Goal: Information Seeking & Learning: Learn about a topic

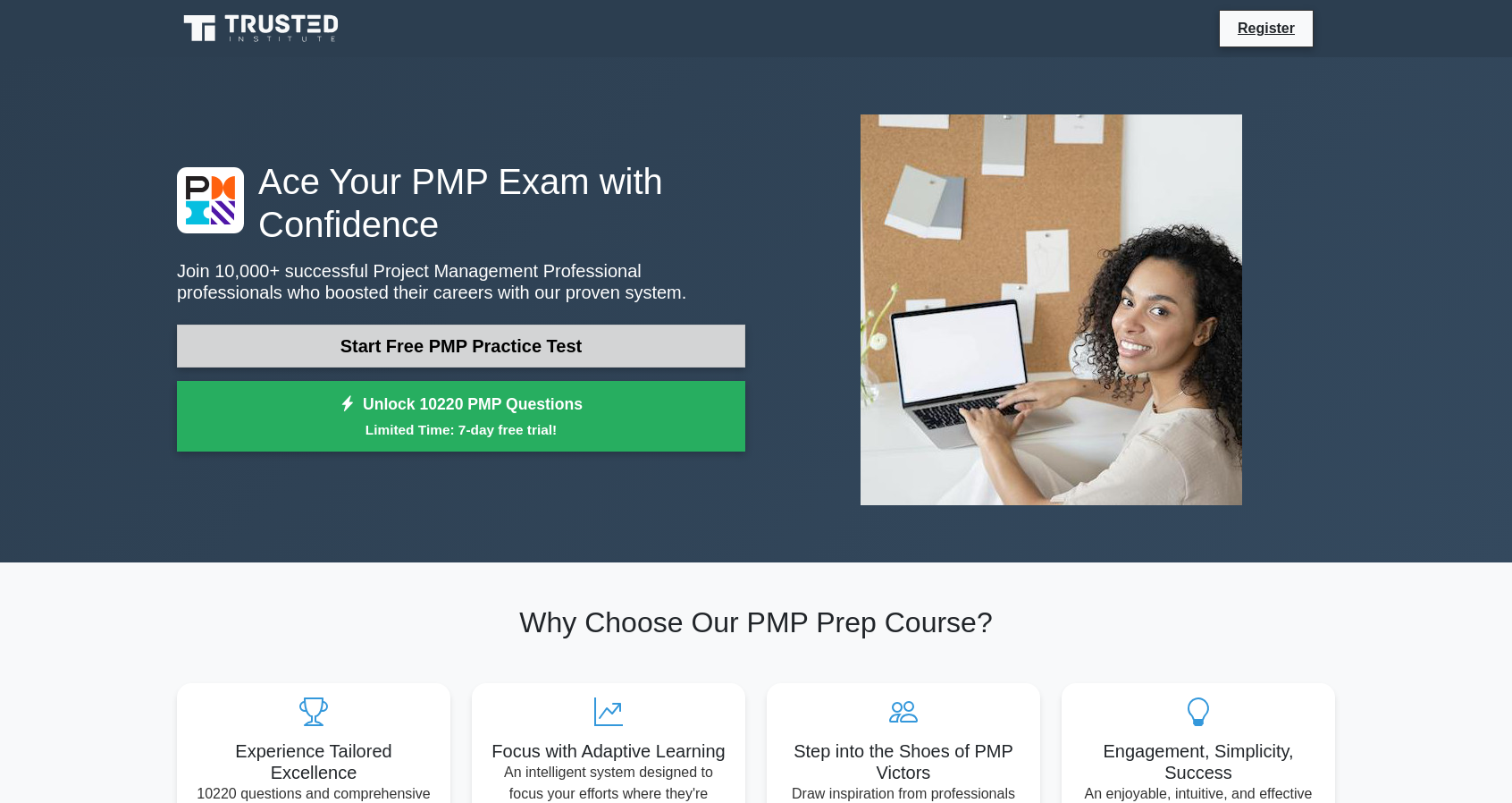
click at [532, 344] on link "Start Free PMP Practice Test" at bounding box center [461, 345] width 568 height 43
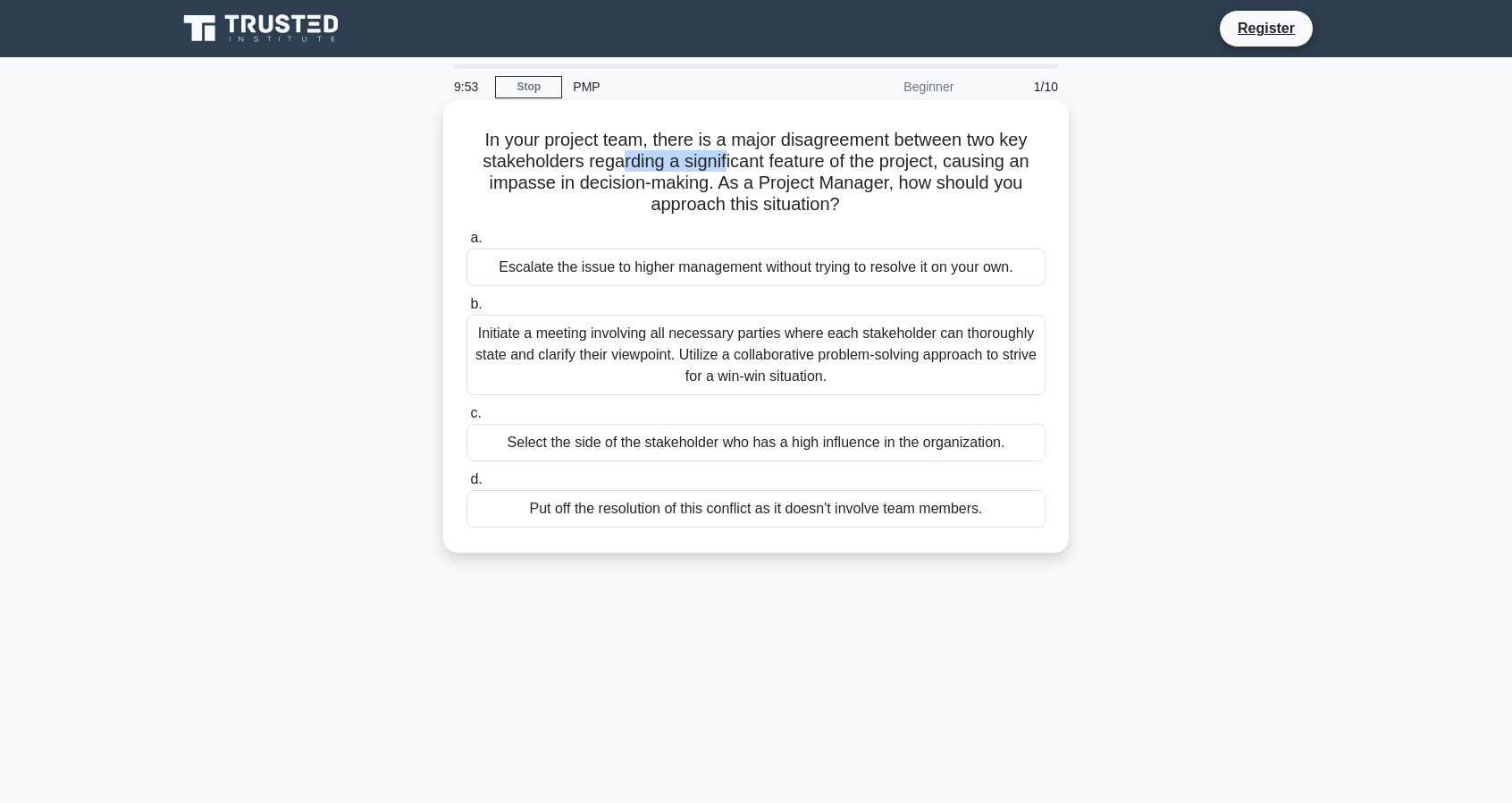
drag, startPoint x: 617, startPoint y: 164, endPoint x: 722, endPoint y: 164, distance: 105.0
click at [722, 164] on h5 "In your project team, there is a major disagreement between two key stakeholder…" at bounding box center [756, 172] width 583 height 88
click at [828, 168] on h5 "In your project team, there is a major disagreement between two key stakeholder…" at bounding box center [756, 172] width 583 height 88
click at [694, 356] on div "Initiate a meeting involving all necessary parties where each stakeholder can t…" at bounding box center [756, 354] width 579 height 81
click at [467, 310] on input "b. Initiate a meeting involving all necessary parties where each stakeholder ca…" at bounding box center [467, 304] width 0 height 12
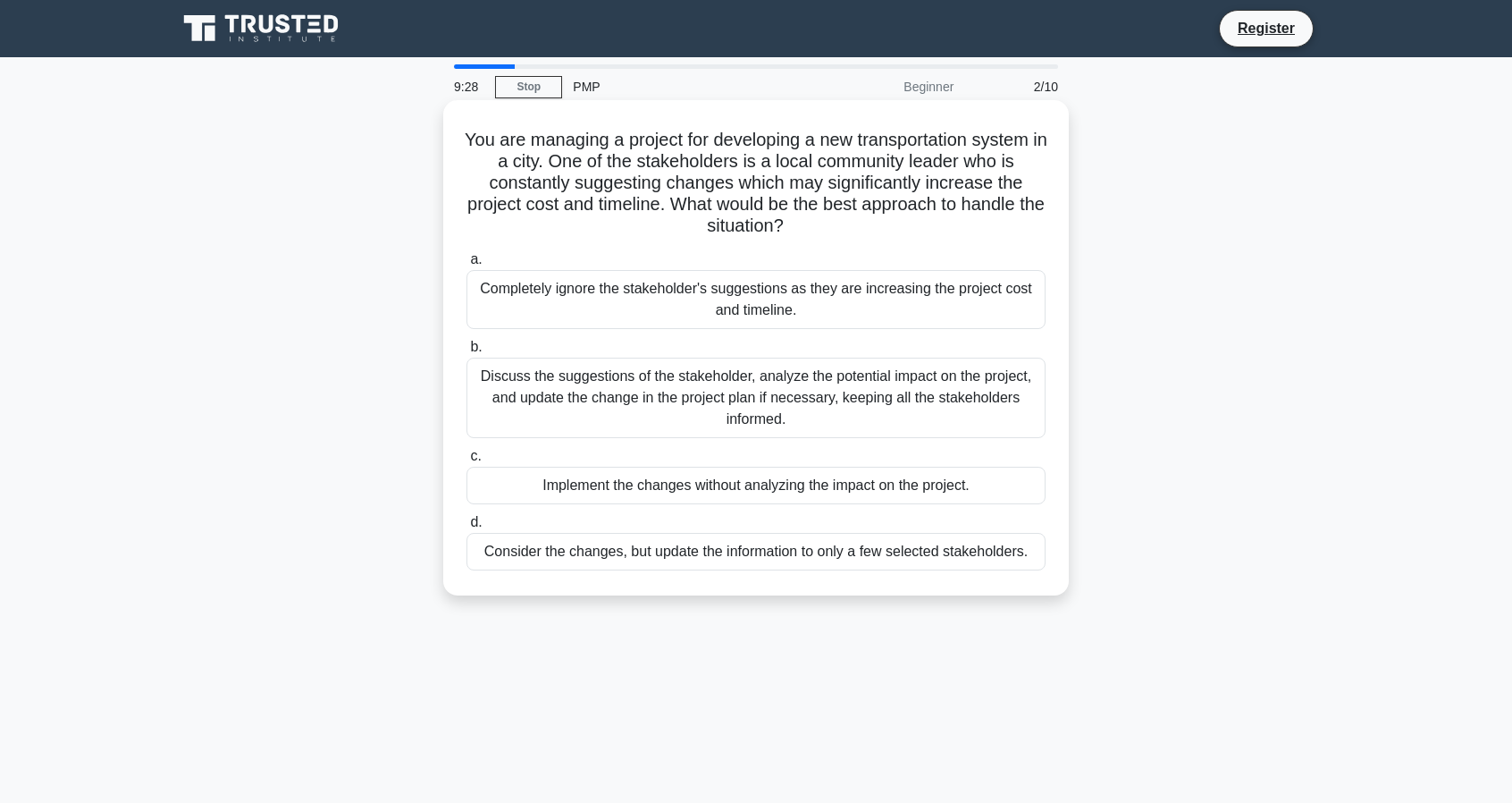
click at [525, 389] on div "Discuss the suggestions of the stakeholder, analyze the potential impact on the…" at bounding box center [756, 397] width 579 height 81
click at [467, 353] on input "b. Discuss the suggestions of the stakeholder, analyze the potential impact on …" at bounding box center [467, 347] width 0 height 12
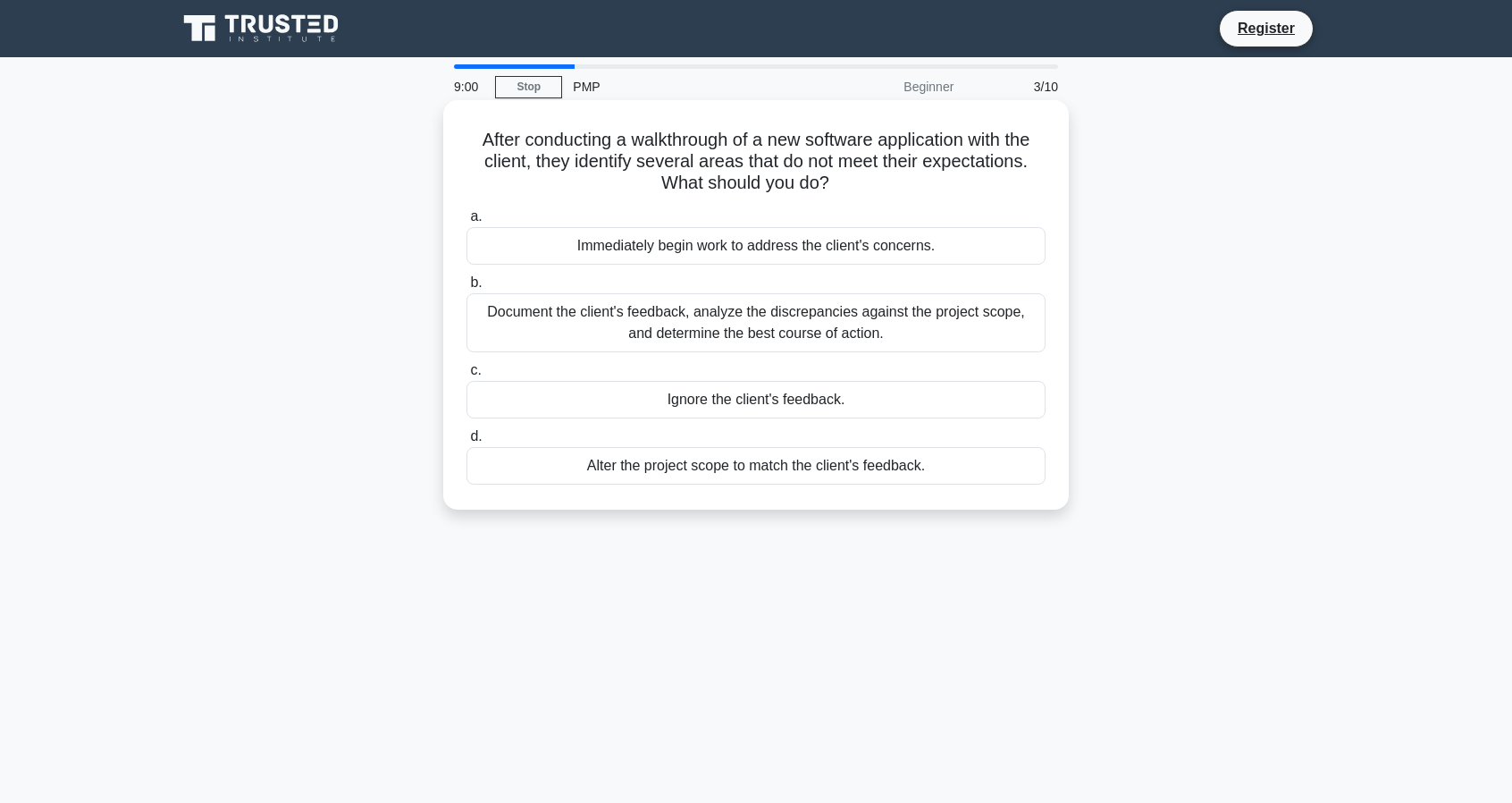
click at [802, 322] on div "Document the client's feedback, analyze the discrepancies against the project s…" at bounding box center [756, 322] width 579 height 59
click at [467, 289] on input "b. Document the client's feedback, analyze the discrepancies against the projec…" at bounding box center [467, 284] width 0 height 12
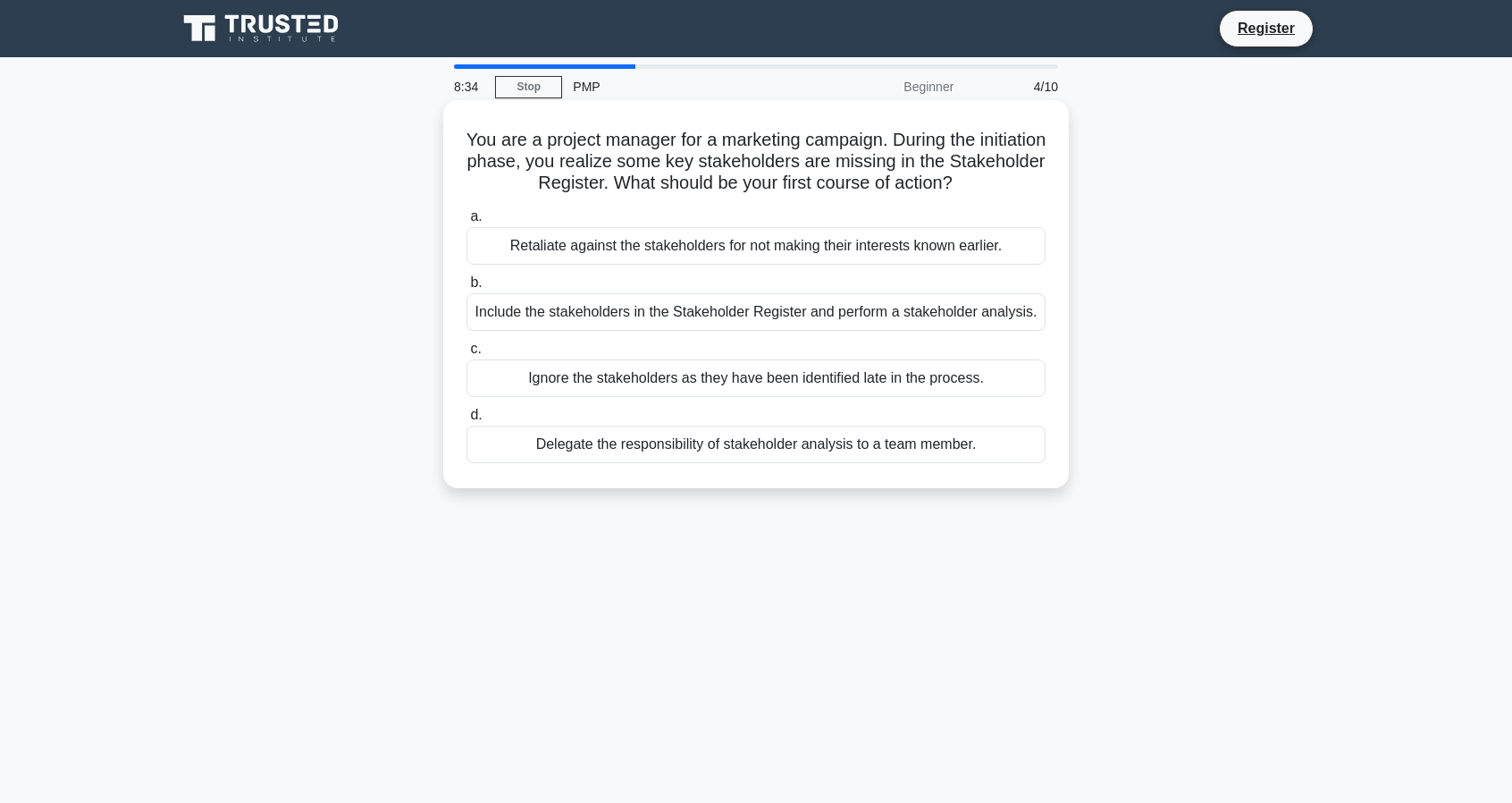
click at [560, 321] on div "Include the stakeholders in the Stakeholder Register and perform a stakeholder …" at bounding box center [756, 312] width 579 height 38
click at [467, 289] on input "b. Include the stakeholders in the Stakeholder Register and perform a stakehold…" at bounding box center [467, 284] width 0 height 12
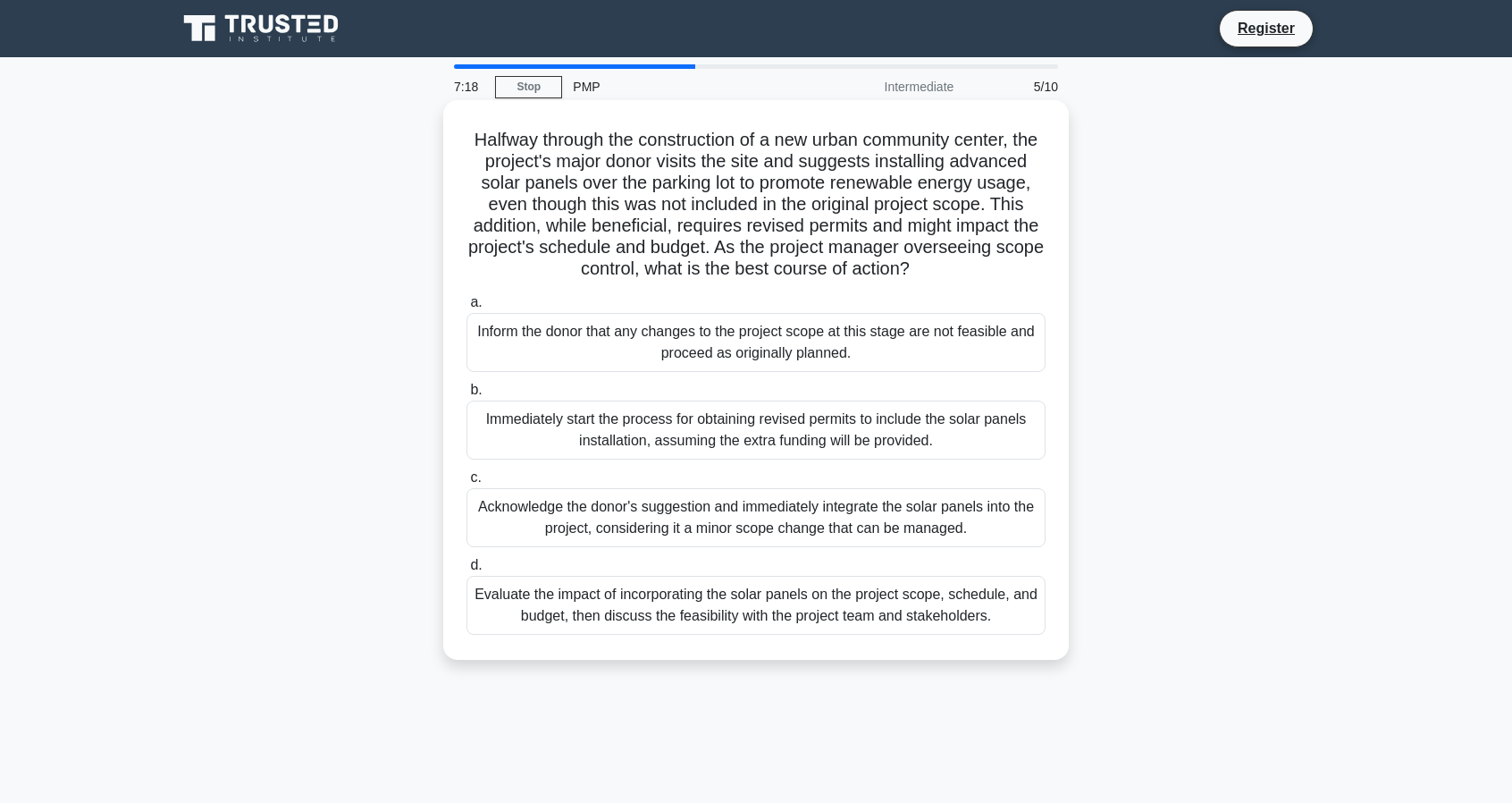
click at [606, 362] on div "Inform the donor that any changes to the project scope at this stage are not fe…" at bounding box center [756, 341] width 579 height 59
click at [467, 308] on input "a. Inform the donor that any changes to the project scope at this stage are not…" at bounding box center [467, 302] width 0 height 12
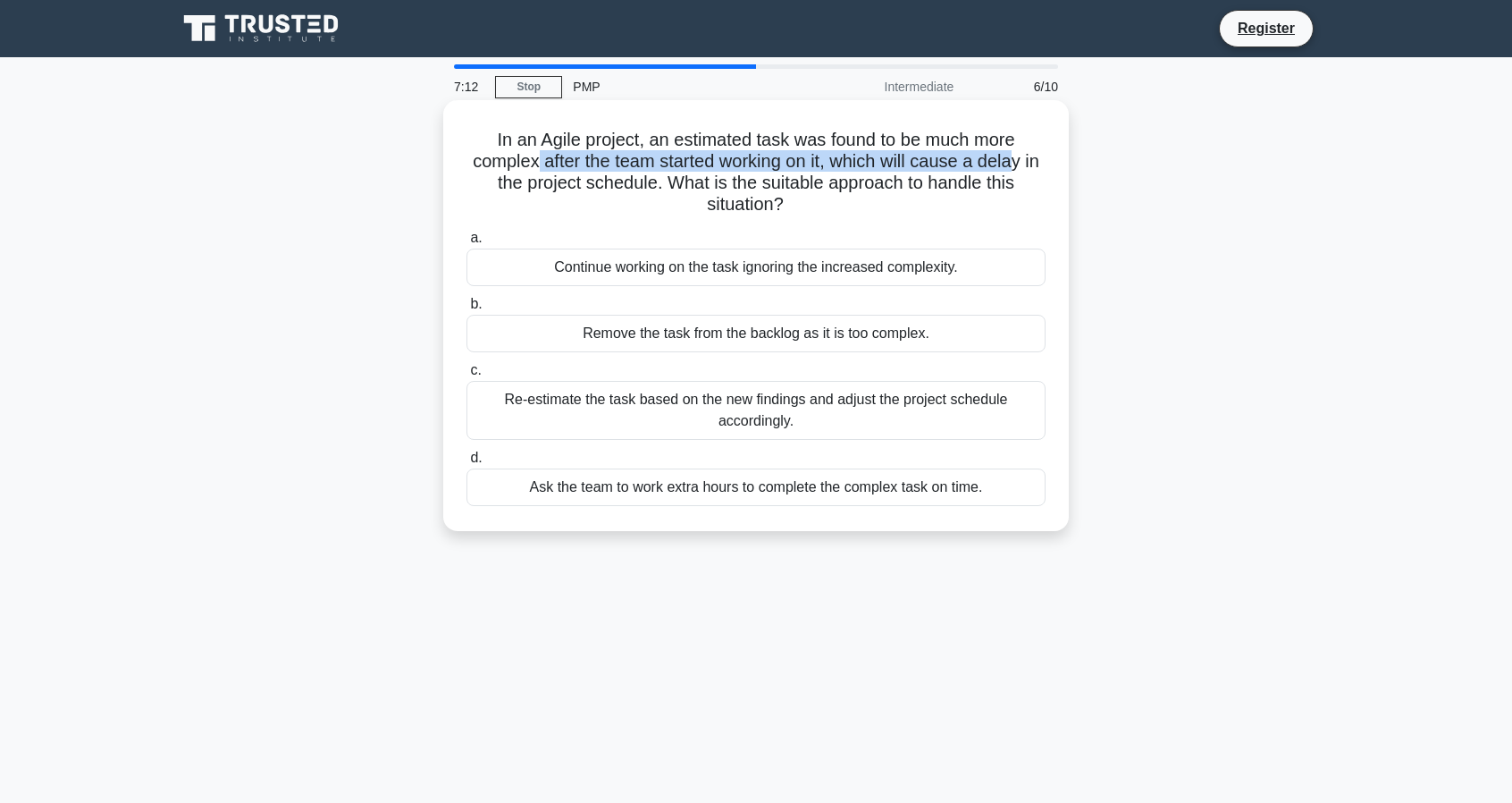
drag, startPoint x: 556, startPoint y: 170, endPoint x: 1030, endPoint y: 156, distance: 474.2
click at [1030, 156] on h5 "In an Agile project, an estimated task was found to be much more complex after …" at bounding box center [756, 172] width 583 height 88
click at [770, 428] on div "Re-estimate the task based on the new findings and adjust the project schedule …" at bounding box center [756, 410] width 579 height 59
click at [467, 376] on input "c. Re-estimate the task based on the new findings and adjust the project schedu…" at bounding box center [467, 371] width 0 height 12
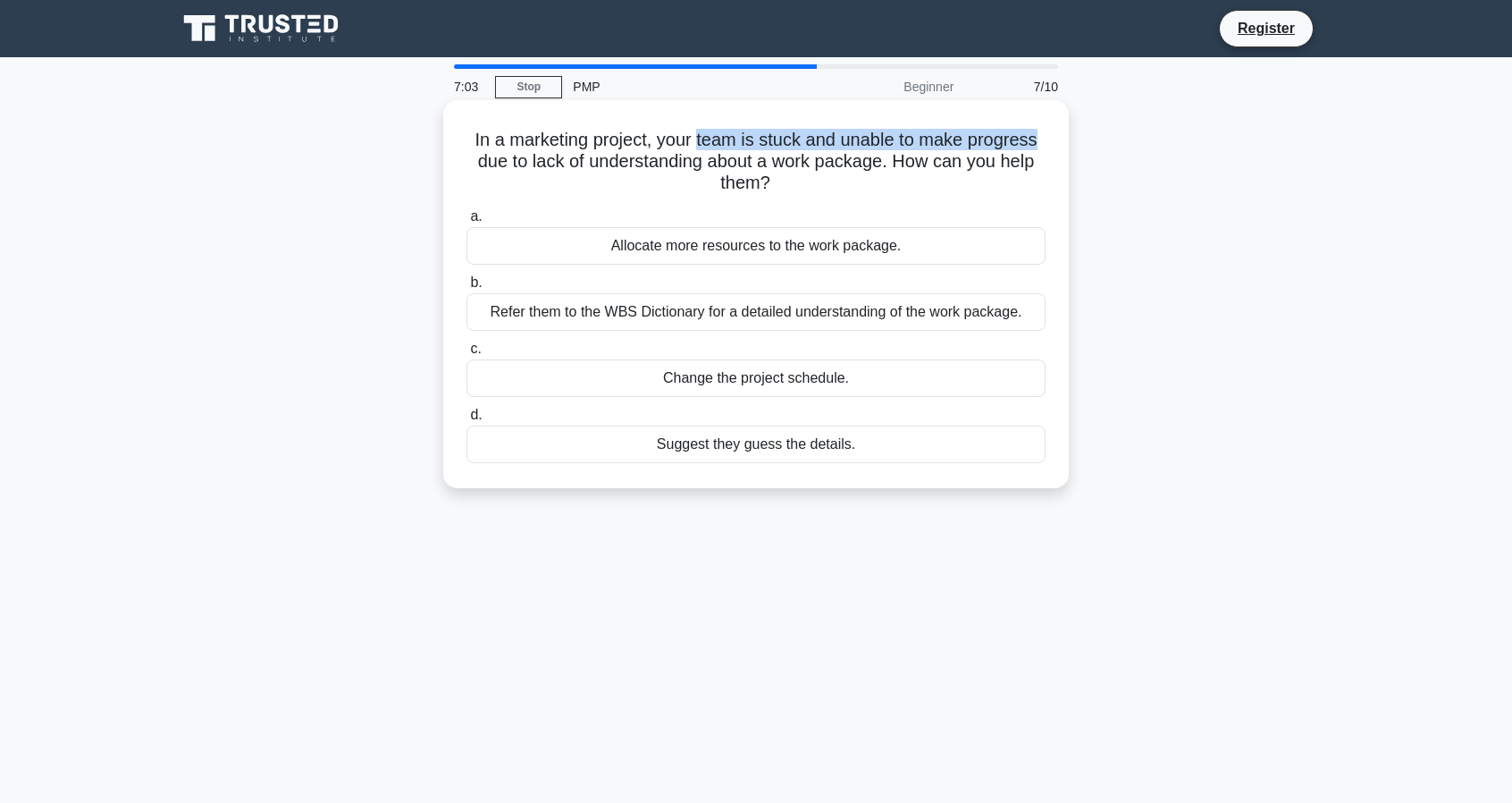
drag, startPoint x: 700, startPoint y: 138, endPoint x: 1051, endPoint y: 140, distance: 351.0
click at [1051, 140] on div "In a marketing project, your team is stuck and unable to make progress due to l…" at bounding box center [756, 295] width 612 height 374
drag, startPoint x: 469, startPoint y: 166, endPoint x: 1039, endPoint y: 160, distance: 570.0
click at [1039, 160] on h5 "In a marketing project, your team is stuck and unable to make progress due to l…" at bounding box center [756, 161] width 583 height 66
click at [793, 316] on div "Refer them to the WBS Dictionary for a detailed understanding of the work packa…" at bounding box center [756, 312] width 579 height 38
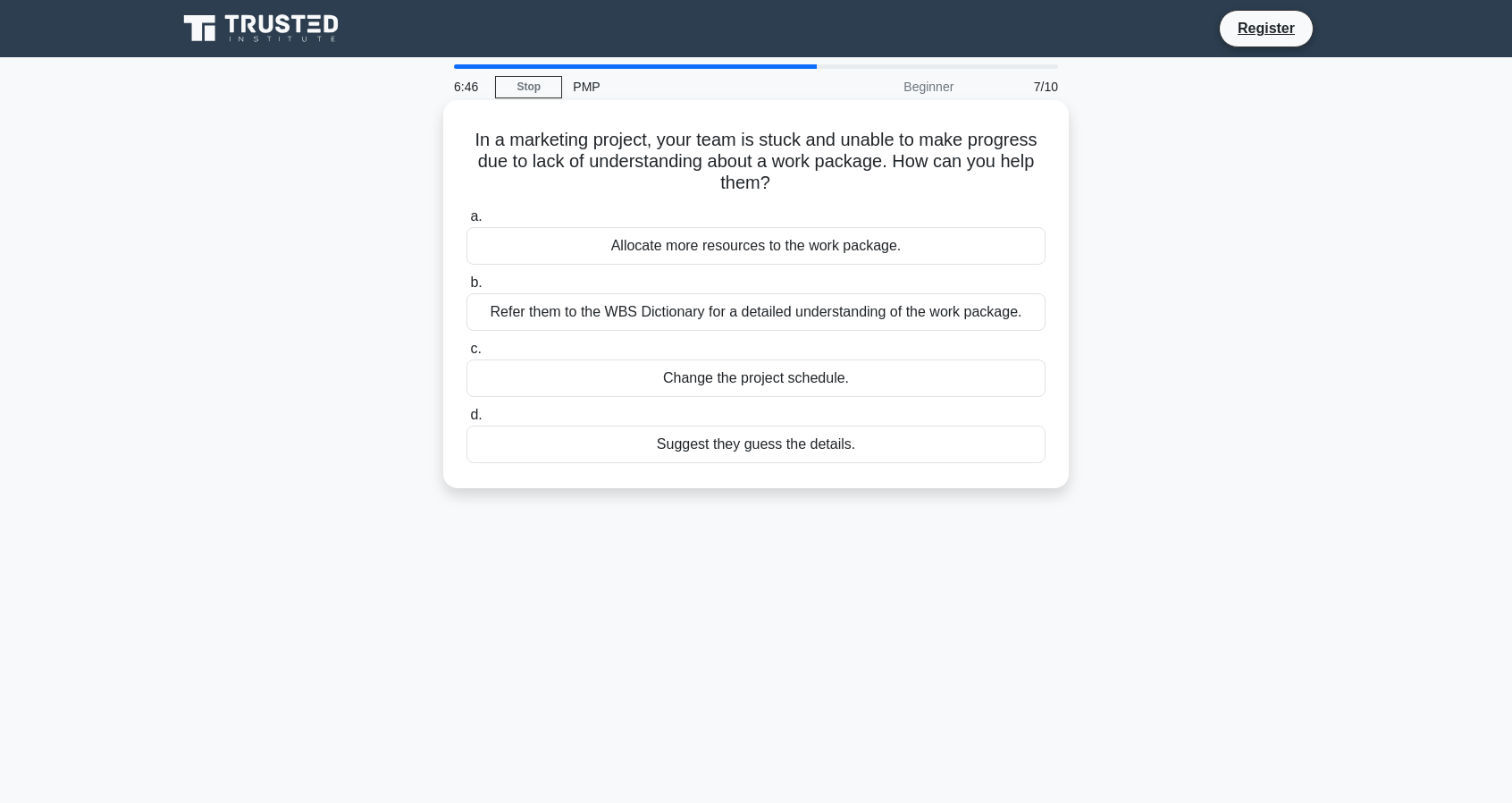
click at [467, 289] on input "b. Refer them to the WBS Dictionary for a detailed understanding of the work pa…" at bounding box center [467, 284] width 0 height 12
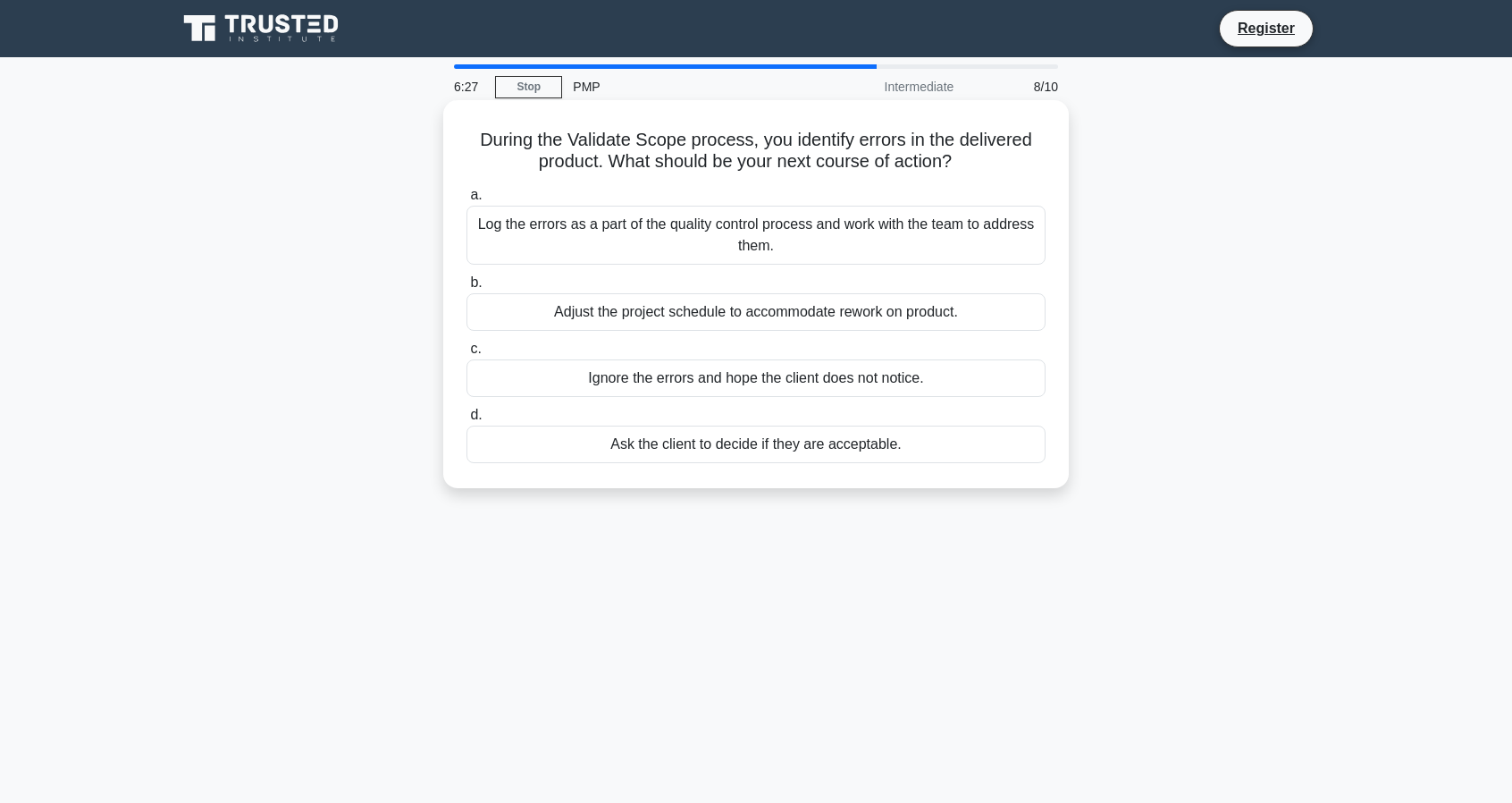
click at [665, 234] on div "Log the errors as a part of the quality control process and work with the team …" at bounding box center [756, 235] width 579 height 59
click at [467, 201] on input "a. Log the errors as a part of the quality control process and work with the te…" at bounding box center [467, 195] width 0 height 12
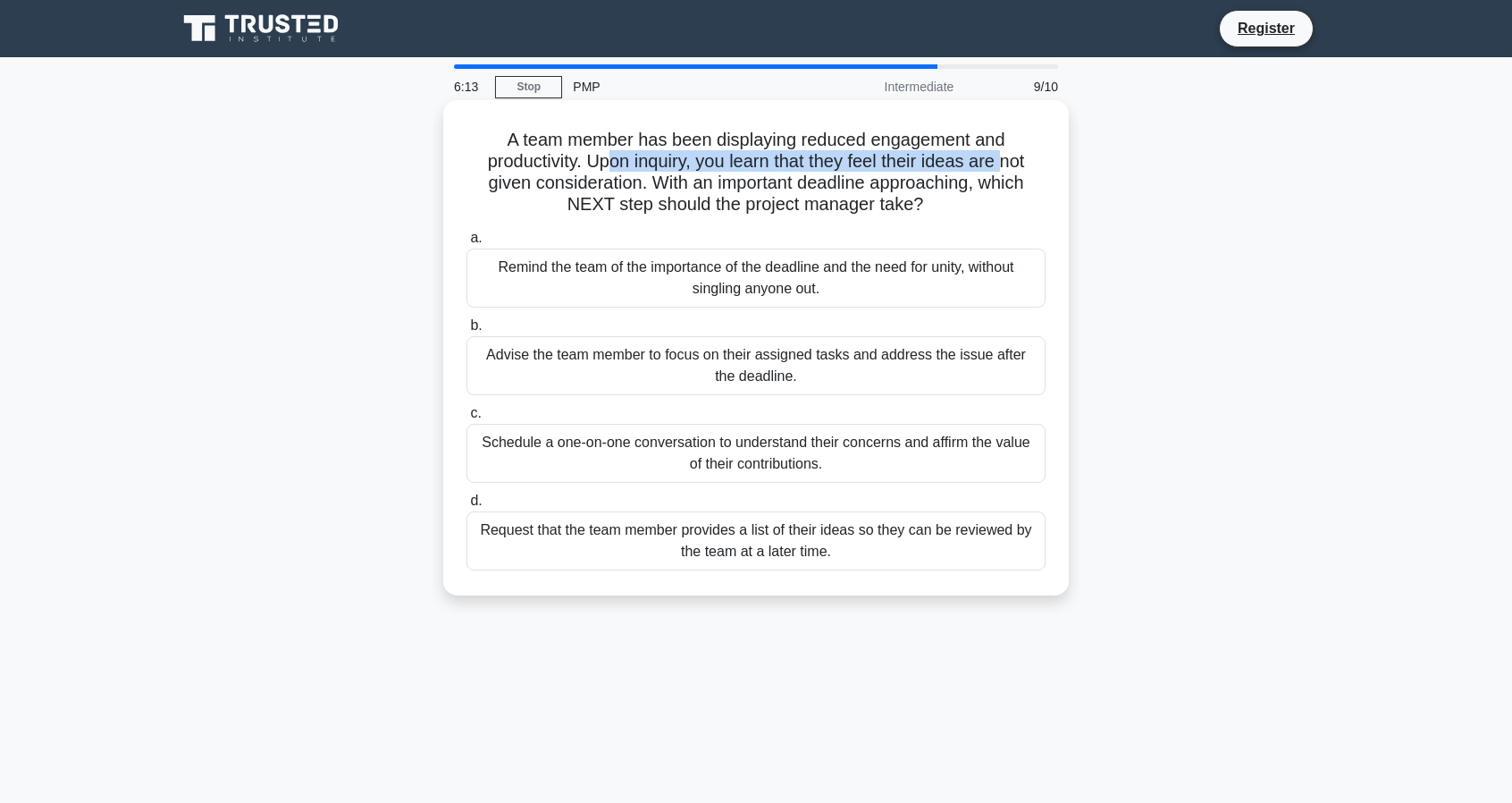
drag, startPoint x: 604, startPoint y: 163, endPoint x: 1012, endPoint y: 163, distance: 408.0
click at [1012, 163] on h5 "A team member has been displaying reduced engagement and productivity. Upon inq…" at bounding box center [756, 172] width 583 height 88
click at [788, 462] on div "Schedule a one-on-one conversation to understand their concerns and affirm the …" at bounding box center [756, 453] width 579 height 59
click at [467, 419] on input "c. Schedule a one-on-one conversation to understand their concerns and affirm t…" at bounding box center [467, 414] width 0 height 12
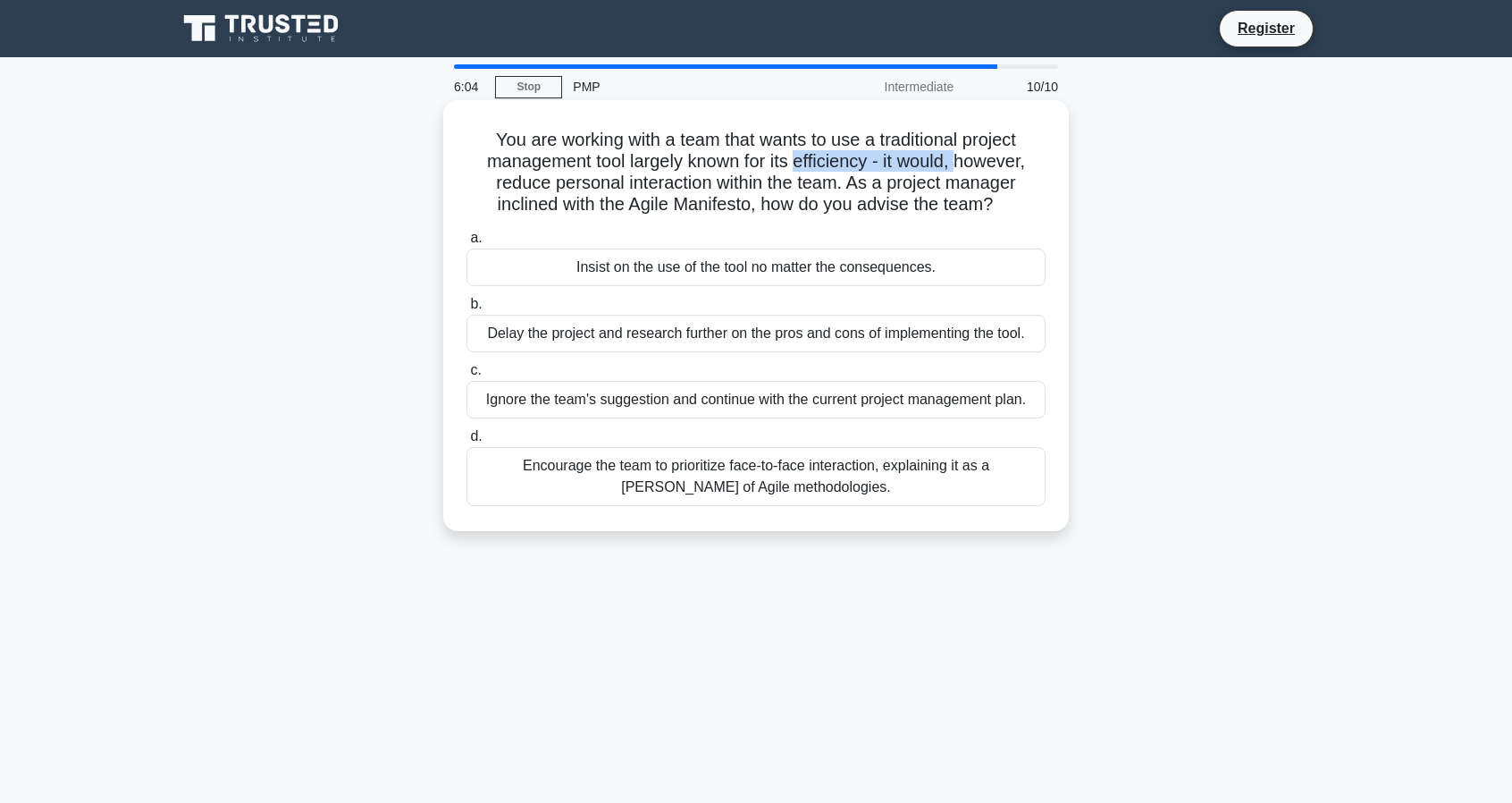
drag, startPoint x: 797, startPoint y: 152, endPoint x: 964, endPoint y: 154, distance: 167.0
click at [964, 154] on h5 "You are working with a team that wants to use a traditional project management …" at bounding box center [756, 172] width 583 height 88
drag, startPoint x: 500, startPoint y: 163, endPoint x: 995, endPoint y: 172, distance: 495.1
click at [995, 172] on h5 "You are working with a team that wants to use a traditional project management …" at bounding box center [756, 172] width 583 height 88
click at [830, 470] on div "Encourage the team to prioritize face-to-face interaction, explaining it as a t…" at bounding box center [756, 476] width 579 height 59
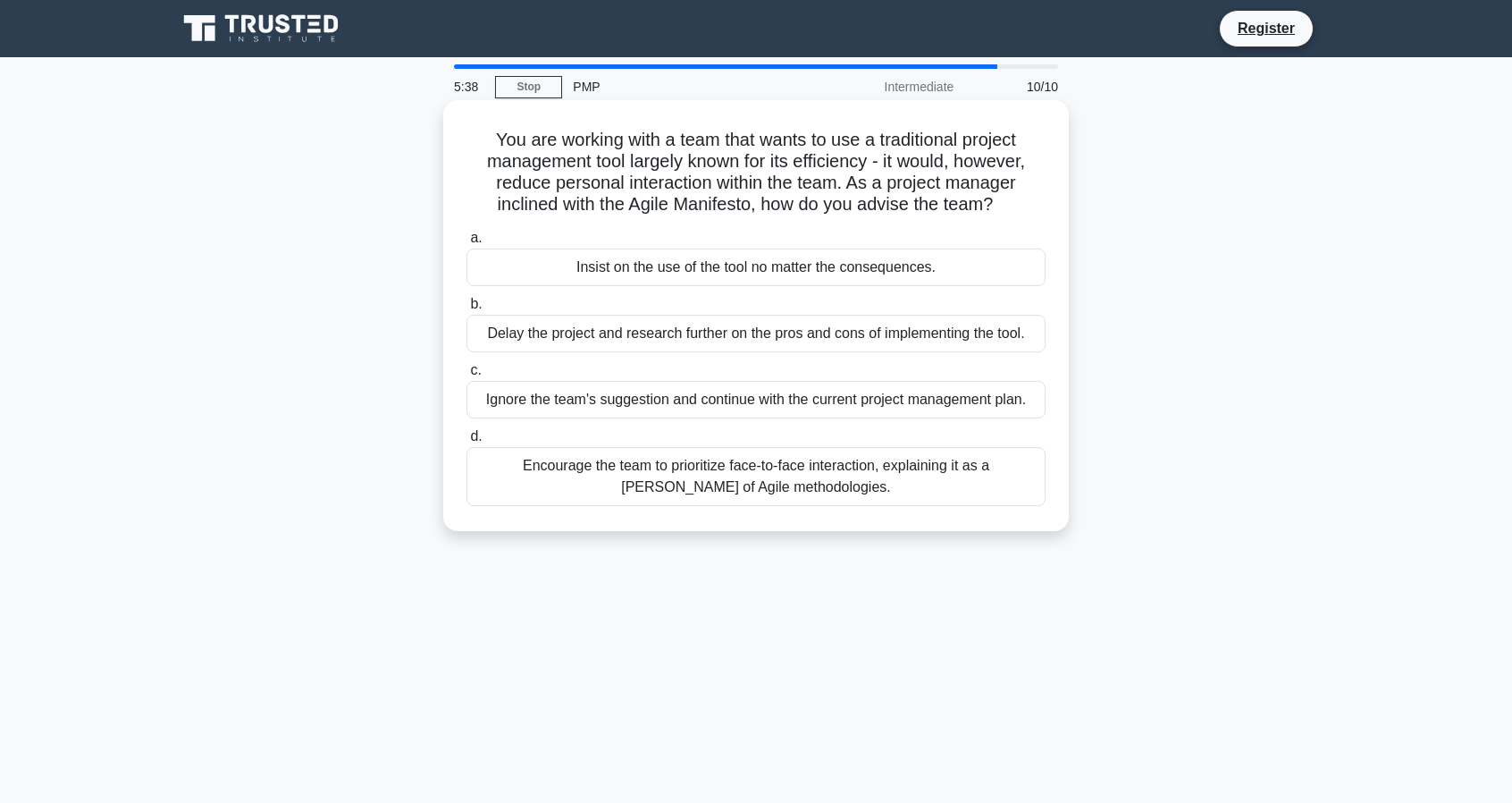
click at [467, 443] on input "d. Encourage the team to prioritize face-to-face interaction, explaining it as …" at bounding box center [467, 437] width 0 height 12
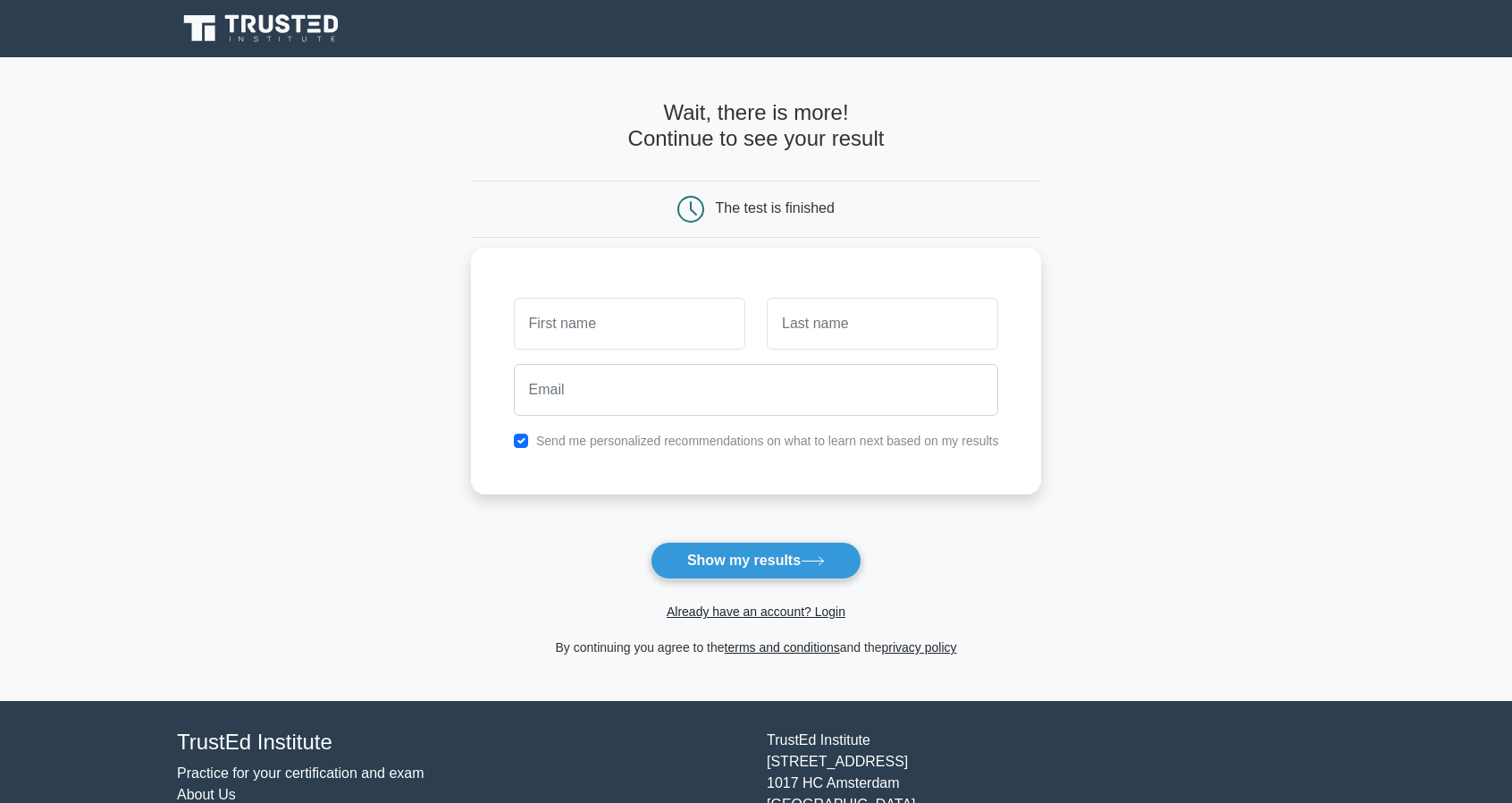
click at [707, 322] on input "text" at bounding box center [630, 323] width 232 height 52
click at [735, 559] on button "Show my results" at bounding box center [756, 560] width 211 height 38
click at [623, 311] on input "text" at bounding box center [630, 323] width 232 height 52
click at [624, 322] on input "text" at bounding box center [630, 323] width 232 height 52
type input "Parul"
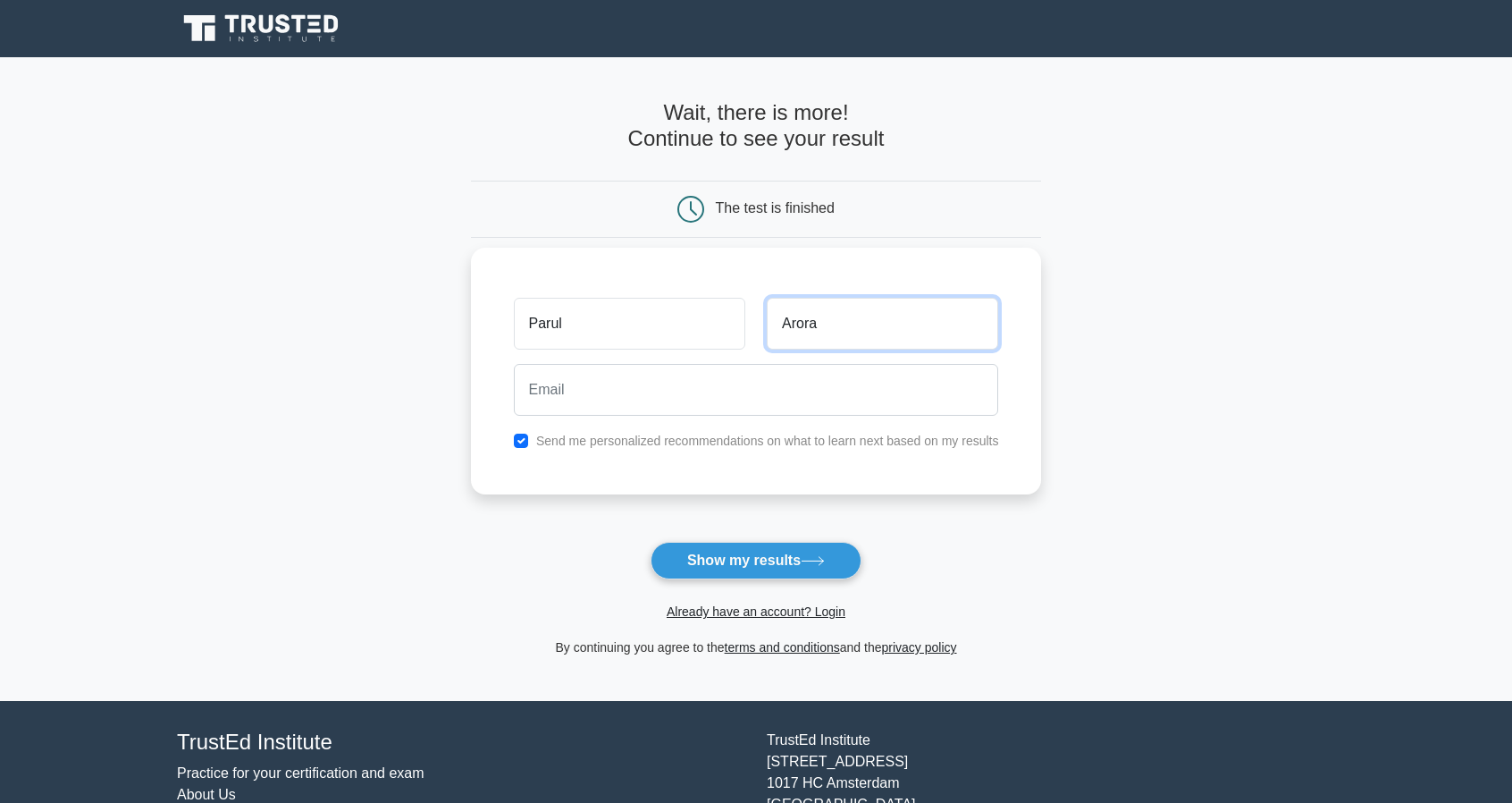
type input "Arora"
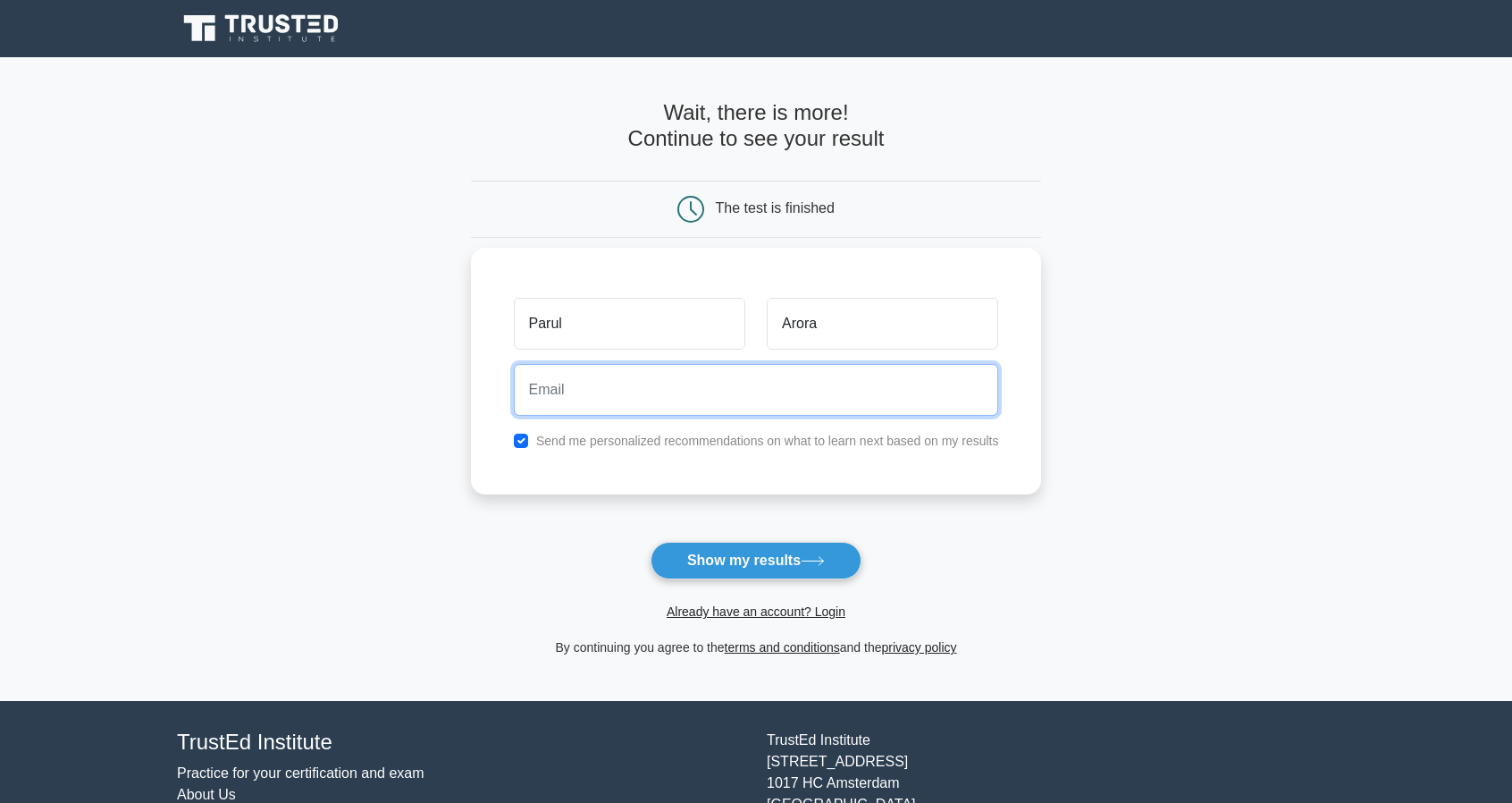
click at [577, 387] on input "email" at bounding box center [757, 390] width 485 height 52
click at [586, 392] on input "email" at bounding box center [757, 390] width 485 height 52
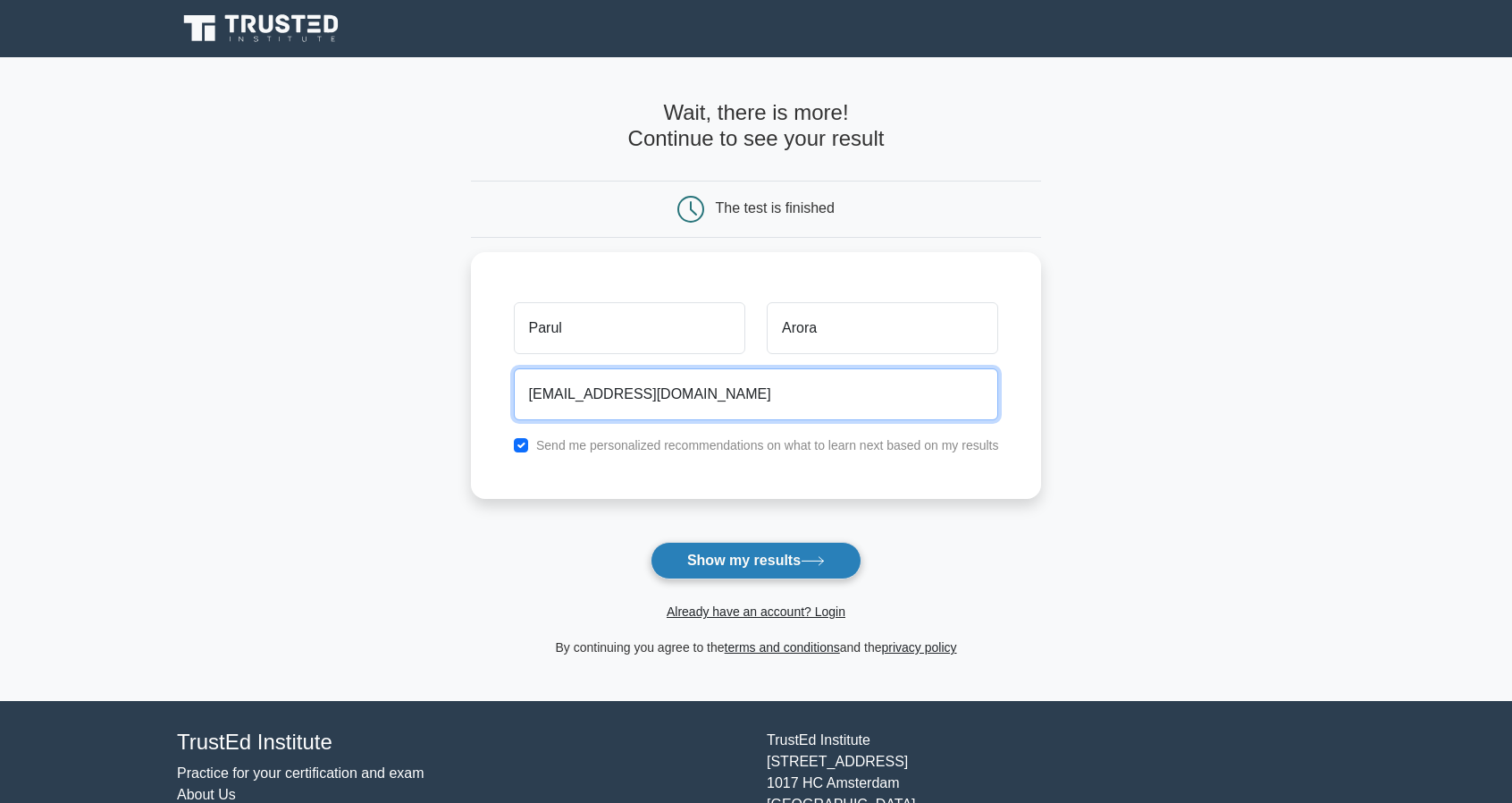
type input "parula9876@gmail.com"
click at [706, 558] on button "Show my results" at bounding box center [756, 560] width 211 height 38
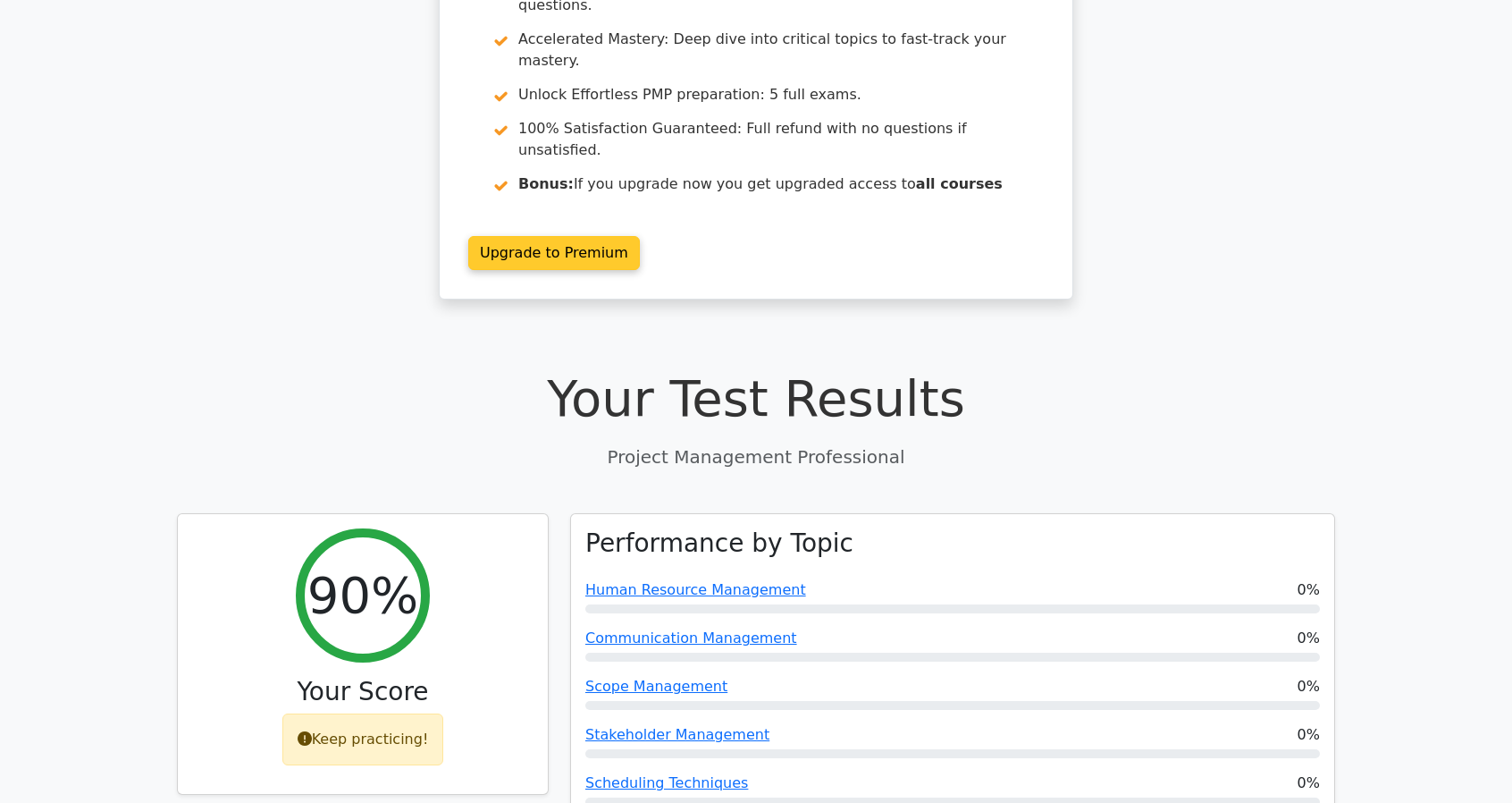
scroll to position [357, 0]
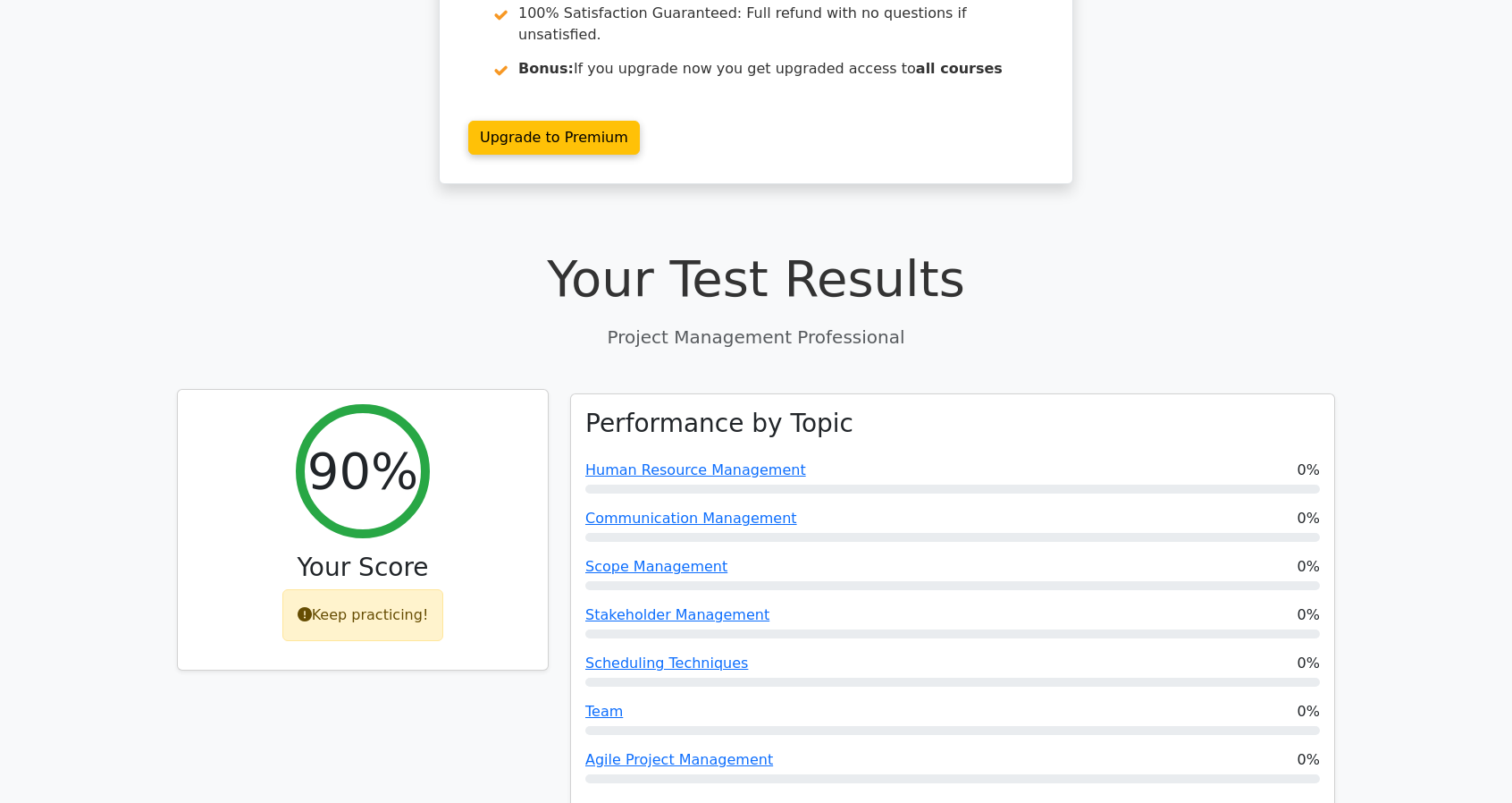
click at [361, 589] on div "Keep practicing!" at bounding box center [363, 615] width 162 height 52
click at [298, 589] on div "Keep practicing!" at bounding box center [363, 615] width 162 height 52
click at [336, 589] on div "Keep practicing!" at bounding box center [363, 615] width 162 height 52
click at [312, 607] on icon at bounding box center [304, 614] width 14 height 14
click at [325, 552] on h3 "Your Score" at bounding box center [362, 567] width 341 height 31
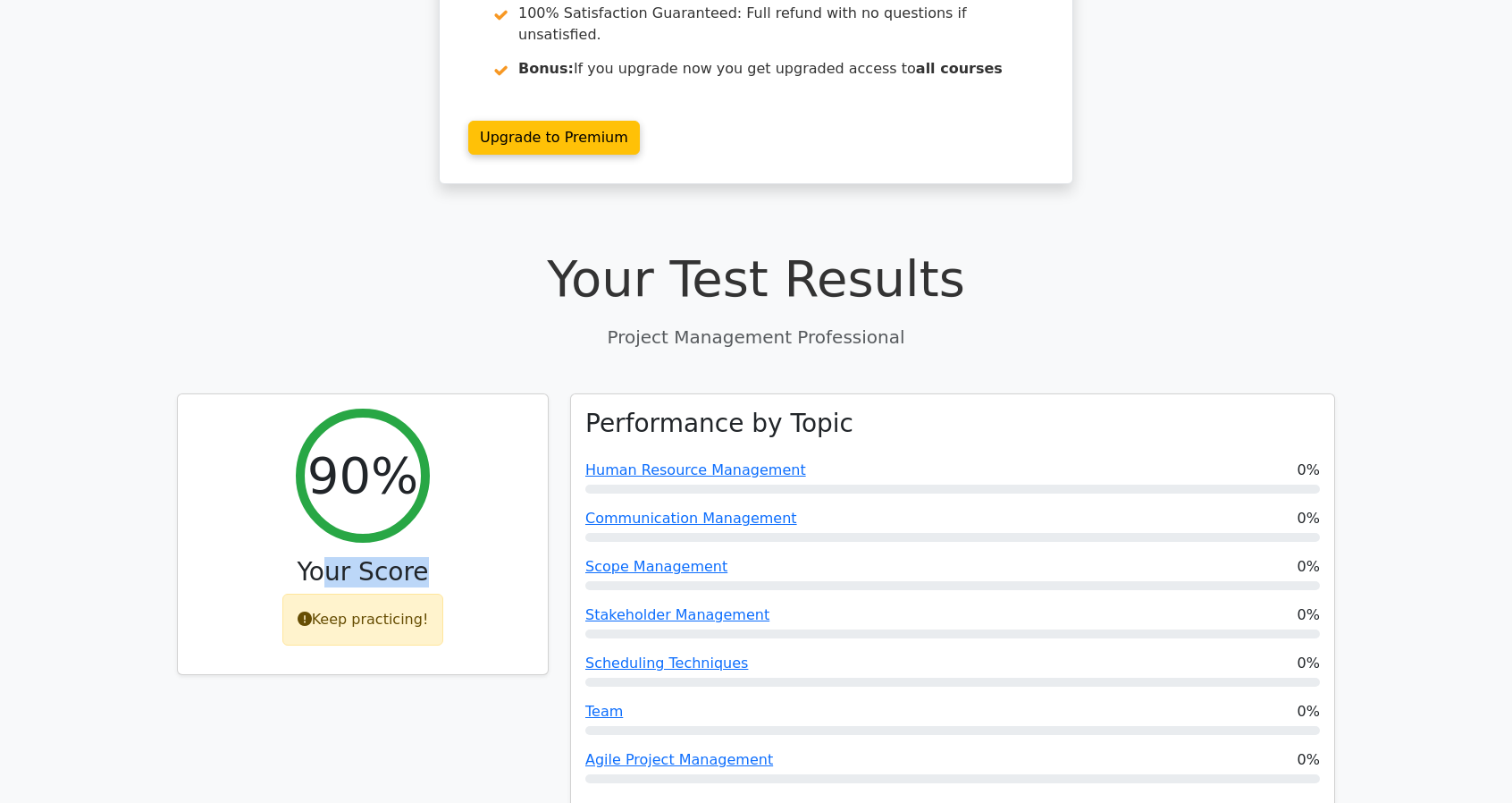
drag, startPoint x: 333, startPoint y: 505, endPoint x: 549, endPoint y: 519, distance: 216.5
click at [549, 519] on div "90% Your Score Keep practicing!" at bounding box center [362, 614] width 393 height 442
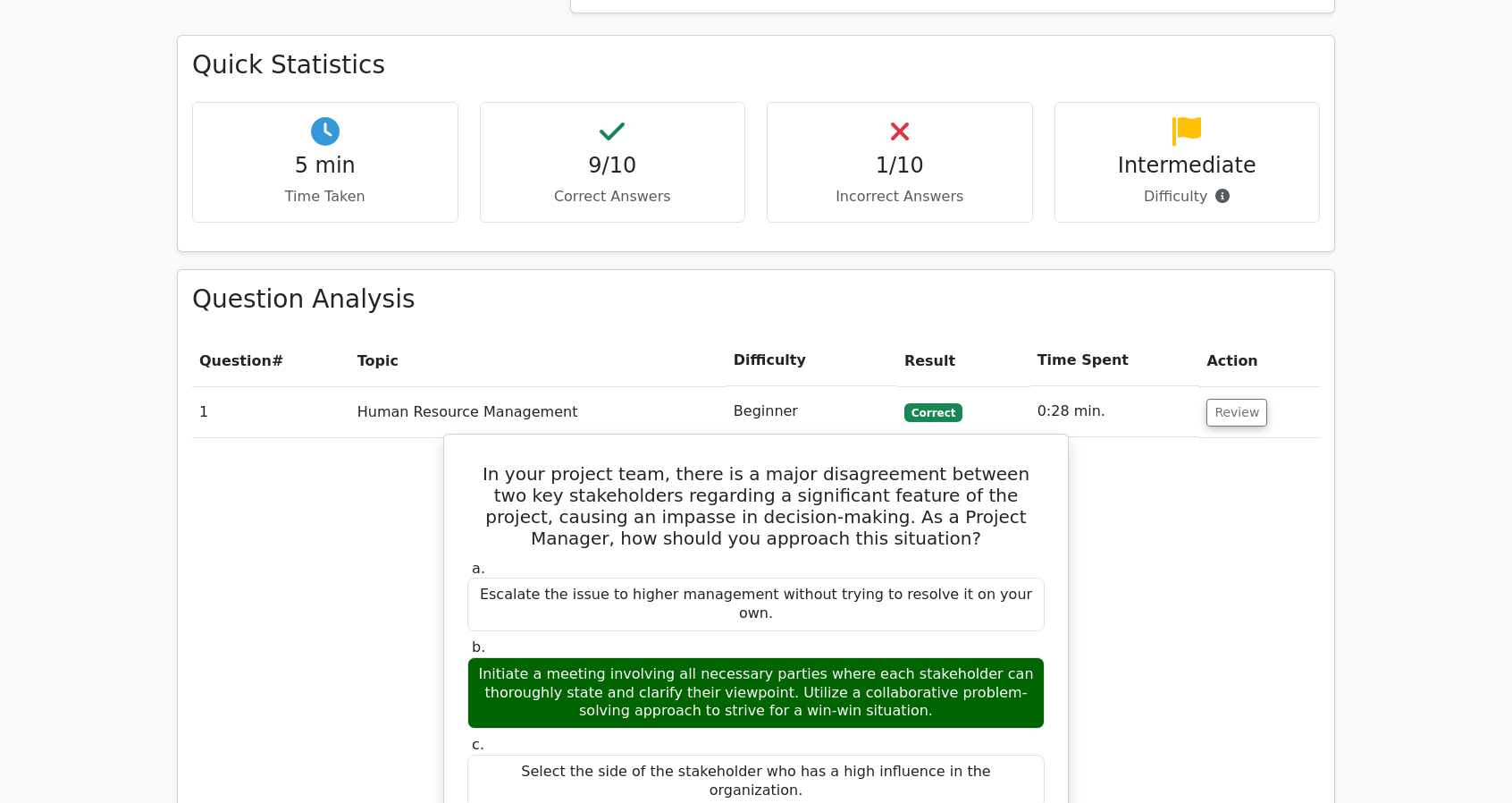
scroll to position [1162, 0]
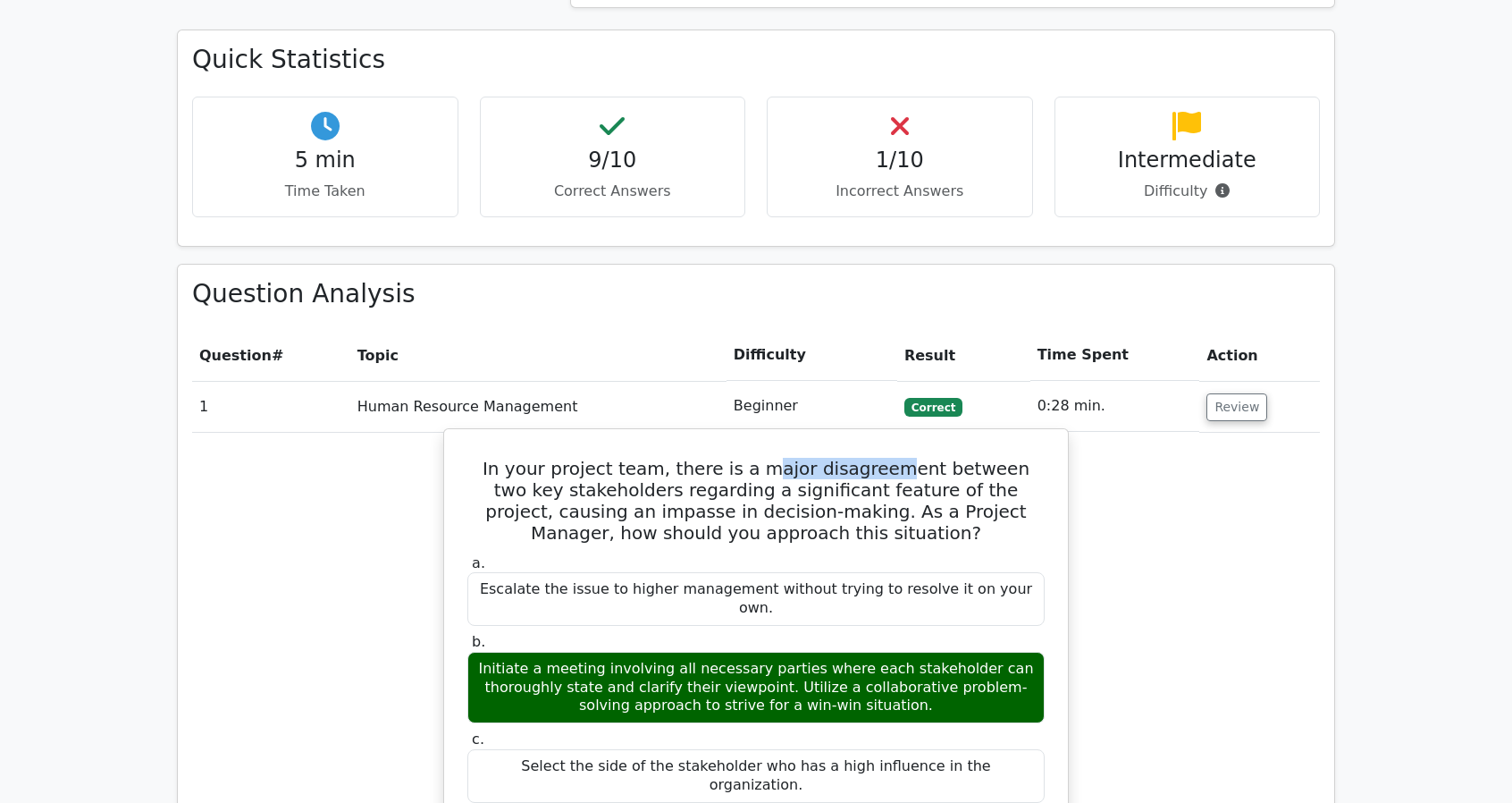
drag, startPoint x: 749, startPoint y: 398, endPoint x: 862, endPoint y: 394, distance: 113.1
click at [862, 458] on h5 "In your project team, there is a major disagreement between two key stakeholder…" at bounding box center [756, 501] width 581 height 86
click at [937, 458] on h5 "In your project team, there is a major disagreement between two key stakeholder…" at bounding box center [756, 501] width 581 height 86
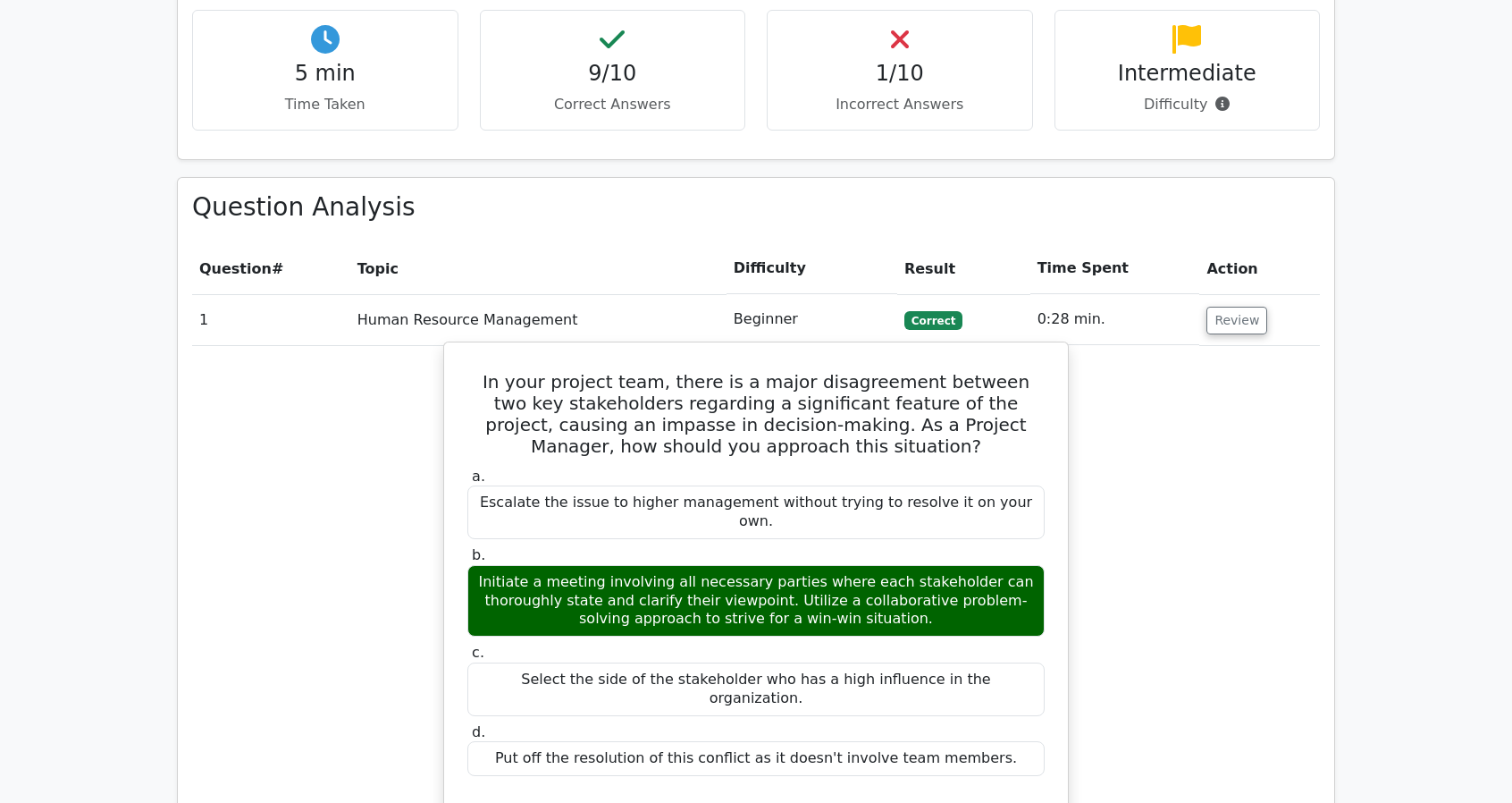
scroll to position [1252, 0]
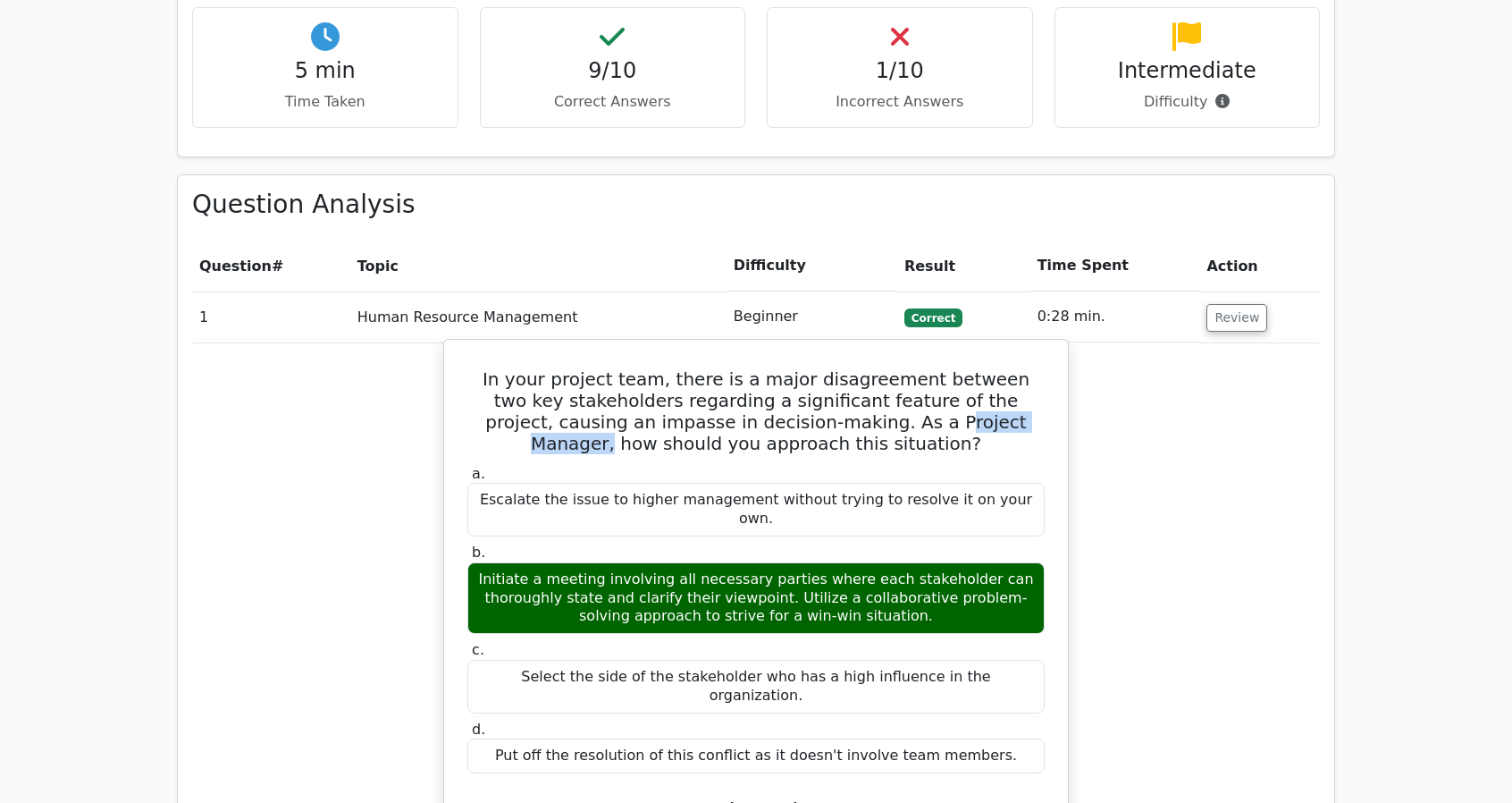
drag, startPoint x: 767, startPoint y: 353, endPoint x: 895, endPoint y: 355, distance: 128.0
click at [895, 368] on h5 "In your project team, there is a major disagreement between two key stakeholder…" at bounding box center [756, 411] width 581 height 86
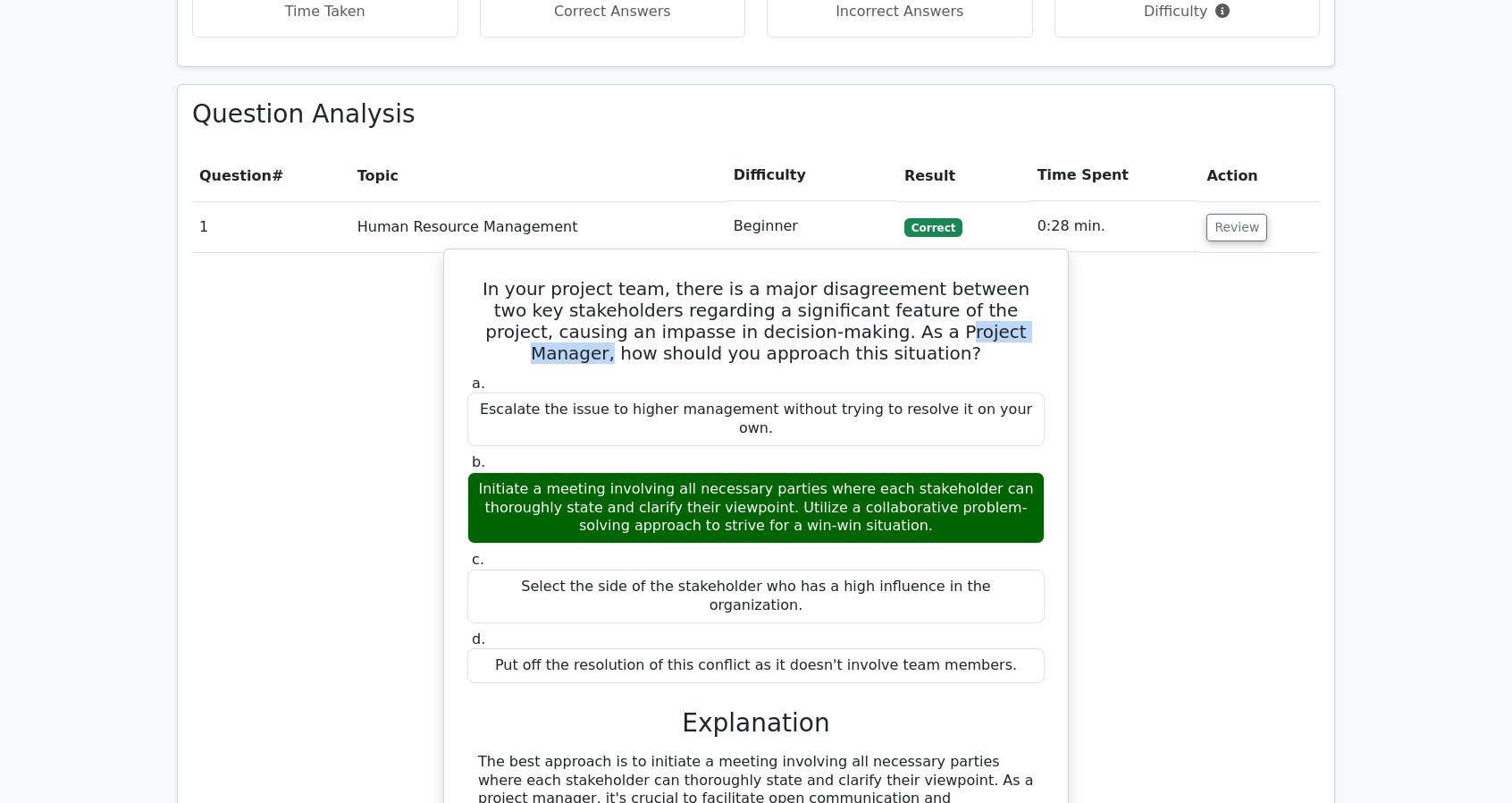
scroll to position [1341, 0]
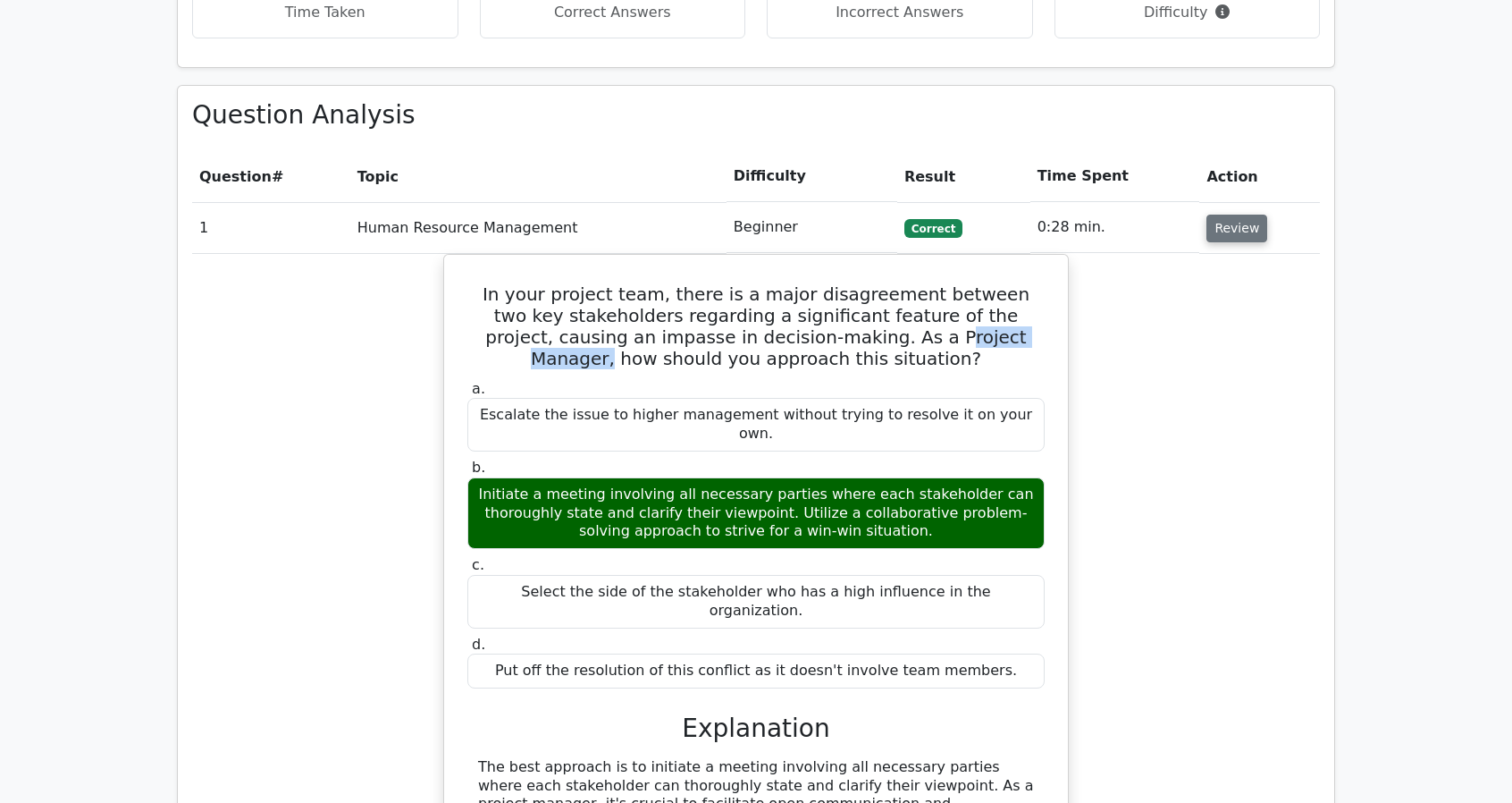
click at [1235, 215] on button "Review" at bounding box center [1236, 229] width 61 height 28
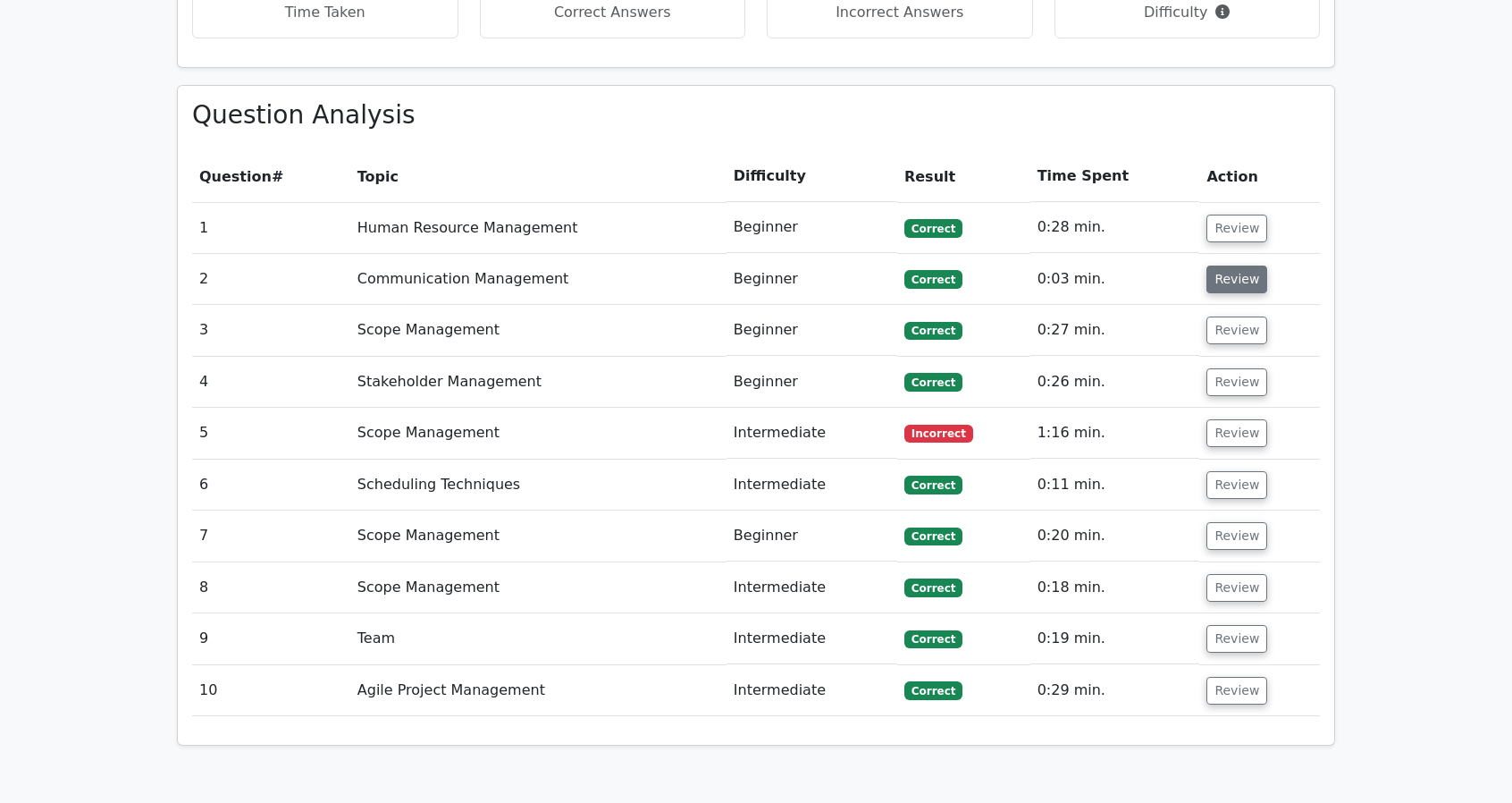
click at [1242, 266] on button "Review" at bounding box center [1236, 280] width 61 height 28
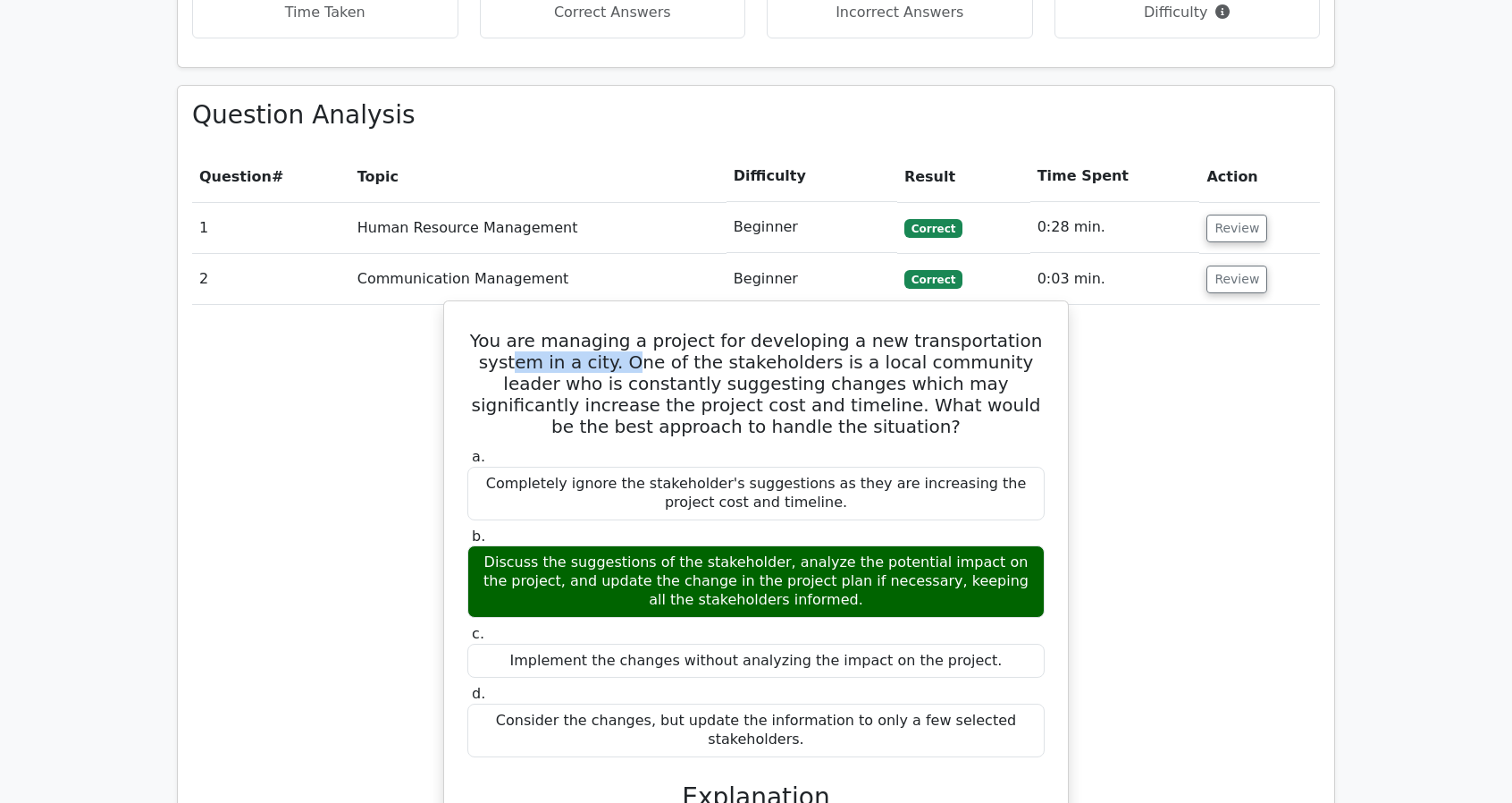
drag, startPoint x: 510, startPoint y: 296, endPoint x: 624, endPoint y: 300, distance: 114.1
click at [624, 330] on h5 "You are managing a project for developing a new transportation system in a city…" at bounding box center [756, 384] width 581 height 107
click at [732, 330] on h5 "You are managing a project for developing a new transportation system in a city…" at bounding box center [756, 384] width 581 height 107
drag, startPoint x: 758, startPoint y: 296, endPoint x: 1037, endPoint y: 295, distance: 279.0
click at [1037, 330] on h5 "You are managing a project for developing a new transportation system in a city…" at bounding box center [756, 384] width 581 height 107
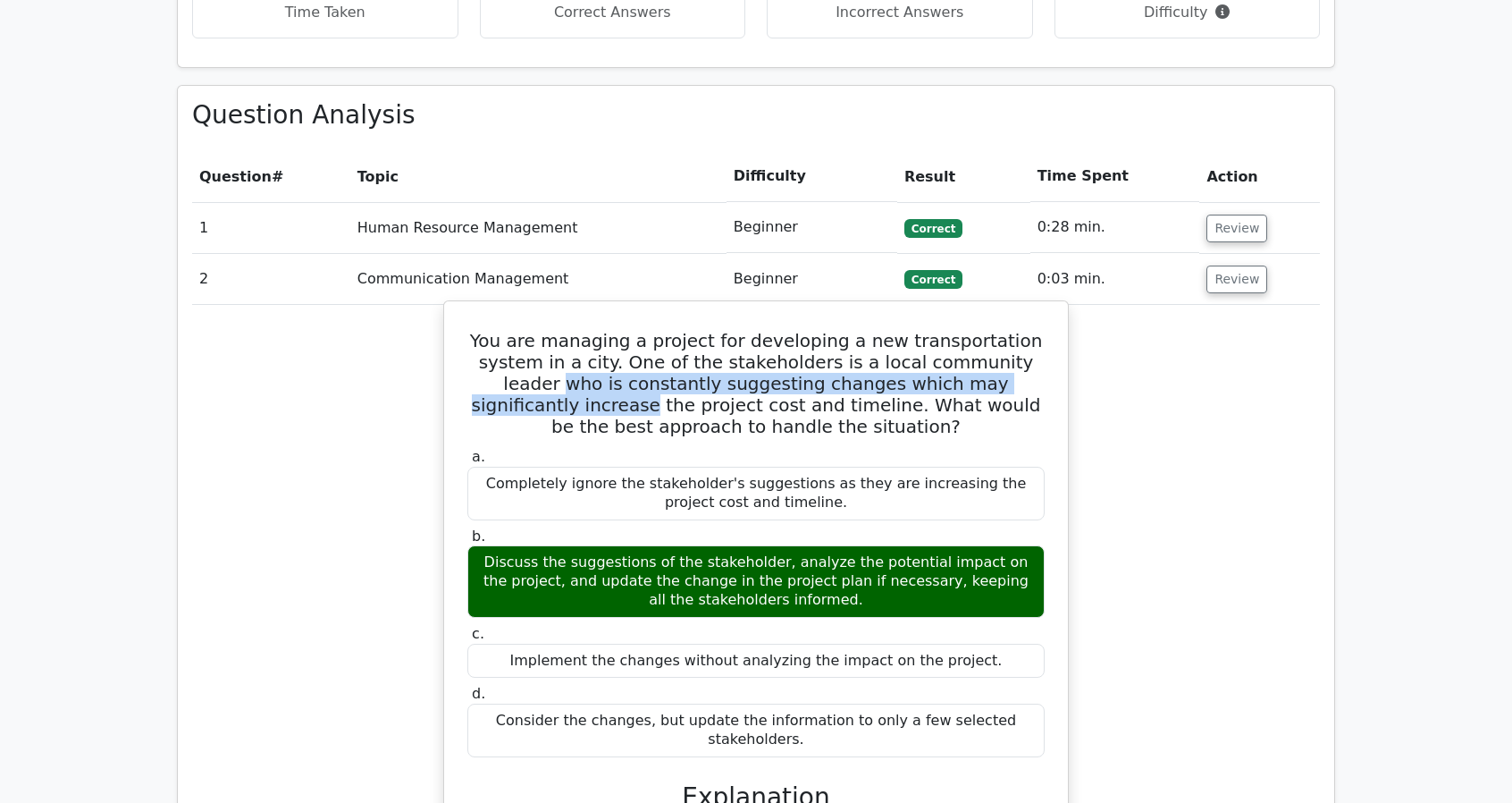
drag, startPoint x: 466, startPoint y: 321, endPoint x: 1052, endPoint y: 318, distance: 586.0
click at [1052, 318] on div "You are managing a project for developing a new transportation system in a city…" at bounding box center [756, 739] width 610 height 863
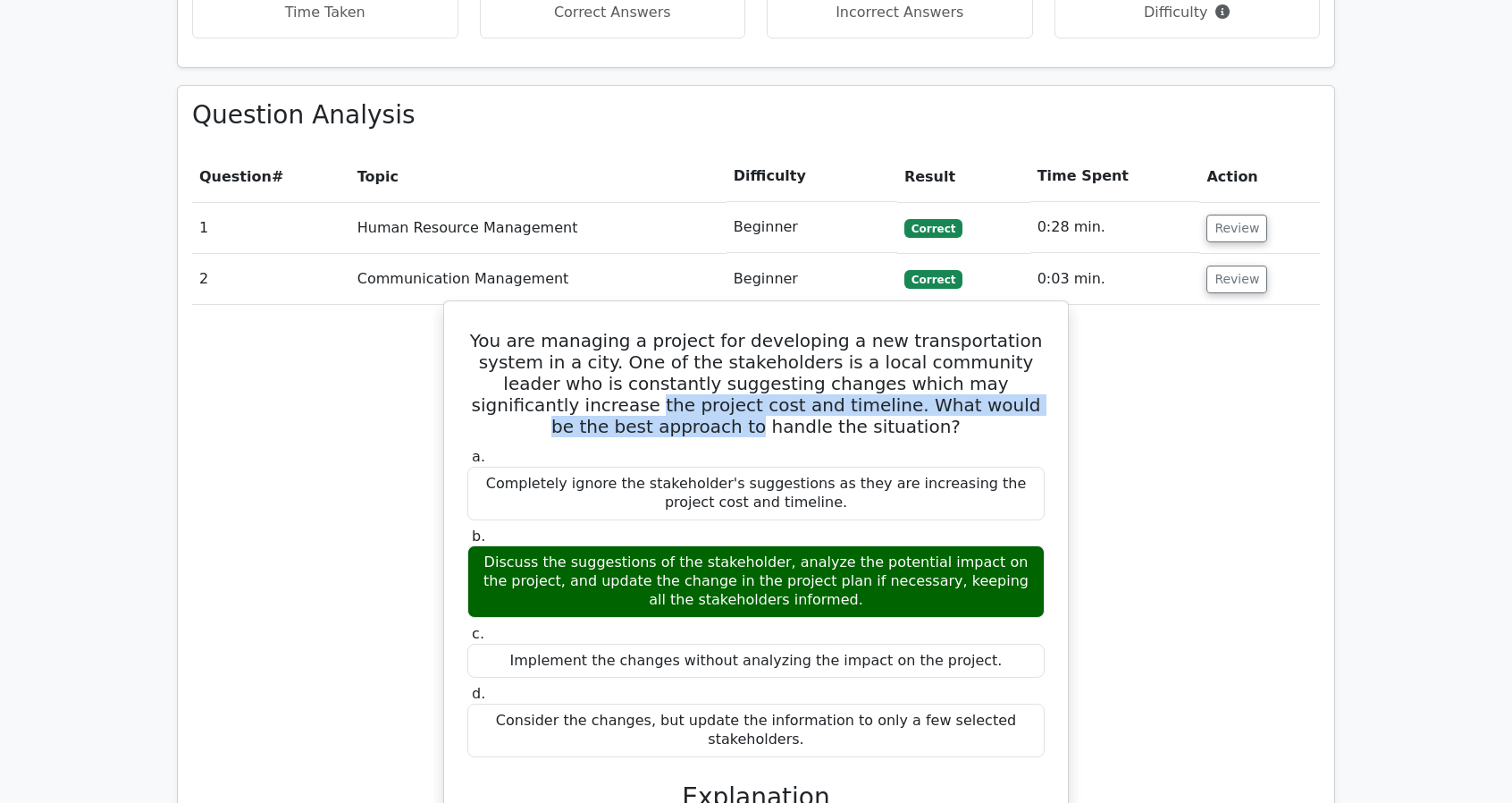
drag, startPoint x: 526, startPoint y: 338, endPoint x: 1058, endPoint y: 338, distance: 532.0
click at [1058, 338] on div "You are managing a project for developing a new transportation system in a city…" at bounding box center [756, 739] width 610 height 863
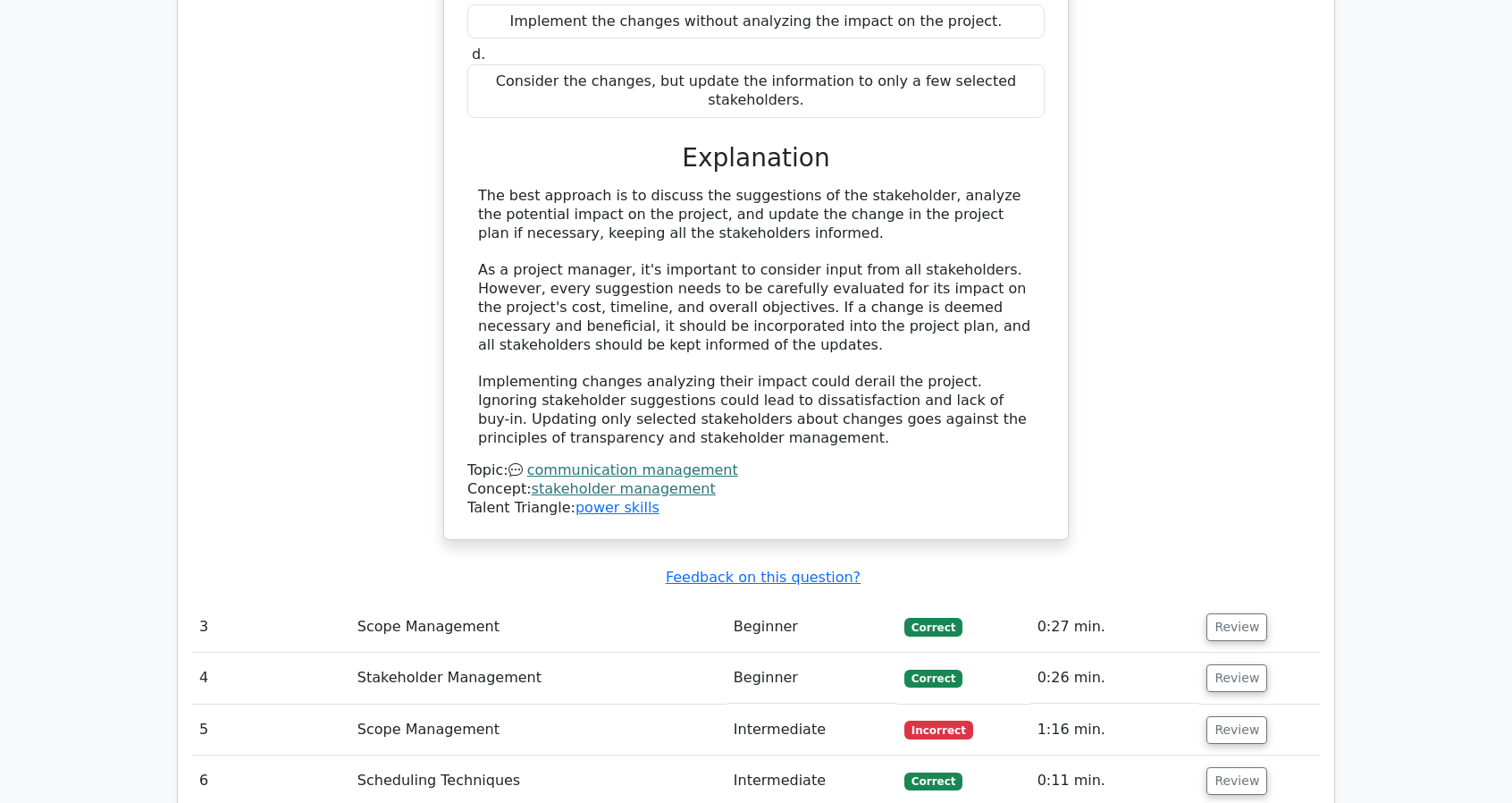
scroll to position [2235, 0]
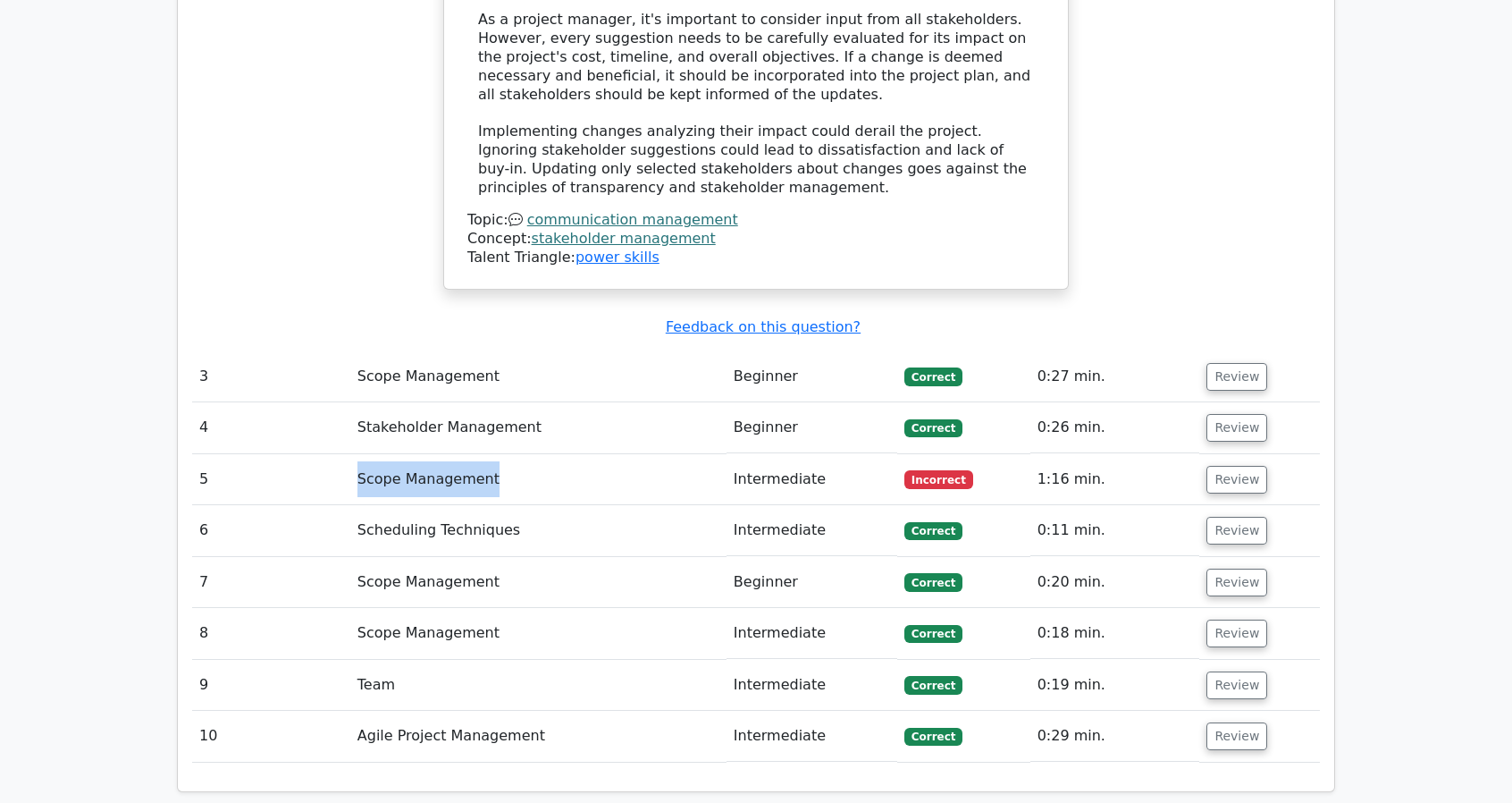
drag, startPoint x: 358, startPoint y: 391, endPoint x: 576, endPoint y: 382, distance: 218.2
click at [576, 454] on td "Scope Management" at bounding box center [538, 479] width 376 height 51
drag, startPoint x: 354, startPoint y: 440, endPoint x: 585, endPoint y: 441, distance: 231.0
click at [585, 505] on td "Scheduling Techniques" at bounding box center [538, 530] width 376 height 51
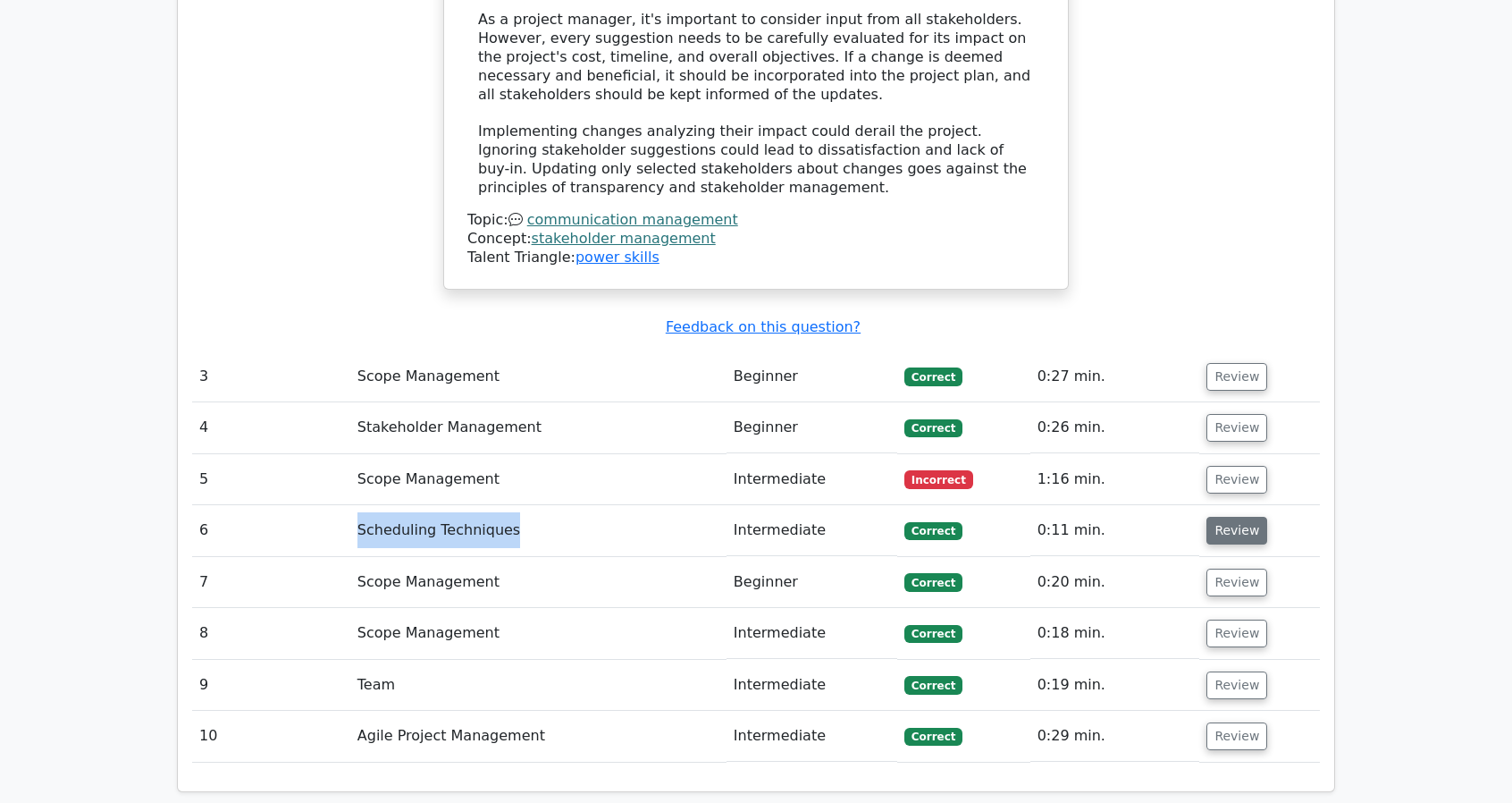
click at [1236, 516] on button "Review" at bounding box center [1236, 530] width 61 height 28
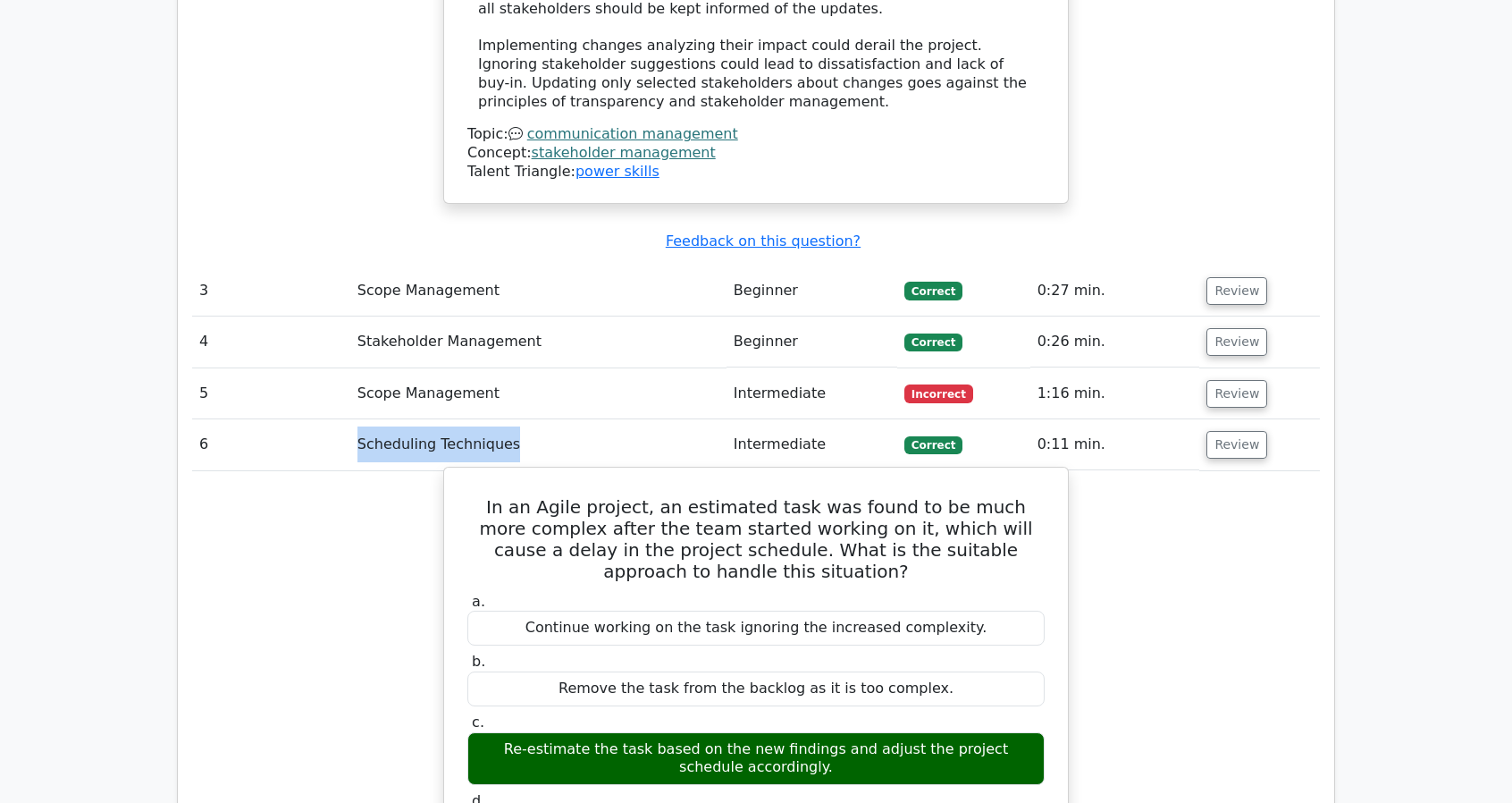
scroll to position [2324, 0]
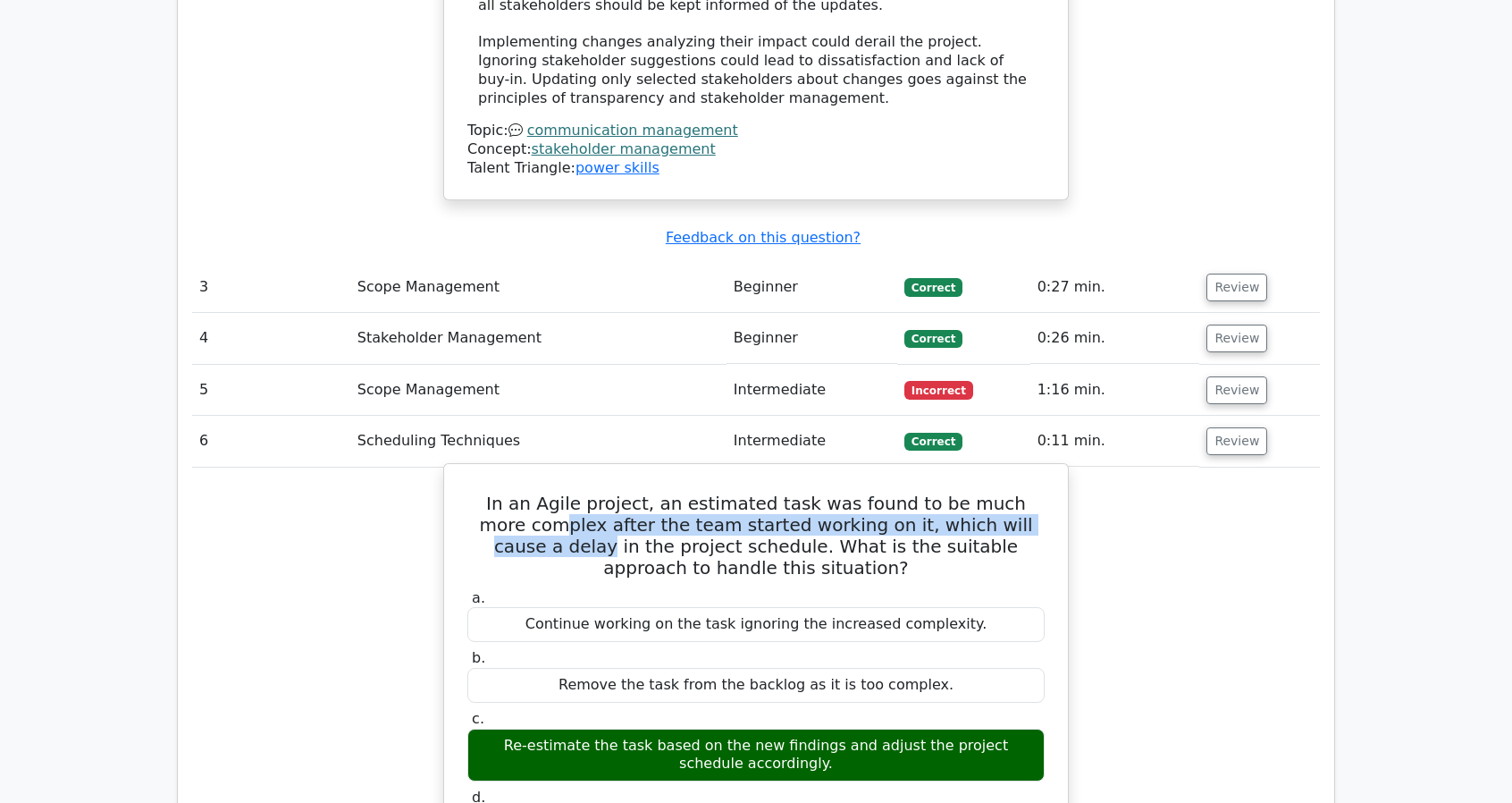
drag, startPoint x: 505, startPoint y: 437, endPoint x: 1047, endPoint y: 441, distance: 542.0
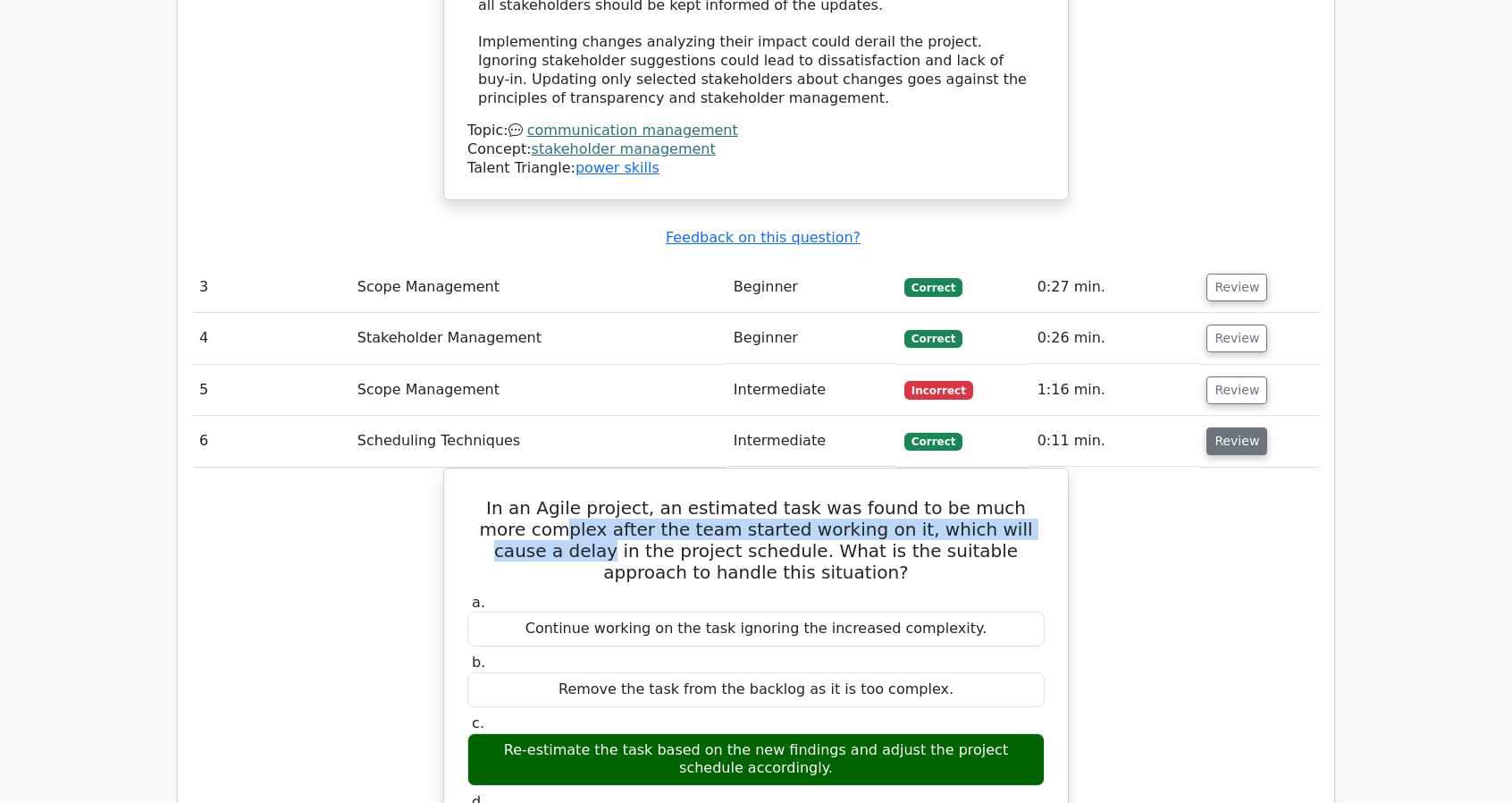
click at [1231, 427] on button "Review" at bounding box center [1236, 441] width 61 height 28
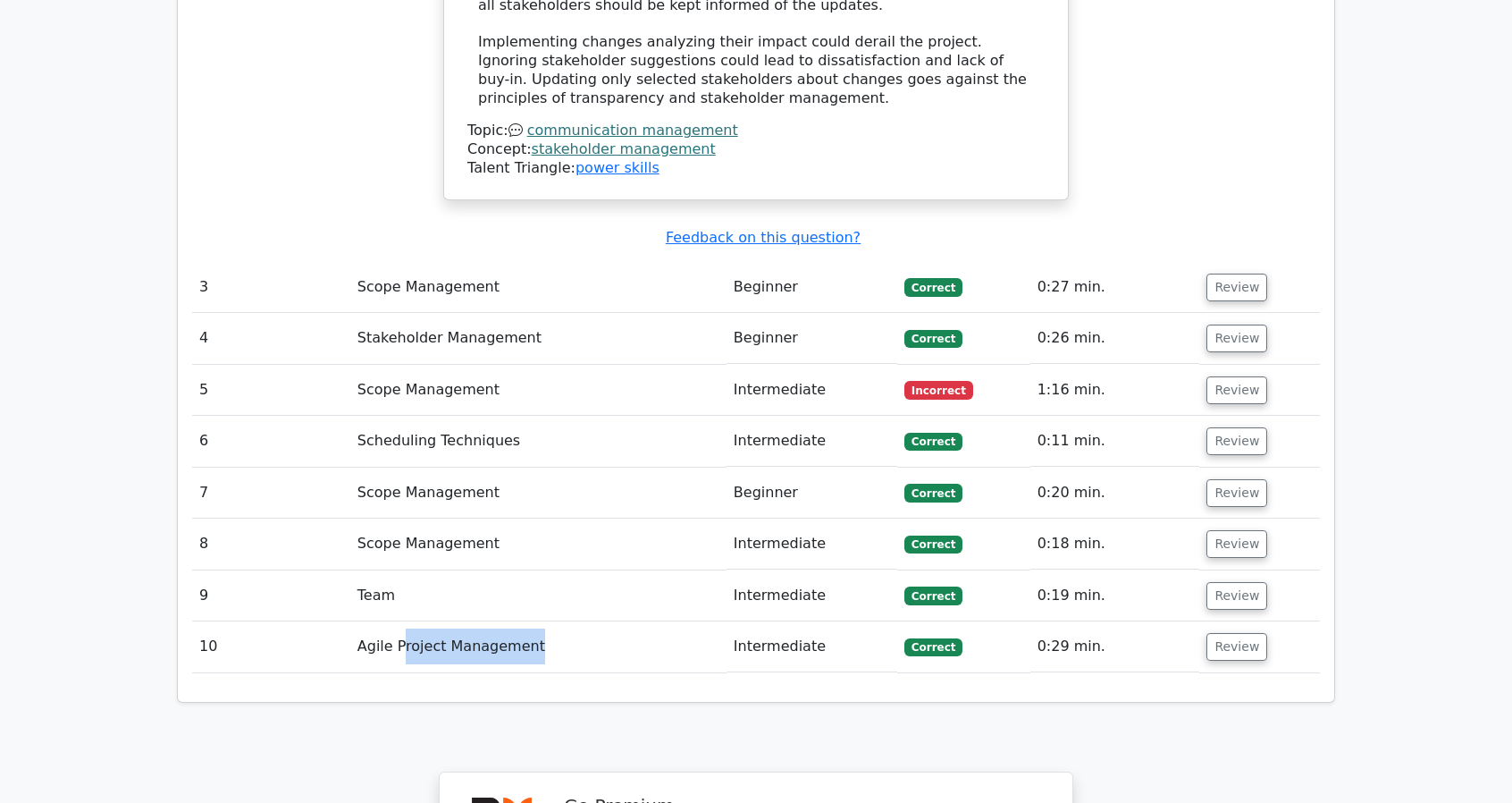
drag, startPoint x: 403, startPoint y: 568, endPoint x: 552, endPoint y: 560, distance: 149.2
click at [552, 621] on td "Agile Project Management" at bounding box center [538, 646] width 376 height 51
click at [613, 621] on td "Agile Project Management" at bounding box center [538, 646] width 376 height 51
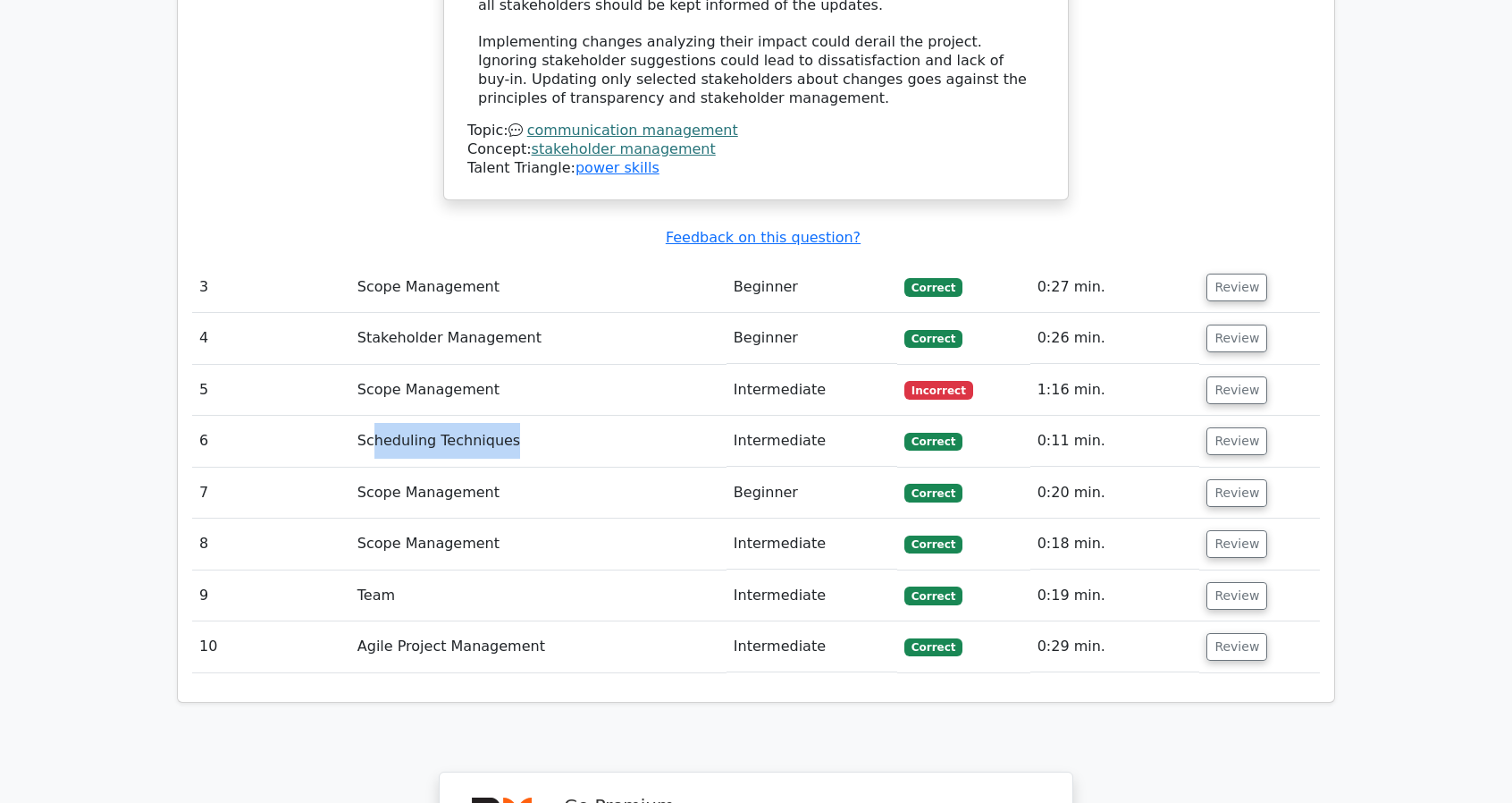
drag, startPoint x: 368, startPoint y: 348, endPoint x: 608, endPoint y: 362, distance: 240.4
click at [608, 416] on td "Scheduling Techniques" at bounding box center [538, 441] width 376 height 51
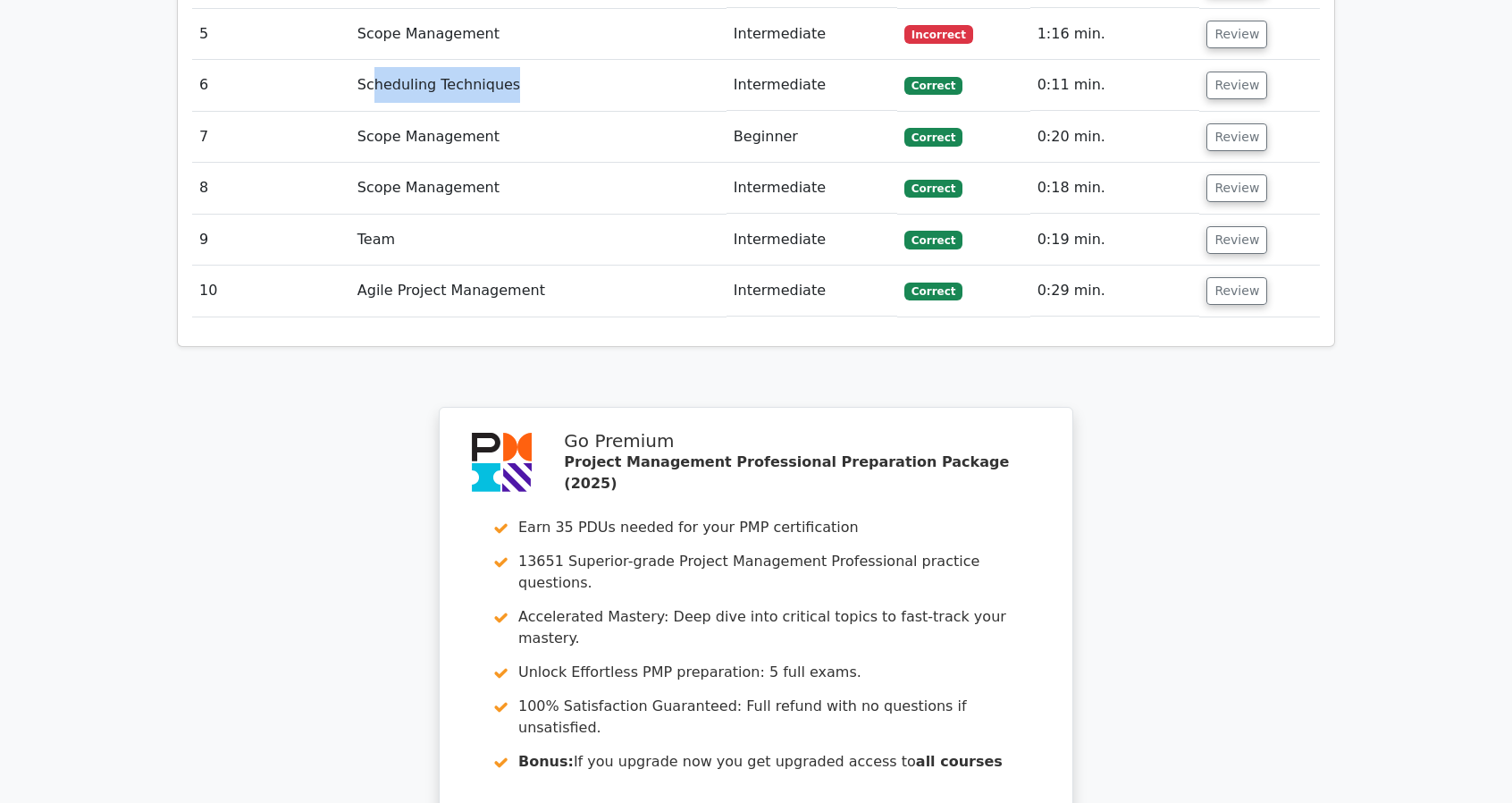
scroll to position [2861, 0]
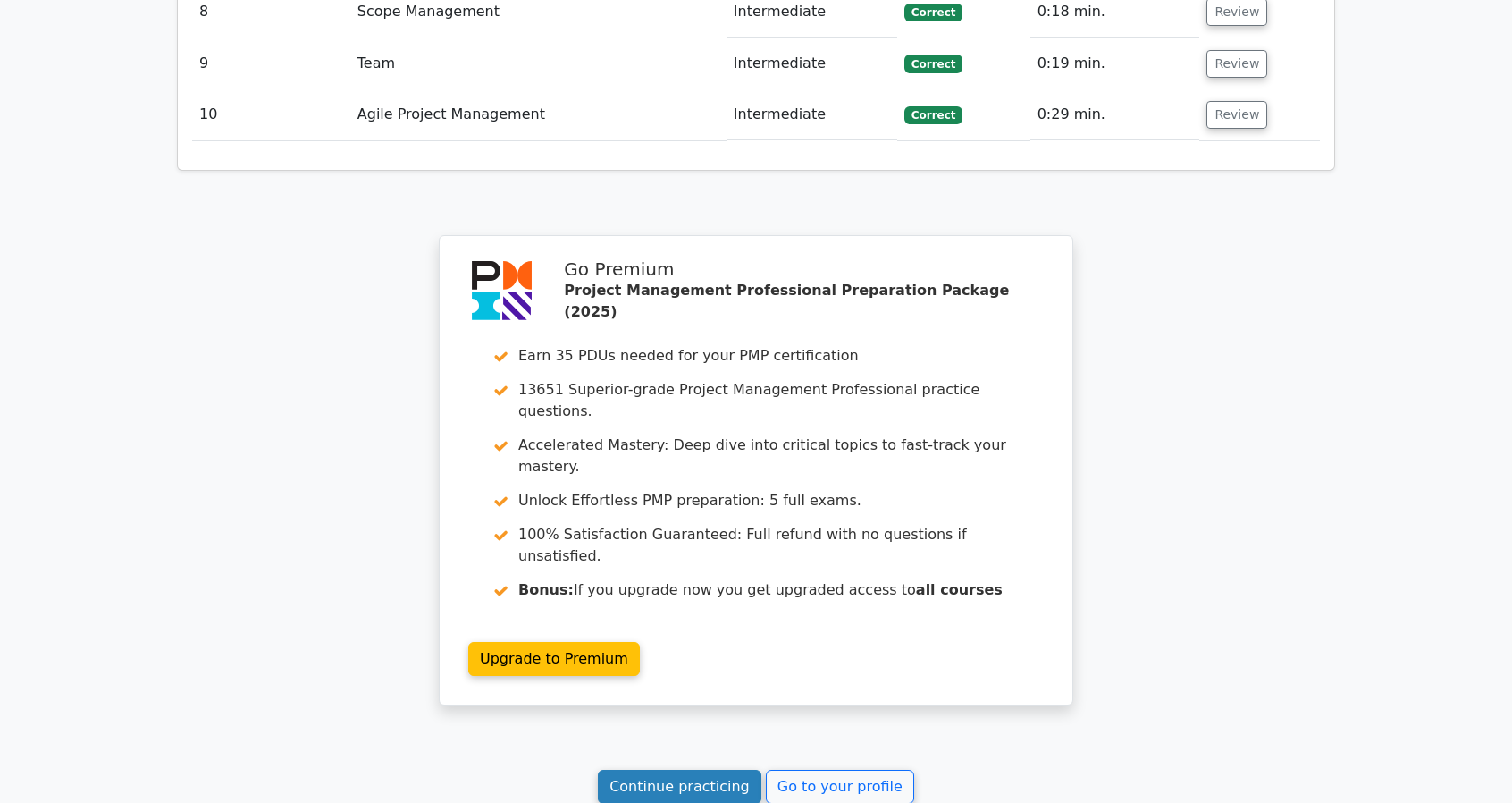
click at [680, 770] on link "Continue practicing" at bounding box center [679, 787] width 163 height 34
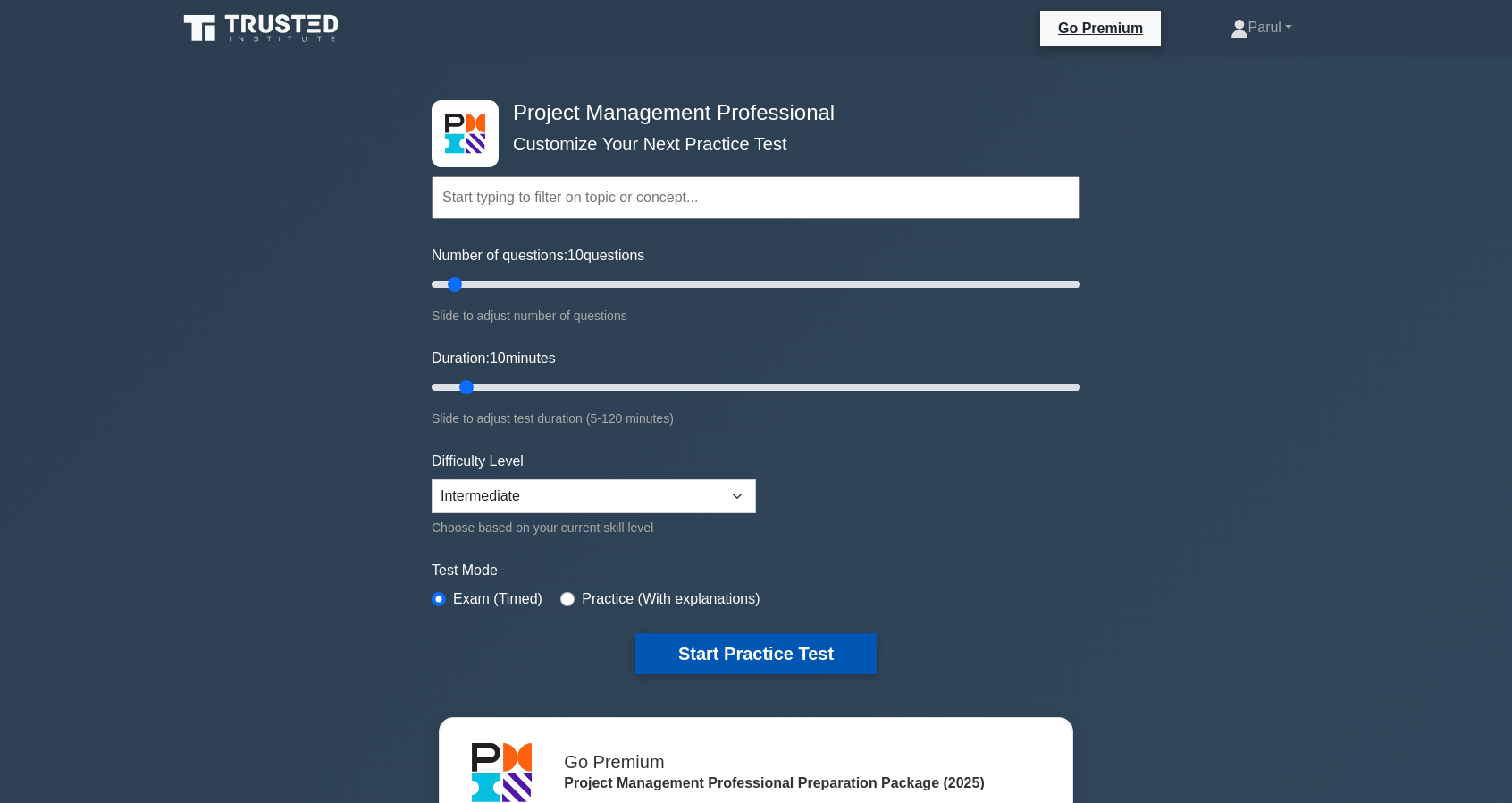
click at [783, 661] on button "Start Practice Test" at bounding box center [756, 653] width 242 height 41
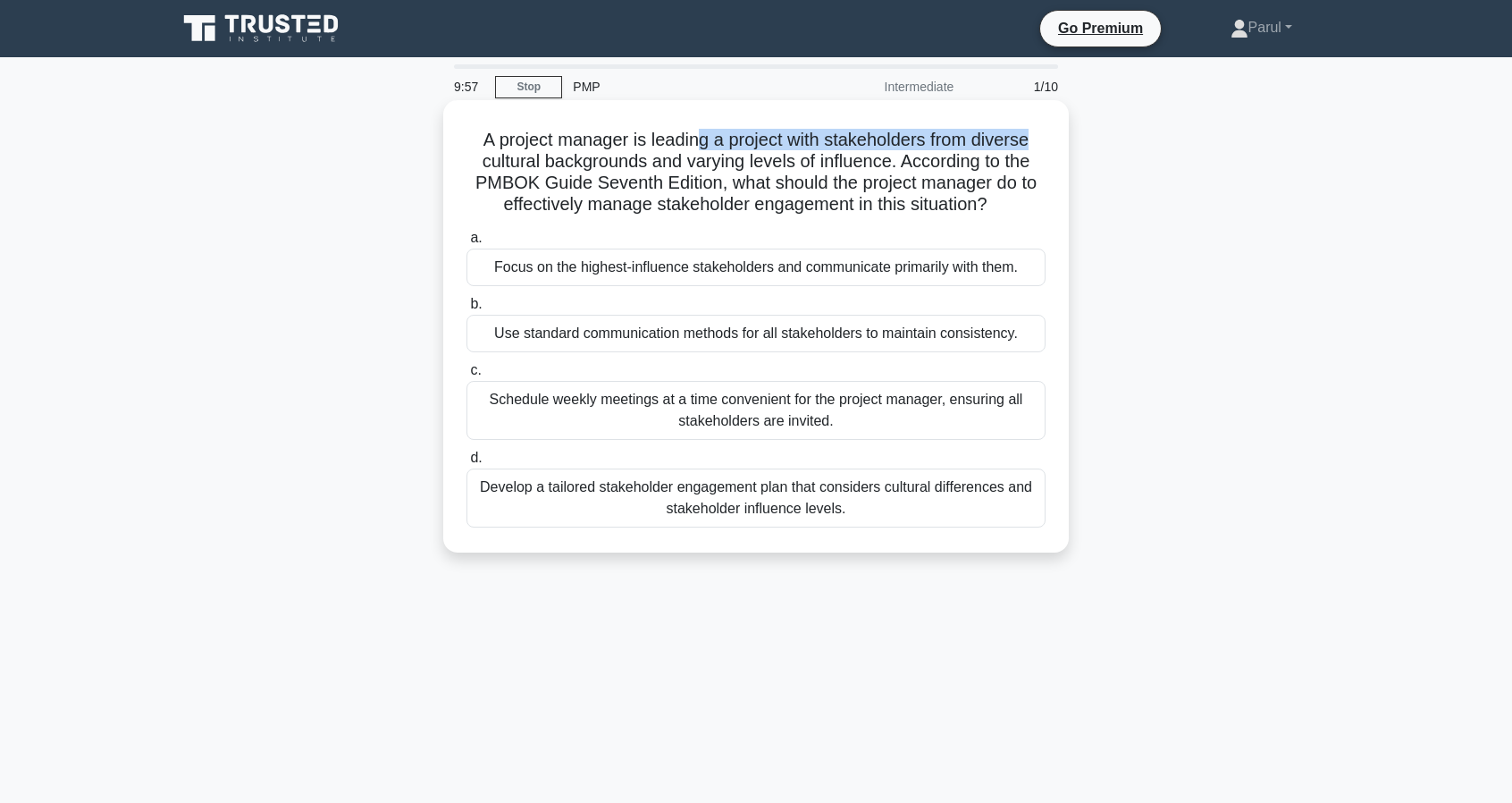
drag, startPoint x: 693, startPoint y: 136, endPoint x: 1036, endPoint y: 147, distance: 343.2
click at [1036, 147] on h5 "A project manager is leading a project with stakeholders from diverse cultural …" at bounding box center [756, 172] width 583 height 88
drag, startPoint x: 511, startPoint y: 163, endPoint x: 891, endPoint y: 170, distance: 380.1
click at [891, 170] on h5 "A project manager is leading a project with stakeholders from diverse cultural …" at bounding box center [756, 172] width 583 height 88
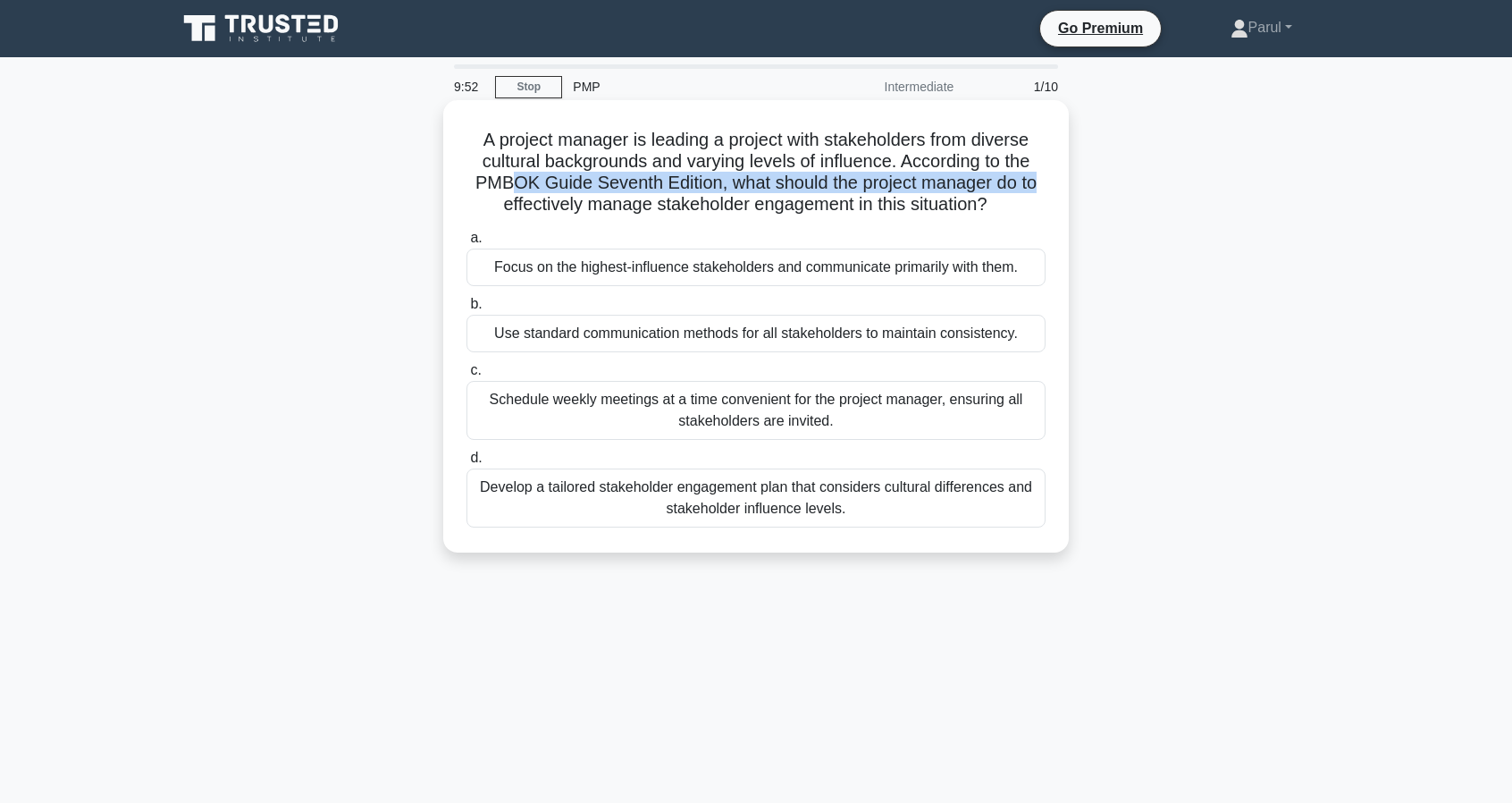
drag, startPoint x: 502, startPoint y: 181, endPoint x: 1056, endPoint y: 193, distance: 554.1
click at [1056, 193] on div "A project manager is leading a project with stakeholders from diverse cultural …" at bounding box center [756, 326] width 612 height 438
drag, startPoint x: 493, startPoint y: 206, endPoint x: 997, endPoint y: 209, distance: 504.0
click at [997, 209] on h5 "A project manager is leading a project with stakeholders from diverse cultural …" at bounding box center [756, 172] width 583 height 88
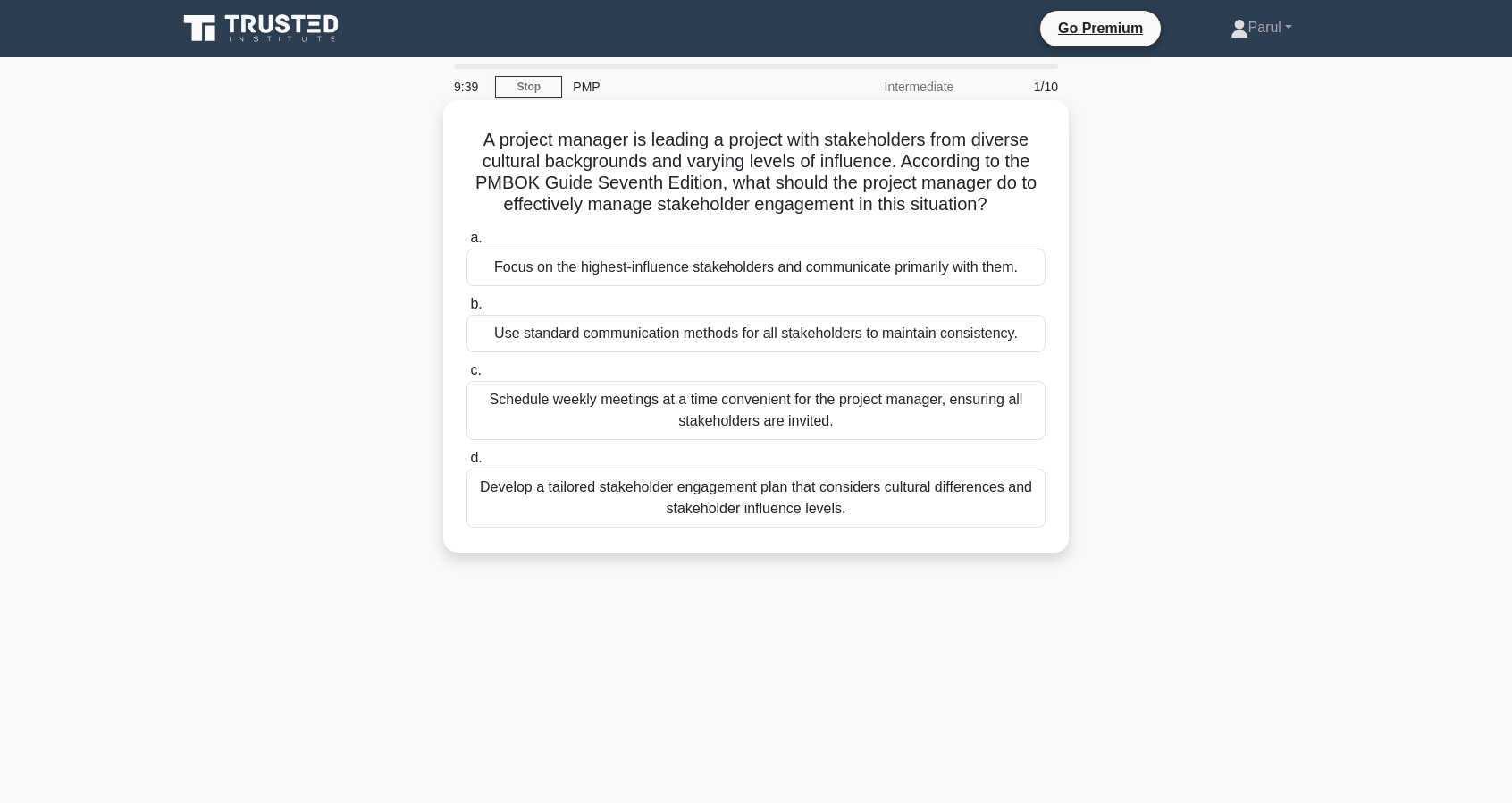
click at [717, 491] on div "Develop a tailored stakeholder engagement plan that considers cultural differen…" at bounding box center [756, 498] width 579 height 59
click at [467, 464] on input "d. Develop a tailored stakeholder engagement plan that considers cultural diffe…" at bounding box center [467, 459] width 0 height 12
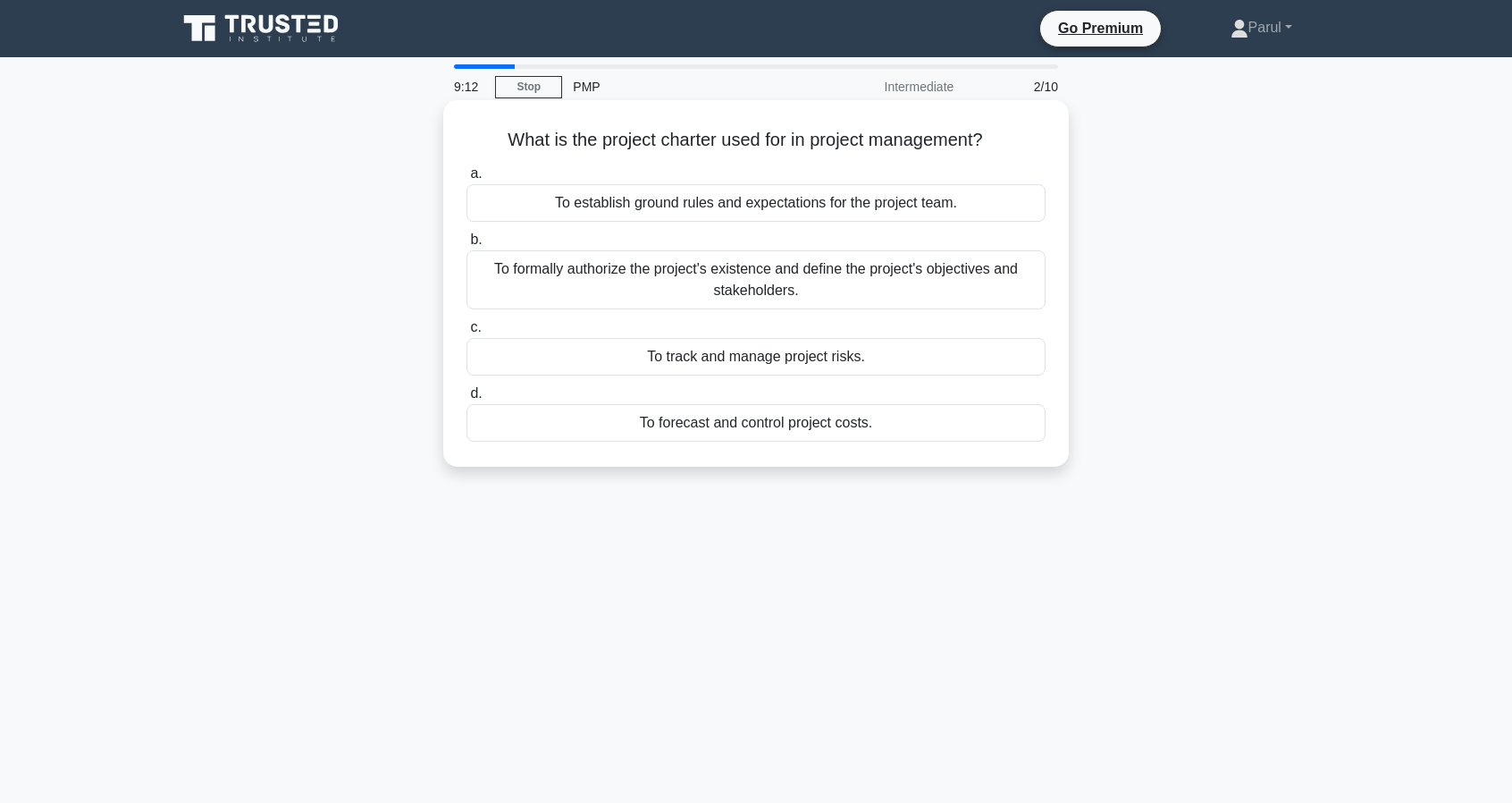
click at [738, 279] on div "To formally authorize the project's existence and define the project's objectiv…" at bounding box center [756, 280] width 579 height 59
click at [467, 246] on input "b. To formally authorize the project's existence and define the project's objec…" at bounding box center [467, 240] width 0 height 12
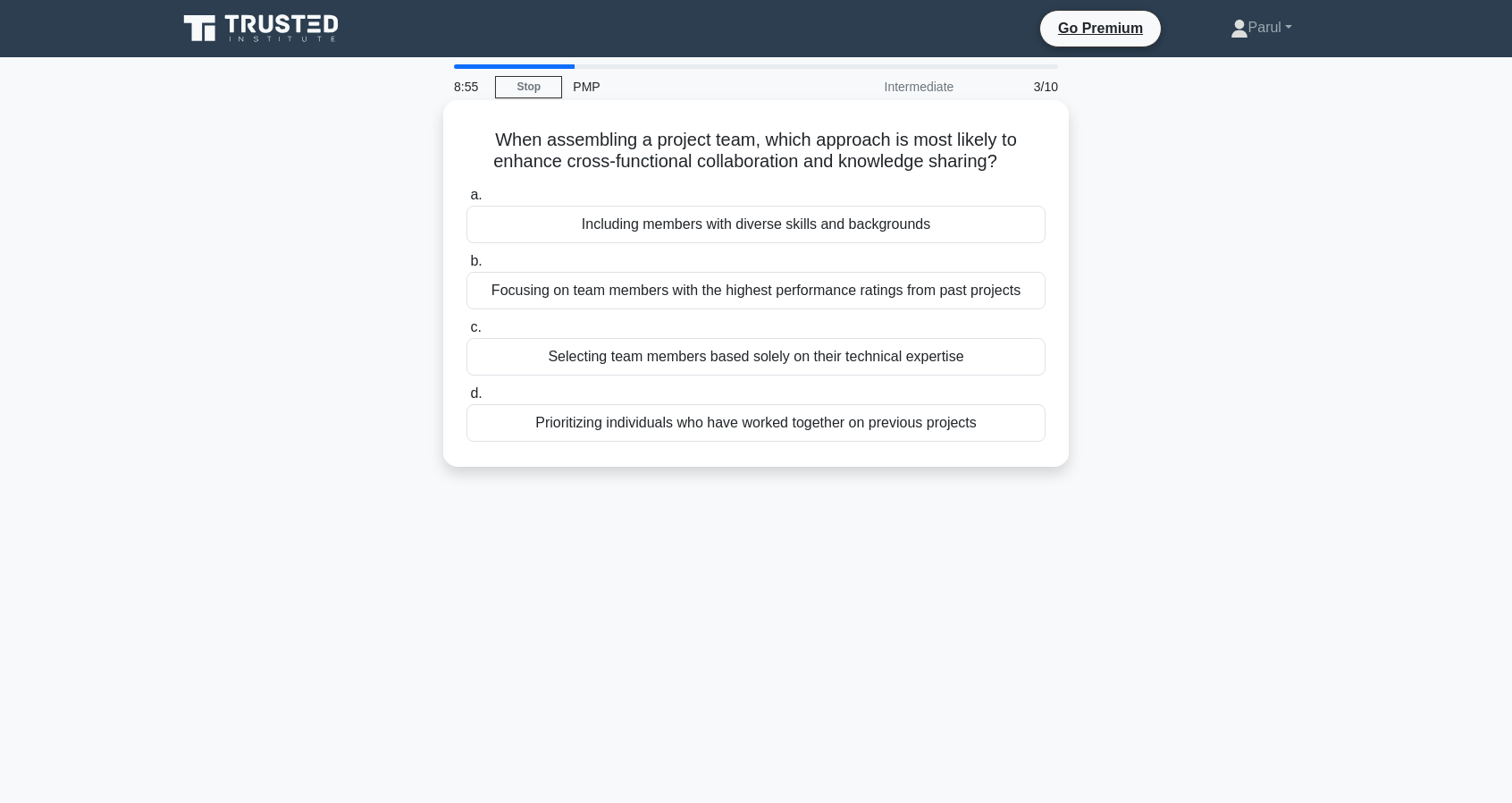
click at [772, 230] on div "Including members with diverse skills and backgrounds" at bounding box center [756, 225] width 579 height 38
click at [467, 201] on input "a. Including members with diverse skills and backgrounds" at bounding box center [467, 195] width 0 height 12
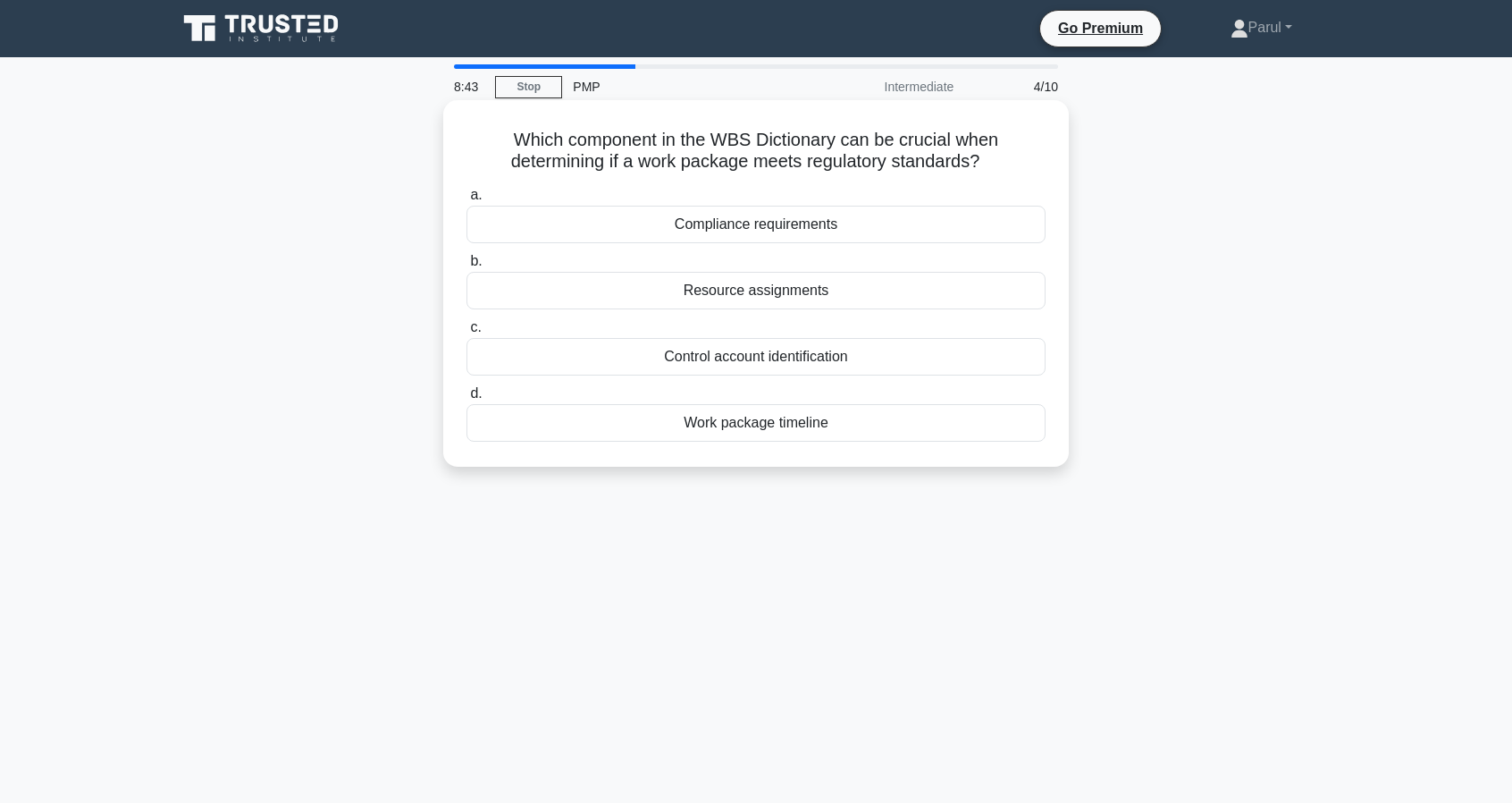
click at [760, 228] on div "Compliance requirements" at bounding box center [756, 225] width 579 height 38
click at [467, 201] on input "a. Compliance requirements" at bounding box center [467, 195] width 0 height 12
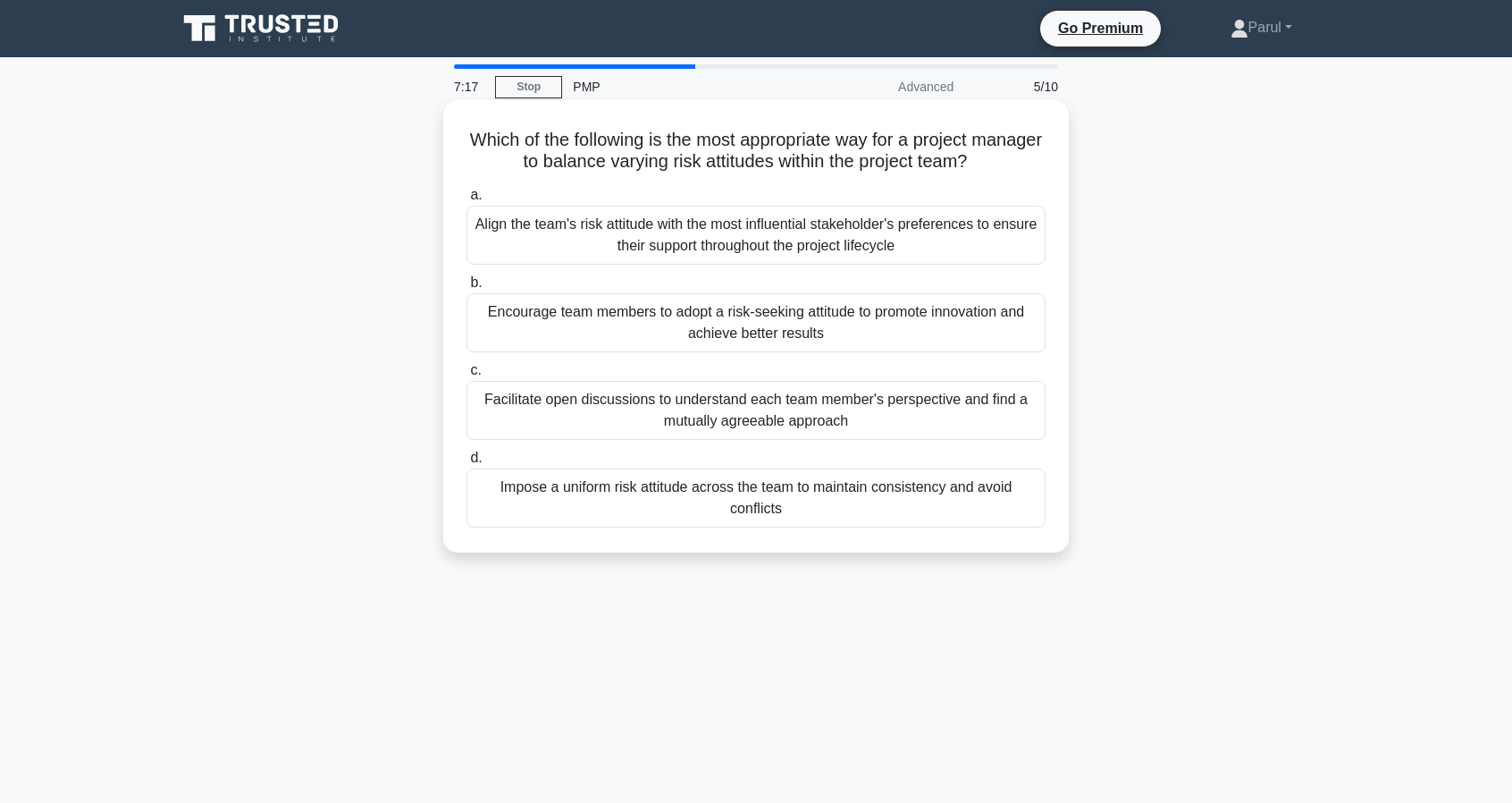
click at [688, 407] on div "Facilitate open discussions to understand each team member's perspective and fi…" at bounding box center [756, 410] width 579 height 59
click at [467, 376] on input "c. Facilitate open discussions to understand each team member's perspective and…" at bounding box center [467, 371] width 0 height 12
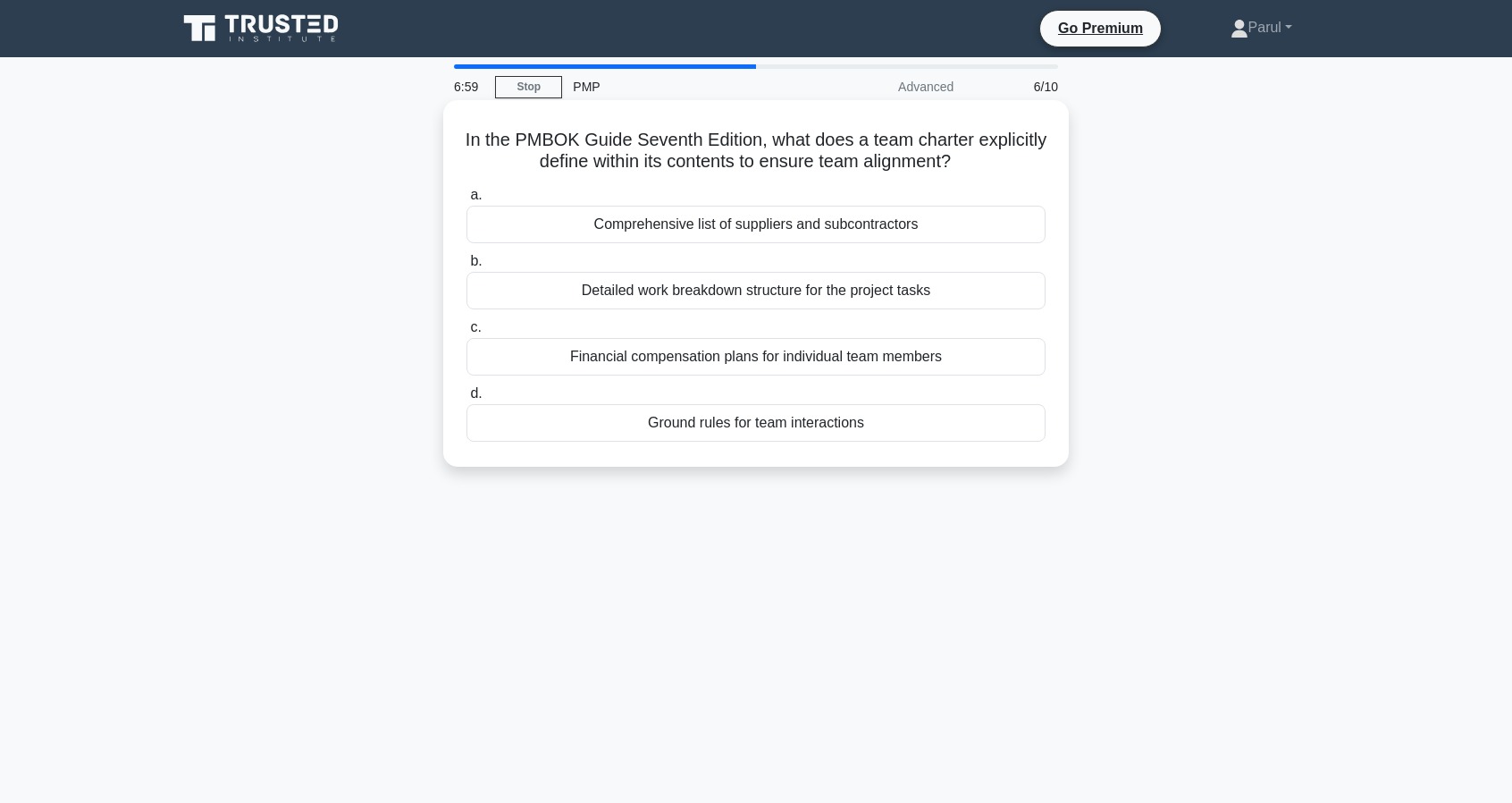
click at [832, 296] on div "Detailed work breakdown structure for the project tasks" at bounding box center [756, 291] width 579 height 38
click at [467, 268] on input "b. Detailed work breakdown structure for the project tasks" at bounding box center [467, 262] width 0 height 12
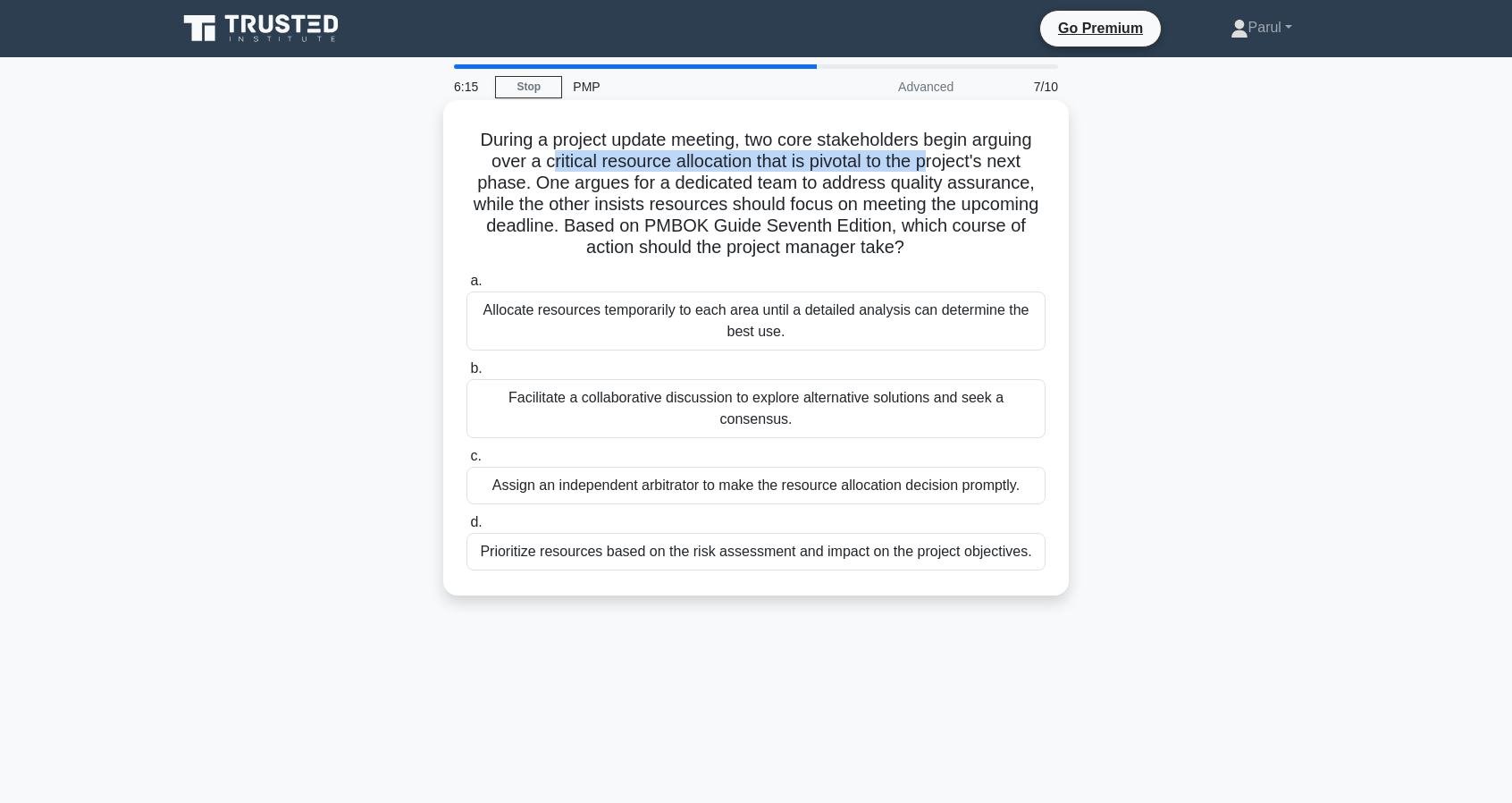
drag, startPoint x: 545, startPoint y: 169, endPoint x: 935, endPoint y: 172, distance: 390.0
click at [935, 172] on h5 "During a project update meeting, two core stakeholders begin arguing over a cri…" at bounding box center [756, 193] width 583 height 130
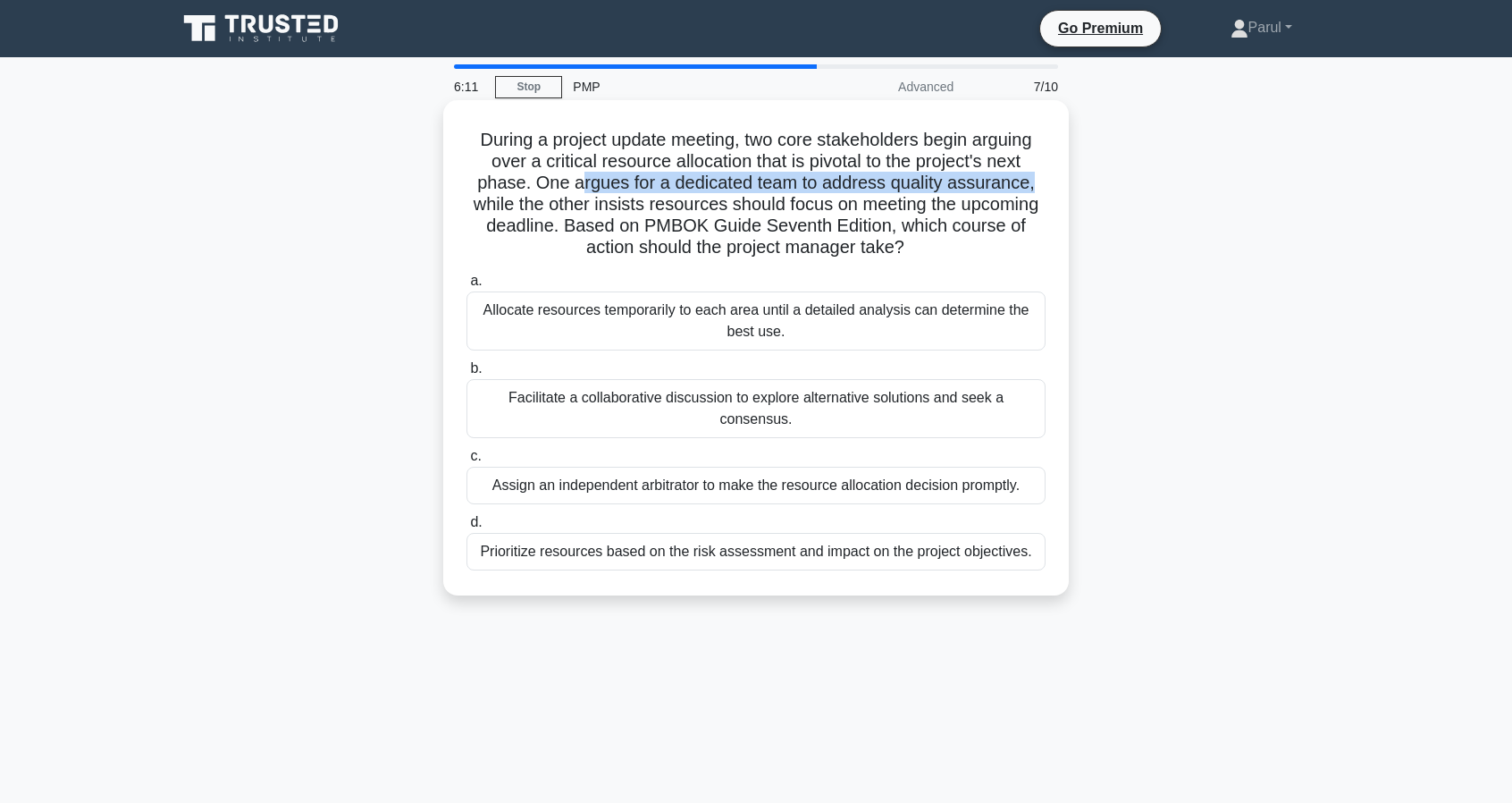
drag, startPoint x: 577, startPoint y: 178, endPoint x: 1052, endPoint y: 189, distance: 475.1
click at [1052, 189] on div "During a project update meeting, two core stakeholders begin arguing over a cri…" at bounding box center [756, 347] width 612 height 481
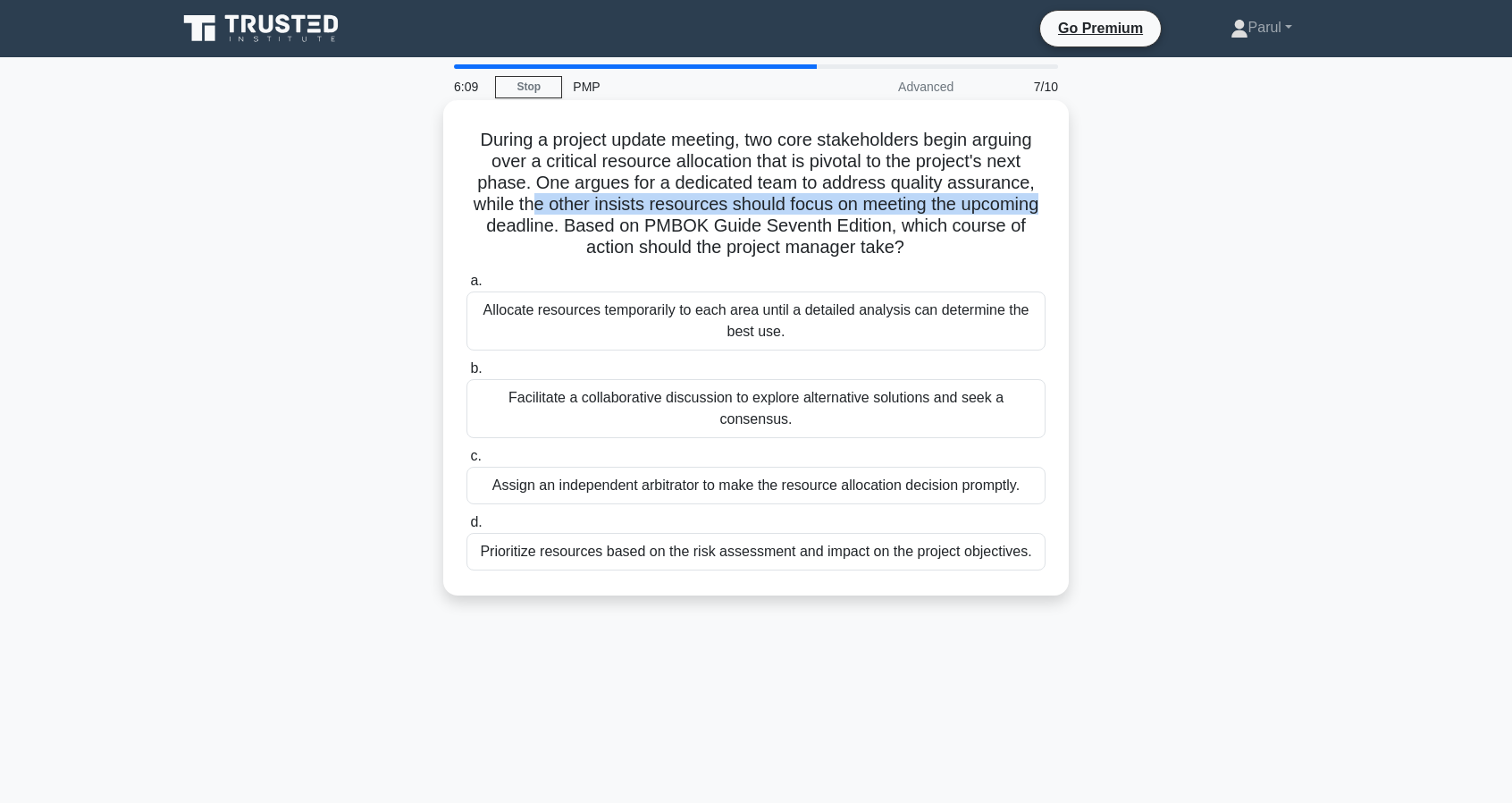
drag, startPoint x: 525, startPoint y: 207, endPoint x: 1063, endPoint y: 211, distance: 538.0
click at [1063, 211] on div "During a project update meeting, two core stakeholders begin arguing over a cri…" at bounding box center [756, 348] width 626 height 496
click at [603, 532] on div "Prioritize resources based on the risk assessment and impact on the project obj…" at bounding box center [756, 551] width 579 height 38
click at [467, 528] on input "d. Prioritize resources based on the risk assessment and impact on the project …" at bounding box center [467, 522] width 0 height 12
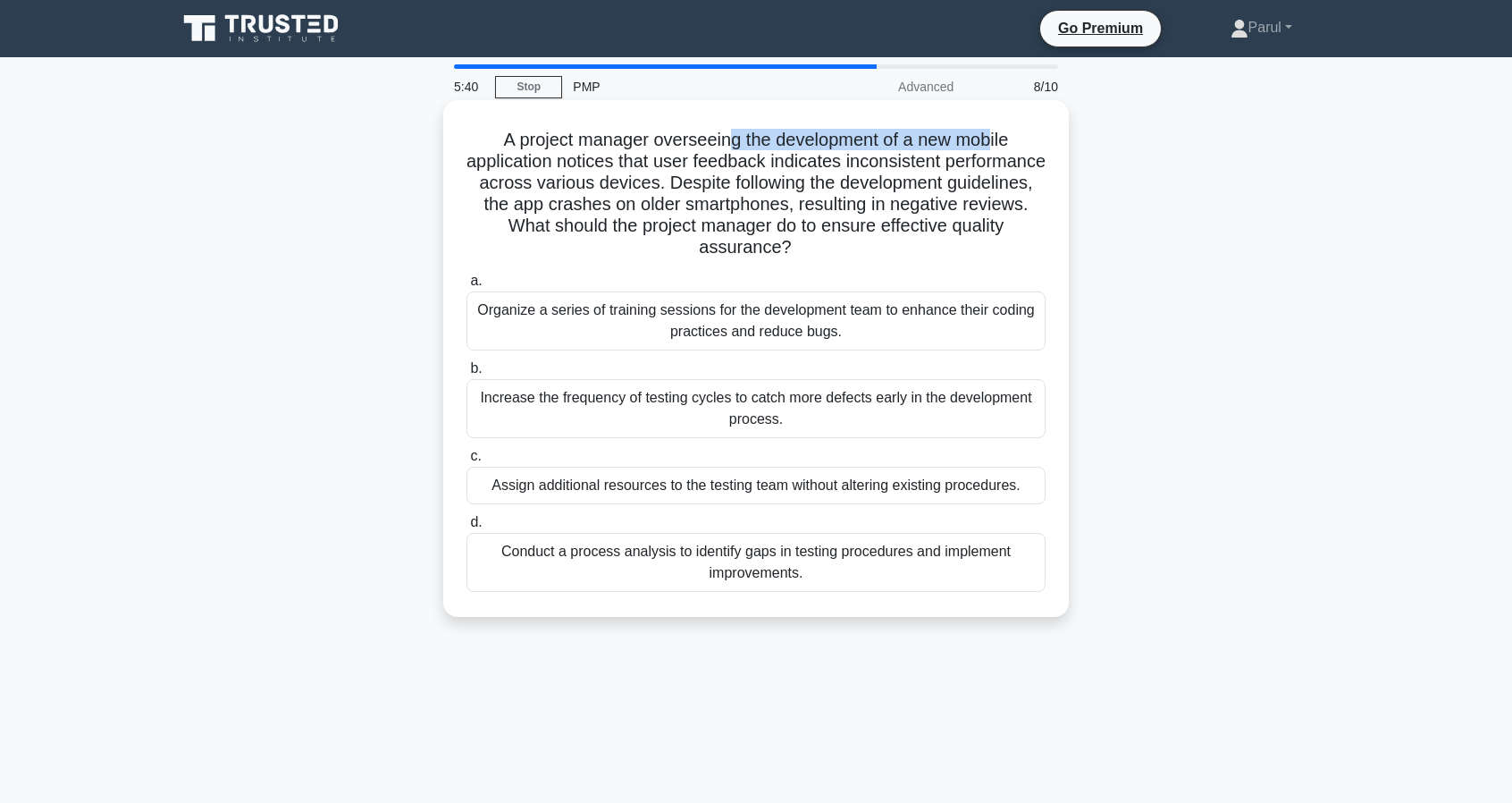
drag, startPoint x: 727, startPoint y: 139, endPoint x: 996, endPoint y: 144, distance: 269.0
click at [996, 144] on h5 "A project manager overseeing the development of a new mobile application notice…" at bounding box center [756, 193] width 583 height 130
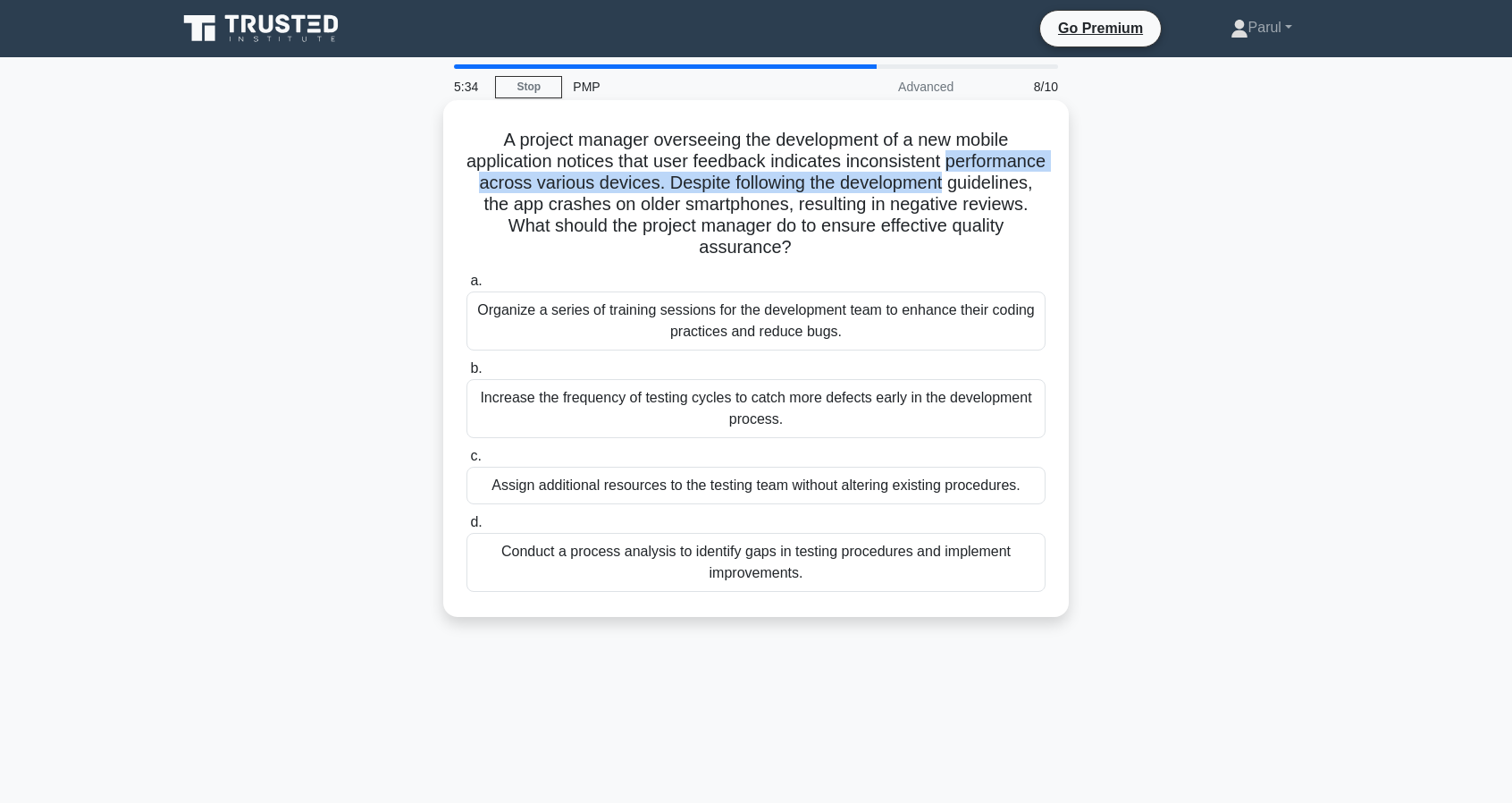
drag, startPoint x: 471, startPoint y: 183, endPoint x: 1066, endPoint y: 189, distance: 595.0
click at [1066, 189] on div "A project manager overseeing the development of a new mobile application notice…" at bounding box center [756, 358] width 626 height 516
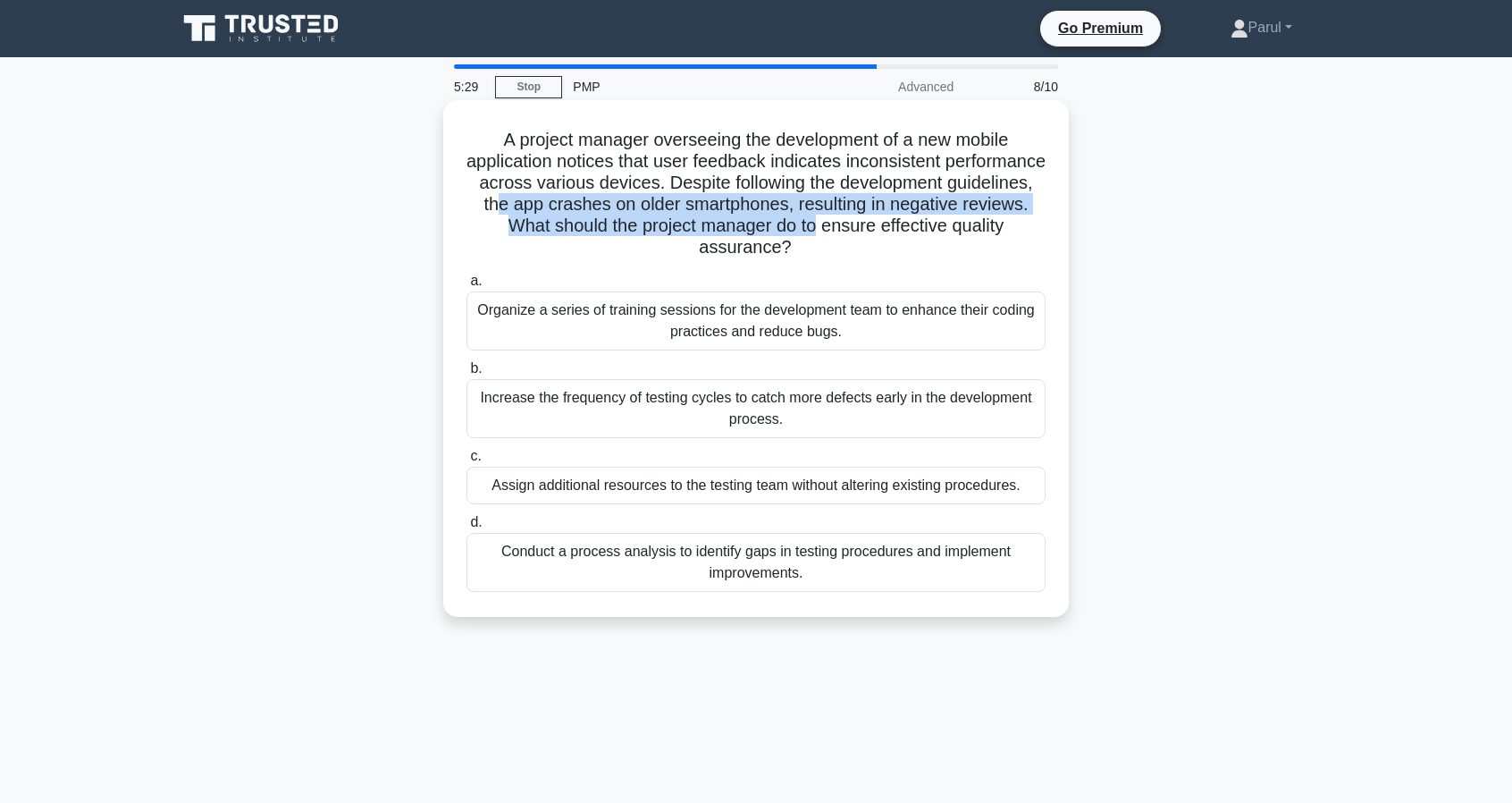
drag, startPoint x: 577, startPoint y: 213, endPoint x: 885, endPoint y: 218, distance: 308.0
click at [885, 218] on h5 "A project manager overseeing the development of a new mobile application notice…" at bounding box center [756, 193] width 583 height 130
click at [700, 224] on h5 "A project manager overseeing the development of a new mobile application notice…" at bounding box center [756, 193] width 583 height 130
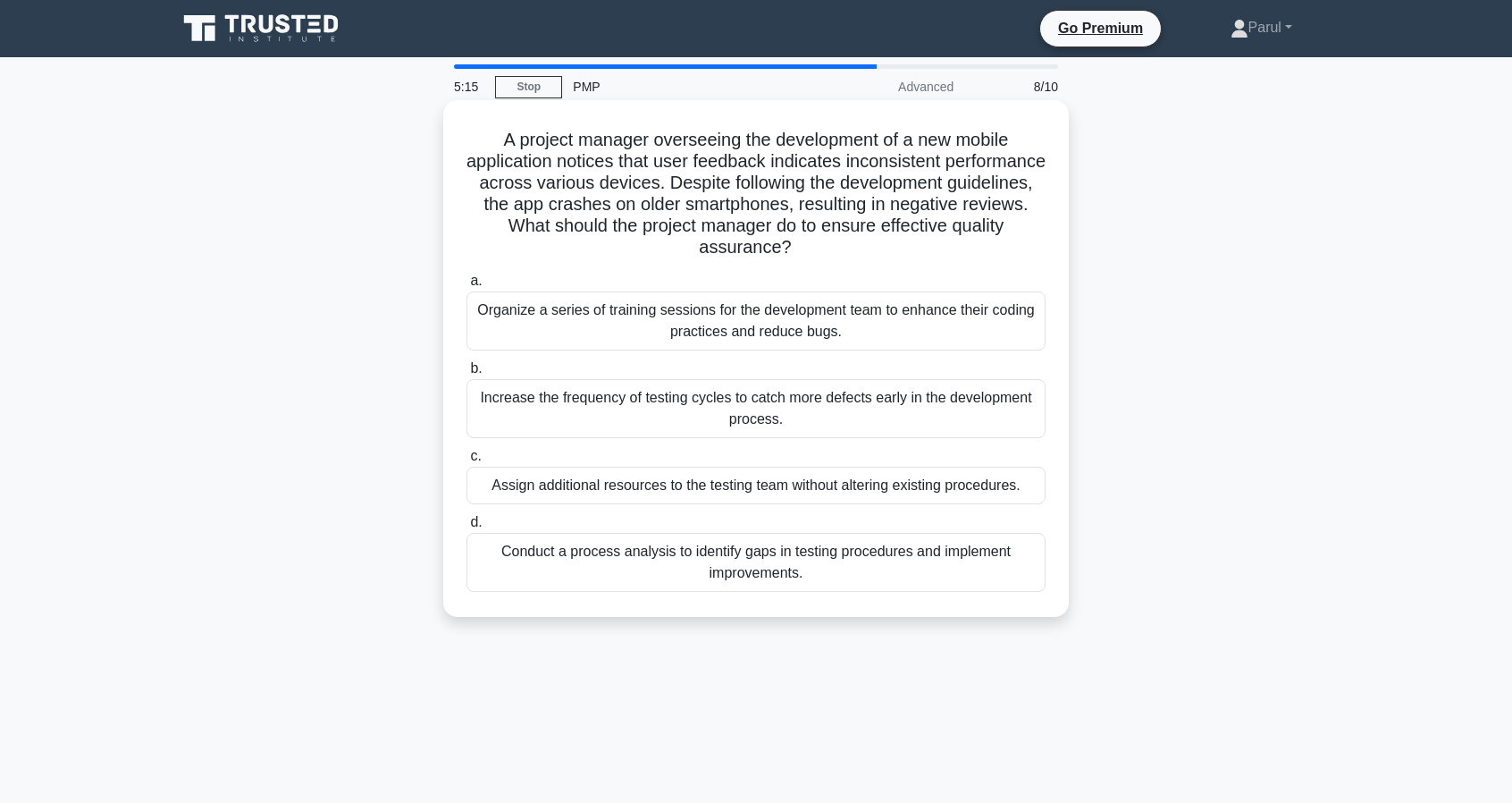
click at [765, 569] on div "Conduct a process analysis to identify gaps in testing procedures and implement…" at bounding box center [756, 561] width 579 height 59
click at [467, 528] on input "d. Conduct a process analysis to identify gaps in testing procedures and implem…" at bounding box center [467, 522] width 0 height 12
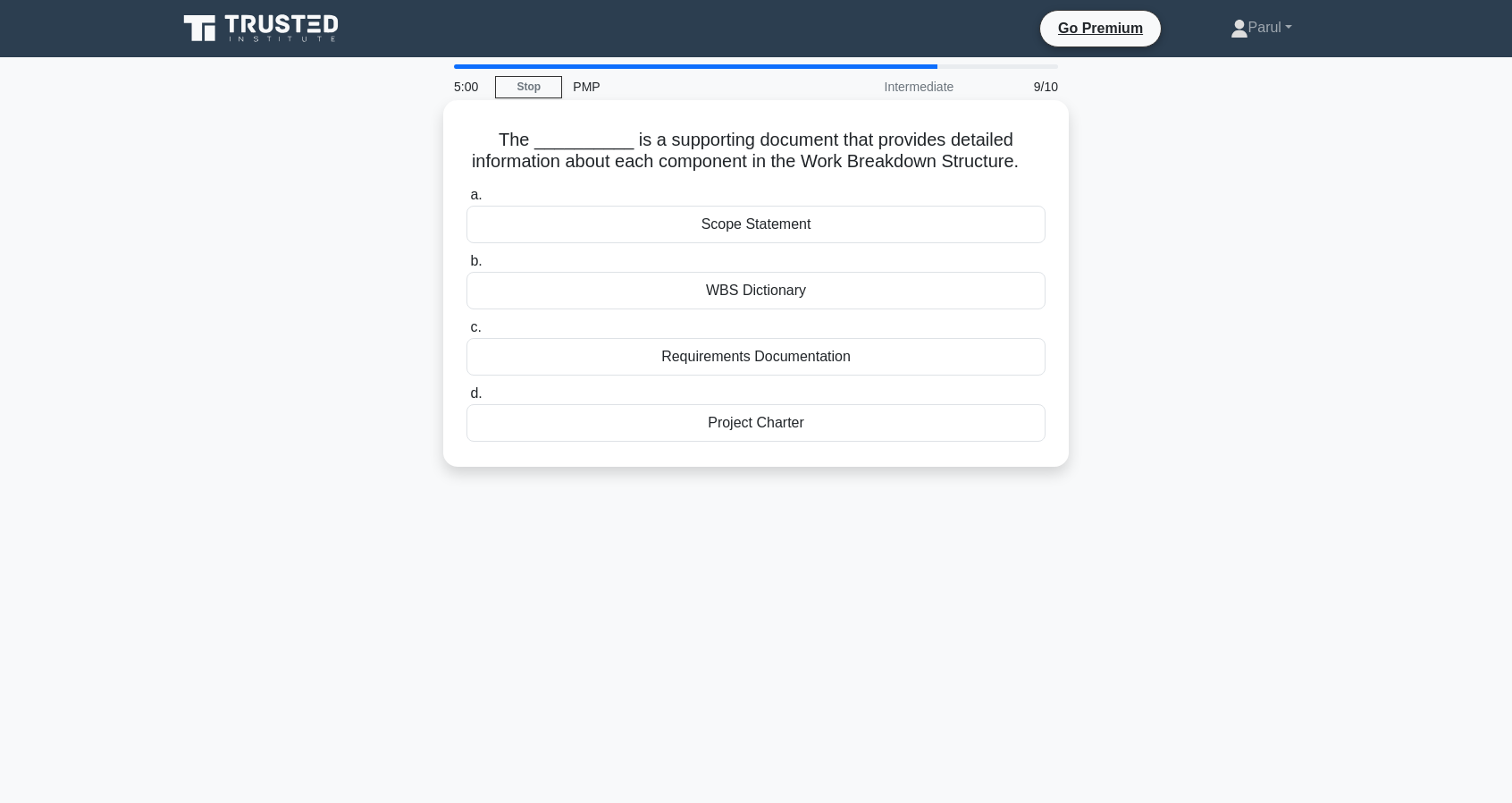
click at [785, 442] on div "Project Charter" at bounding box center [756, 423] width 579 height 38
click at [467, 400] on input "d. Project Charter" at bounding box center [467, 394] width 0 height 12
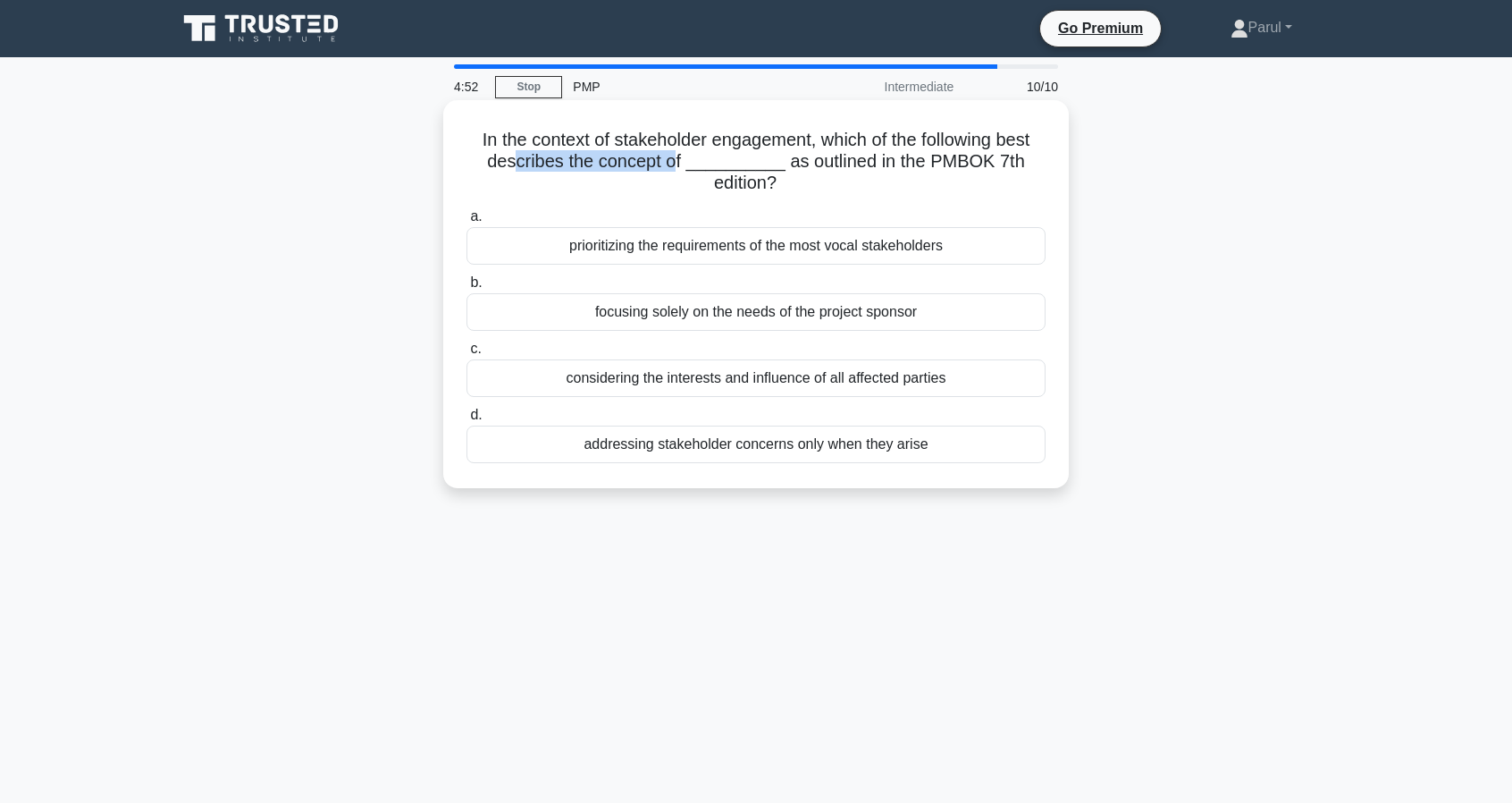
drag, startPoint x: 520, startPoint y: 157, endPoint x: 690, endPoint y: 163, distance: 170.1
click at [690, 163] on h5 "In the context of stakeholder engagement, which of the following best describes…" at bounding box center [756, 161] width 583 height 66
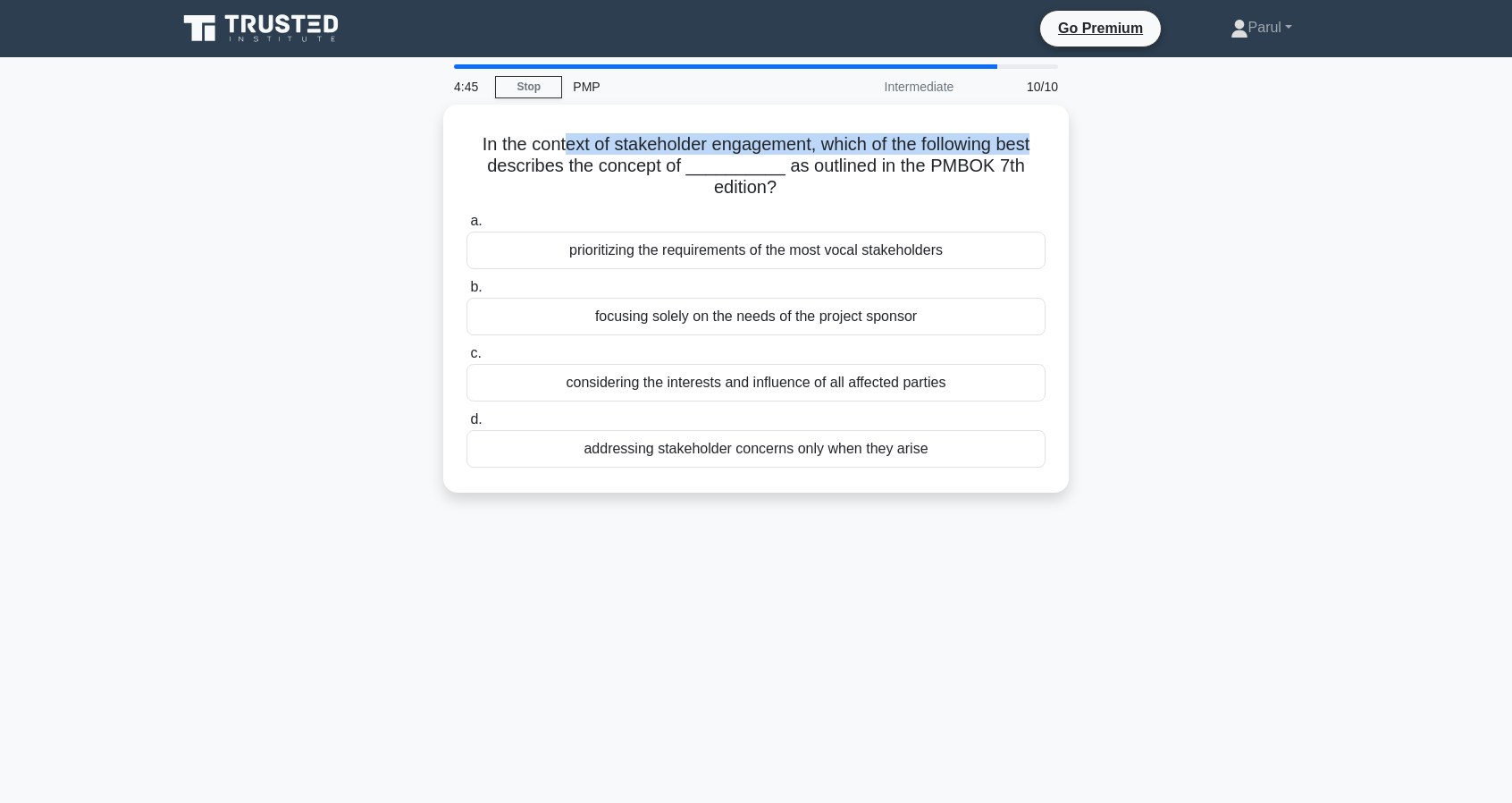
drag, startPoint x: 561, startPoint y: 140, endPoint x: 1073, endPoint y: 138, distance: 512.0
click at [1073, 138] on div "In the context of stakeholder engagement, which of the following best describes…" at bounding box center [756, 308] width 1180 height 409
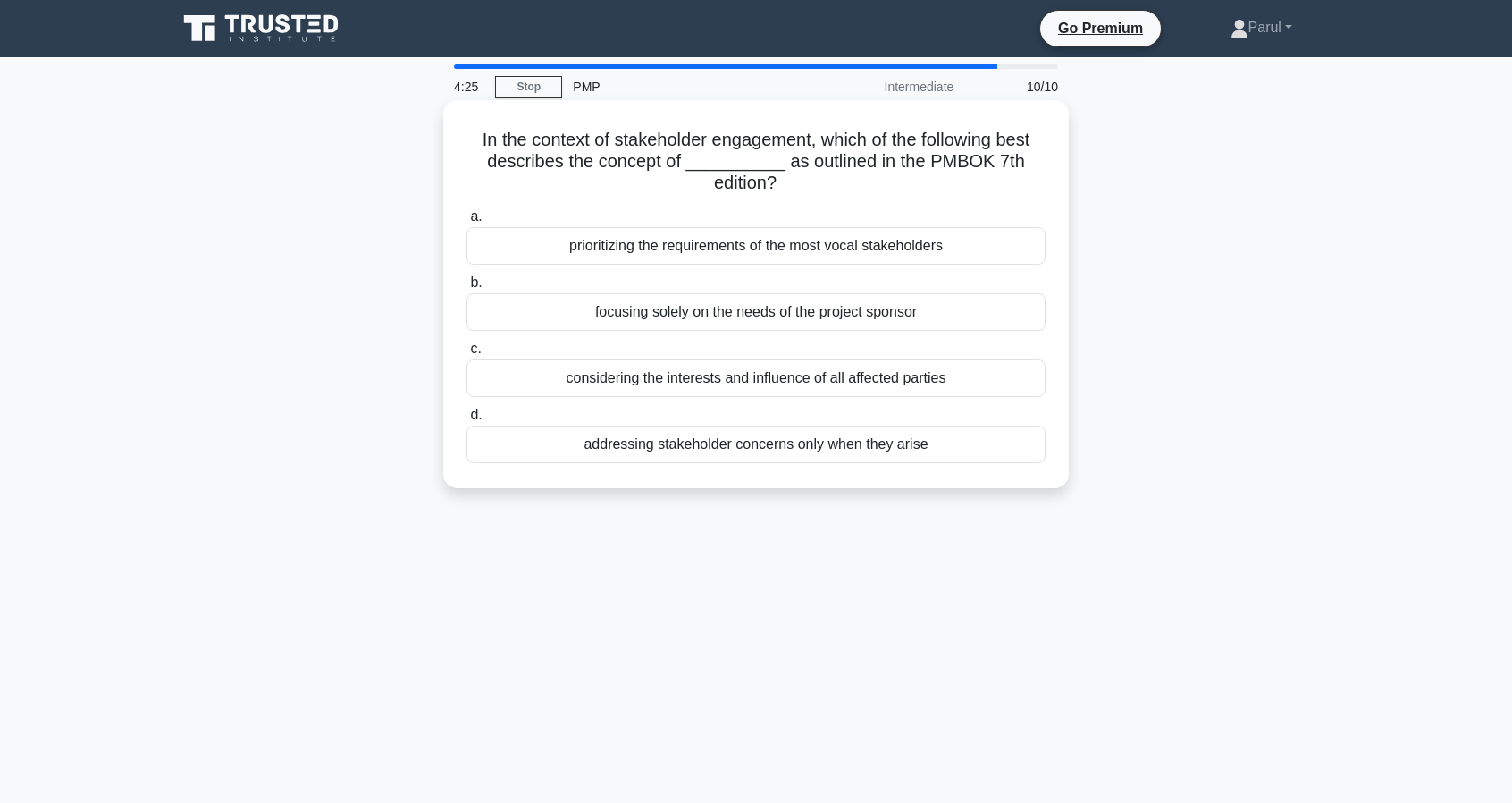
click at [738, 375] on div "considering the interests and influence of all affected parties" at bounding box center [756, 378] width 579 height 38
click at [467, 355] on input "c. considering the interests and influence of all affected parties" at bounding box center [467, 349] width 0 height 12
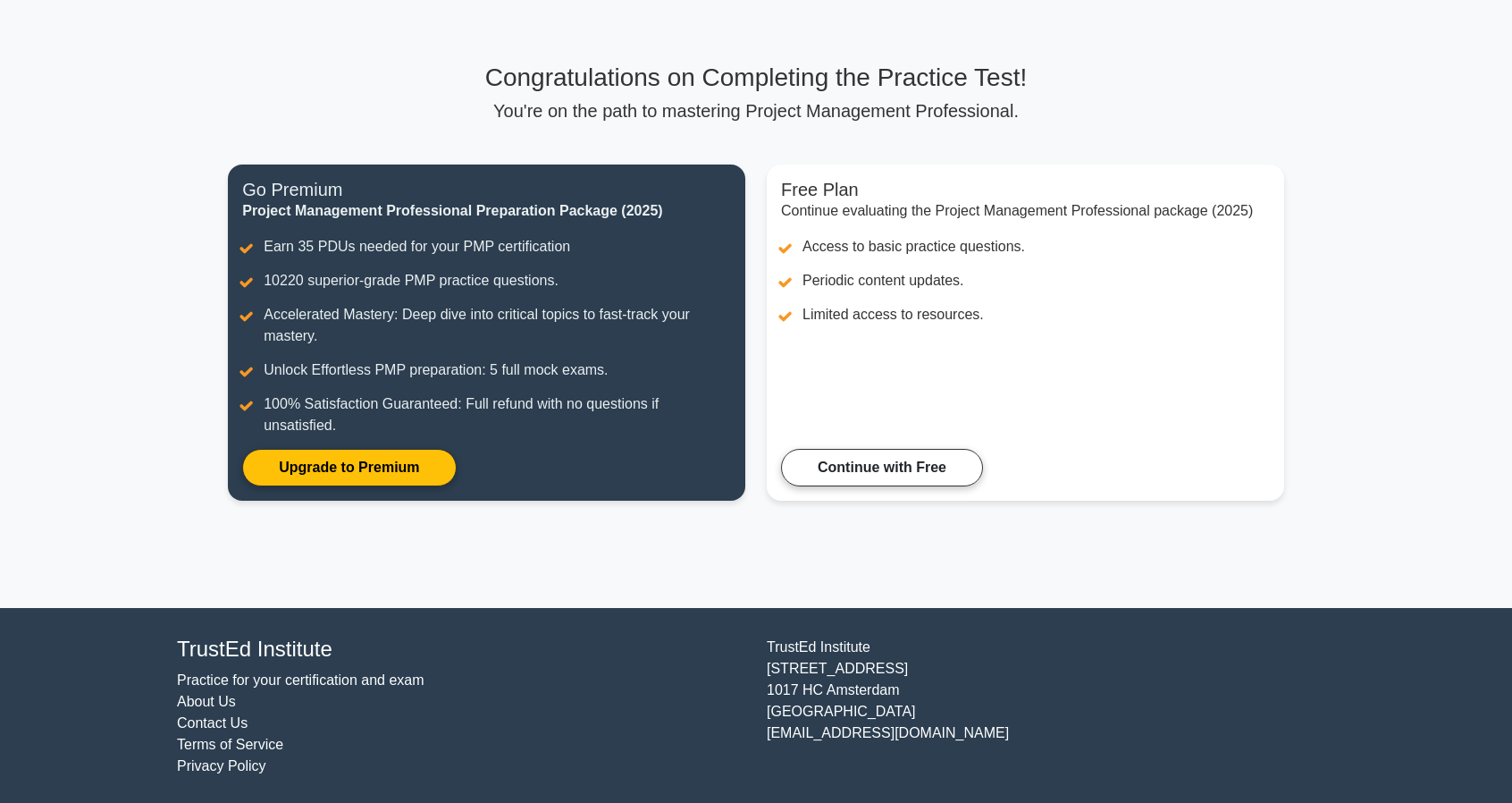
scroll to position [83, 0]
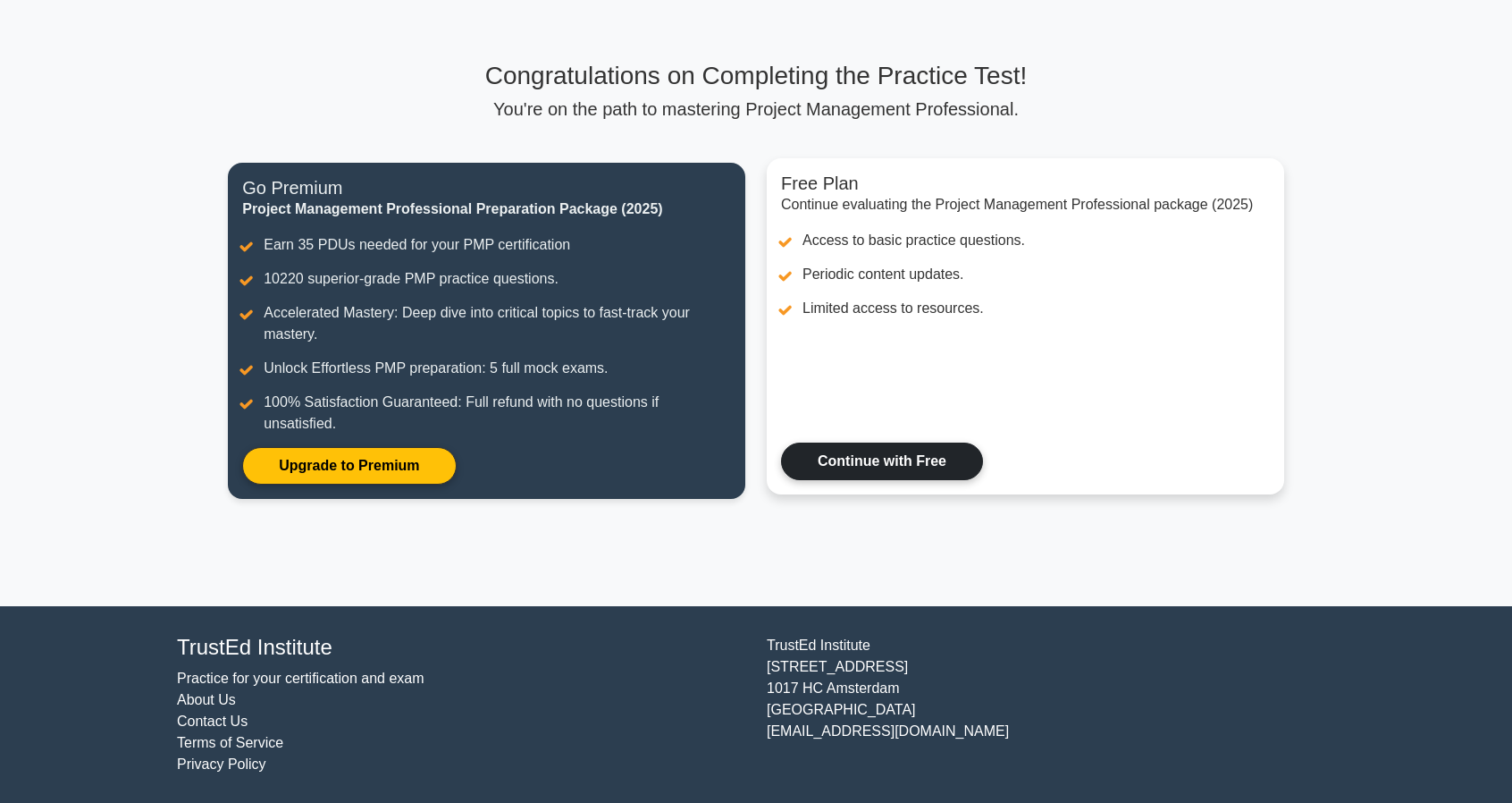
click at [901, 470] on link "Continue with Free" at bounding box center [881, 462] width 202 height 38
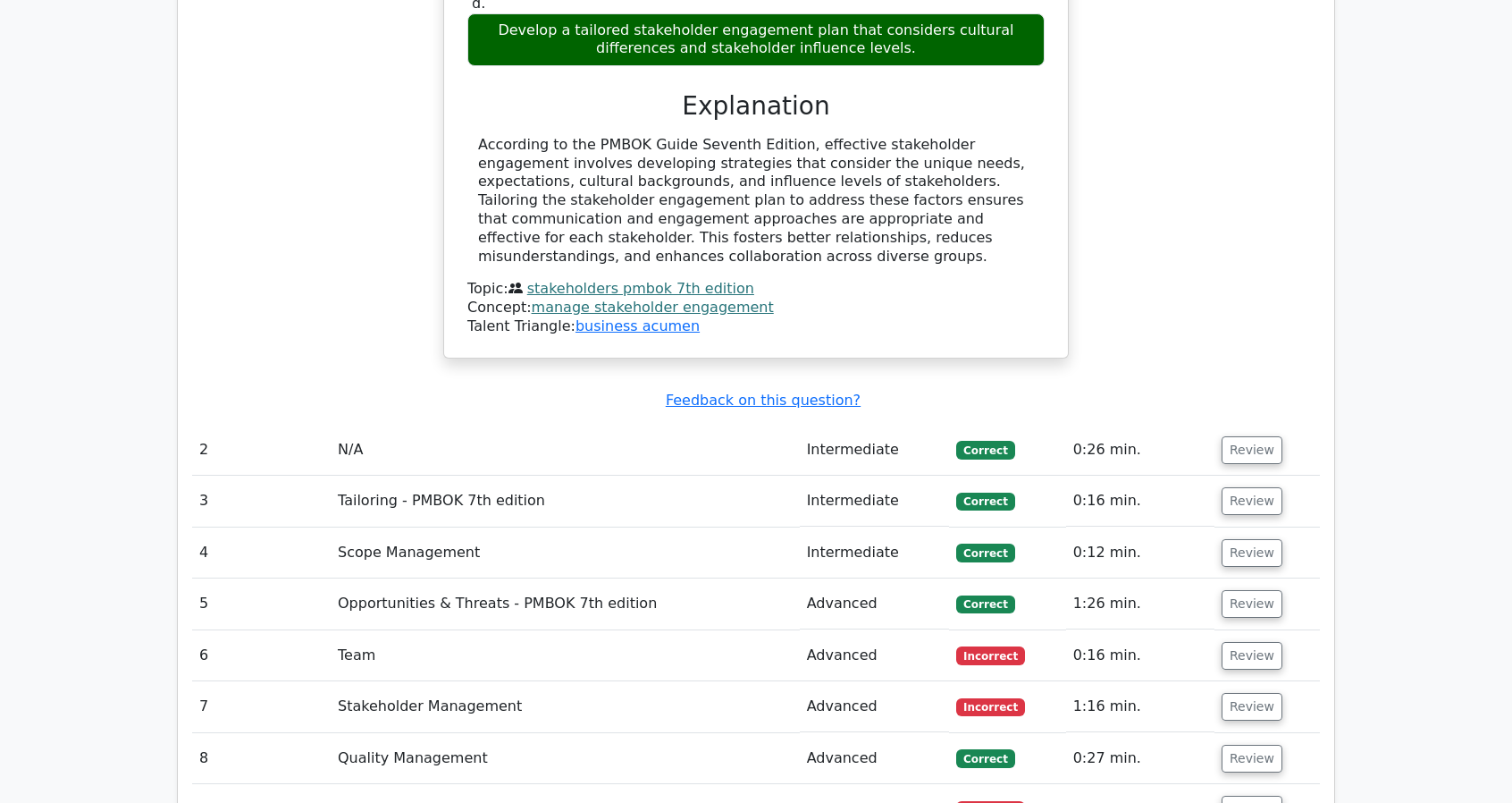
scroll to position [2324, 0]
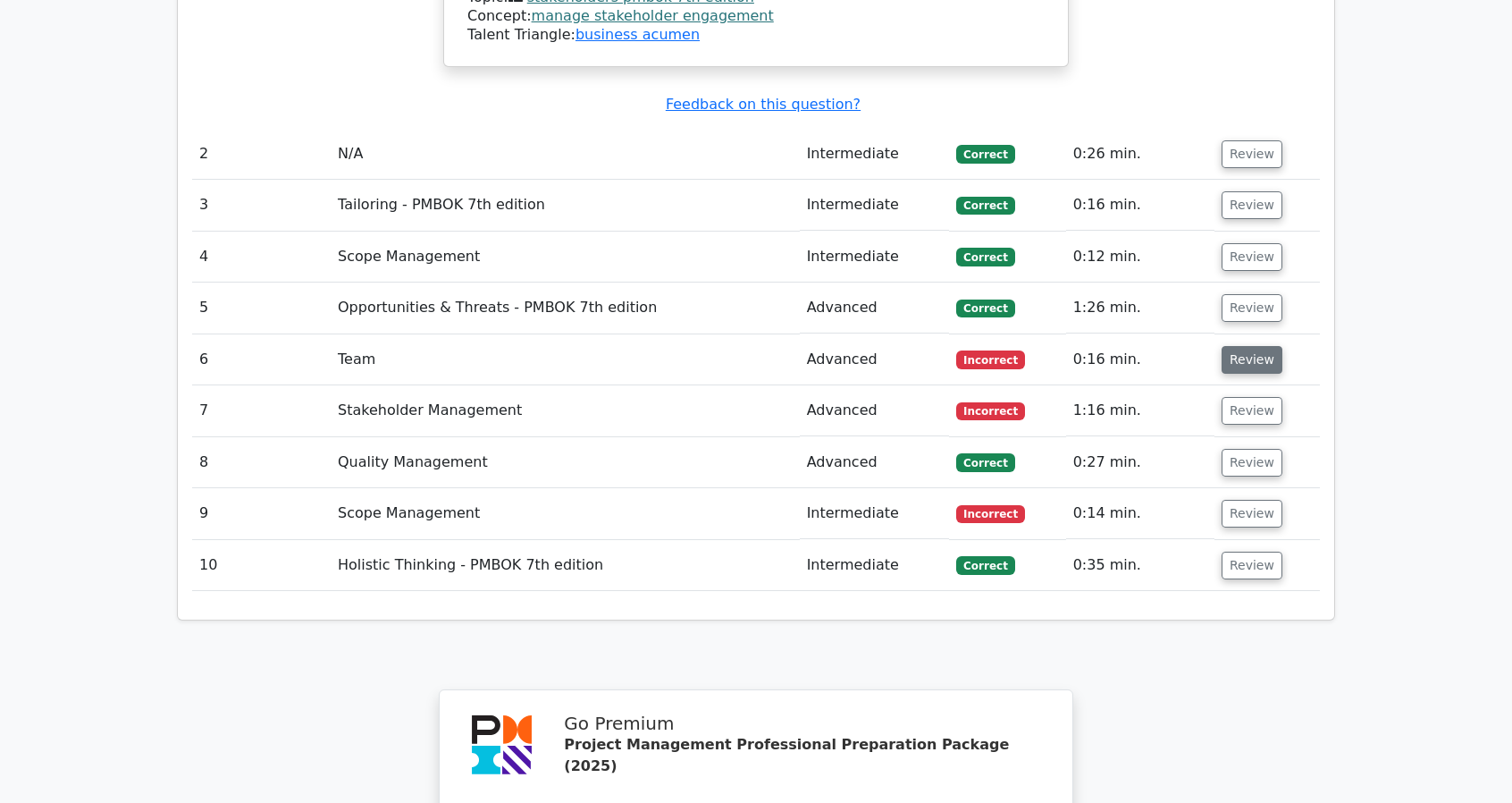
click at [1245, 346] on button "Review" at bounding box center [1251, 360] width 61 height 28
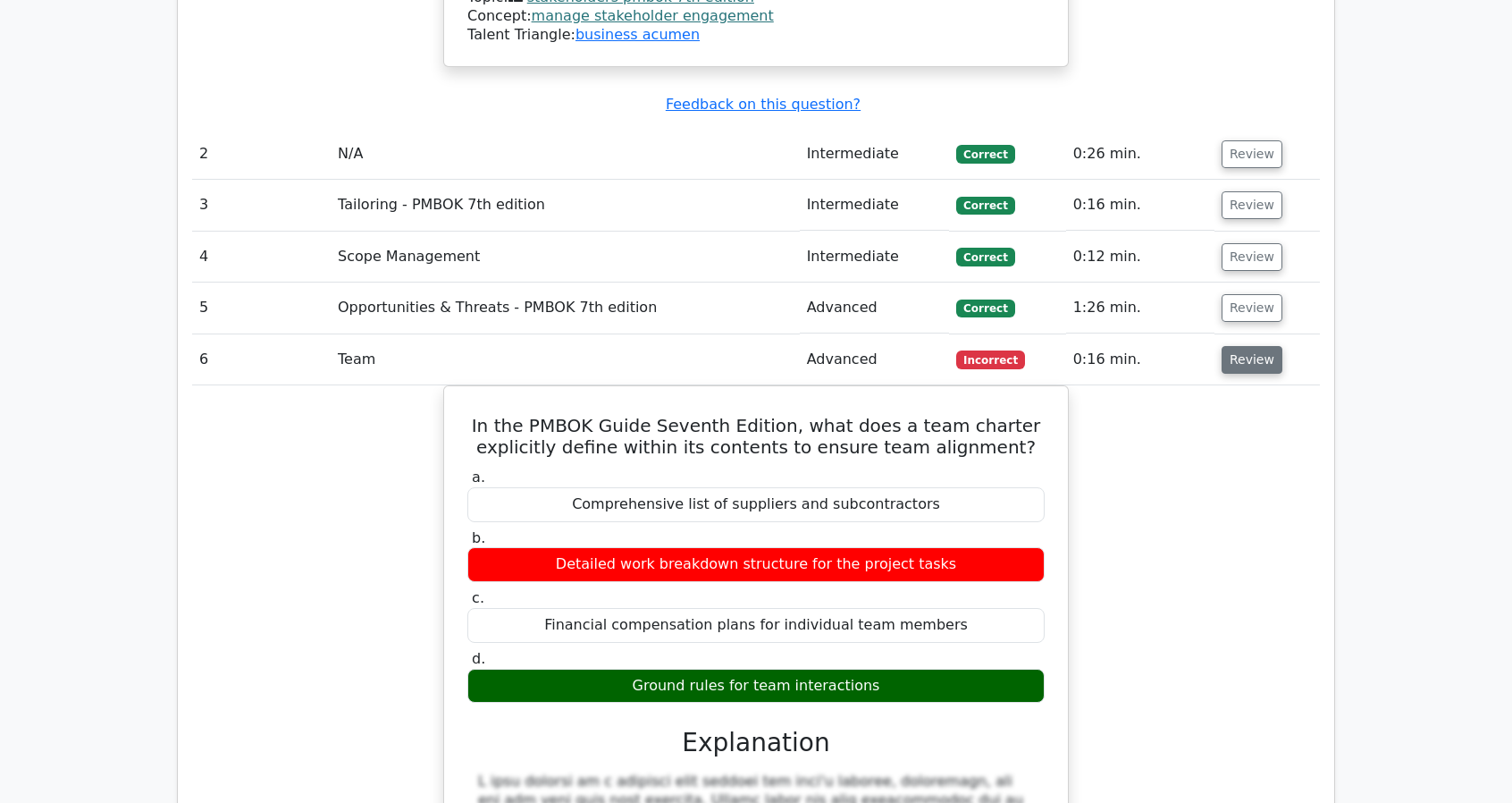
click at [1260, 346] on button "Review" at bounding box center [1251, 360] width 61 height 28
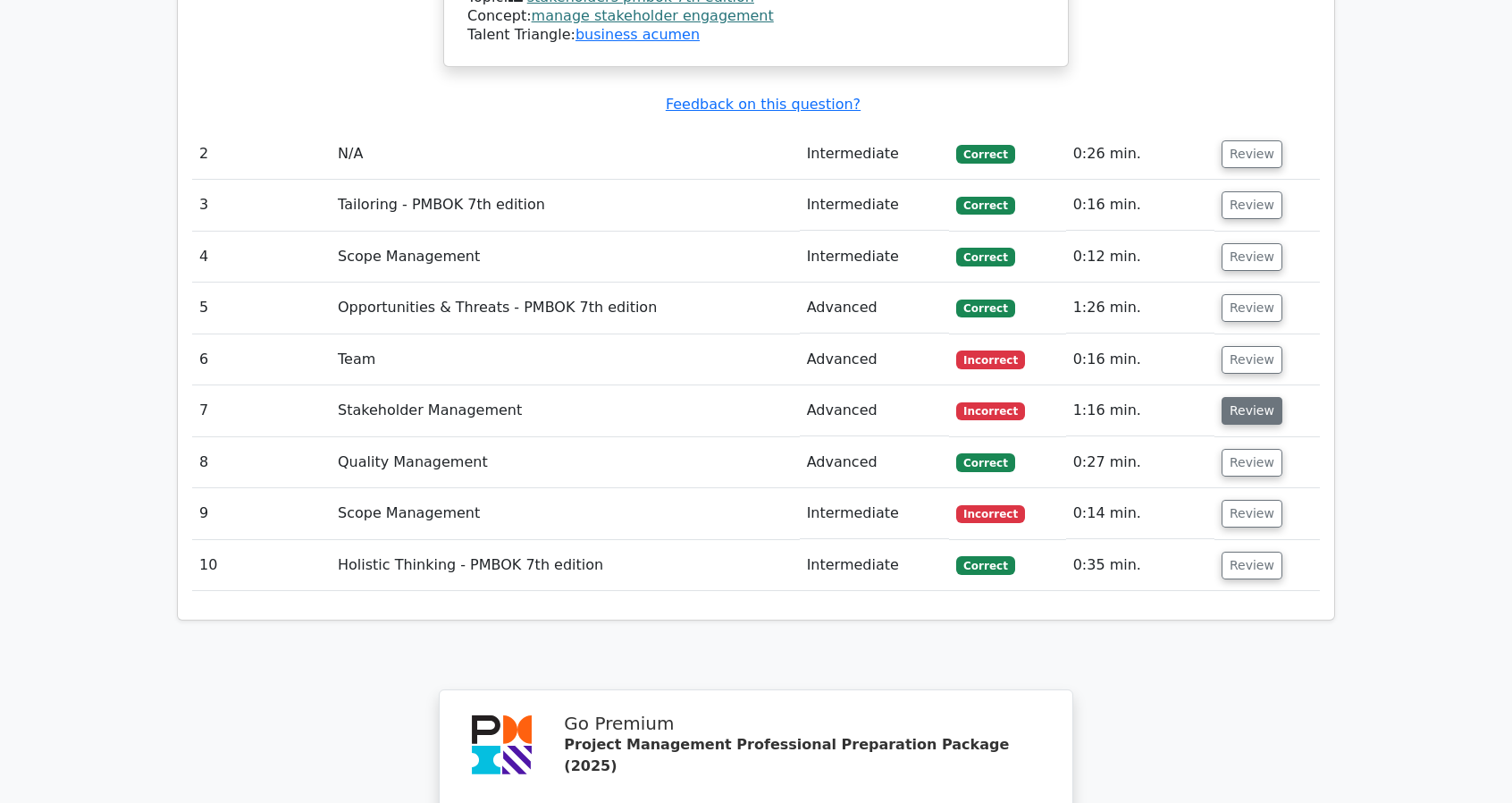
click at [1252, 397] on button "Review" at bounding box center [1251, 411] width 61 height 28
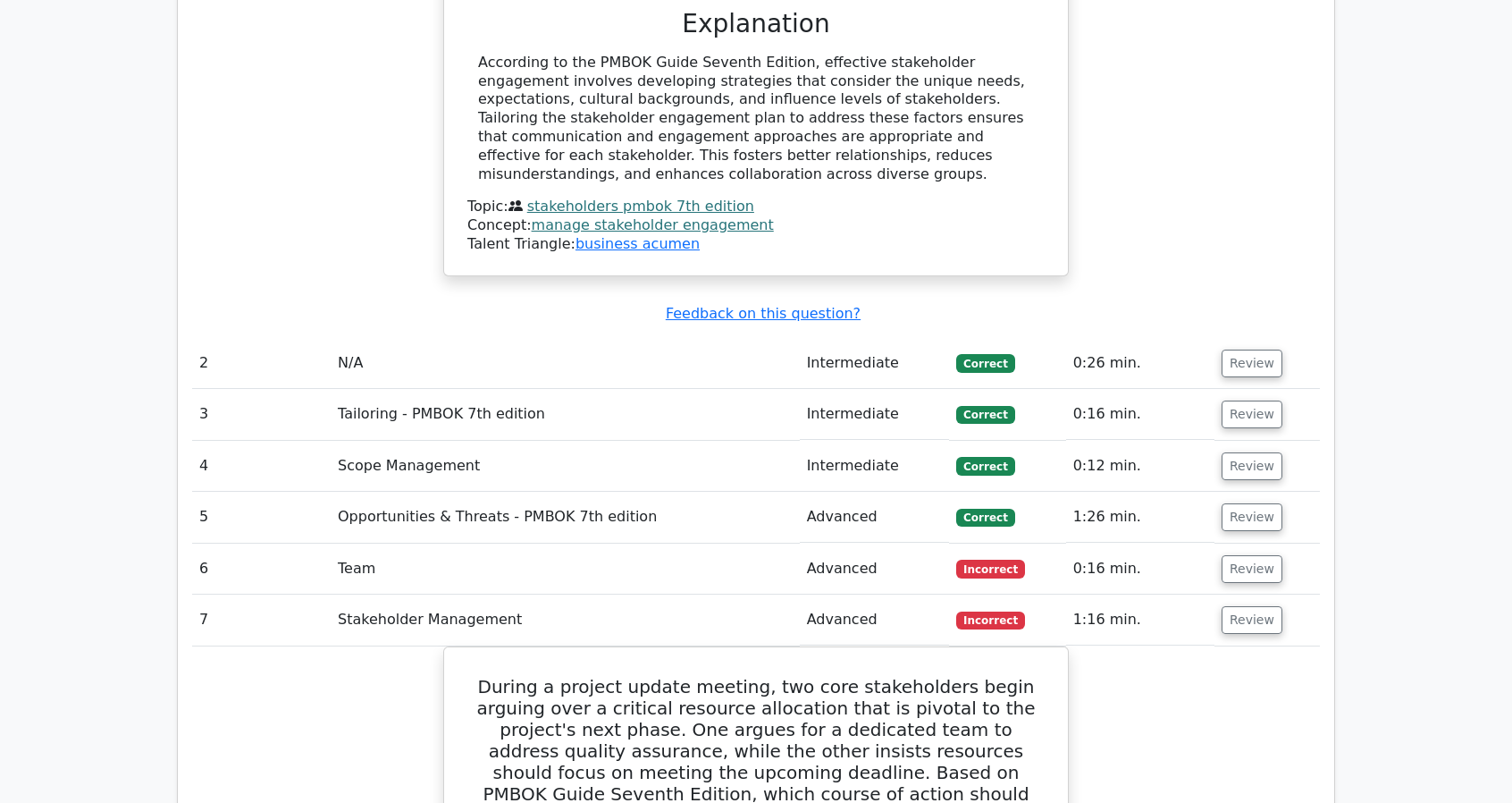
scroll to position [2145, 0]
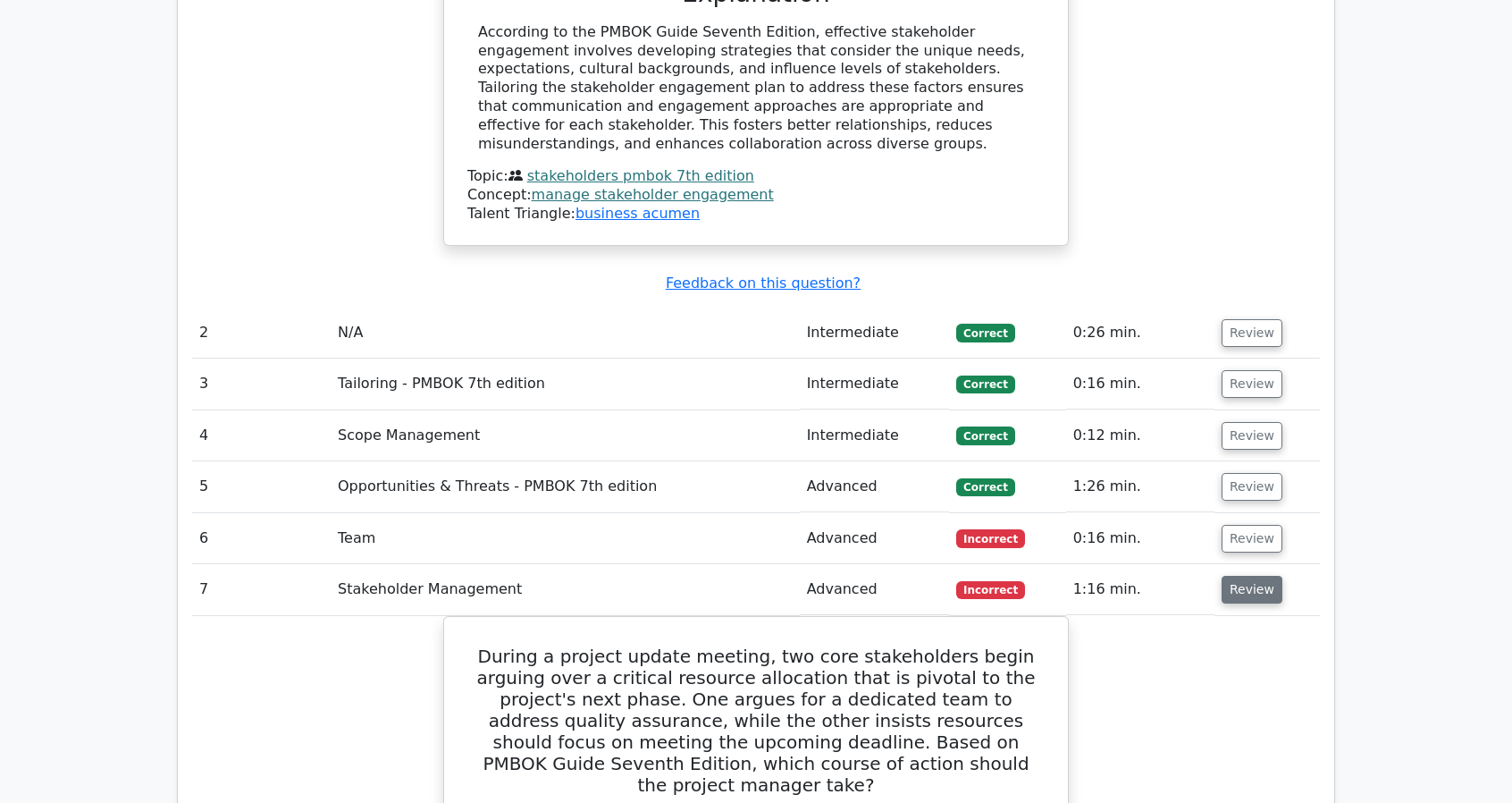
click at [1254, 576] on button "Review" at bounding box center [1251, 590] width 61 height 28
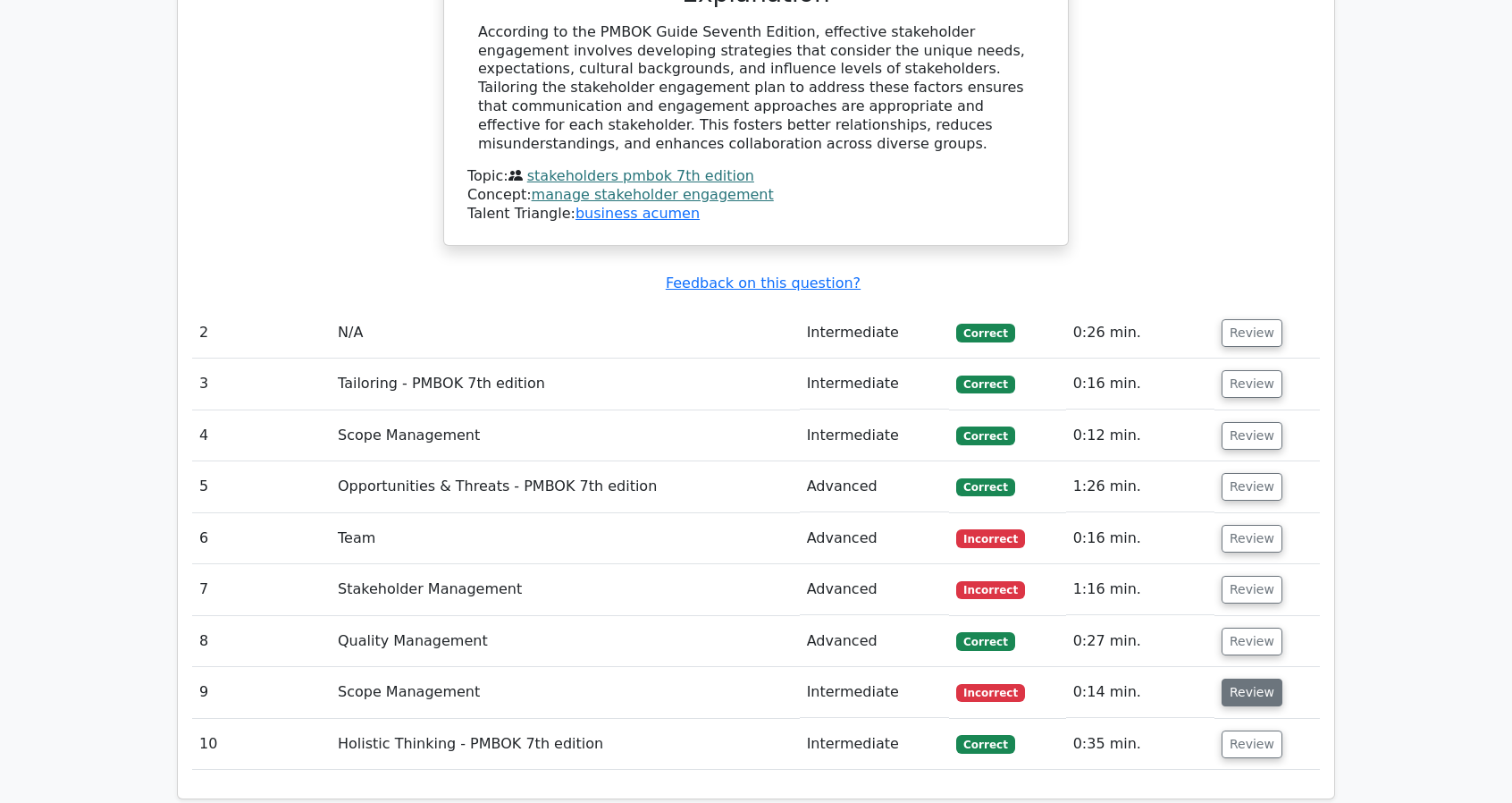
click at [1249, 679] on button "Review" at bounding box center [1251, 693] width 61 height 28
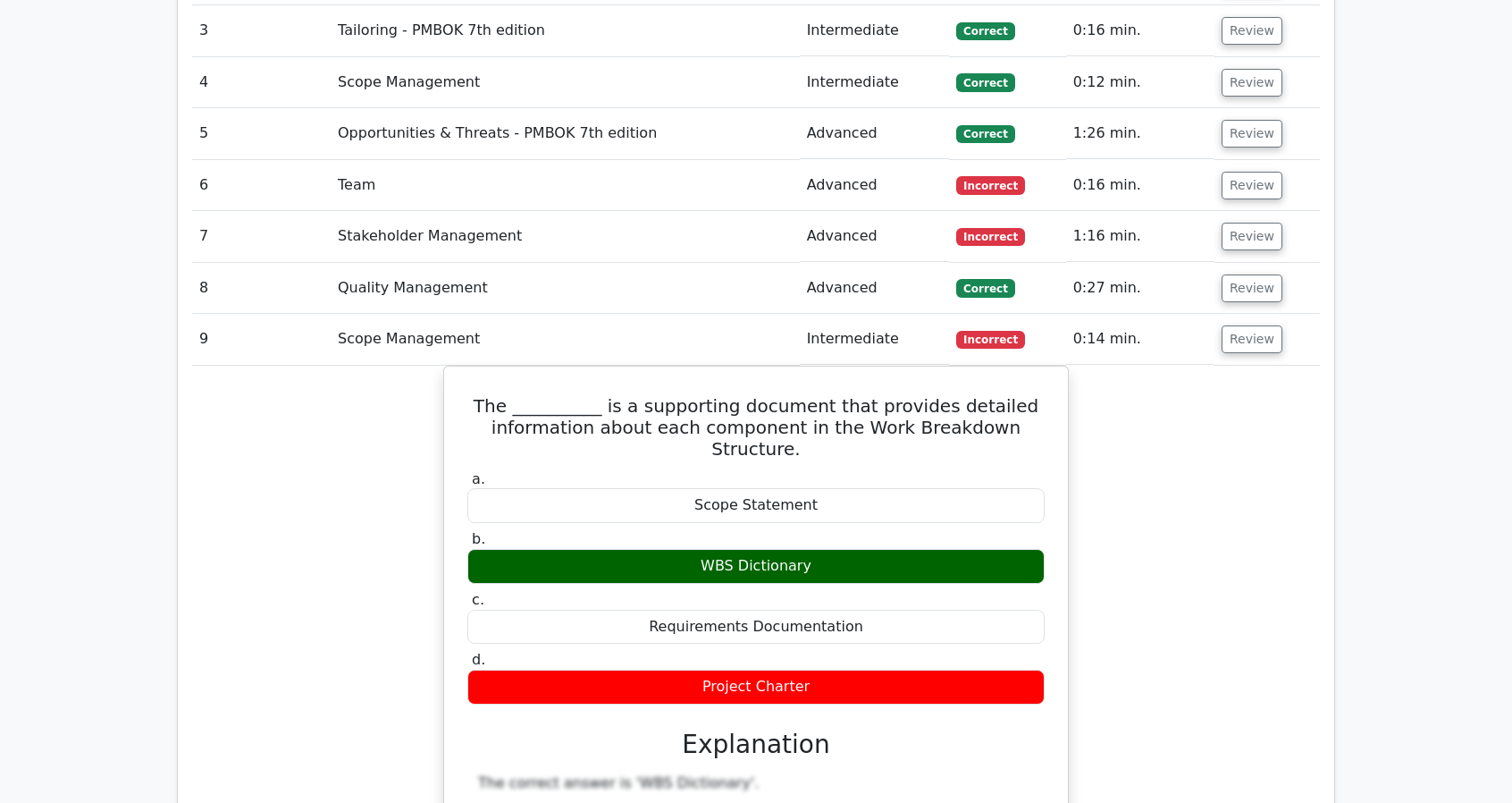
scroll to position [2504, 0]
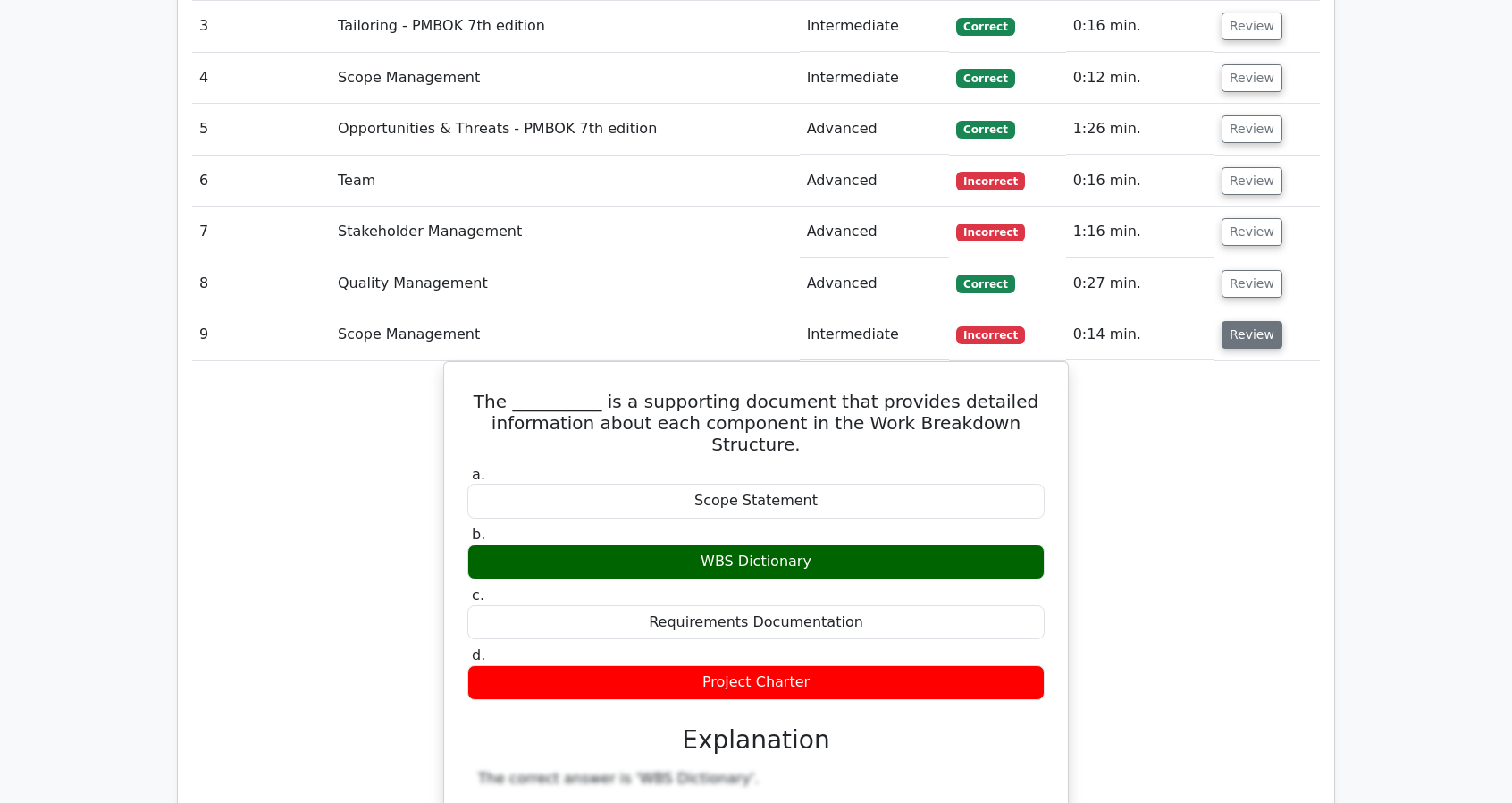
click at [1245, 321] on button "Review" at bounding box center [1251, 335] width 61 height 28
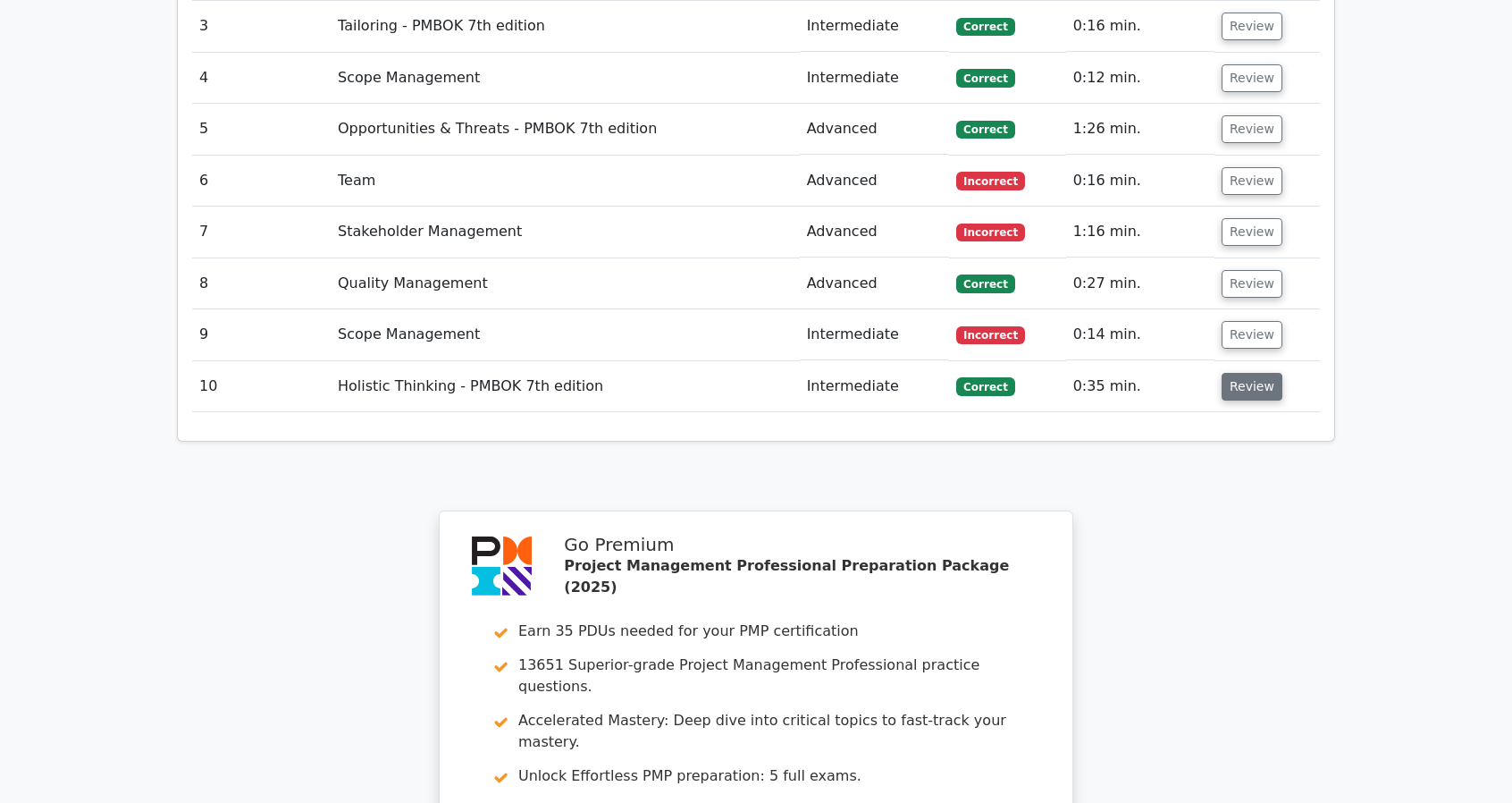
click at [1236, 373] on button "Review" at bounding box center [1251, 387] width 61 height 28
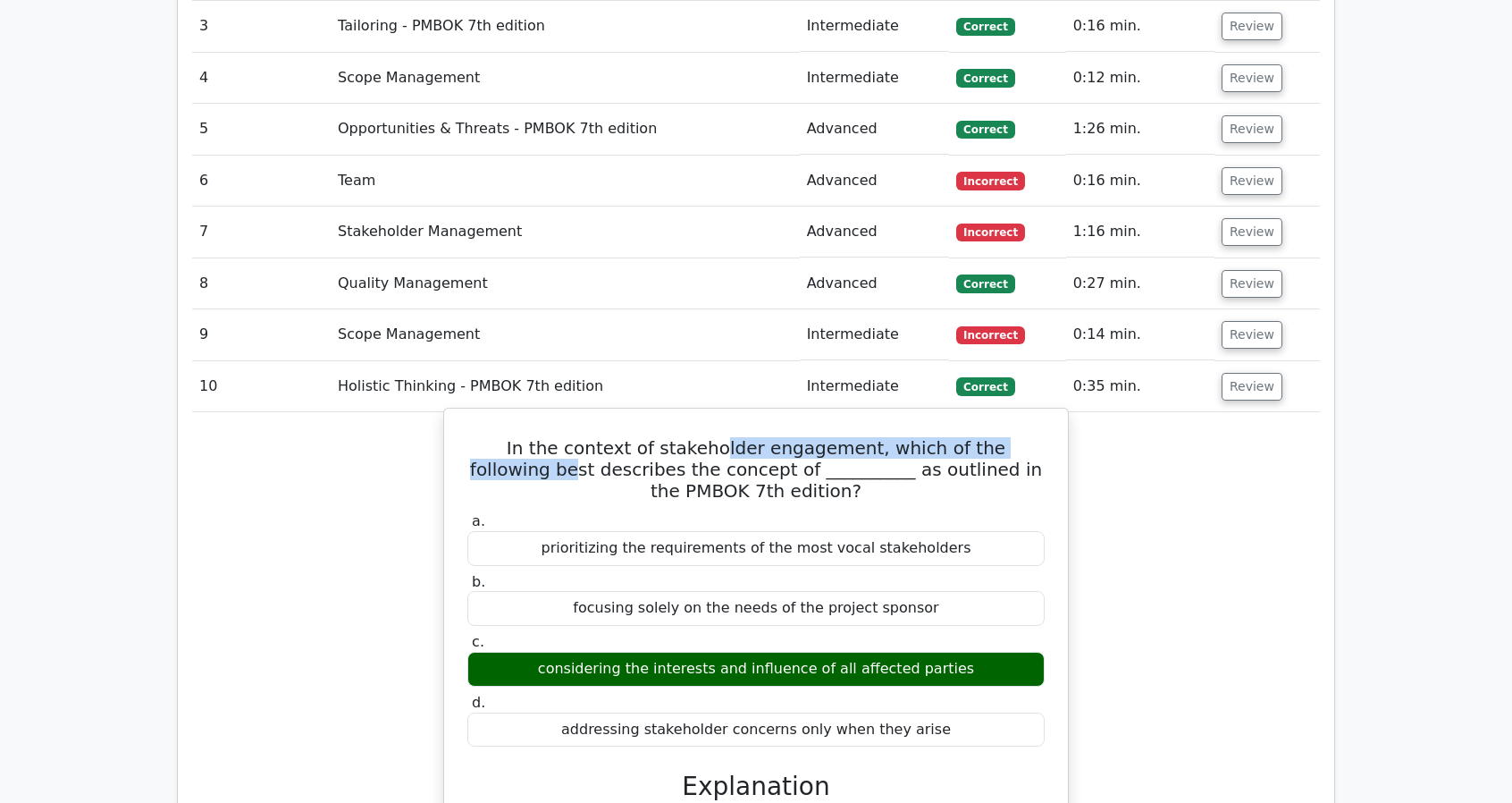
drag, startPoint x: 672, startPoint y: 312, endPoint x: 1030, endPoint y: 302, distance: 358.1
click at [1030, 437] on h5 "In the context of stakeholder engagement, which of the following best describes…" at bounding box center [756, 469] width 581 height 65
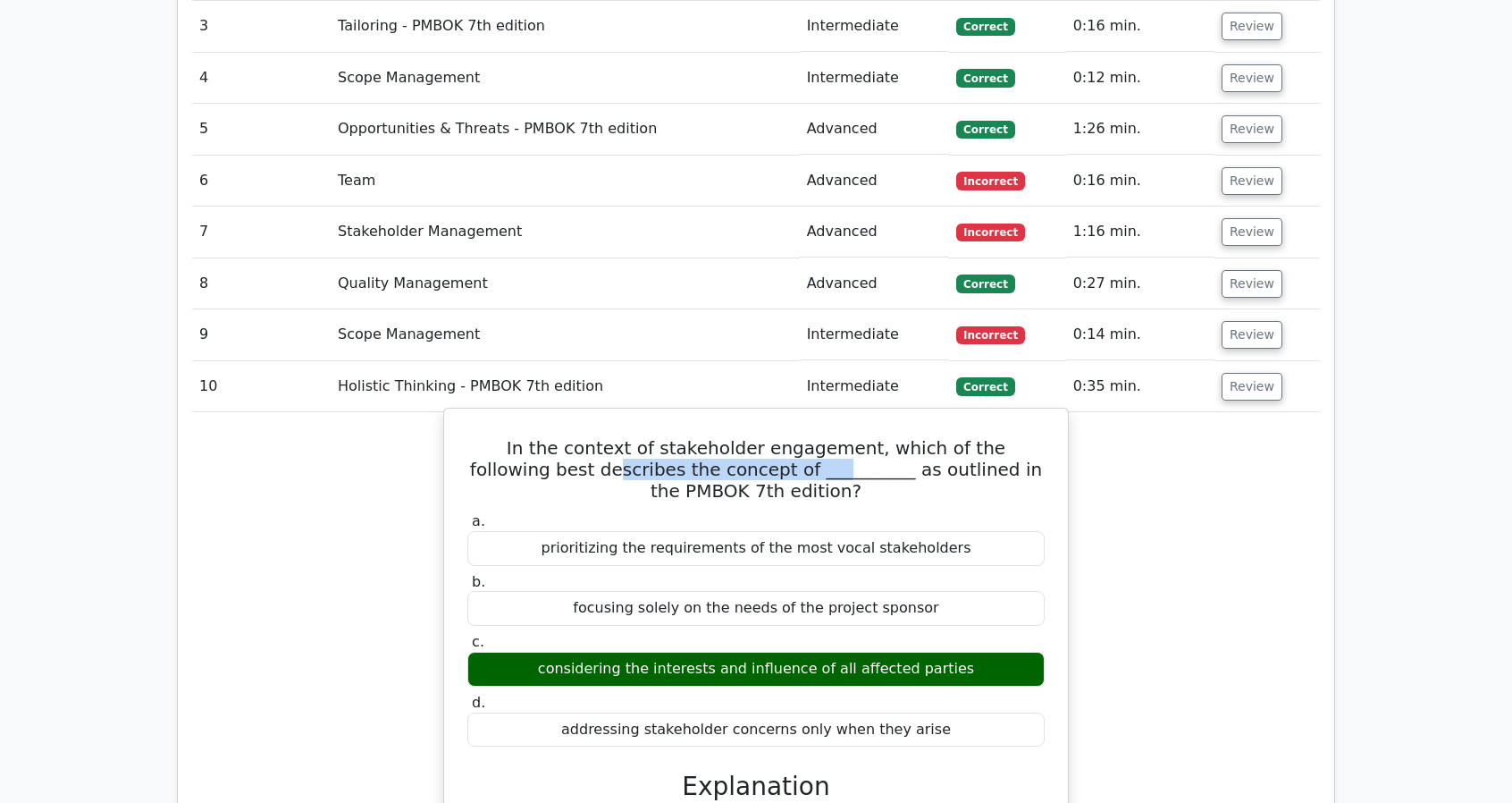
drag, startPoint x: 518, startPoint y: 335, endPoint x: 720, endPoint y: 333, distance: 202.0
click at [720, 437] on h5 "In the context of stakeholder engagement, which of the following best describes…" at bounding box center [756, 469] width 581 height 65
drag, startPoint x: 815, startPoint y: 338, endPoint x: 916, endPoint y: 338, distance: 101.0
click at [916, 437] on h5 "In the context of stakeholder engagement, which of the following best describes…" at bounding box center [756, 469] width 581 height 65
click at [915, 437] on h5 "In the context of stakeholder engagement, which of the following best describes…" at bounding box center [756, 469] width 581 height 65
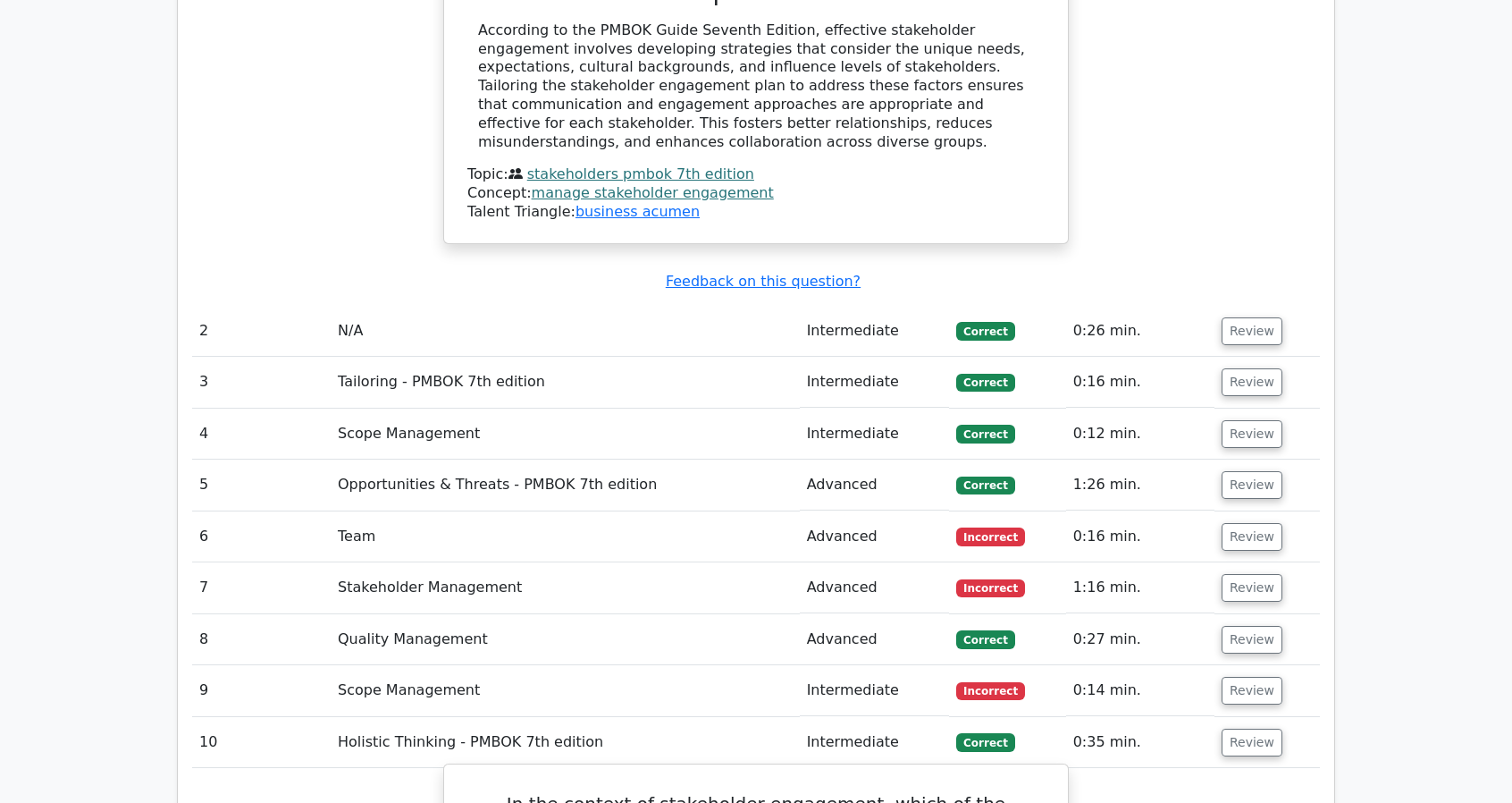
scroll to position [2145, 0]
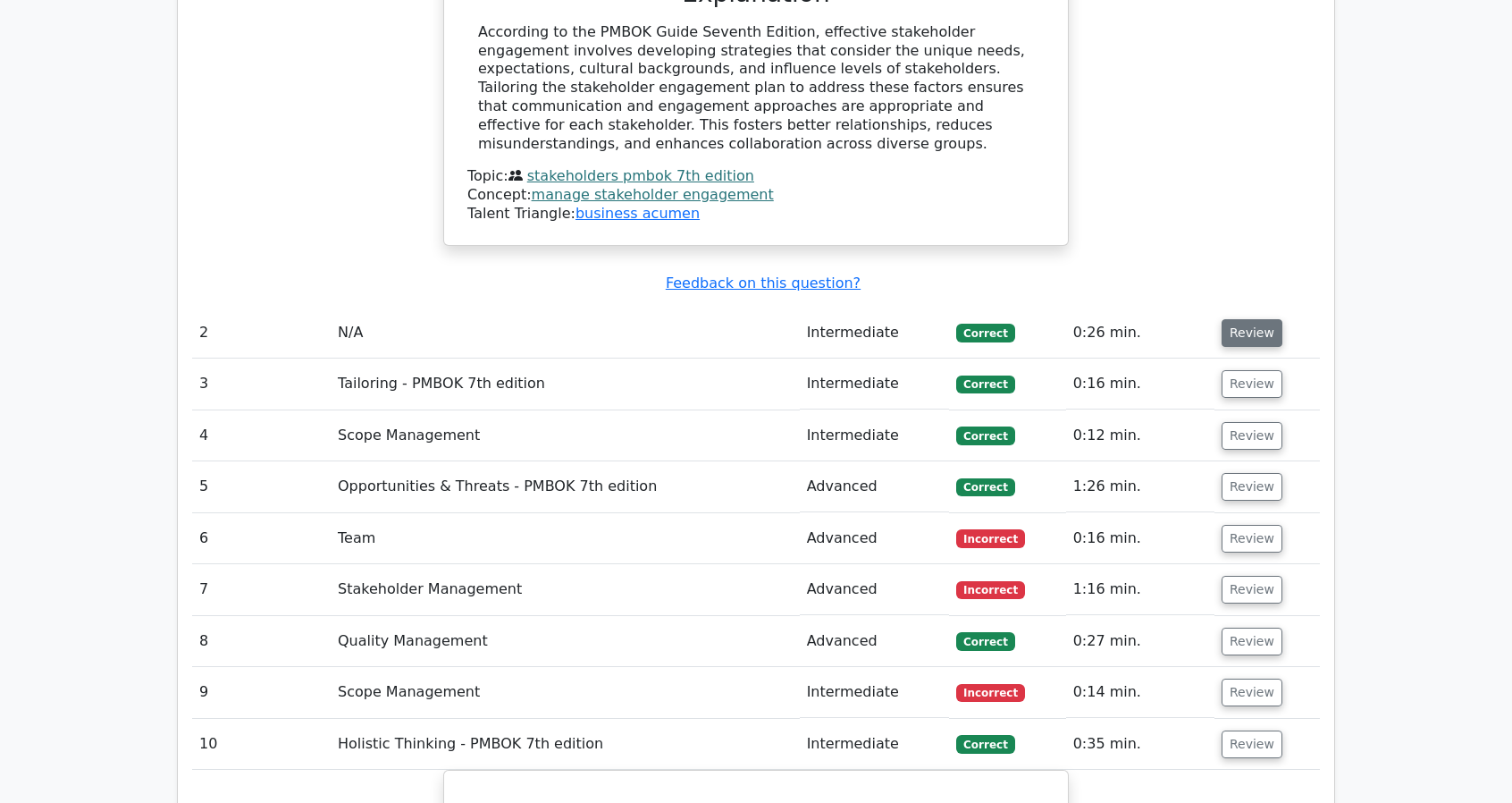
click at [1253, 319] on button "Review" at bounding box center [1251, 333] width 61 height 28
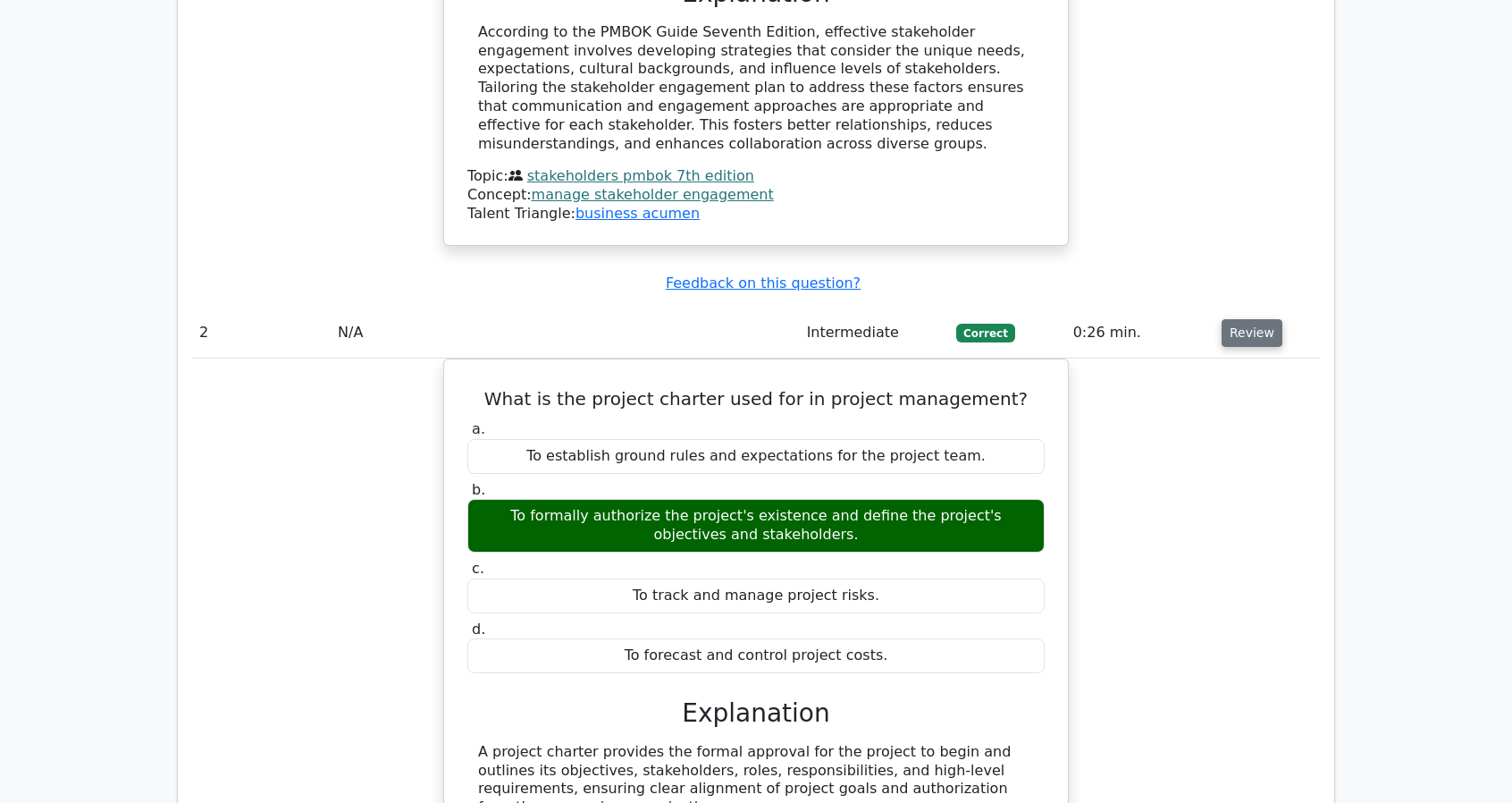
click at [1253, 319] on button "Review" at bounding box center [1251, 333] width 61 height 28
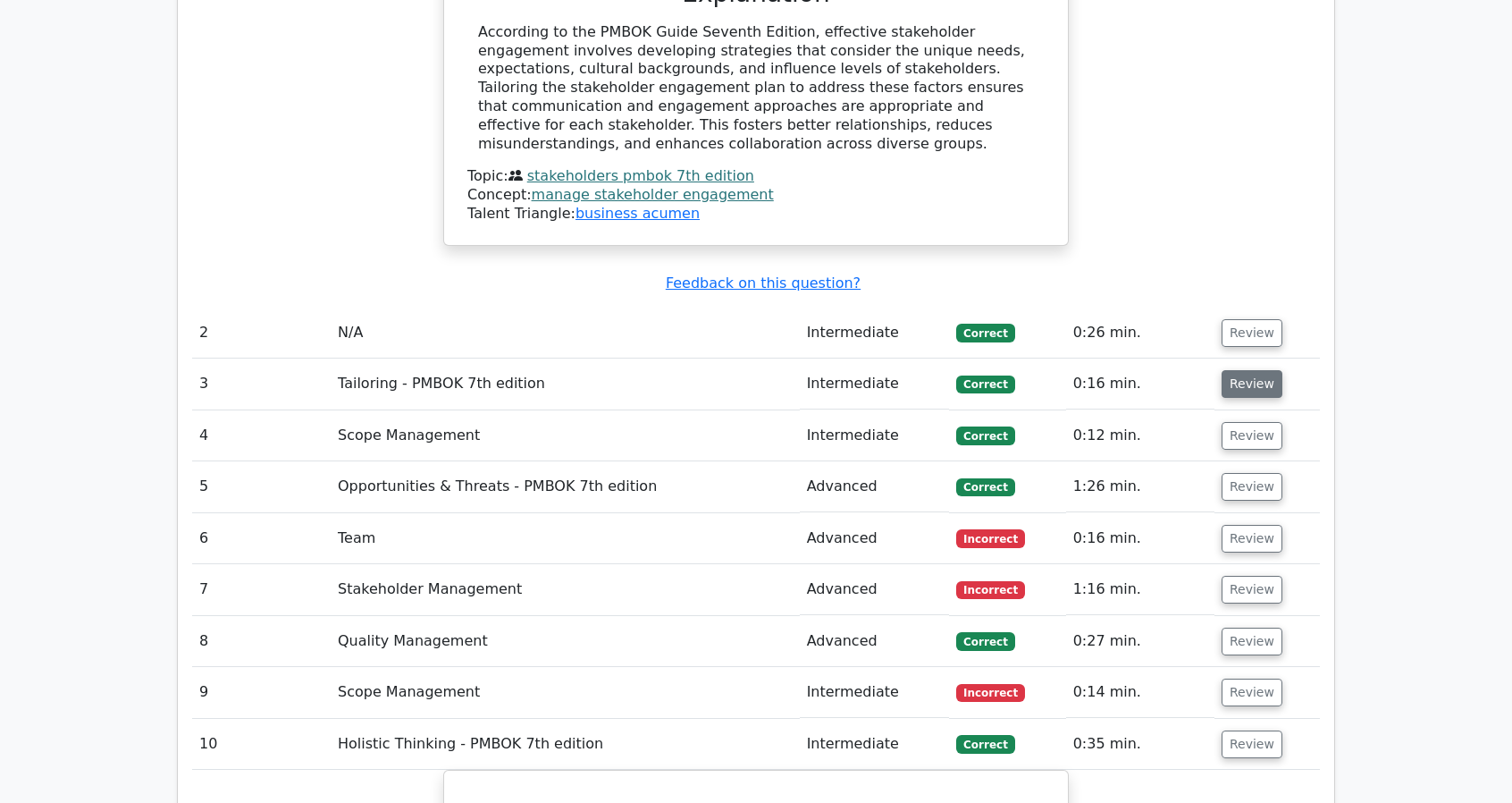
click at [1253, 370] on button "Review" at bounding box center [1251, 384] width 61 height 28
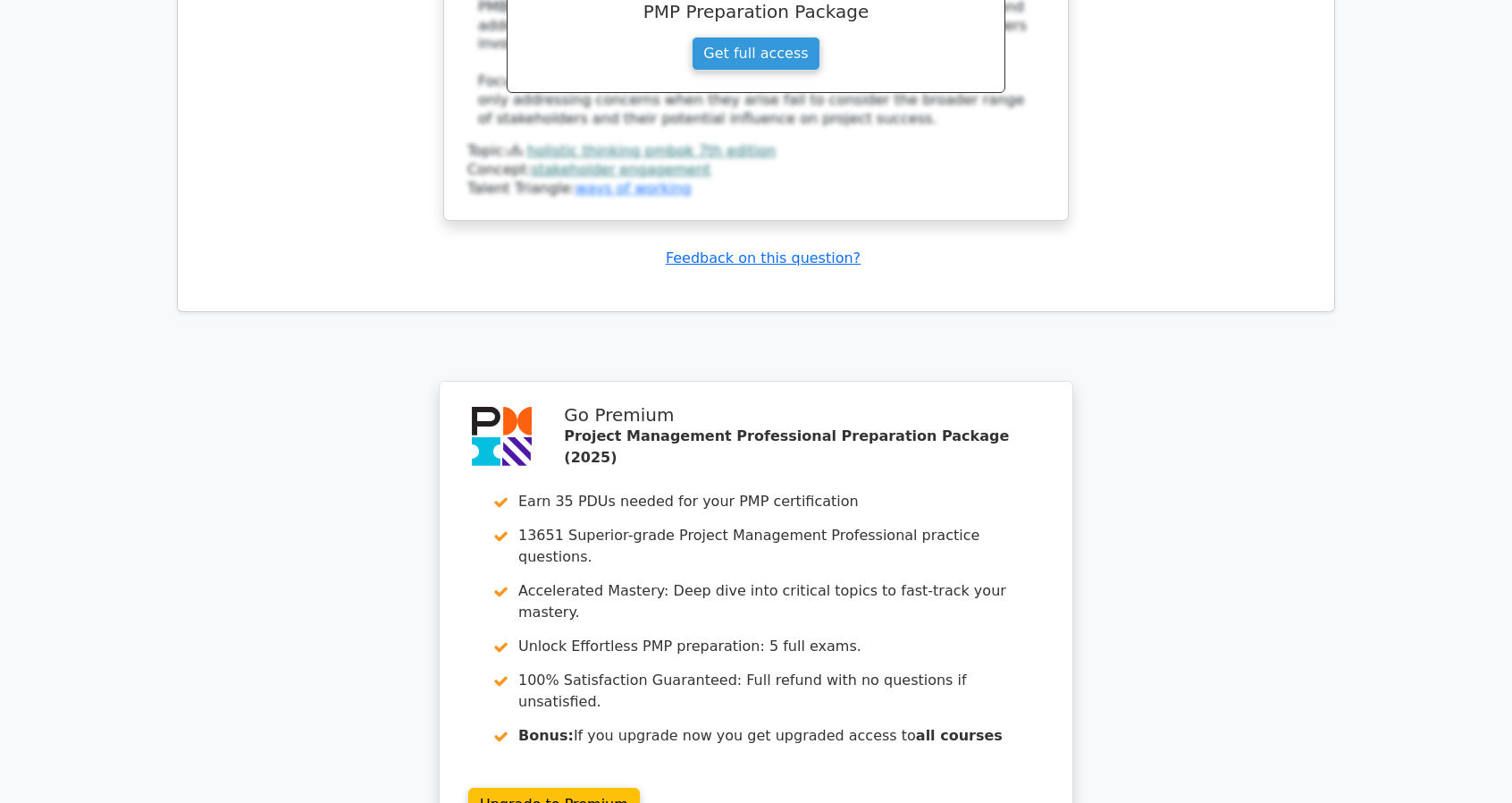
scroll to position [4559, 0]
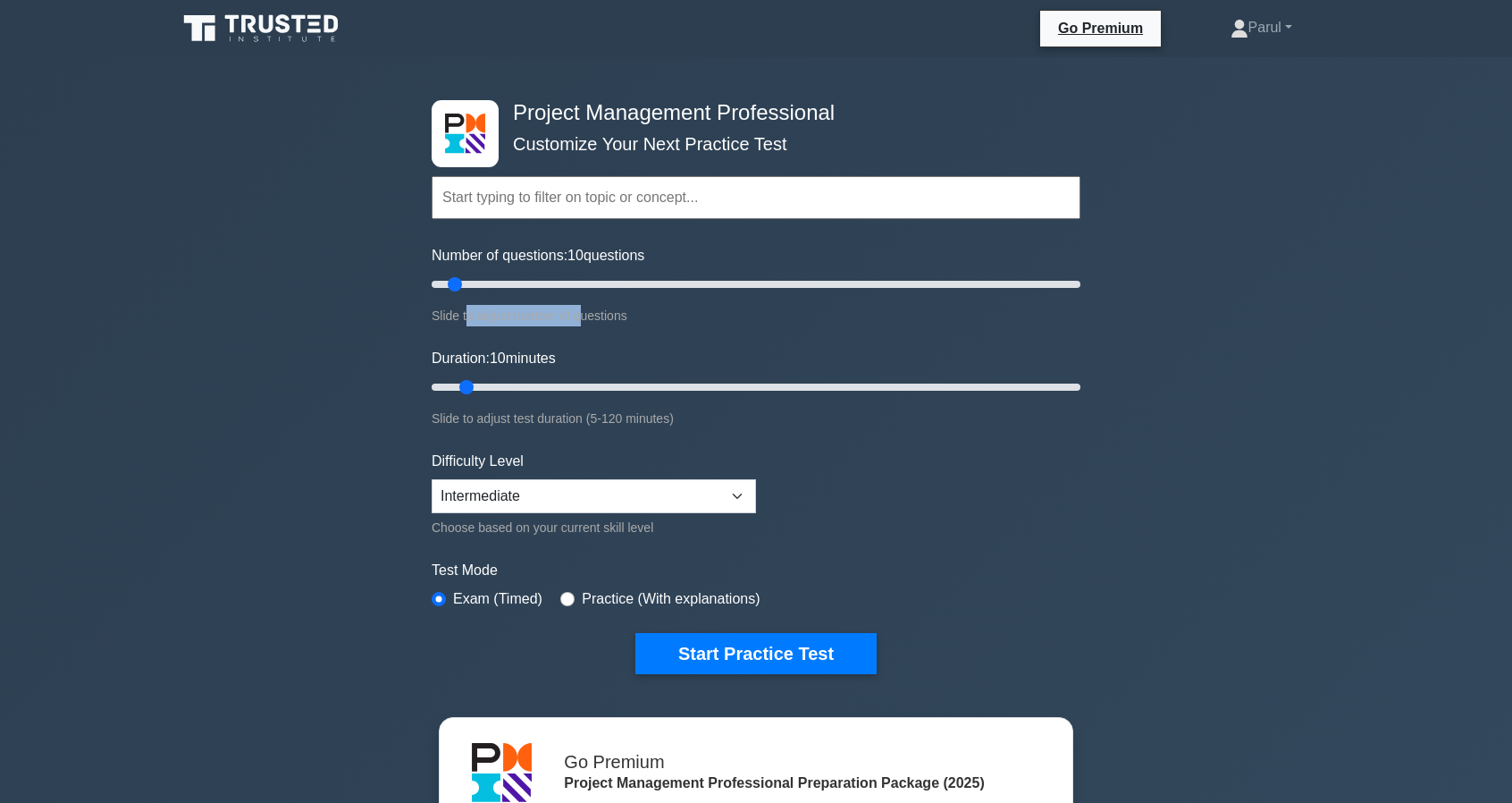
drag, startPoint x: 469, startPoint y: 310, endPoint x: 582, endPoint y: 308, distance: 113.0
click at [582, 308] on div "Slide to adjust number of questions" at bounding box center [756, 315] width 649 height 22
drag, startPoint x: 465, startPoint y: 383, endPoint x: 482, endPoint y: 384, distance: 17.0
type input "15"
click at [482, 384] on input "Duration: 15 minutes" at bounding box center [756, 387] width 649 height 22
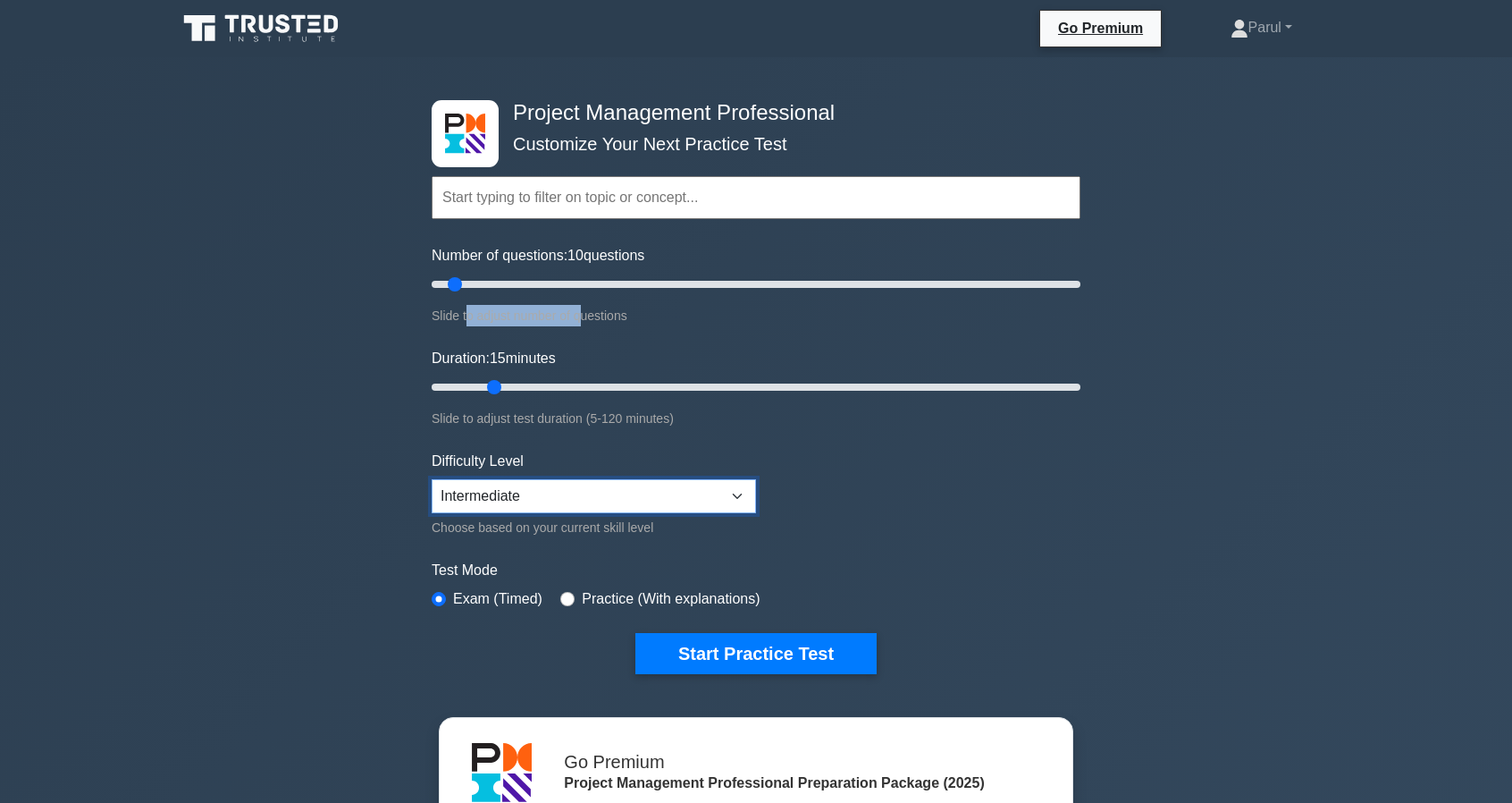
click at [523, 496] on select "Beginner Intermediate Expert" at bounding box center [594, 497] width 324 height 34
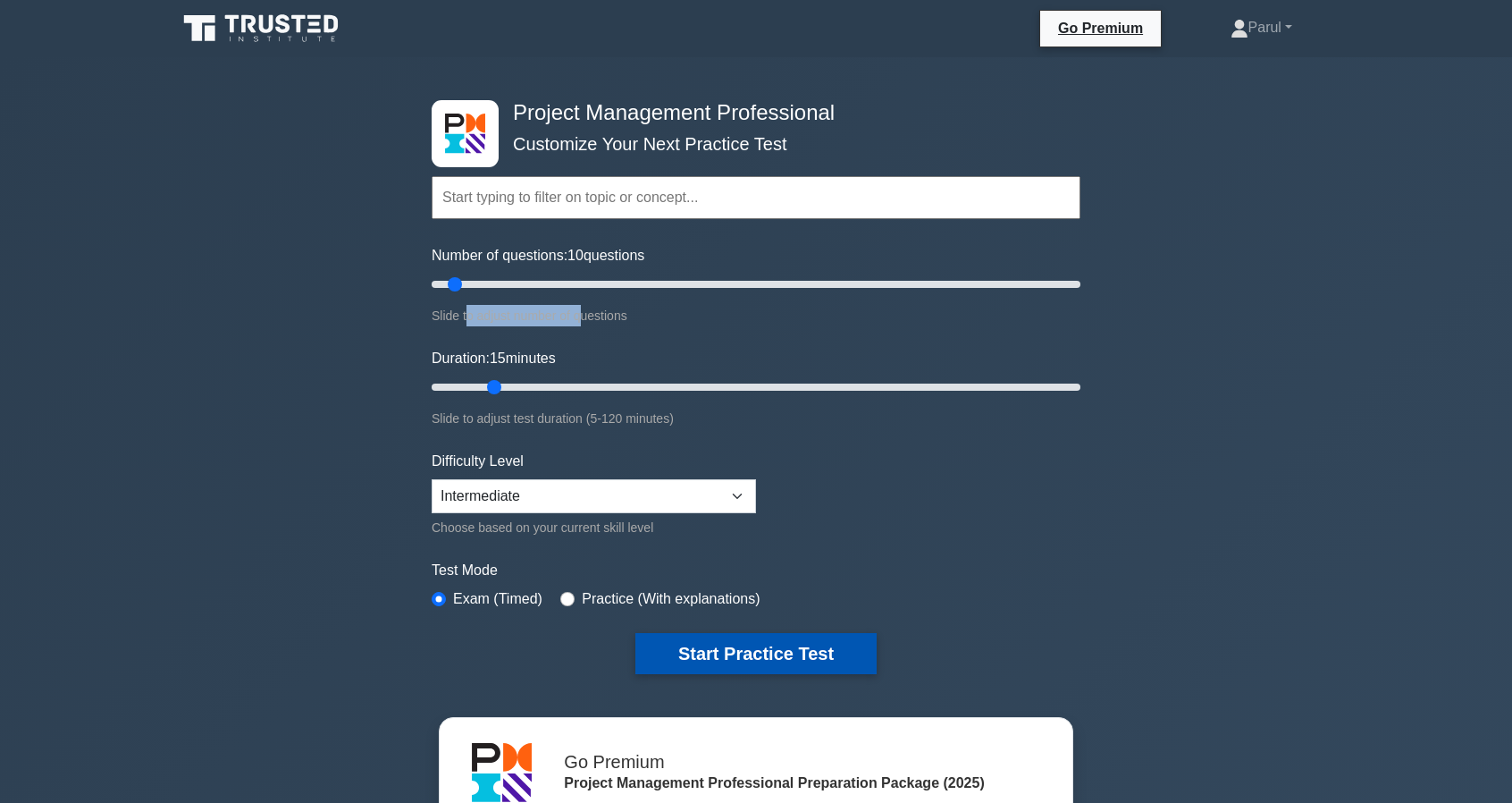
click at [713, 652] on button "Start Practice Test" at bounding box center [756, 653] width 242 height 41
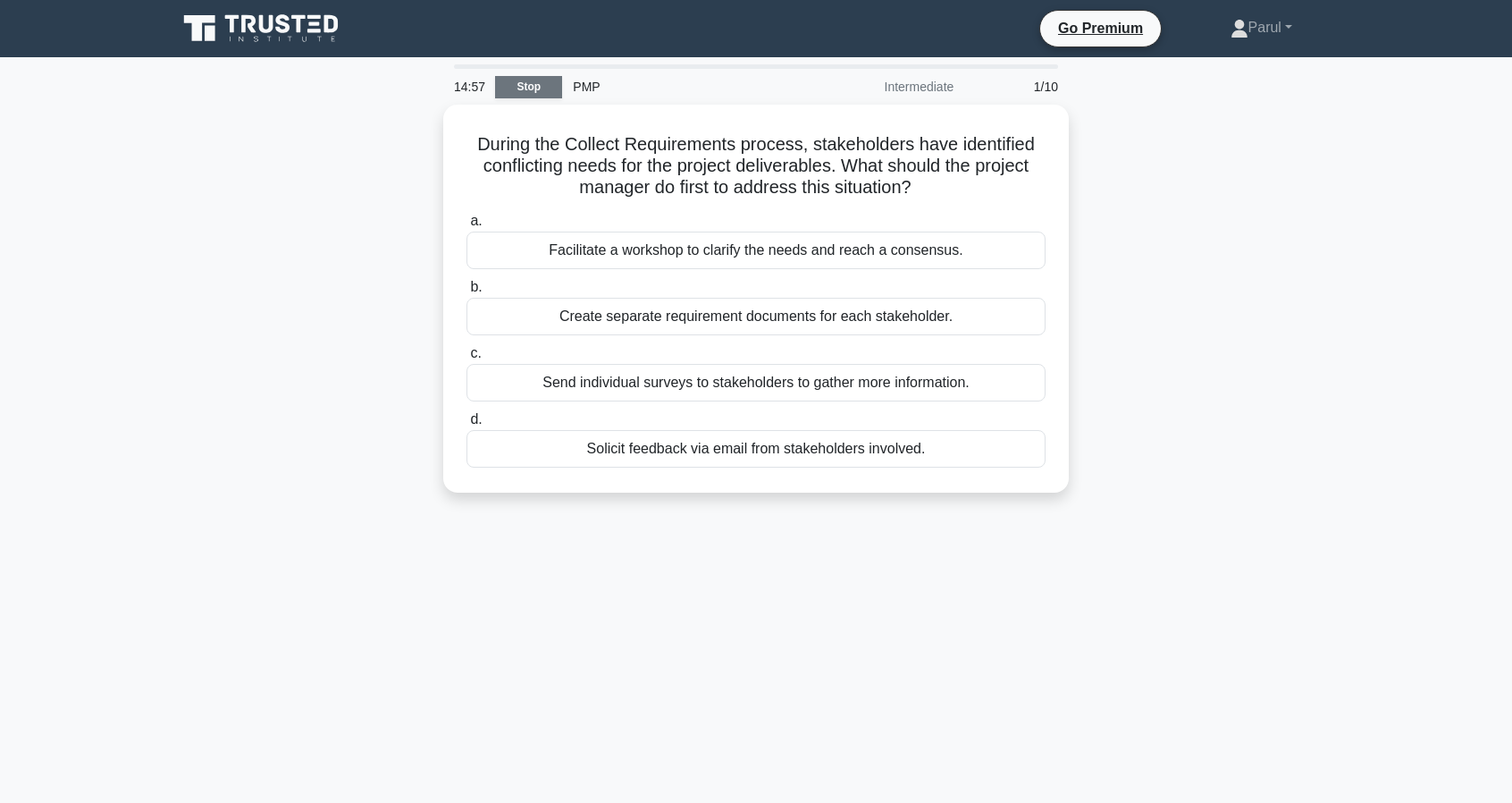
click at [521, 87] on link "Stop" at bounding box center [528, 87] width 67 height 22
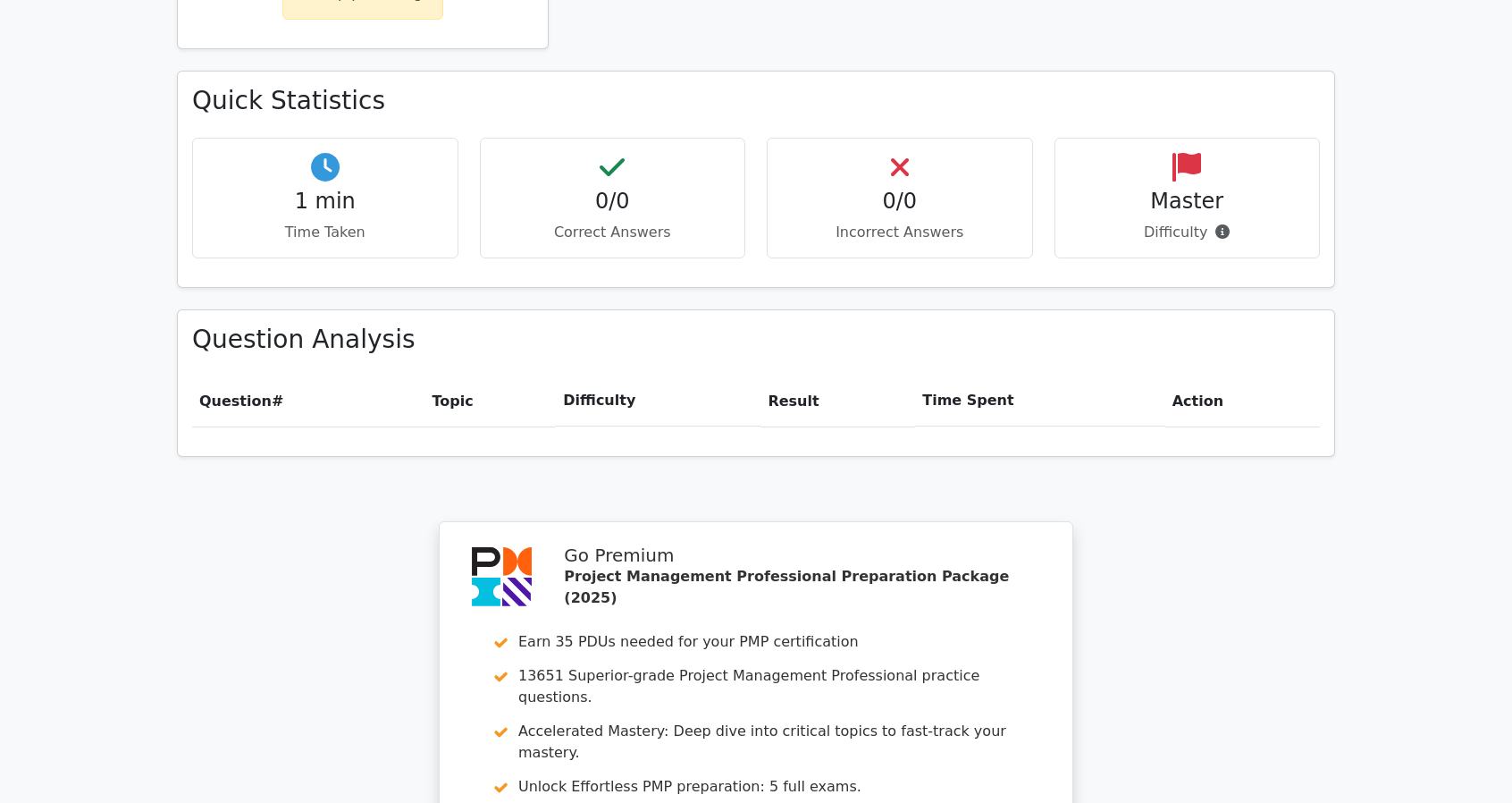
scroll to position [1389, 0]
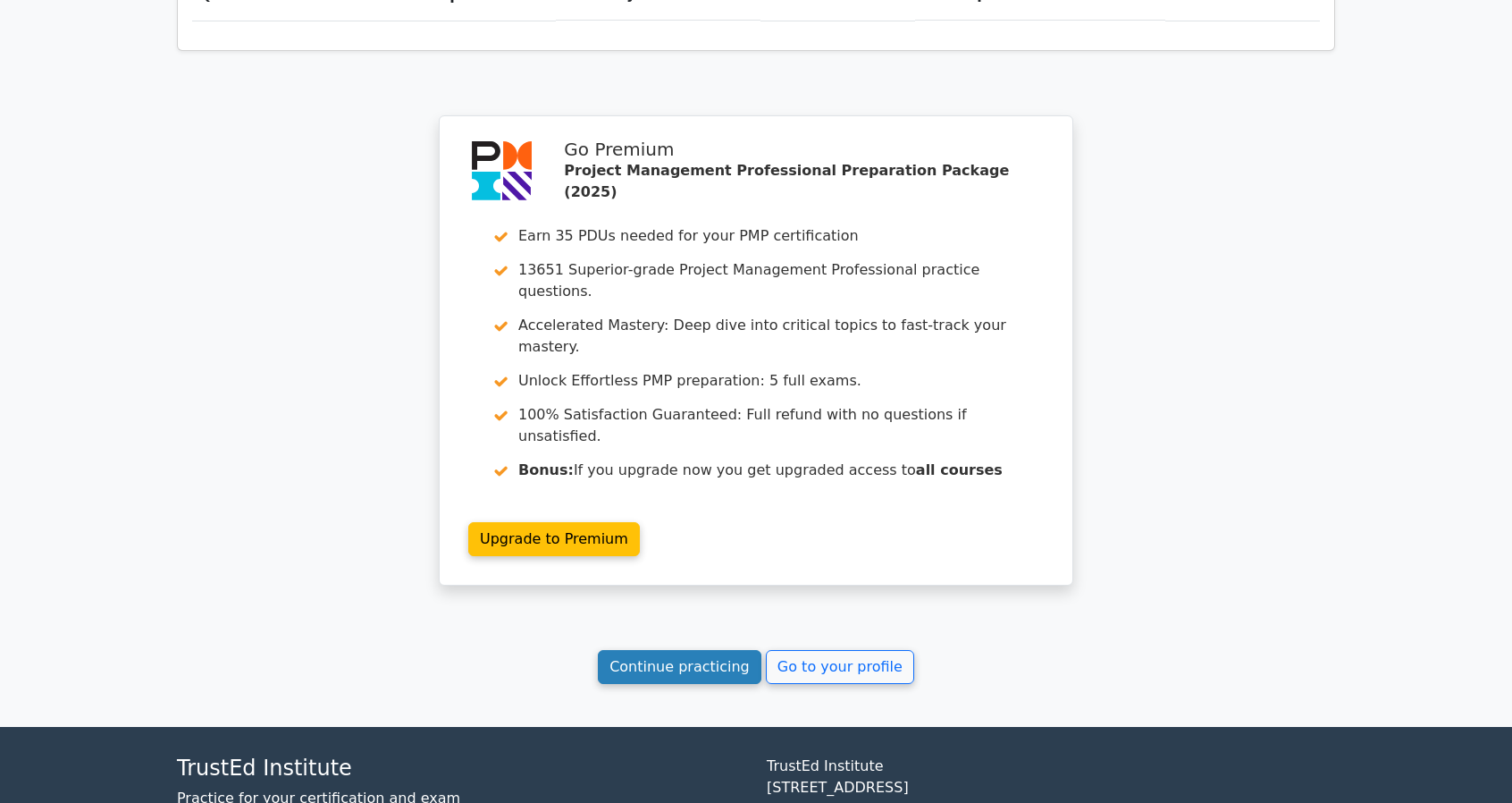
click at [707, 650] on link "Continue practicing" at bounding box center [679, 667] width 163 height 34
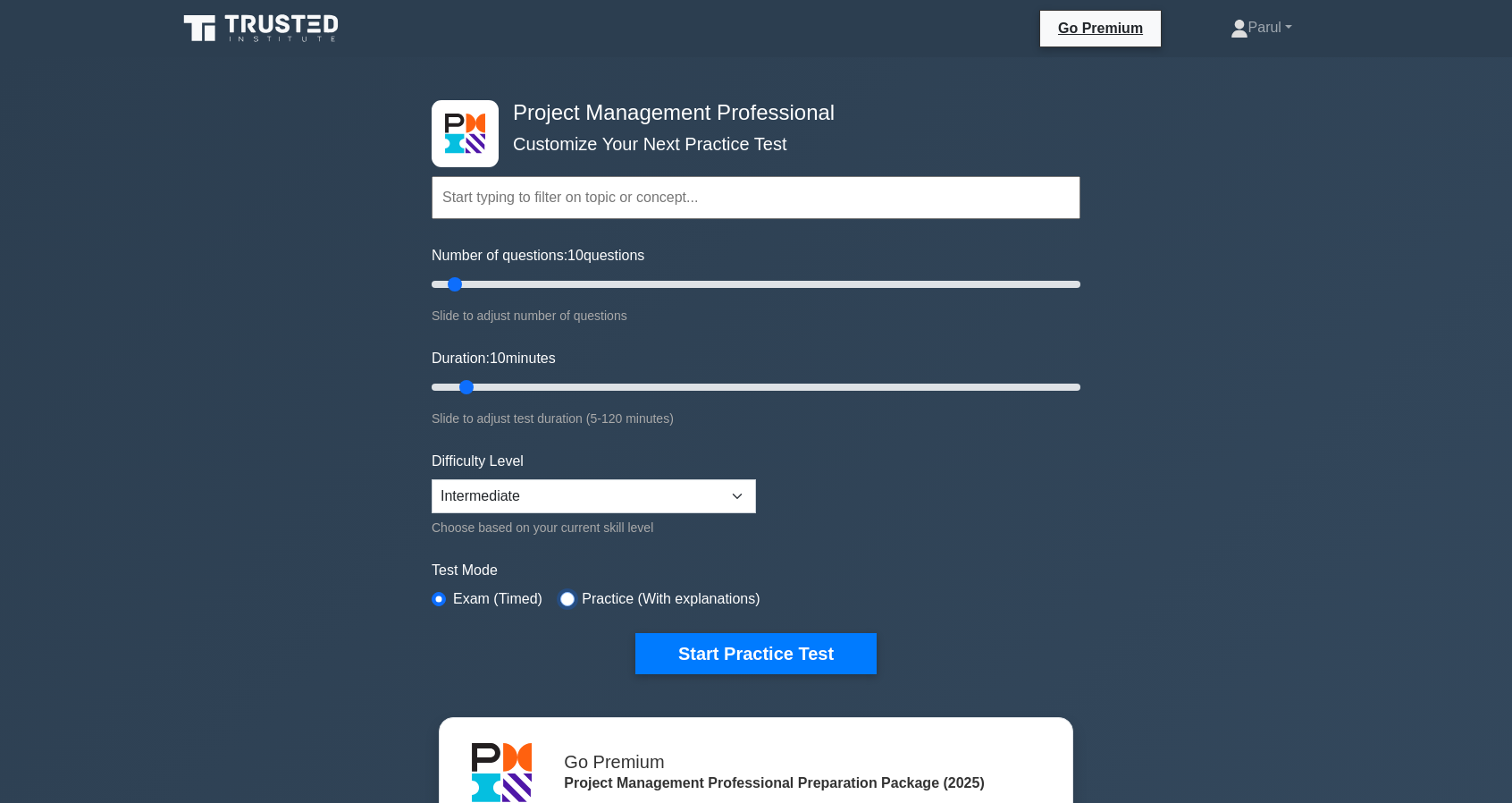
click at [569, 596] on input "radio" at bounding box center [567, 599] width 14 height 14
radio input "true"
drag, startPoint x: 463, startPoint y: 380, endPoint x: 500, endPoint y: 382, distance: 37.1
type input "15"
click at [500, 382] on input "Duration: 15 minutes" at bounding box center [756, 387] width 649 height 22
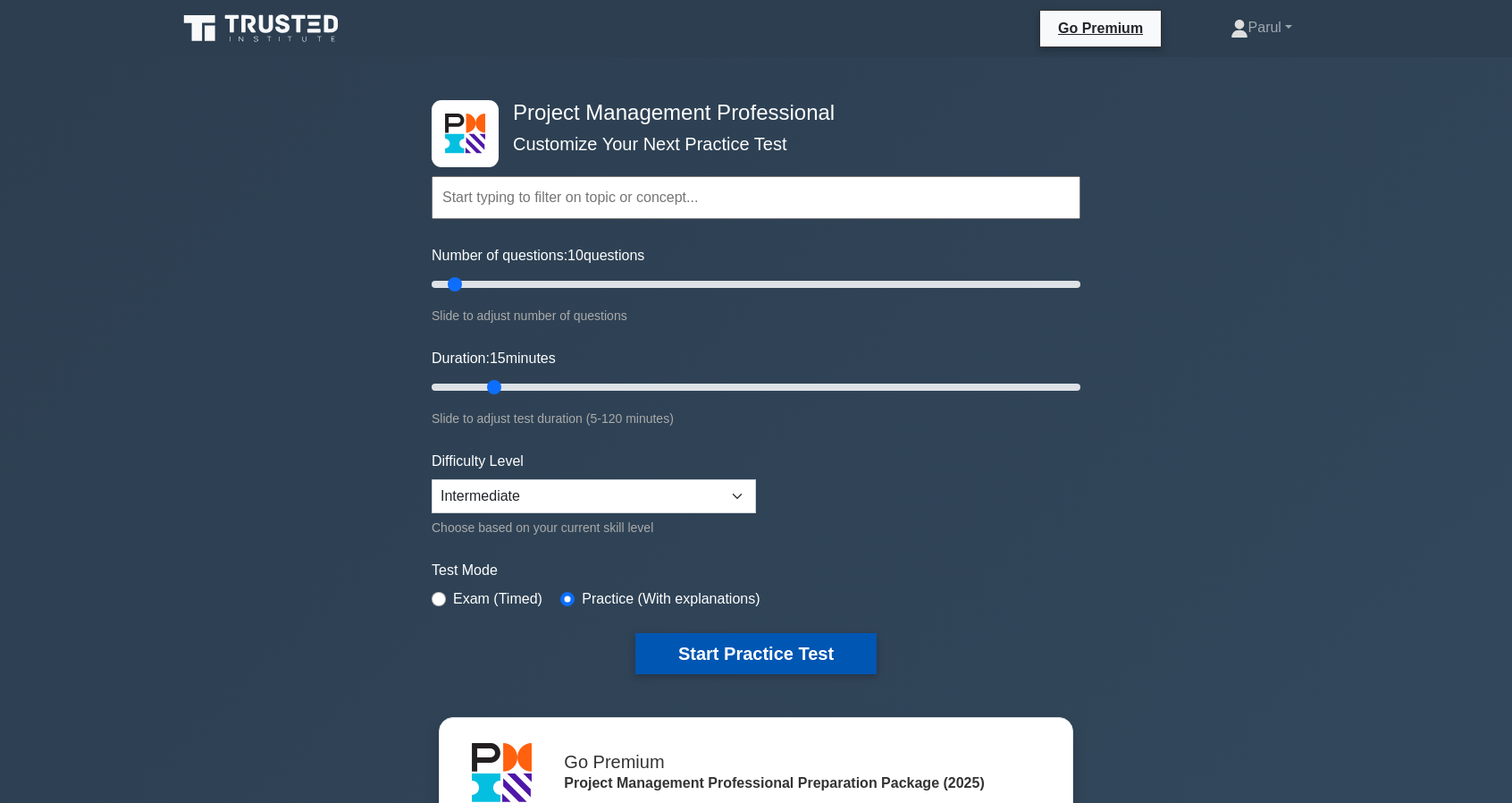
click at [684, 656] on button "Start Practice Test" at bounding box center [756, 653] width 242 height 41
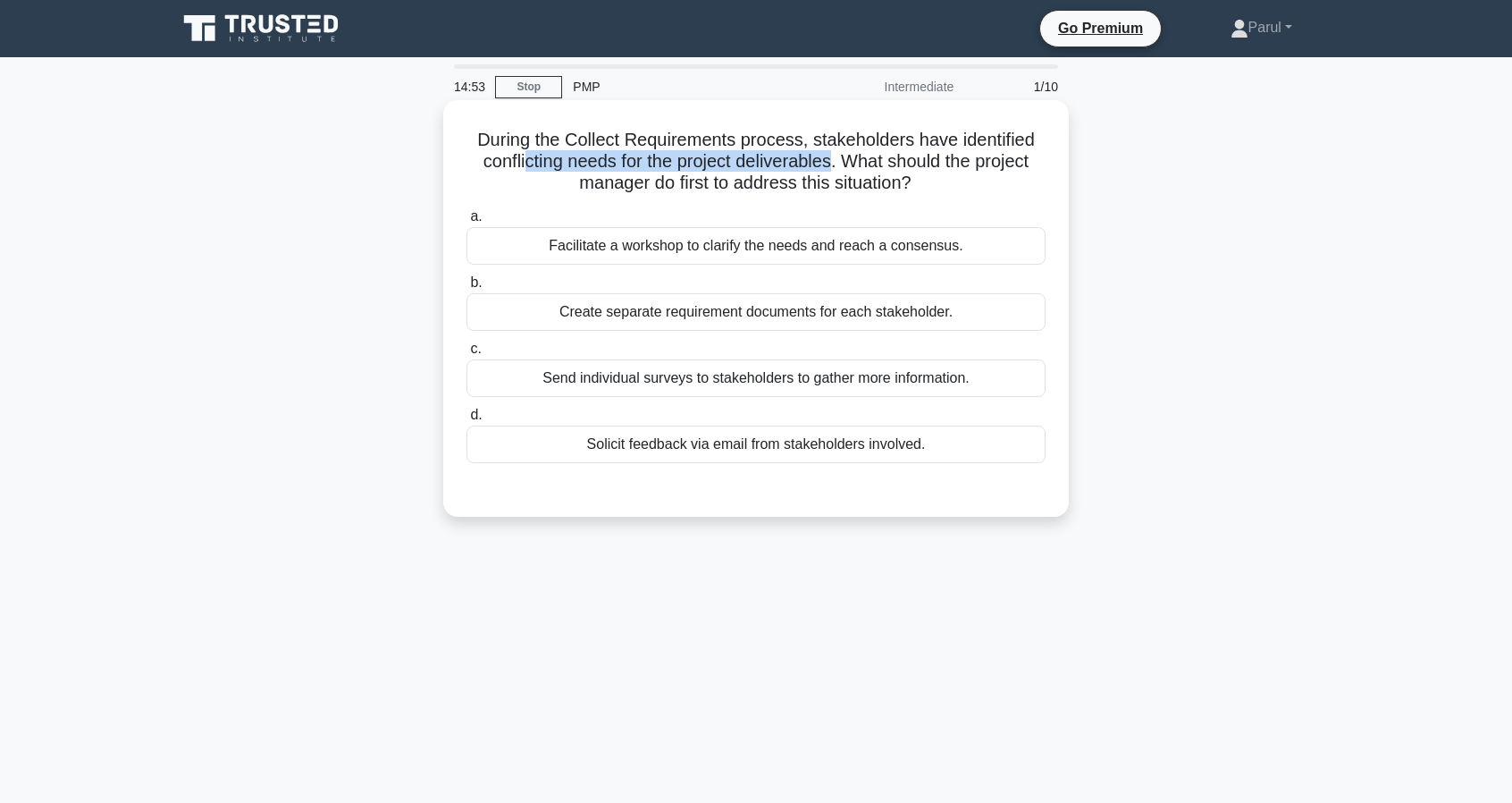
drag, startPoint x: 520, startPoint y: 163, endPoint x: 833, endPoint y: 163, distance: 313.0
click at [833, 163] on h5 "During the Collect Requirements process, stakeholders have identified conflicti…" at bounding box center [756, 161] width 583 height 66
click at [843, 184] on h5 "During the Collect Requirements process, stakeholders have identified conflicti…" at bounding box center [756, 161] width 583 height 66
click at [780, 248] on div "Facilitate a workshop to clarify the needs and reach a consensus." at bounding box center [756, 246] width 579 height 38
click at [467, 223] on input "a. Facilitate a workshop to clarify the needs and reach a consensus." at bounding box center [467, 217] width 0 height 12
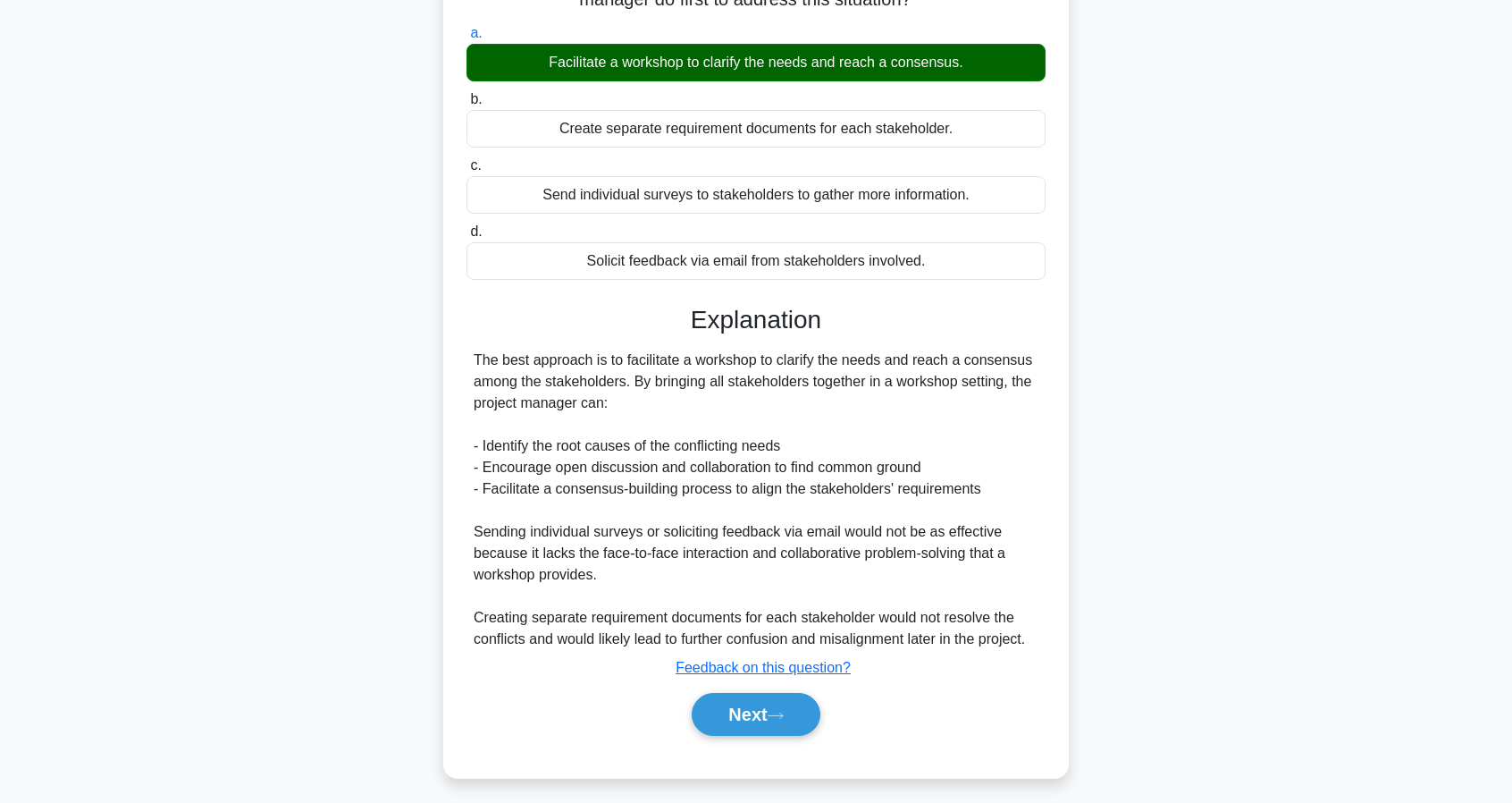
scroll to position [189, 0]
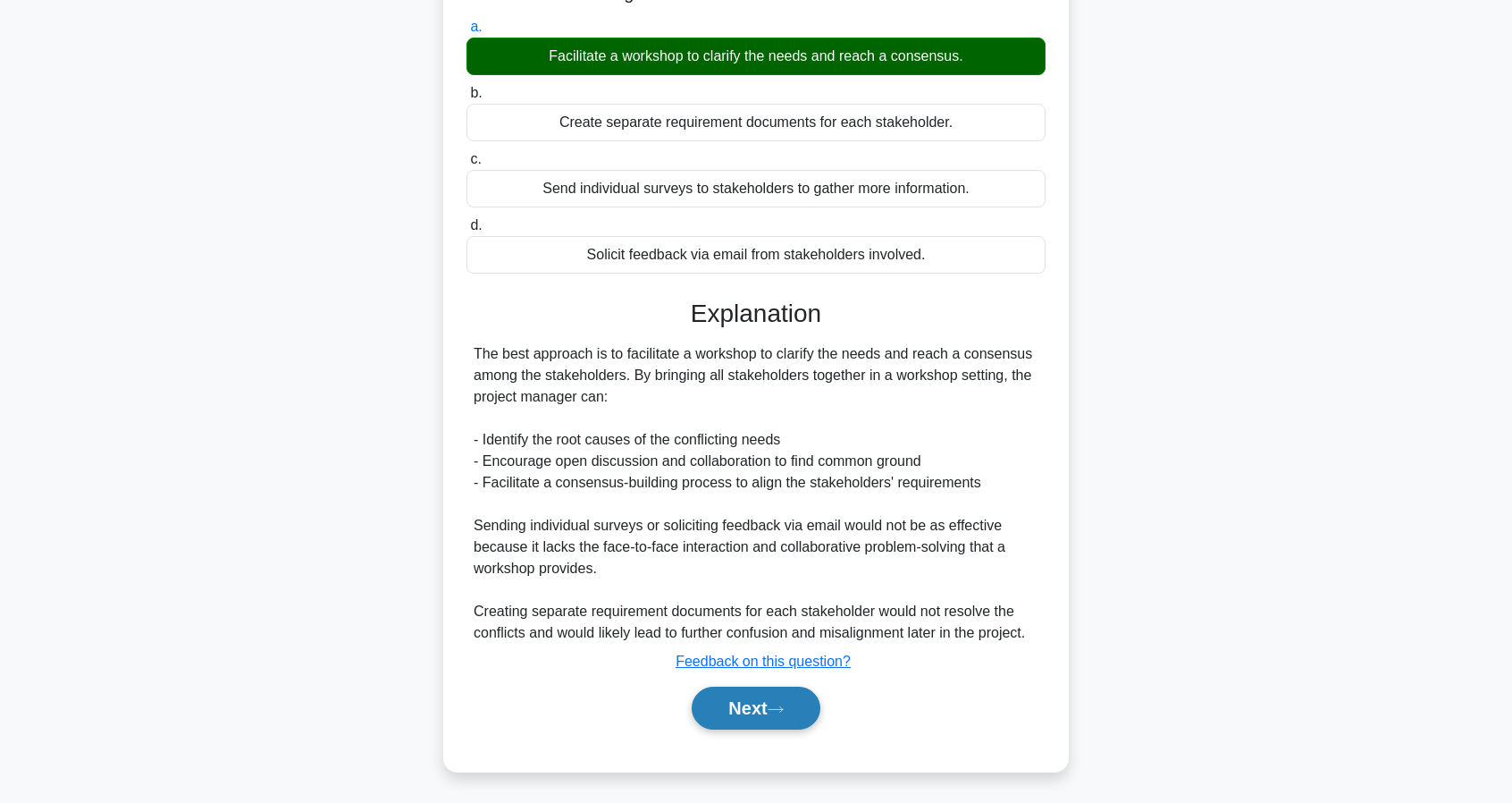
click at [762, 713] on button "Next" at bounding box center [755, 707] width 127 height 43
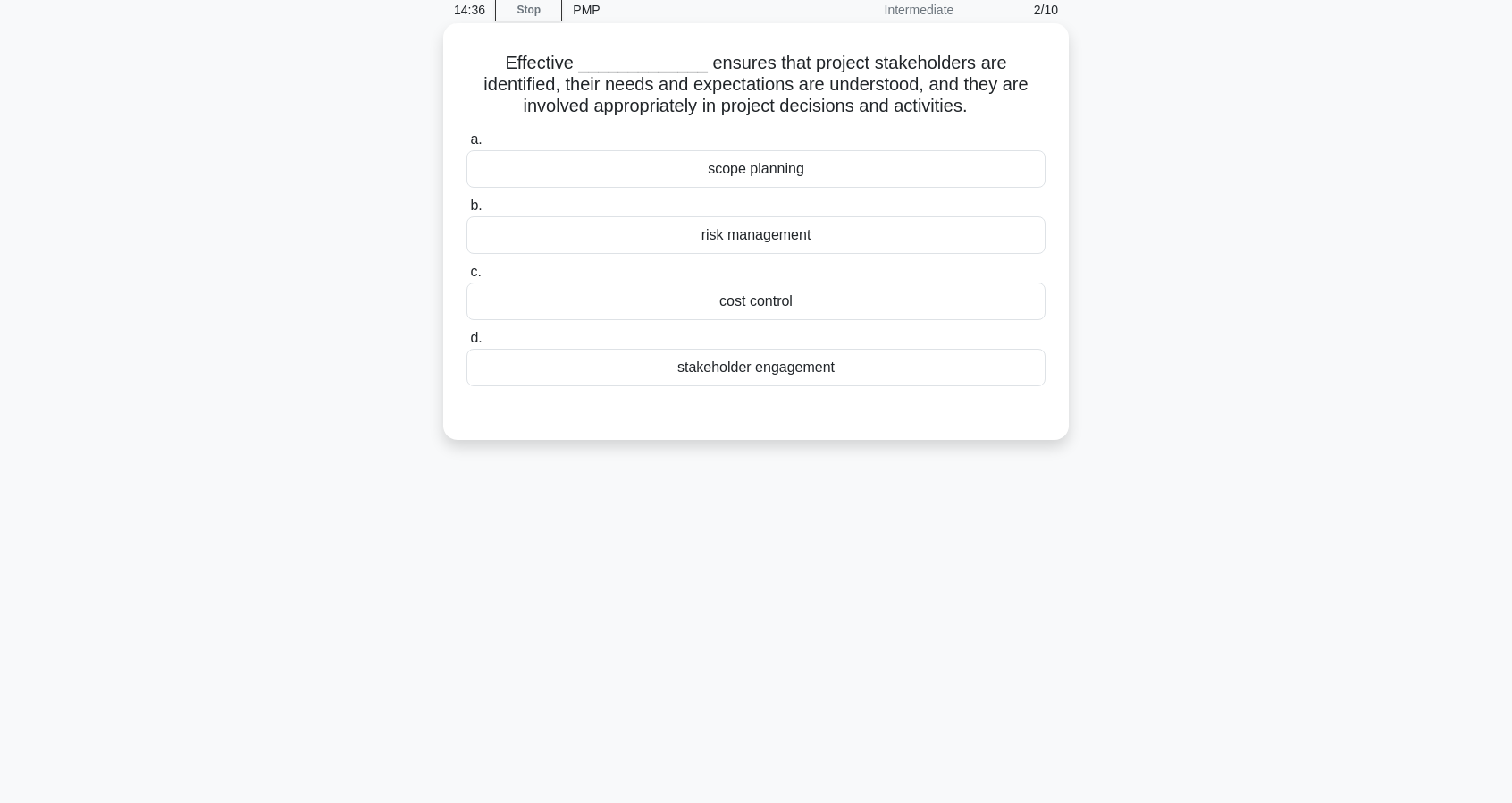
scroll to position [74, 0]
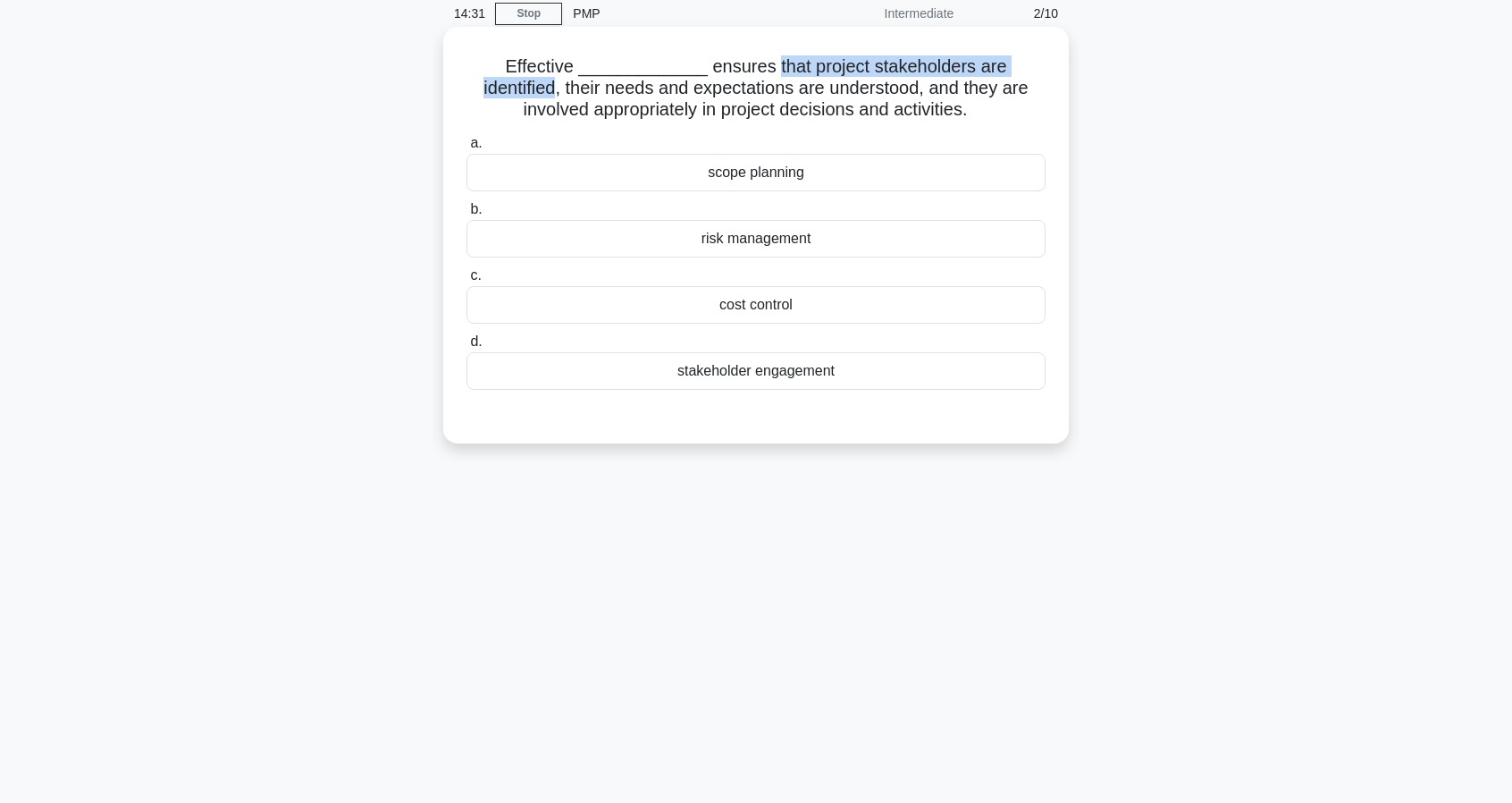
drag, startPoint x: 715, startPoint y: 67, endPoint x: 1035, endPoint y: 66, distance: 320.0
click at [1035, 66] on h5 "Effective _____________ ensures that project stakeholders are identified, their…" at bounding box center [756, 89] width 583 height 66
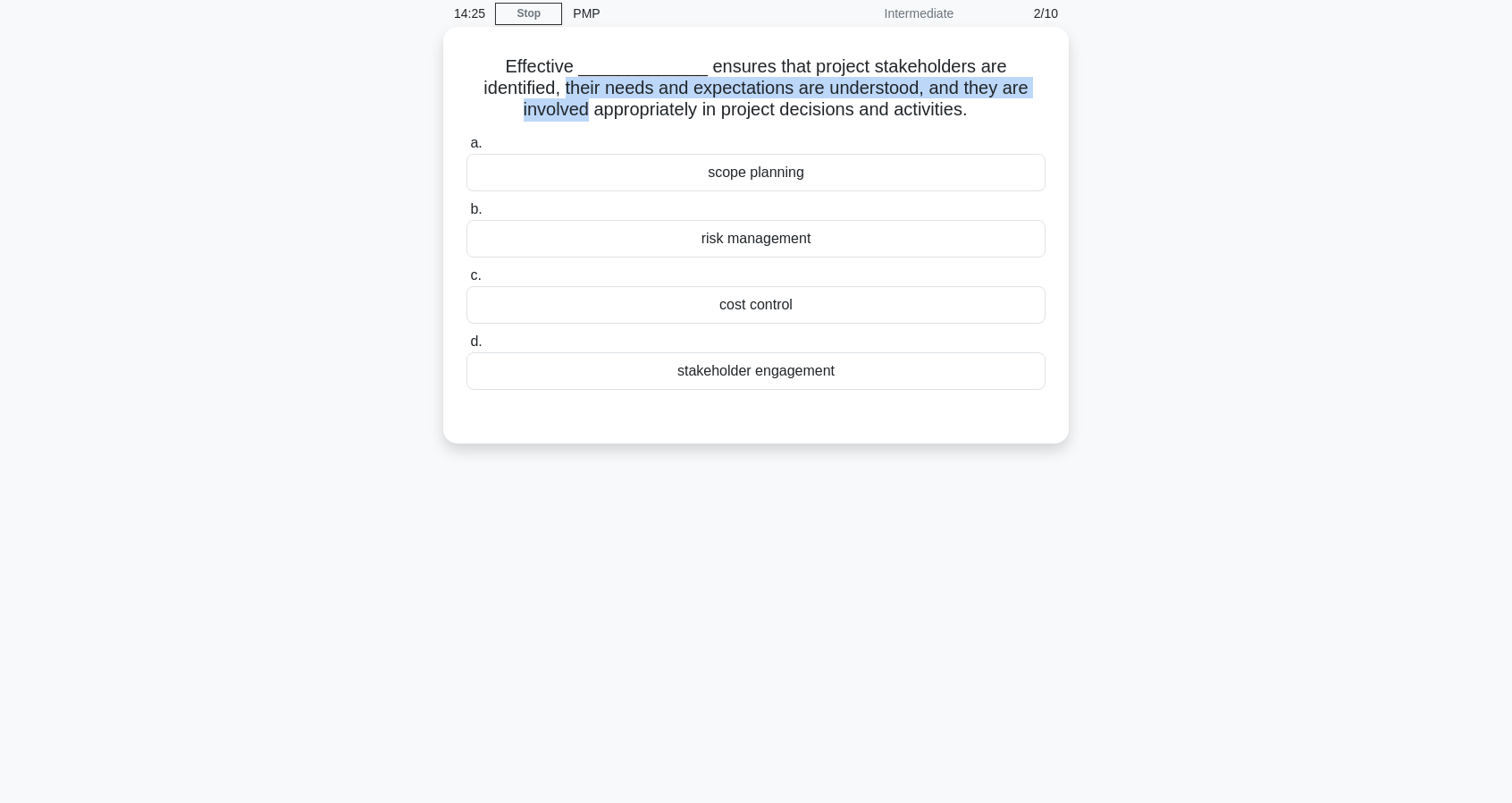
drag, startPoint x: 479, startPoint y: 91, endPoint x: 1037, endPoint y: 87, distance: 558.0
click at [1037, 87] on h5 "Effective _____________ ensures that project stakeholders are identified, their…" at bounding box center [756, 89] width 583 height 66
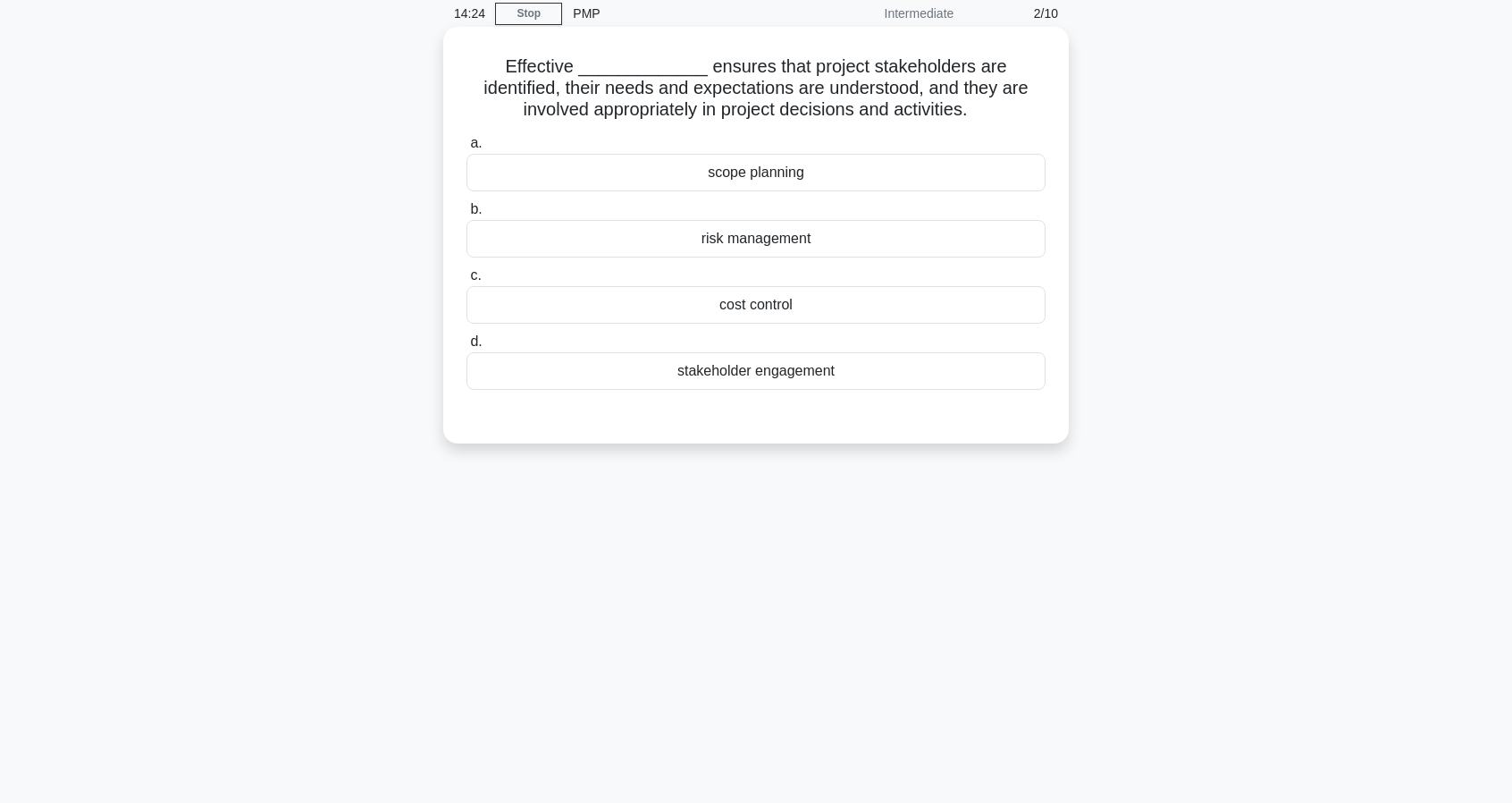
drag, startPoint x: 631, startPoint y: 110, endPoint x: 562, endPoint y: 117, distance: 69.4
click at [631, 110] on h5 "Effective _____________ ensures that project stakeholders are identified, their…" at bounding box center [756, 89] width 583 height 66
drag, startPoint x: 551, startPoint y: 117, endPoint x: 982, endPoint y: 110, distance: 431.1
click at [982, 110] on h5 "Effective _____________ ensures that project stakeholders are identified, their…" at bounding box center [756, 89] width 583 height 66
click at [653, 187] on div "scope planning" at bounding box center [756, 173] width 579 height 38
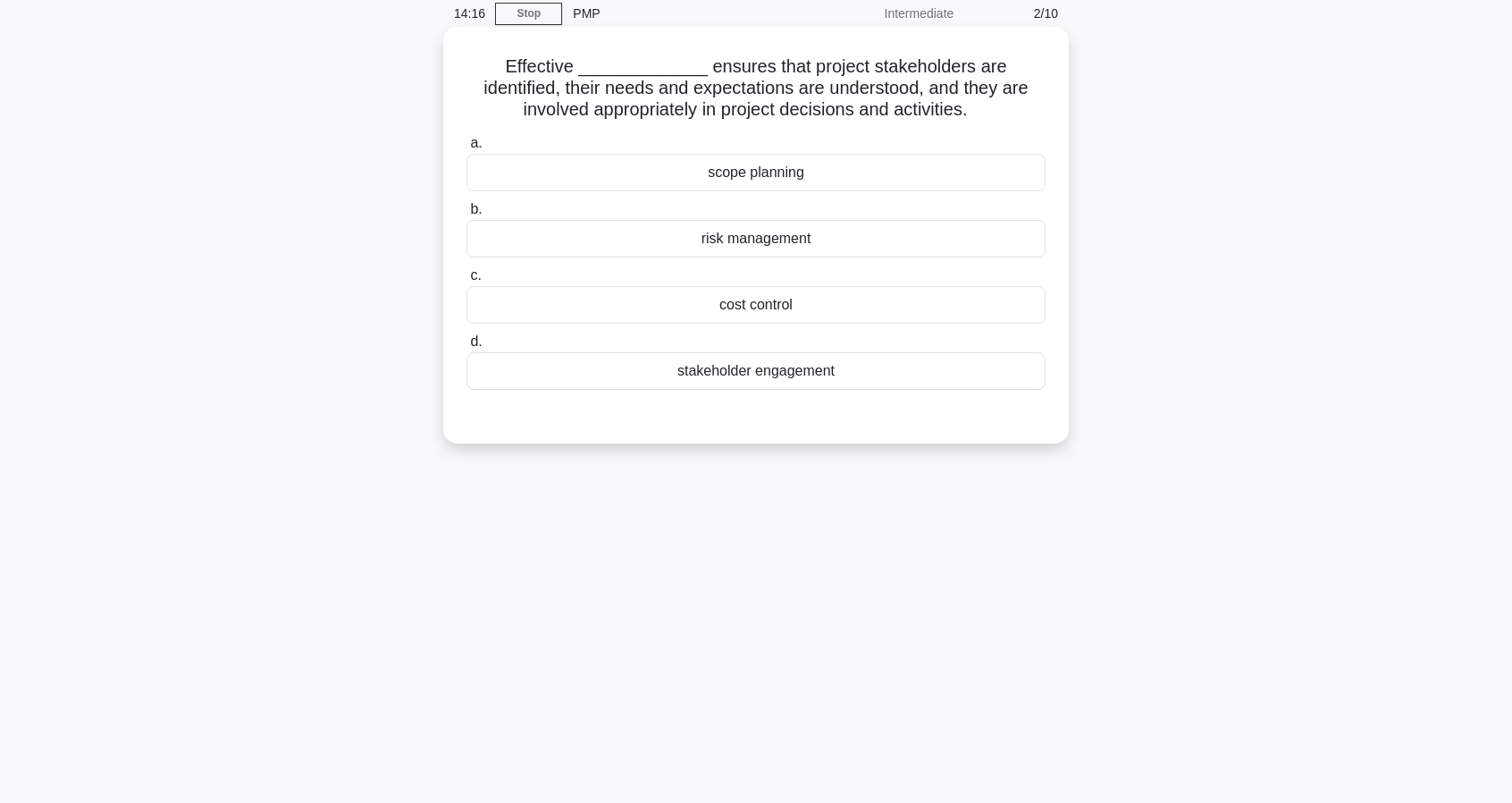
click at [467, 149] on input "a. scope planning" at bounding box center [467, 143] width 0 height 12
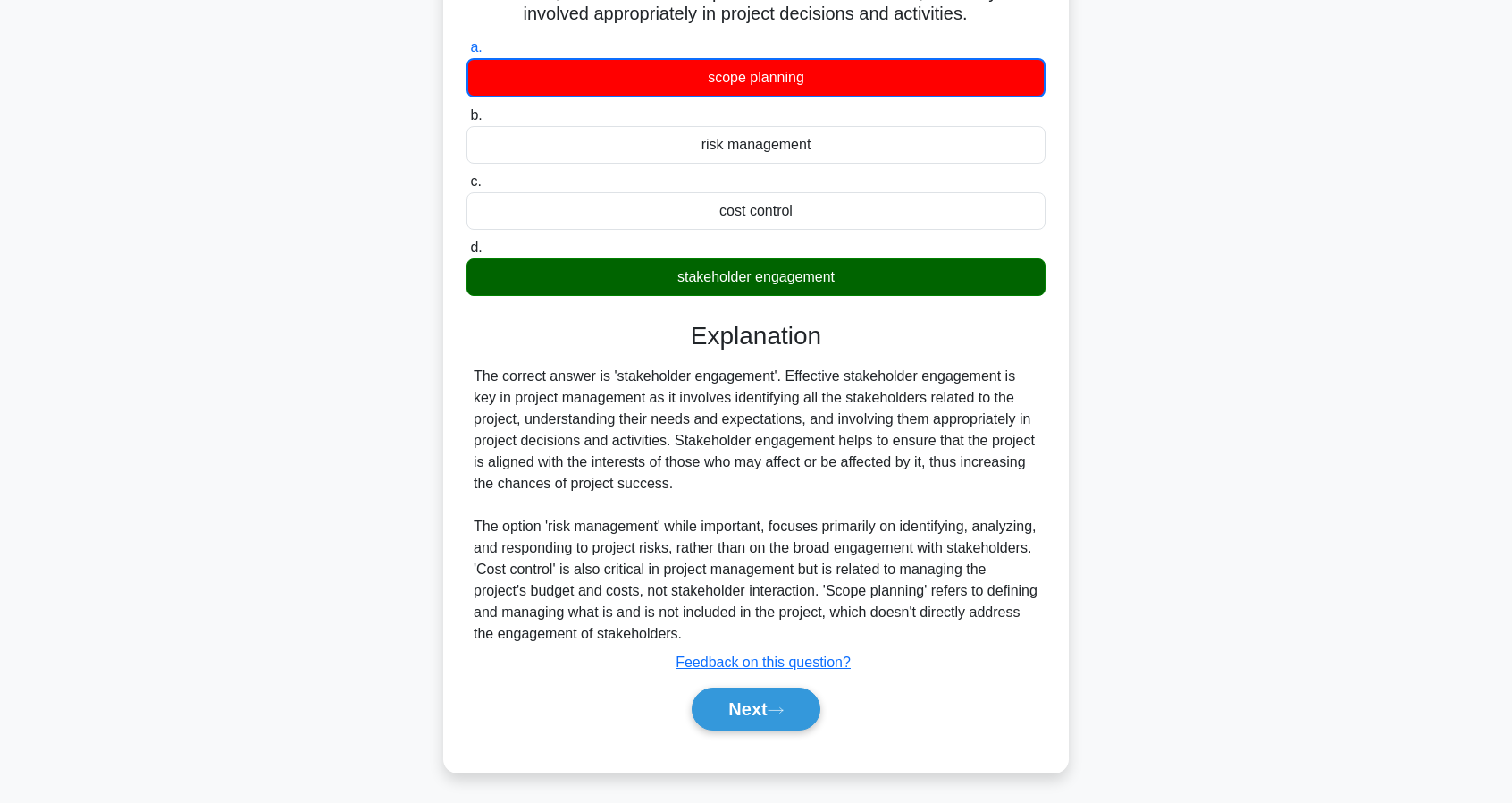
scroll to position [171, 0]
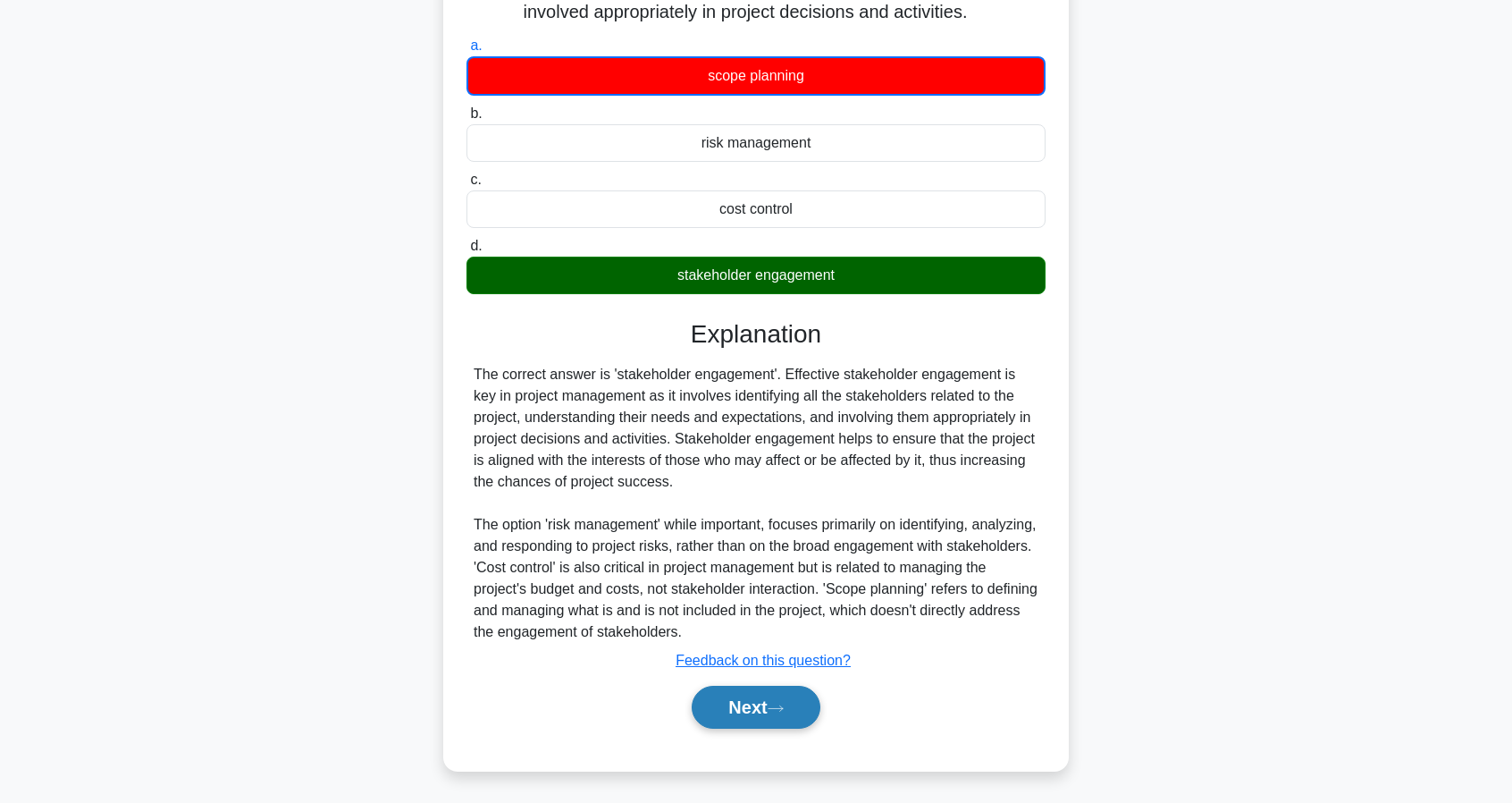
click at [730, 702] on button "Next" at bounding box center [755, 706] width 127 height 43
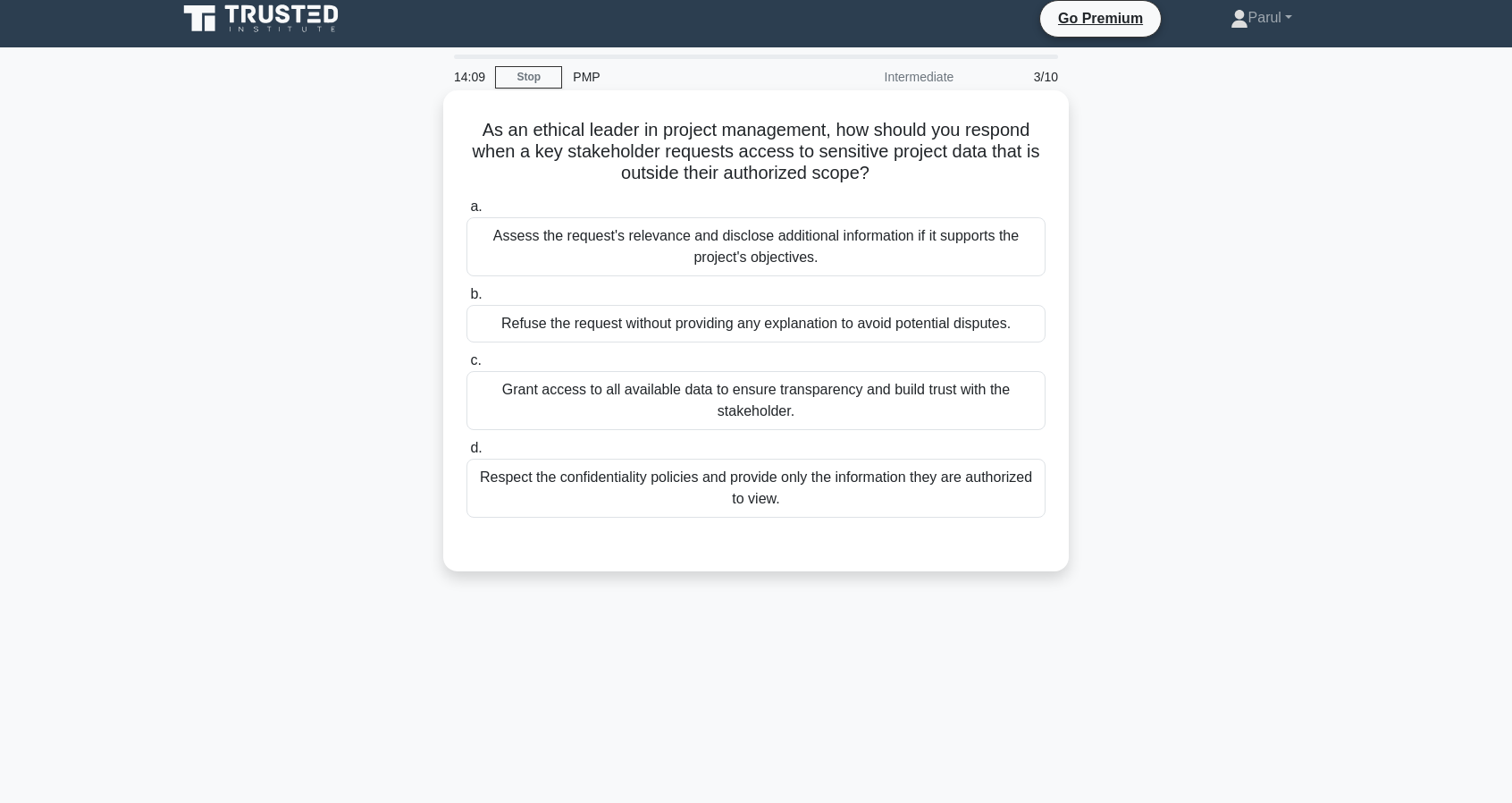
scroll to position [0, 0]
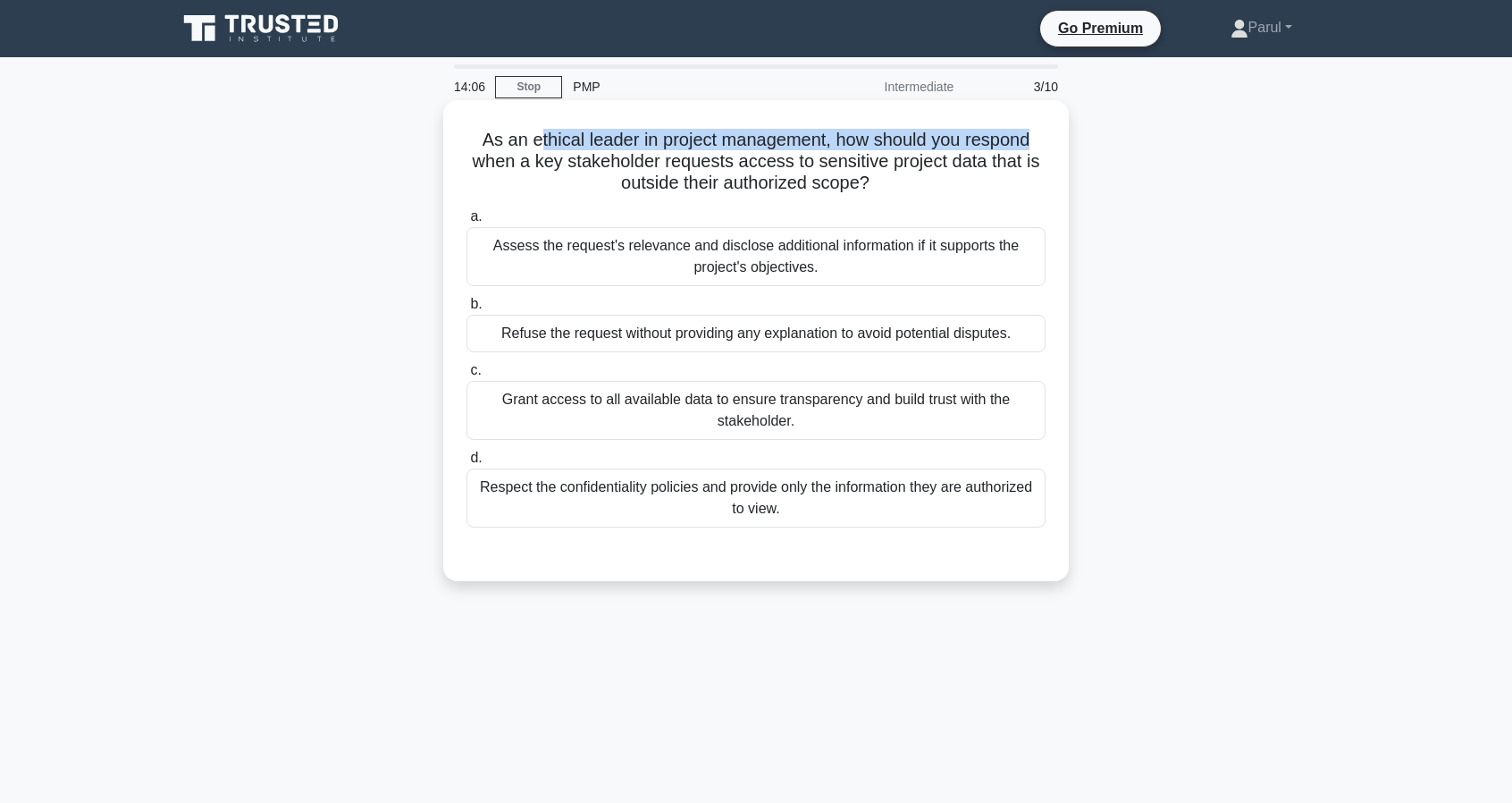
drag, startPoint x: 532, startPoint y: 137, endPoint x: 1046, endPoint y: 145, distance: 514.1
click at [1046, 145] on h5 "As an ethical leader in project management, how should you respond when a key s…" at bounding box center [756, 161] width 583 height 66
drag, startPoint x: 462, startPoint y: 162, endPoint x: 1056, endPoint y: 172, distance: 594.1
click at [1056, 172] on div "As an ethical leader in project management, how should you respond when a key s…" at bounding box center [756, 340] width 612 height 467
click at [846, 223] on label "a. Assess the request's relevance and disclose additional information if it sup…" at bounding box center [756, 246] width 579 height 81
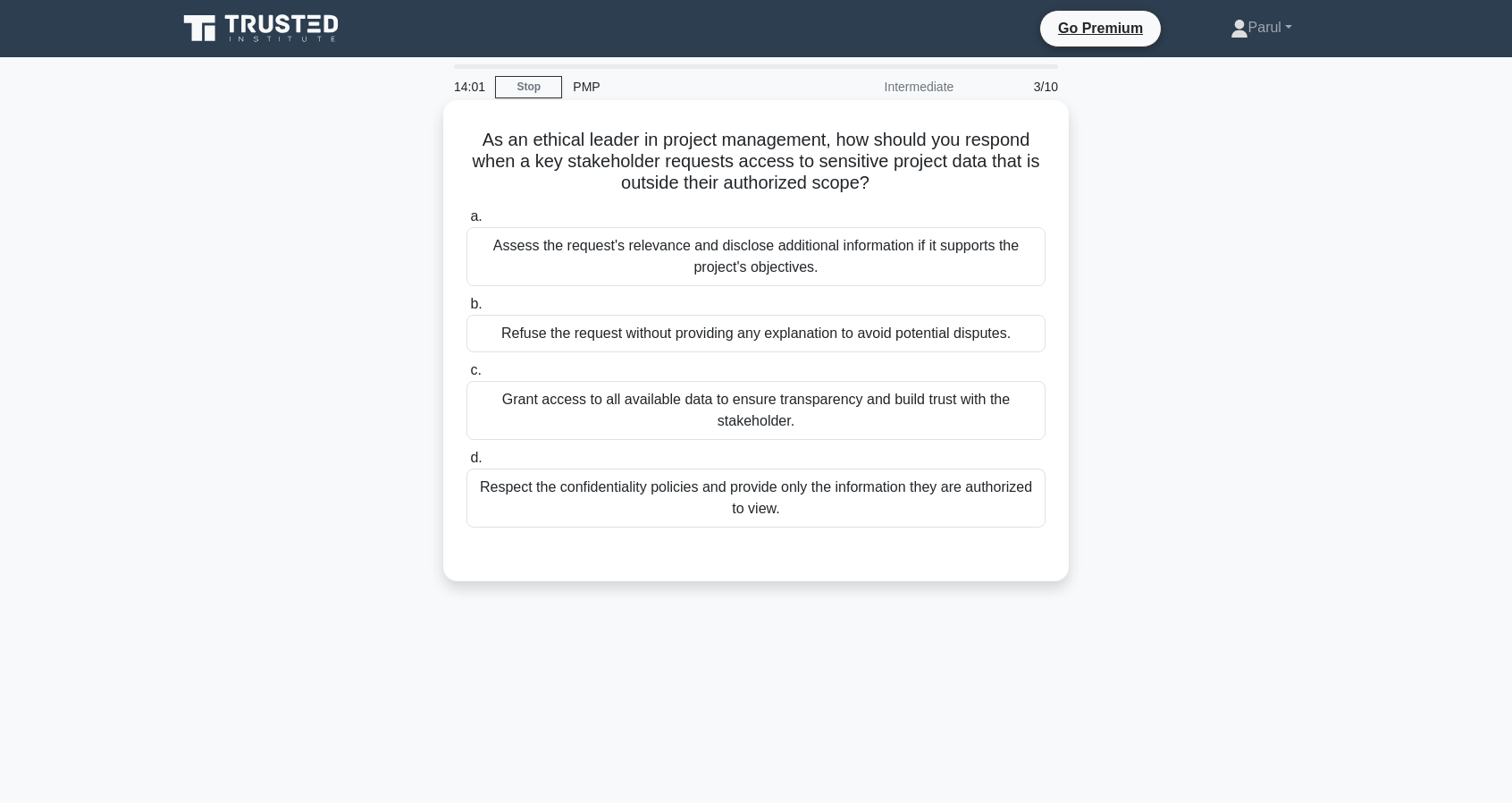
click at [467, 223] on input "a. Assess the request's relevance and disclose additional information if it sup…" at bounding box center [467, 217] width 0 height 12
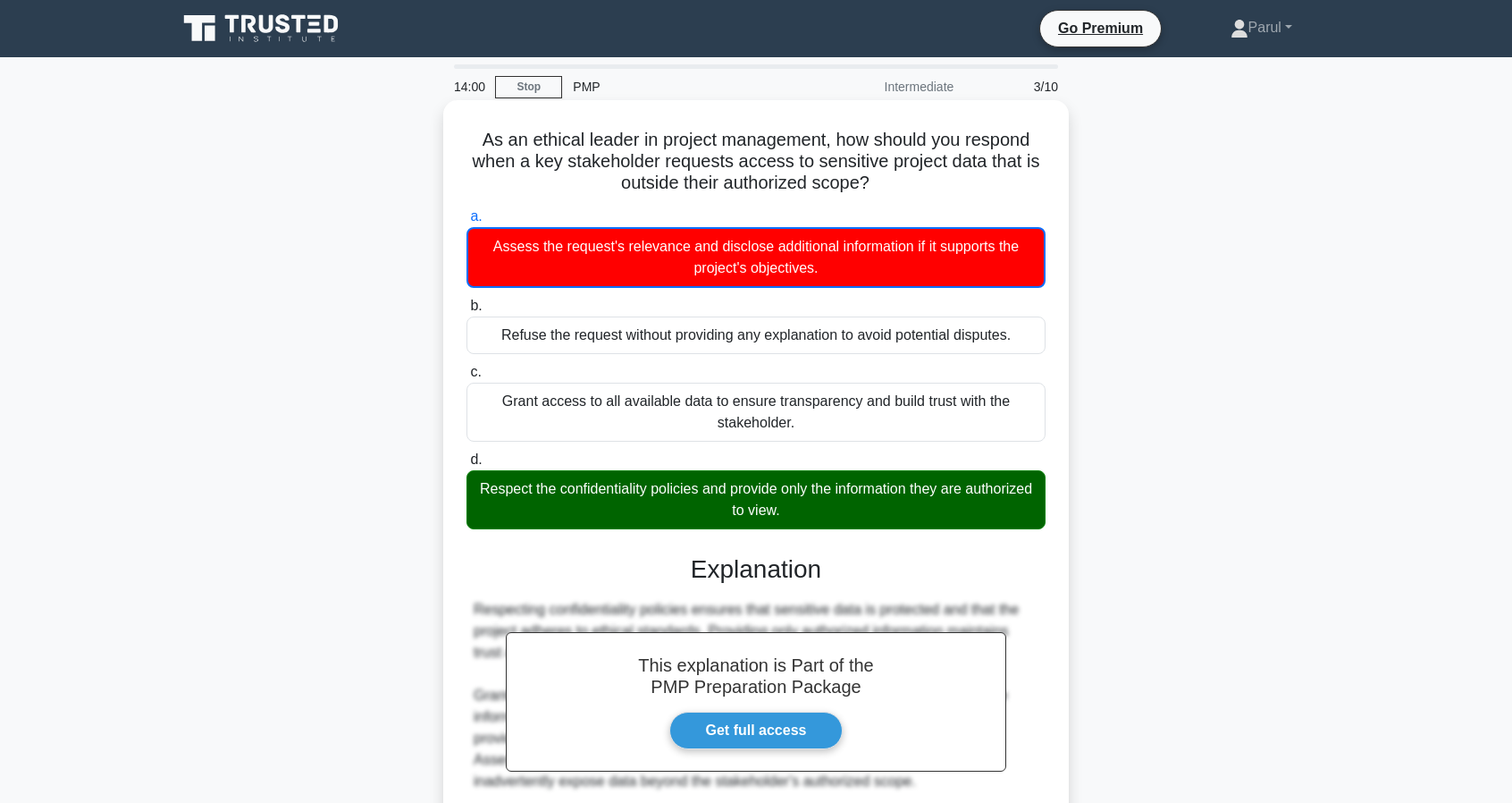
click at [769, 253] on div "Assess the request's relevance and disclose additional information if it suppor…" at bounding box center [756, 257] width 579 height 61
click at [467, 223] on input "a. Assess the request's relevance and disclose additional information if it sup…" at bounding box center [467, 217] width 0 height 12
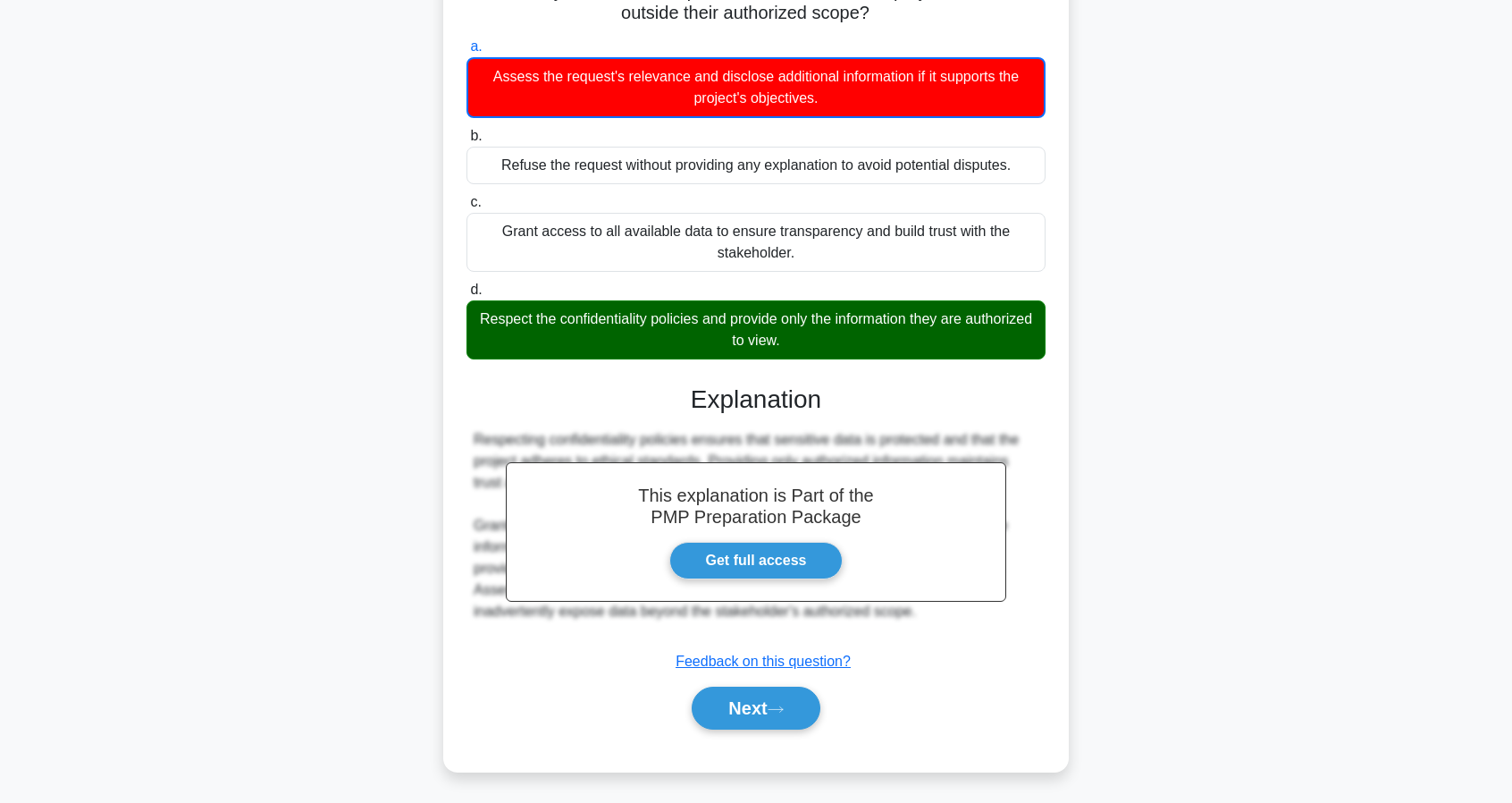
scroll to position [171, 0]
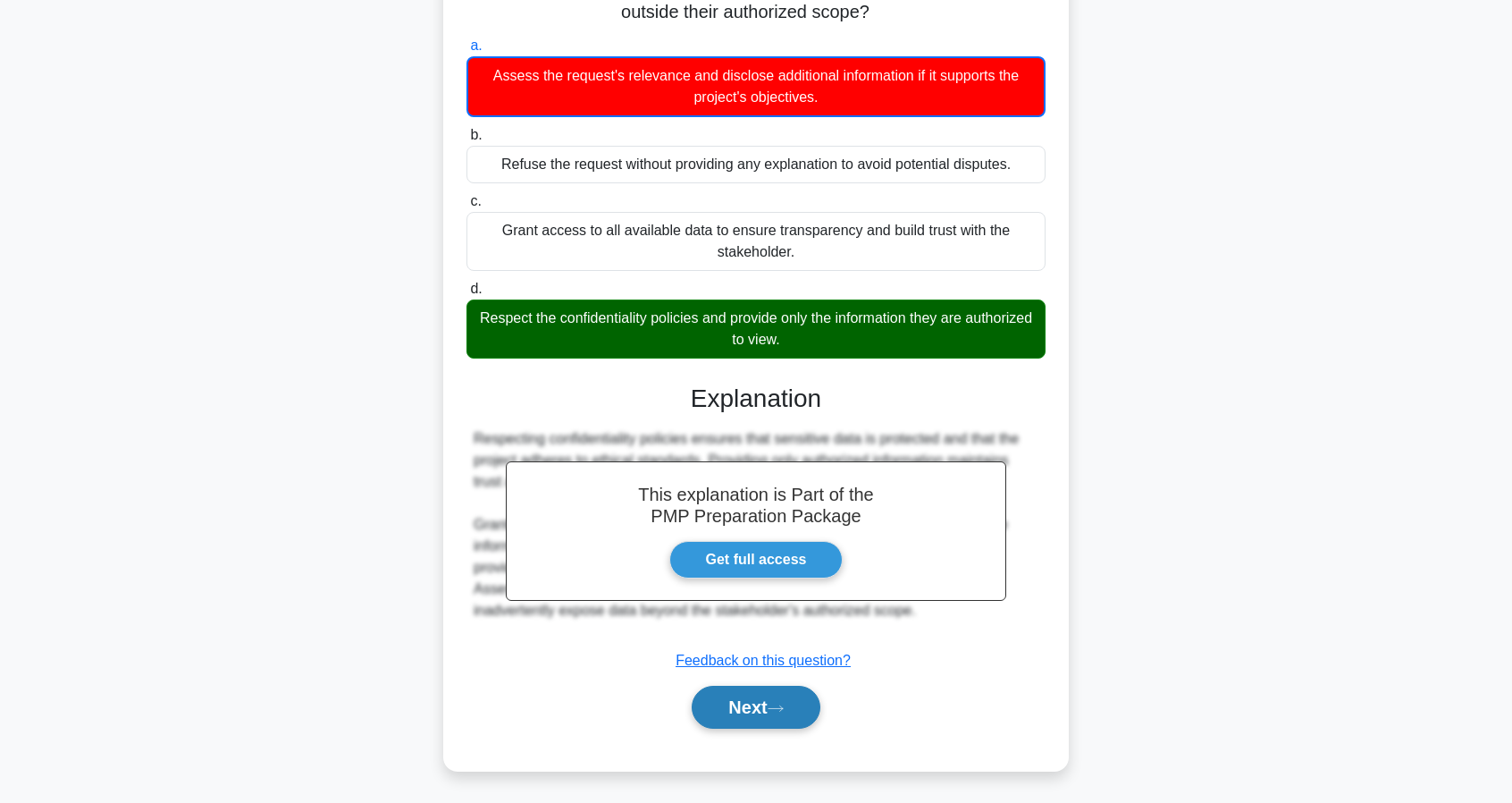
click at [746, 712] on button "Next" at bounding box center [755, 706] width 127 height 43
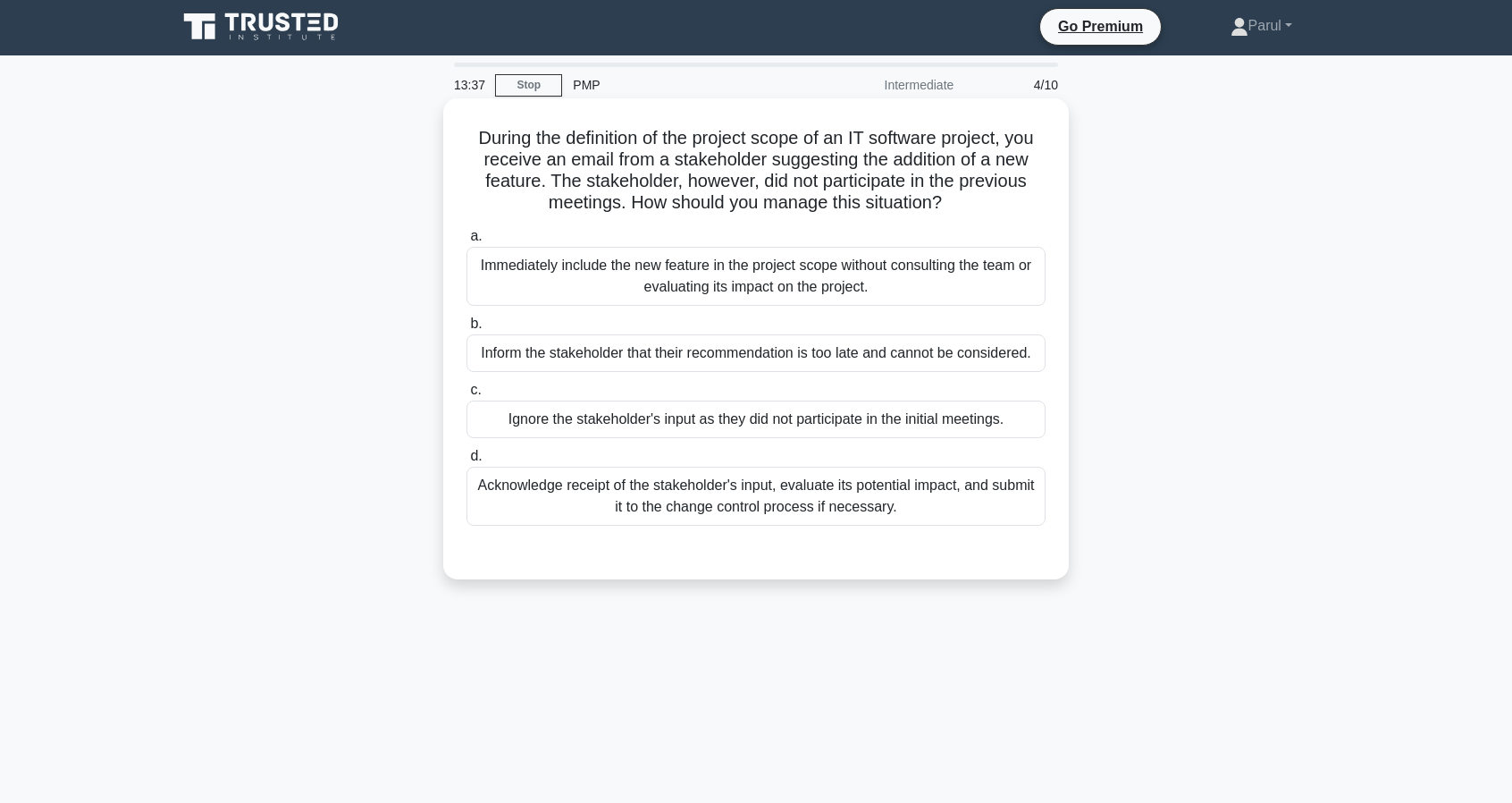
scroll to position [0, 0]
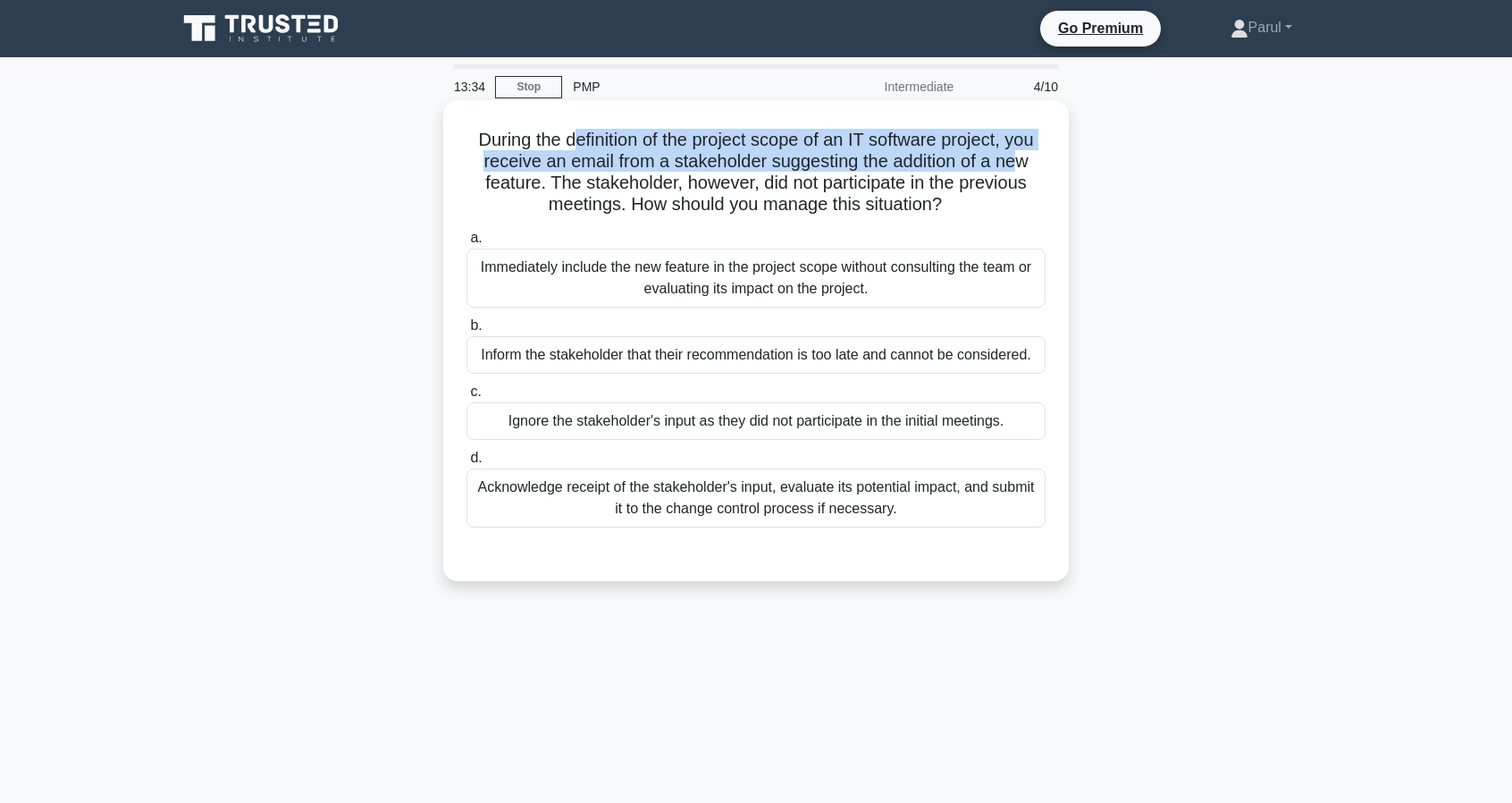
drag, startPoint x: 570, startPoint y: 140, endPoint x: 1023, endPoint y: 156, distance: 453.3
click at [1023, 156] on h5 "During the definition of the project scope of an IT software project, you recei…" at bounding box center [756, 172] width 583 height 88
click at [617, 160] on h5 "During the definition of the project scope of an IT software project, you recei…" at bounding box center [756, 172] width 583 height 88
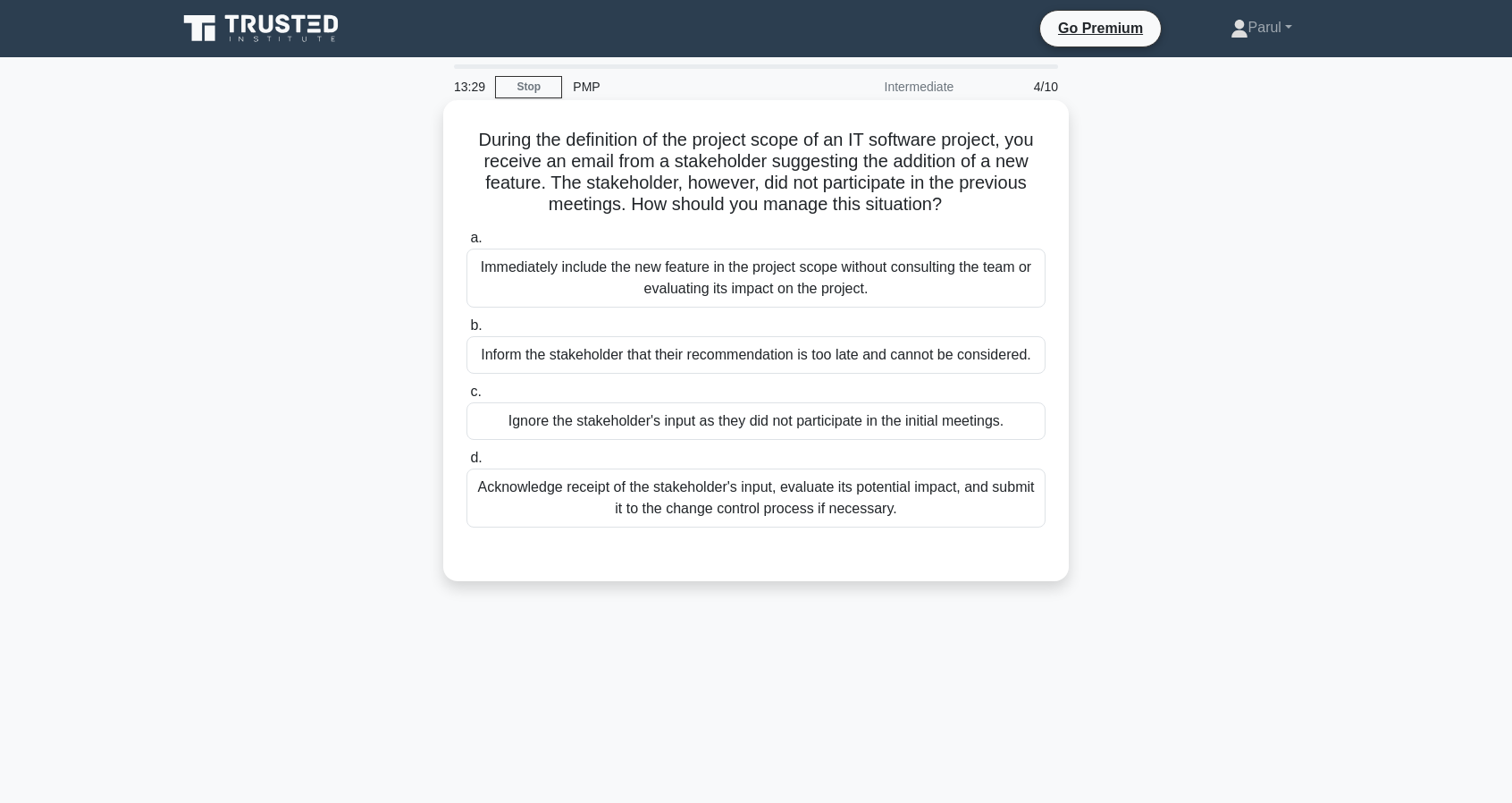
drag, startPoint x: 585, startPoint y: 165, endPoint x: 996, endPoint y: 213, distance: 413.8
click at [996, 213] on h5 "During the definition of the project scope of an IT software project, you recei…" at bounding box center [756, 172] width 583 height 88
click at [860, 201] on h5 "During the definition of the project scope of an IT software project, you recei…" at bounding box center [756, 172] width 583 height 88
click at [958, 500] on div "Acknowledge receipt of the stakeholder's input, evaluate its potential impact, …" at bounding box center [756, 498] width 579 height 59
click at [467, 464] on input "d. Acknowledge receipt of the stakeholder's input, evaluate its potential impac…" at bounding box center [467, 459] width 0 height 12
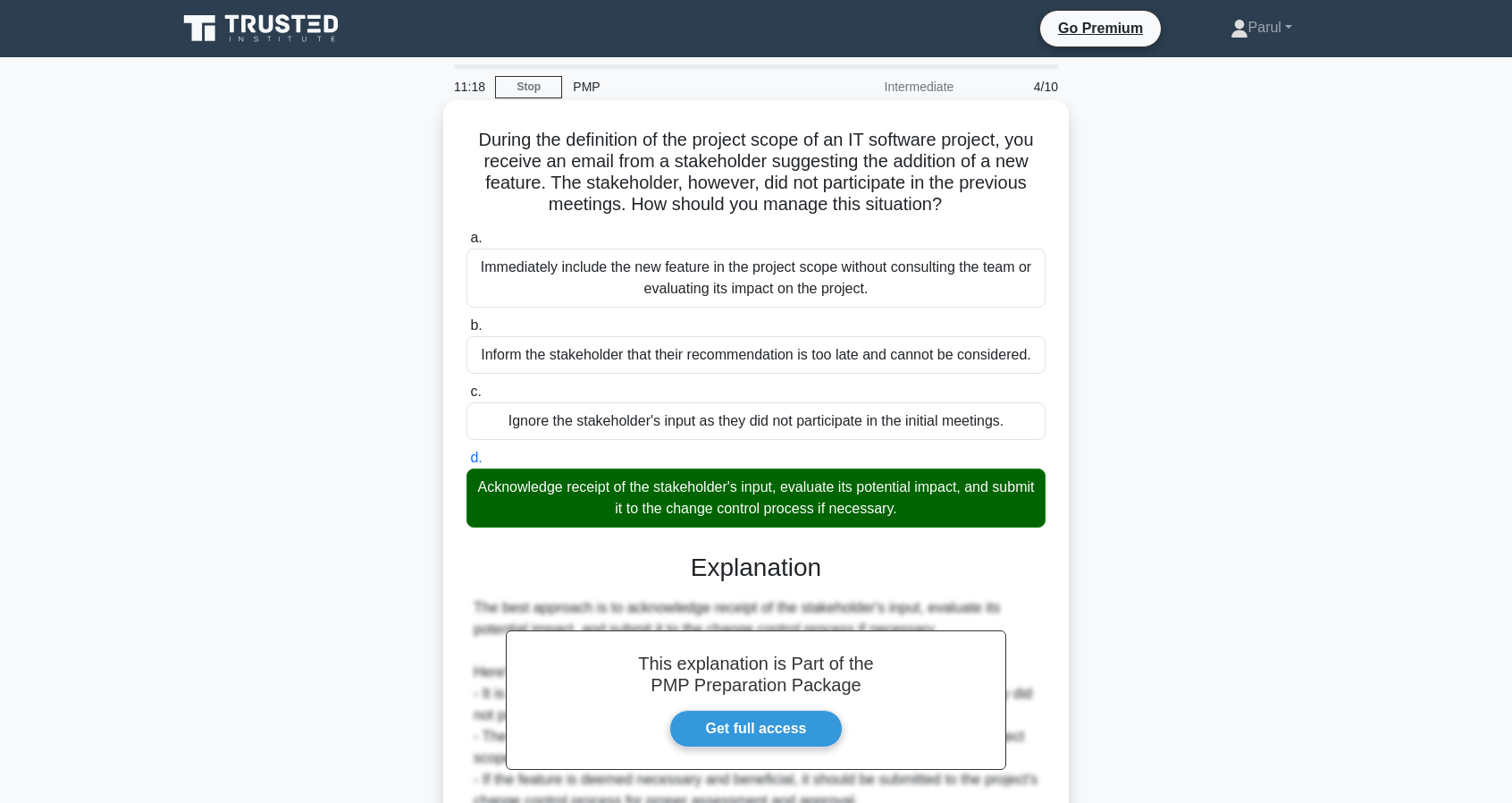
scroll to position [339, 0]
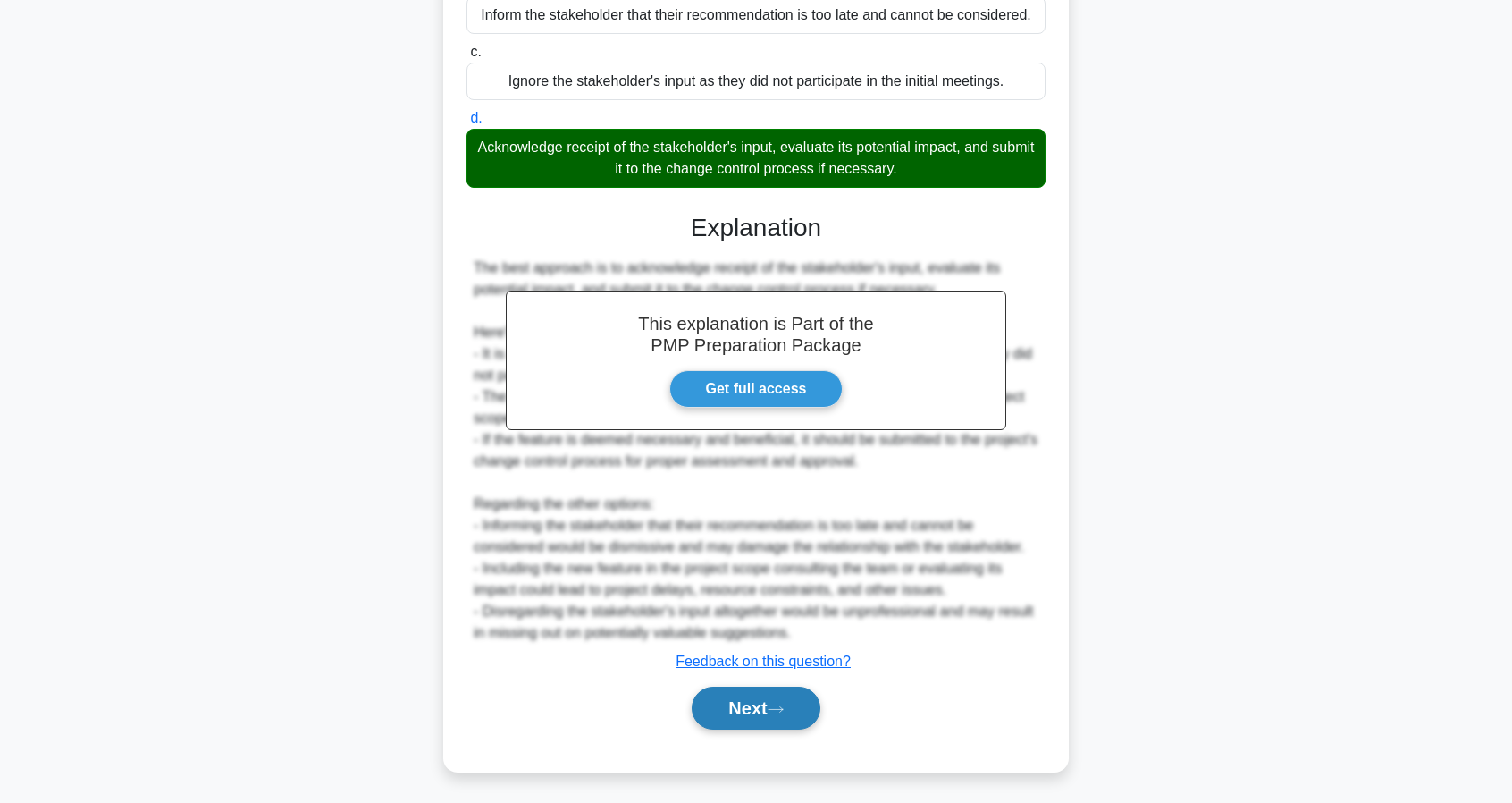
click at [774, 704] on icon at bounding box center [776, 709] width 16 height 10
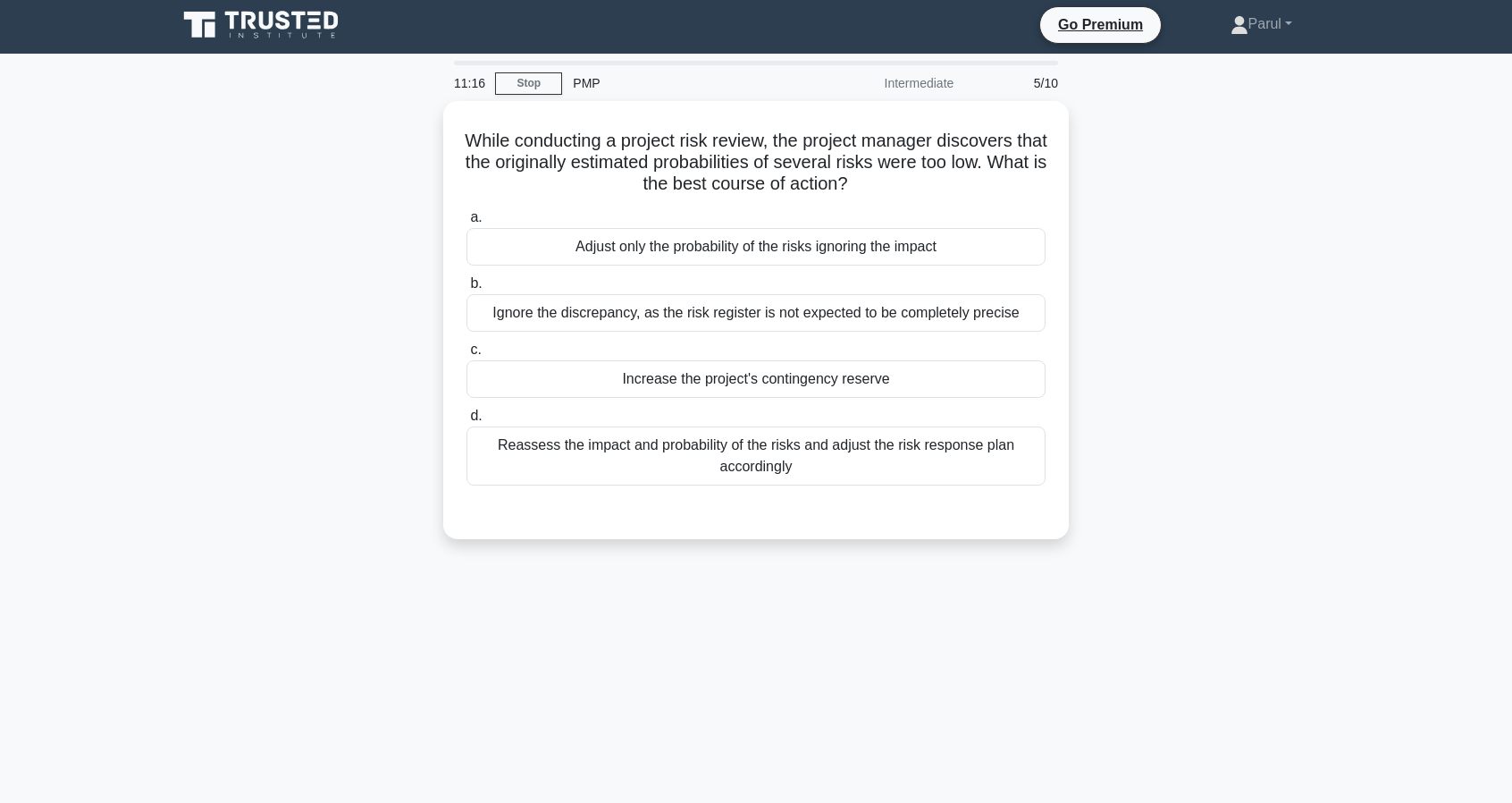
scroll to position [0, 0]
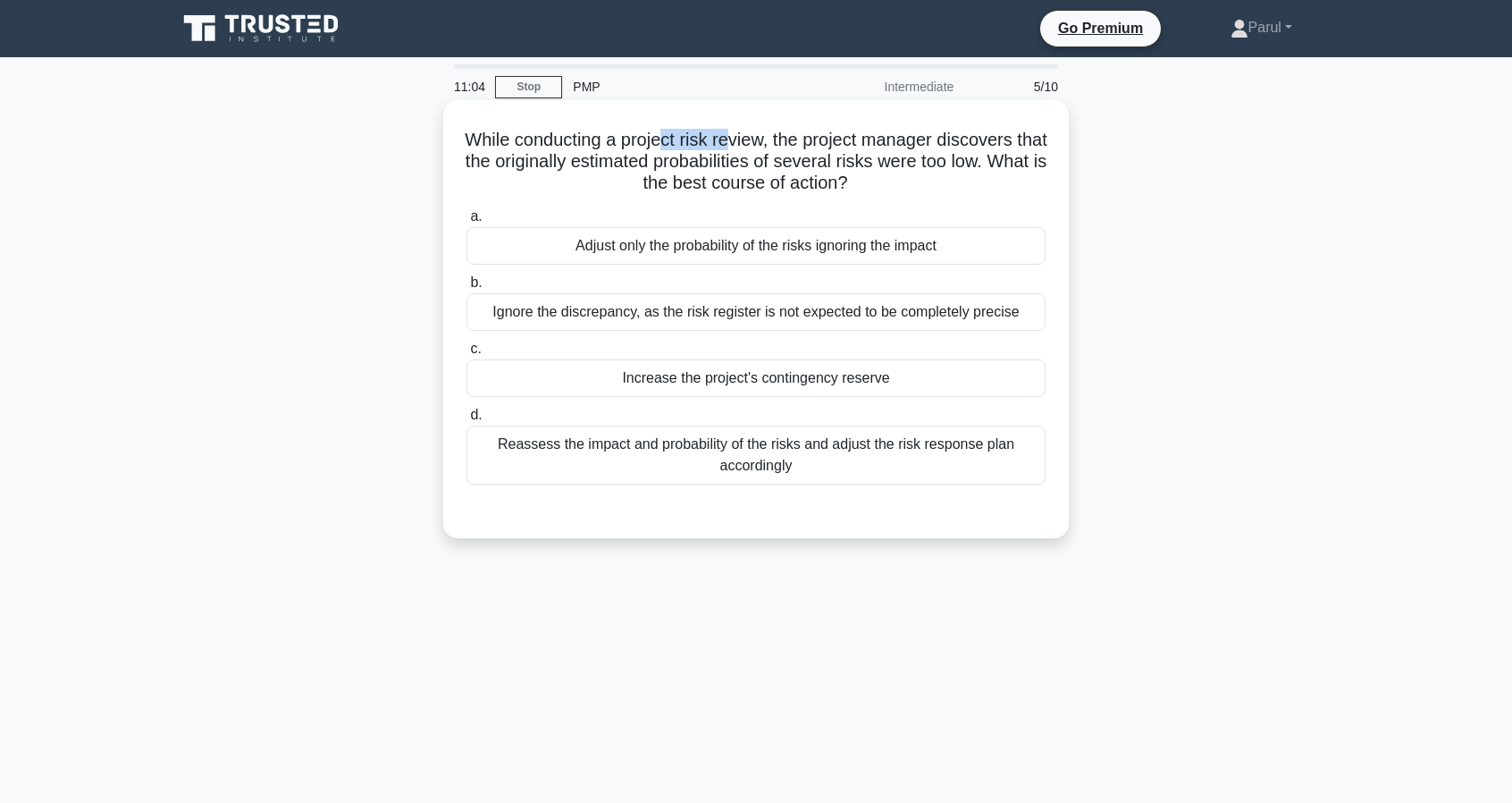
drag, startPoint x: 675, startPoint y: 144, endPoint x: 751, endPoint y: 142, distance: 76.0
click at [751, 142] on h5 "While conducting a project risk review, the project manager discovers that the …" at bounding box center [756, 161] width 583 height 66
drag, startPoint x: 841, startPoint y: 136, endPoint x: 1032, endPoint y: 136, distance: 191.0
click at [1032, 136] on h5 "While conducting a project risk review, the project manager discovers that the …" at bounding box center [756, 161] width 583 height 66
drag, startPoint x: 482, startPoint y: 163, endPoint x: 908, endPoint y: 163, distance: 426.0
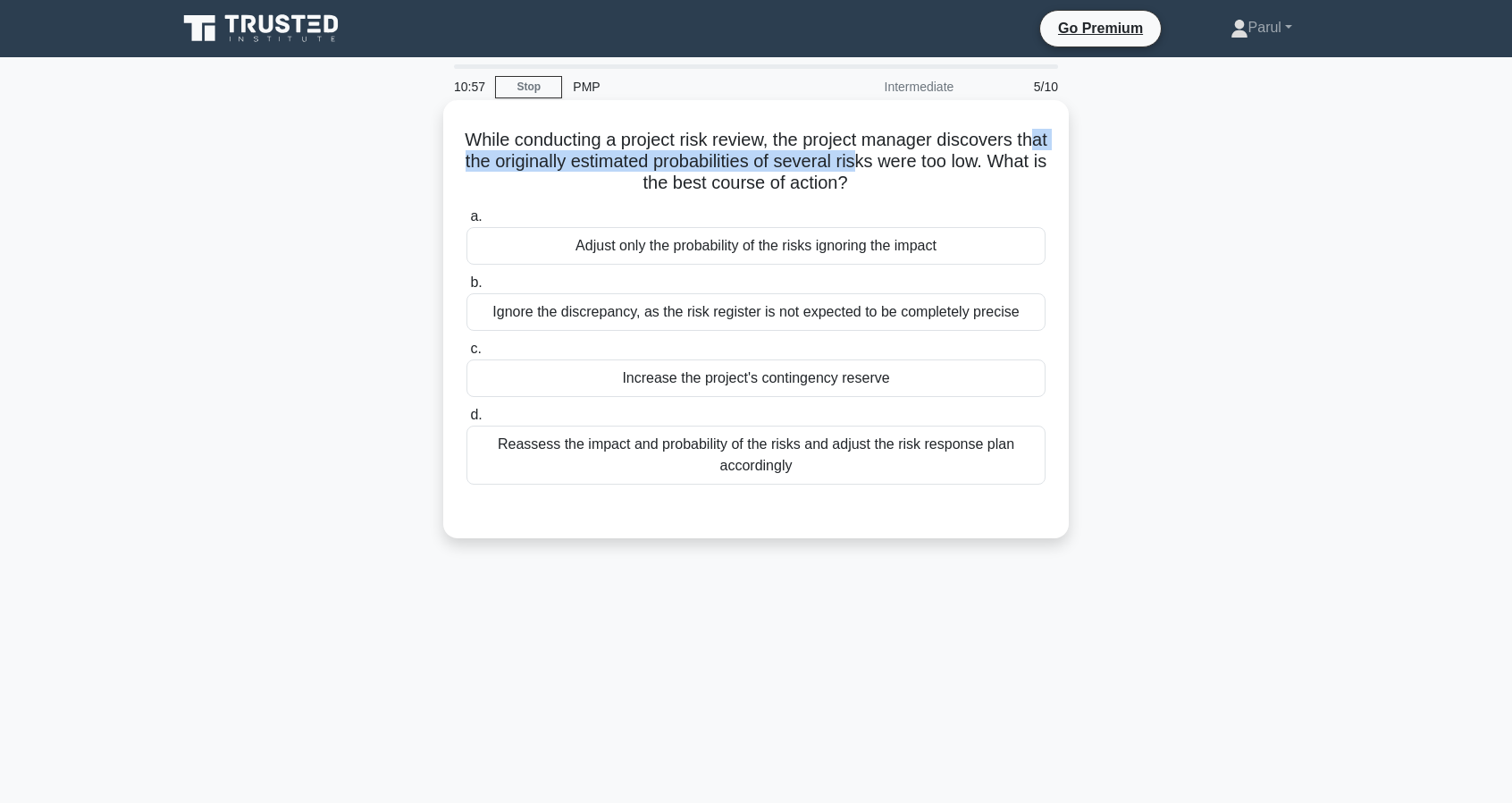
click at [908, 163] on h5 "While conducting a project risk review, the project manager discovers that the …" at bounding box center [756, 161] width 583 height 66
drag, startPoint x: 653, startPoint y: 454, endPoint x: 897, endPoint y: 526, distance: 254.4
click at [897, 526] on div "While conducting a project risk review, the project manager discovers that the …" at bounding box center [756, 319] width 612 height 424
click at [841, 454] on div "Reassess the impact and probability of the risks and adjust the risk response p…" at bounding box center [756, 455] width 579 height 59
click at [467, 421] on input "d. Reassess the impact and probability of the risks and adjust the risk respons…" at bounding box center [467, 415] width 0 height 12
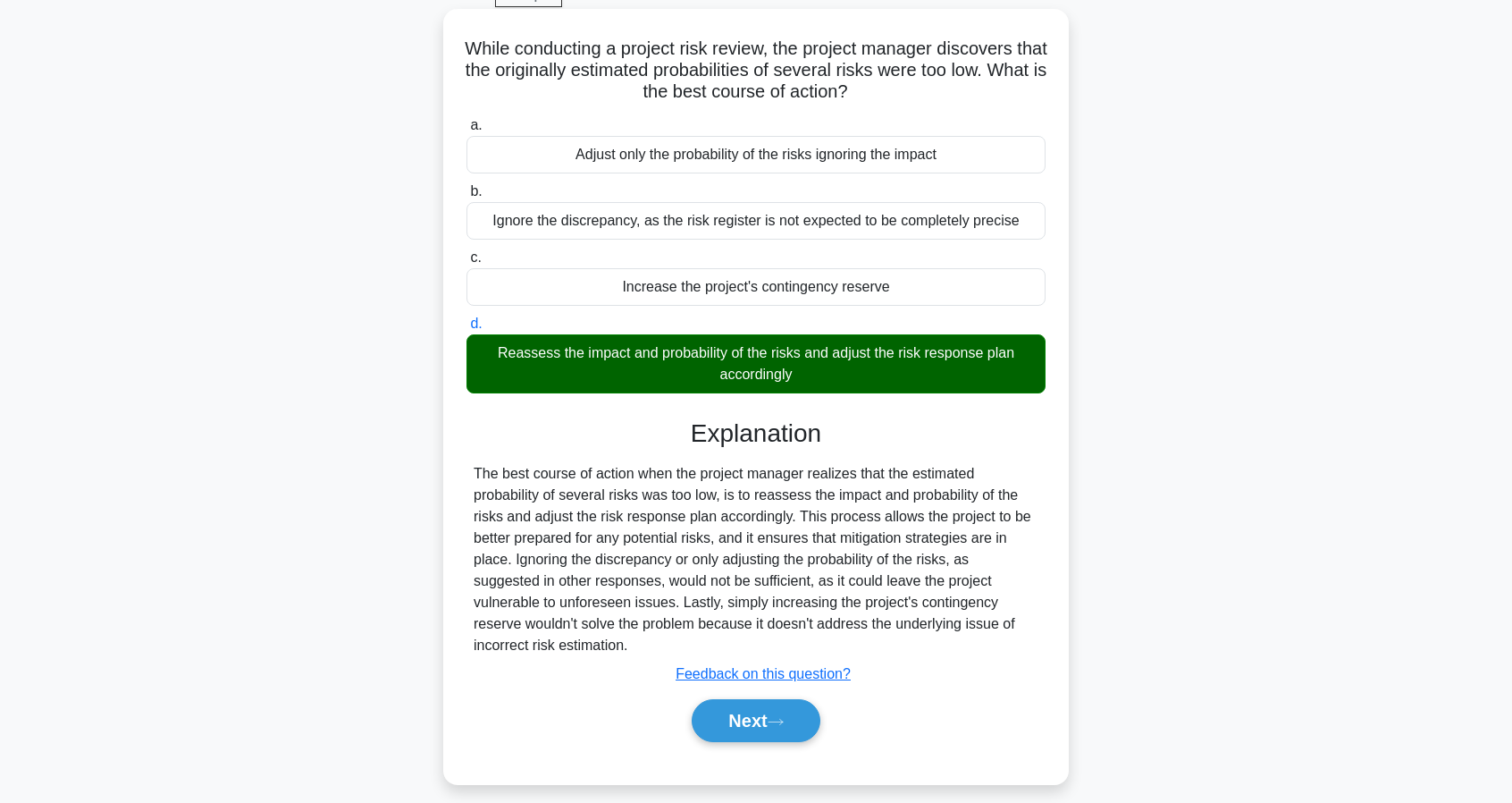
scroll to position [163, 0]
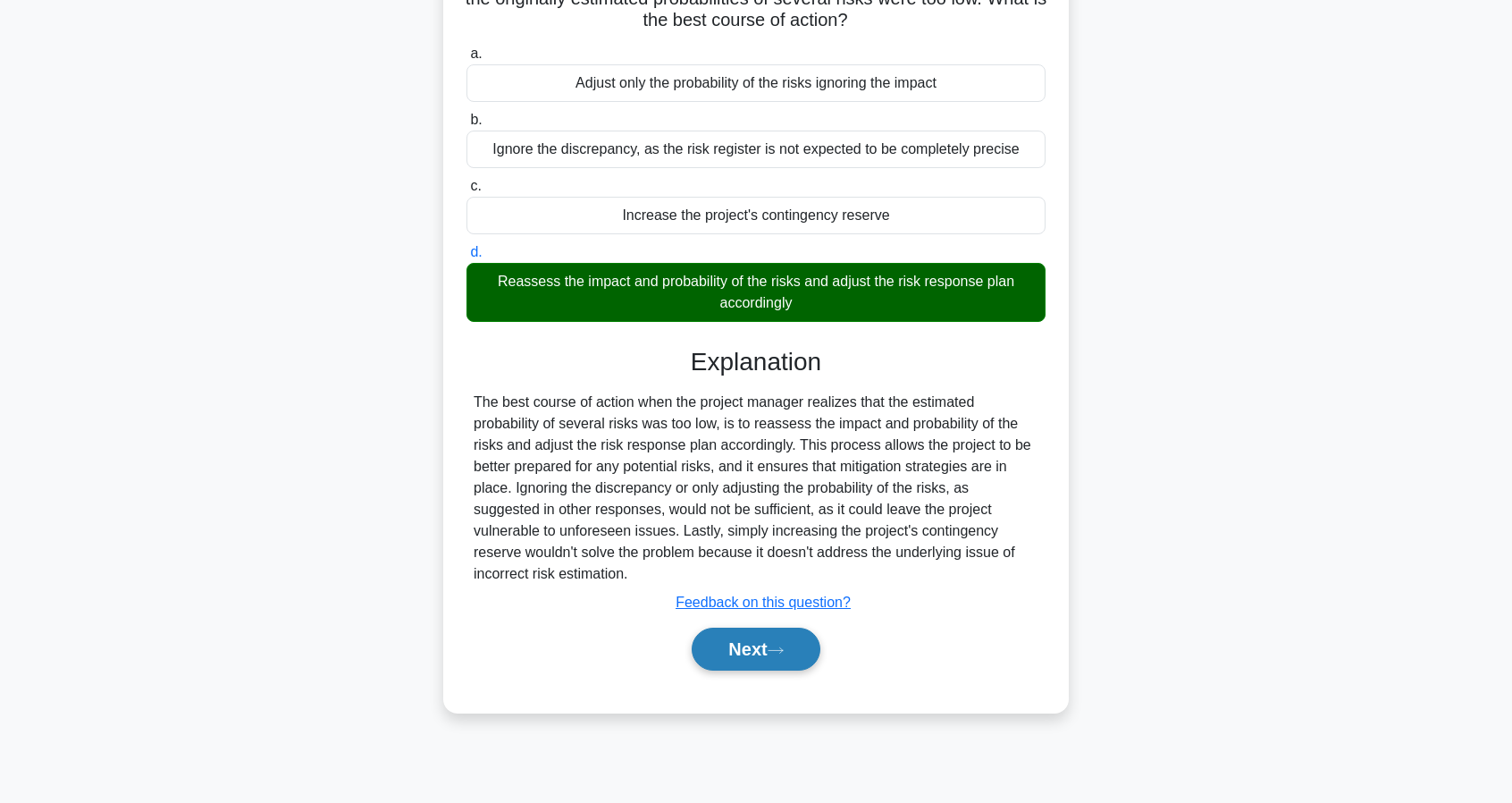
click at [768, 656] on button "Next" at bounding box center [755, 649] width 127 height 43
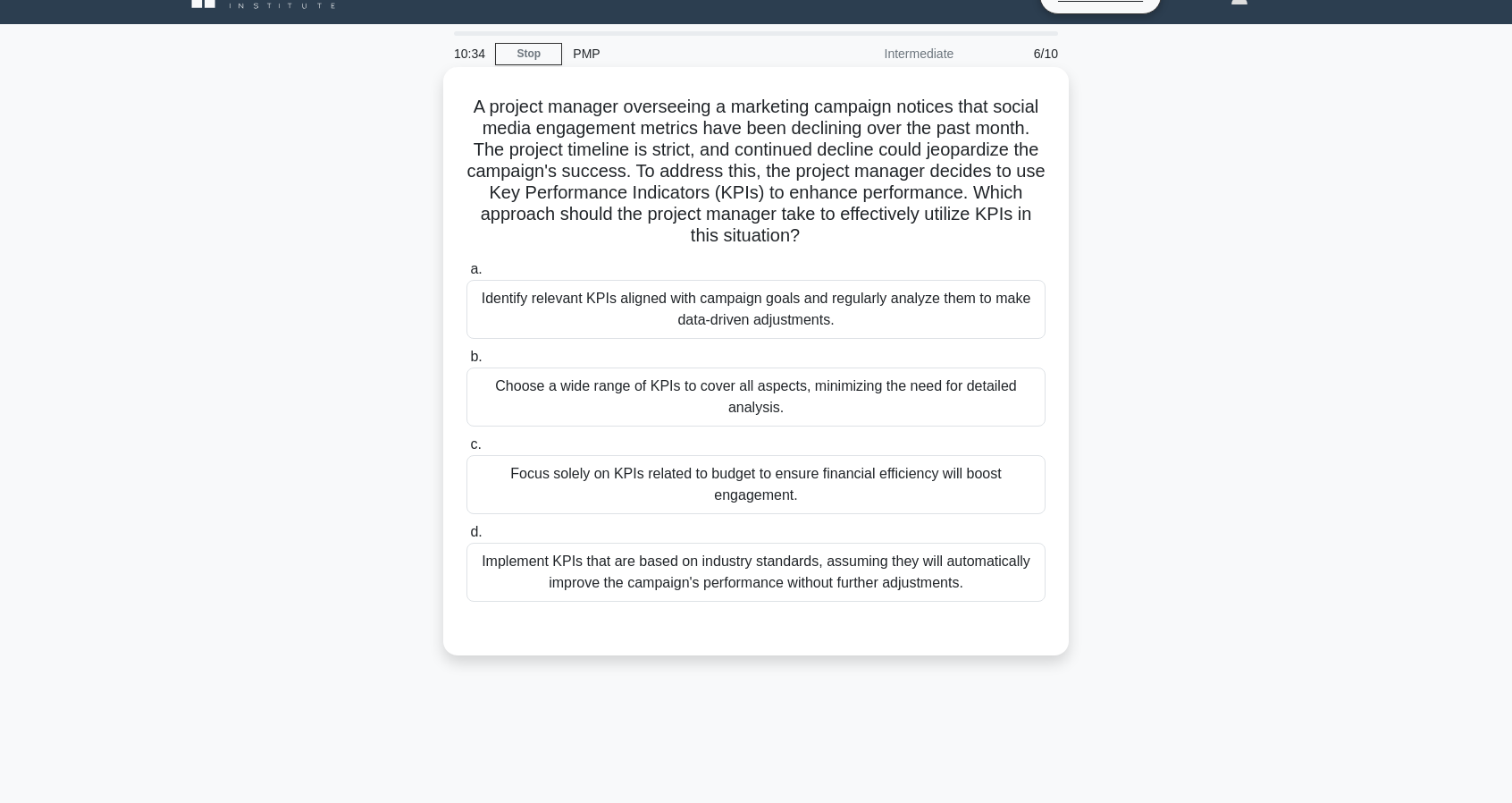
scroll to position [0, 0]
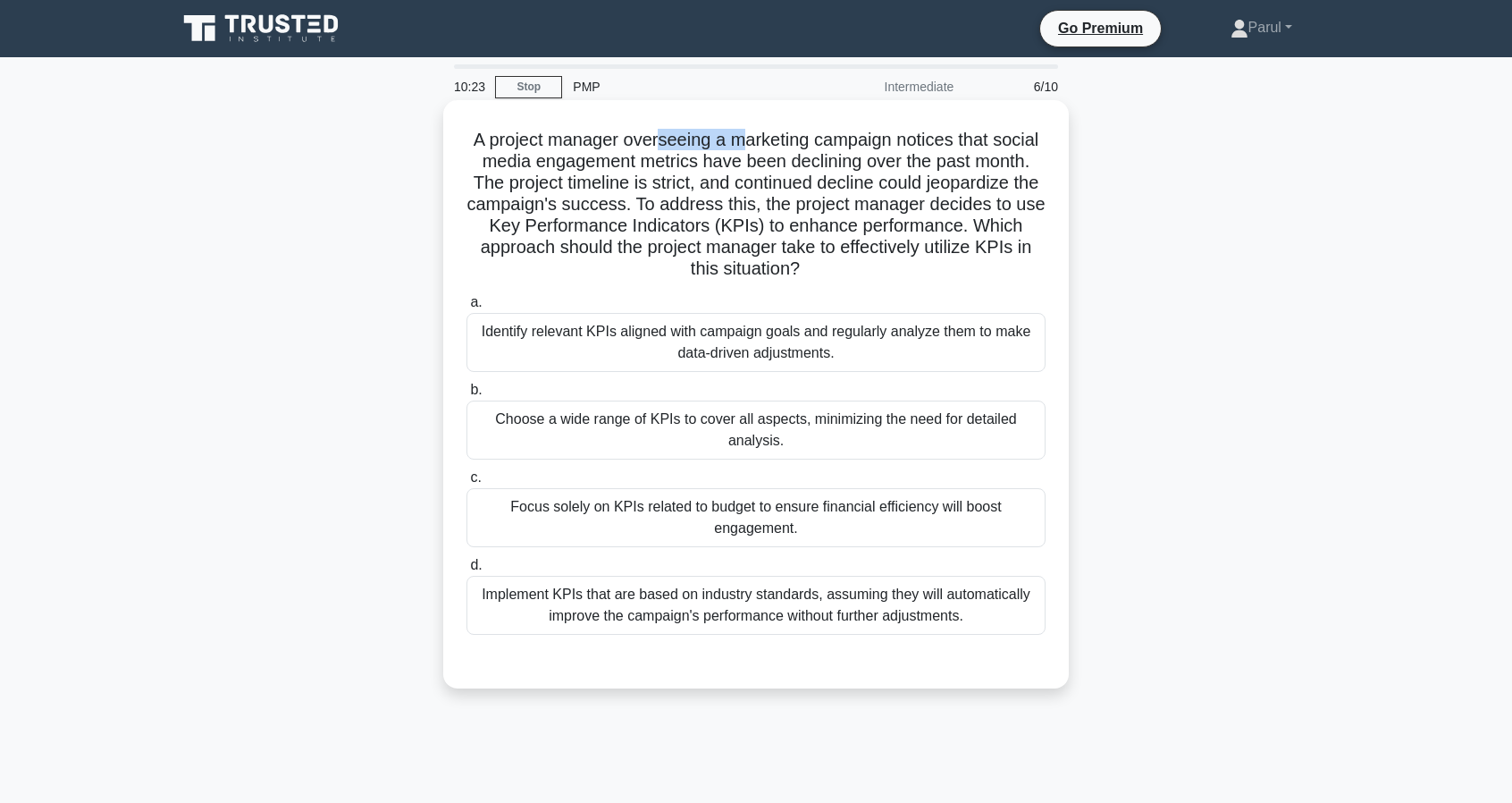
drag, startPoint x: 660, startPoint y: 141, endPoint x: 740, endPoint y: 140, distance: 80.0
click at [740, 140] on h5 "A project manager overseeing a marketing campaign notices that social media eng…" at bounding box center [756, 204] width 583 height 152
click at [774, 353] on div "Identify relevant KPIs aligned with campaign goals and regularly analyze them t…" at bounding box center [756, 341] width 579 height 59
click at [467, 308] on input "a. Identify relevant KPIs aligned with campaign goals and regularly analyze the…" at bounding box center [467, 302] width 0 height 12
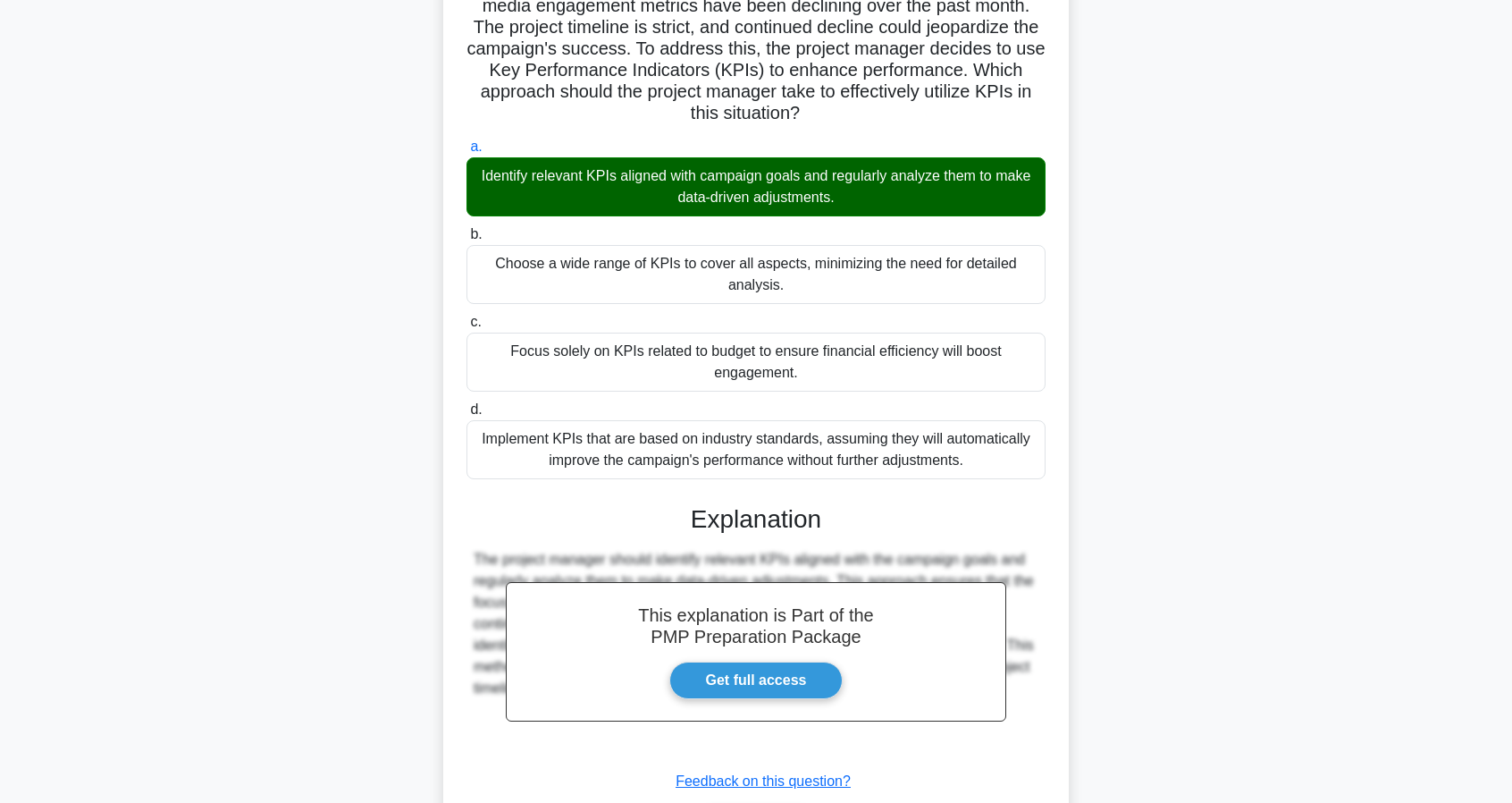
scroll to position [276, 0]
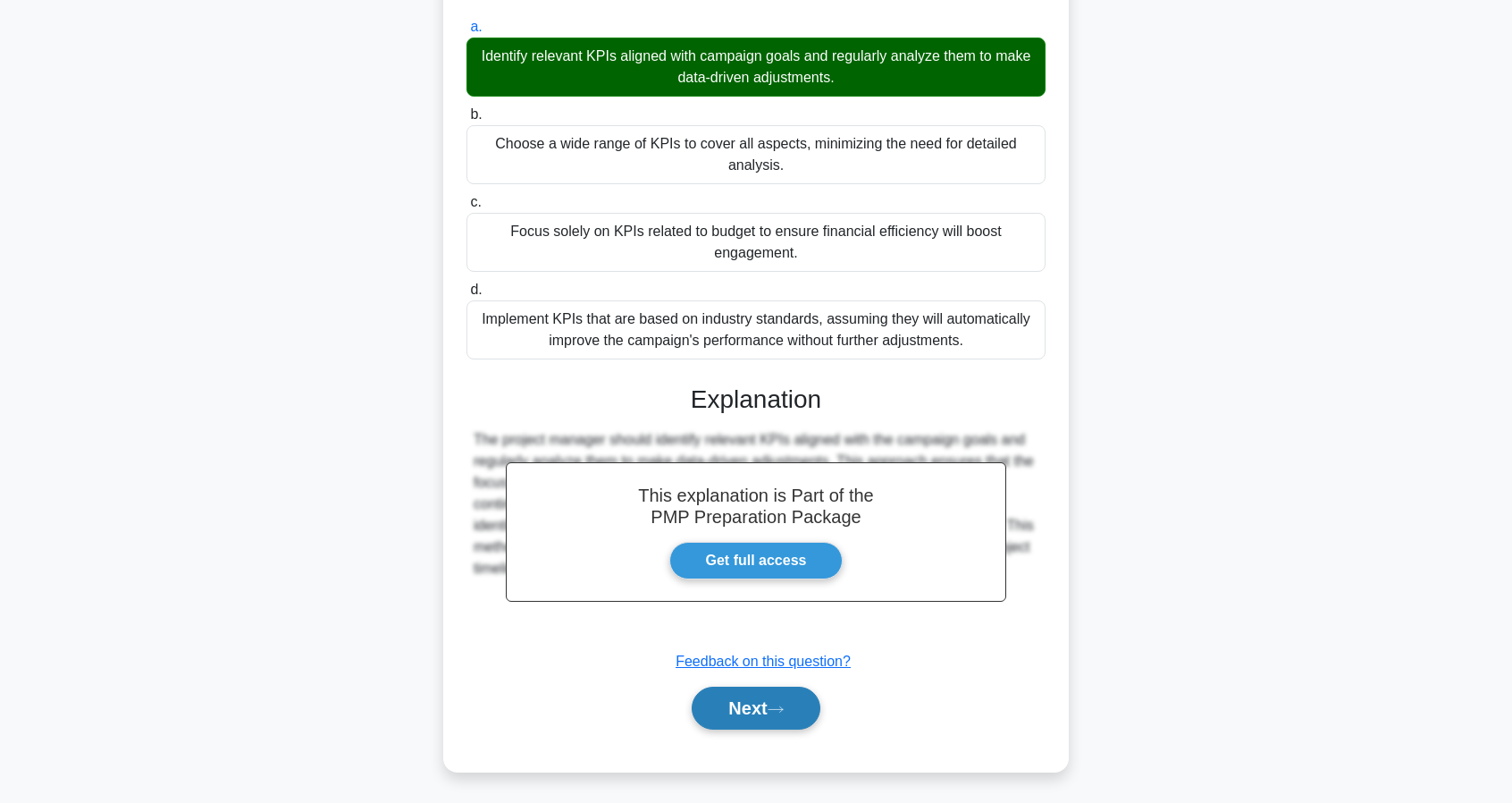
click at [717, 708] on button "Next" at bounding box center [755, 707] width 127 height 43
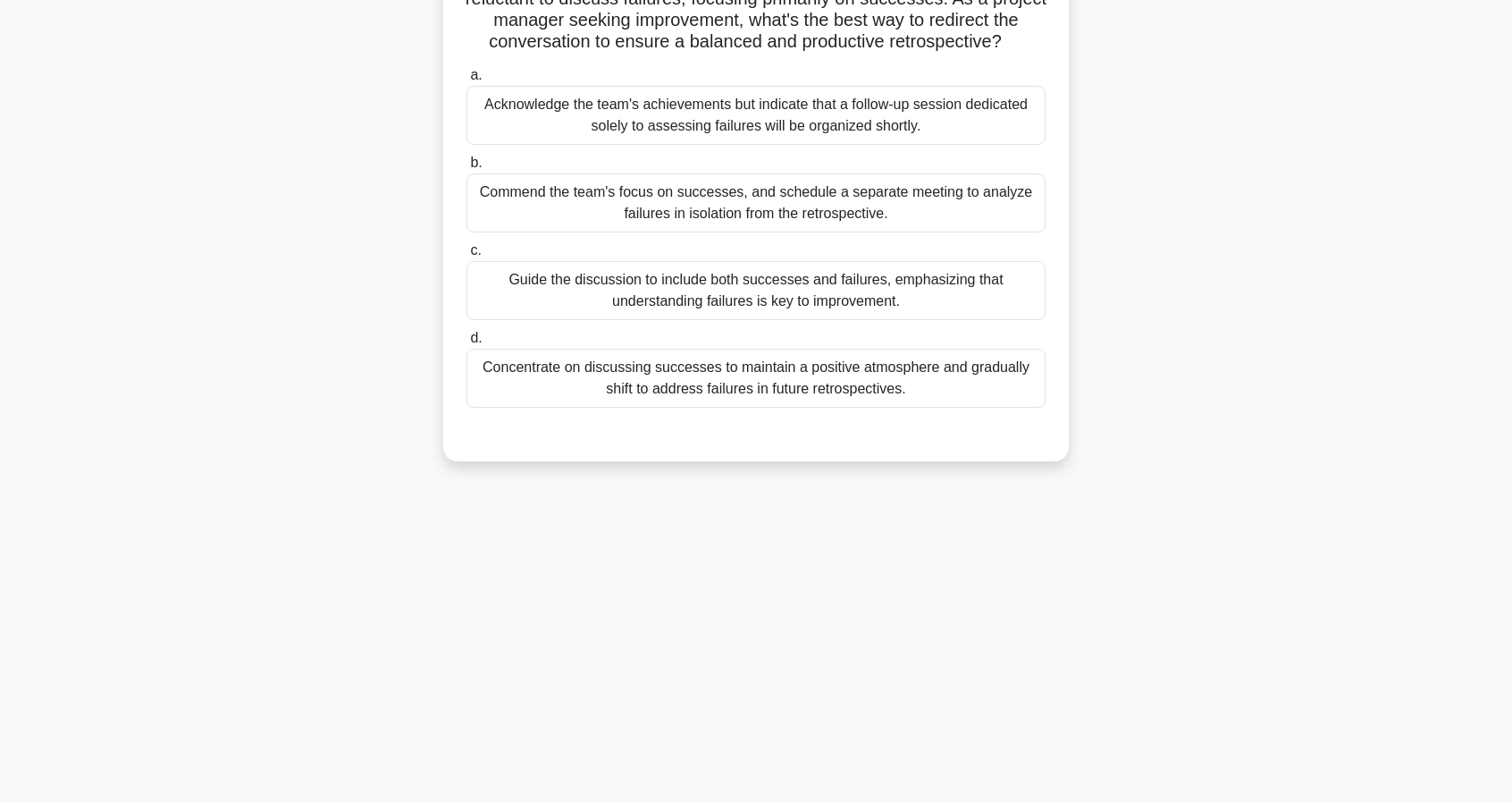
scroll to position [0, 0]
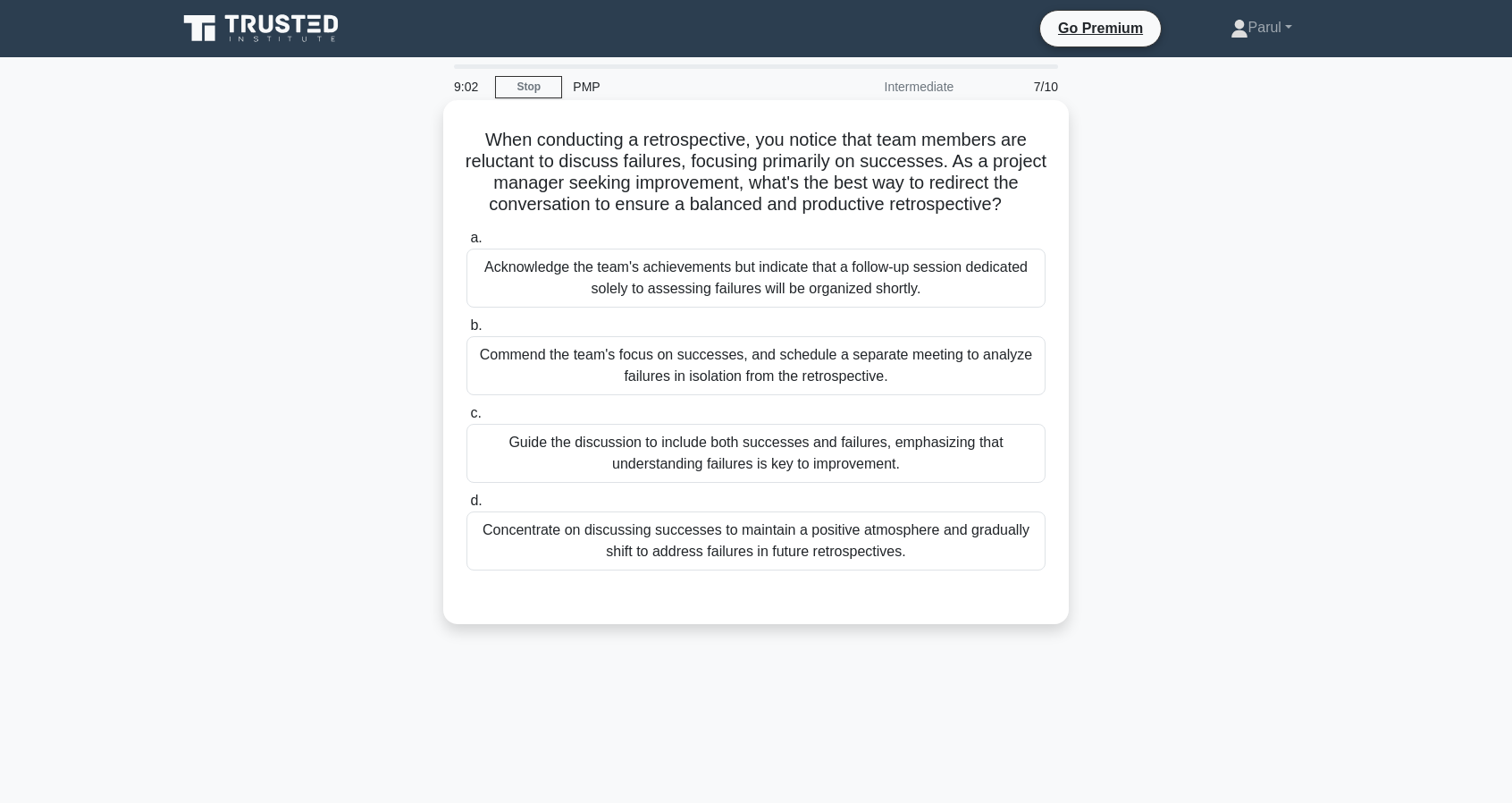
click at [759, 454] on div "Guide the discussion to include both successes and failures, emphasizing that u…" at bounding box center [756, 453] width 579 height 59
click at [467, 419] on input "c. Guide the discussion to include both successes and failures, emphasizing tha…" at bounding box center [467, 414] width 0 height 12
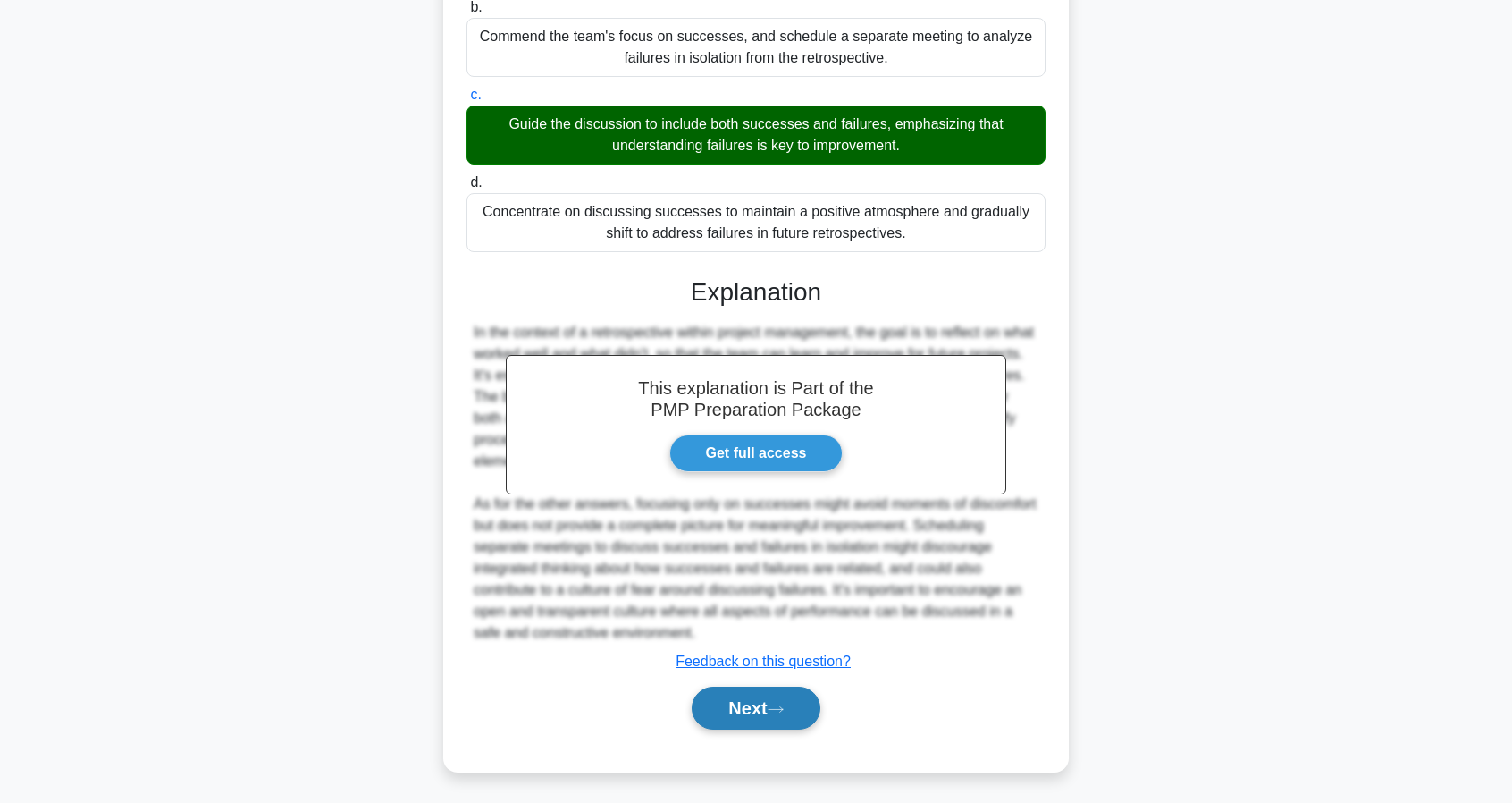
click at [754, 699] on button "Next" at bounding box center [755, 707] width 127 height 43
